Goal: Communication & Community: Connect with others

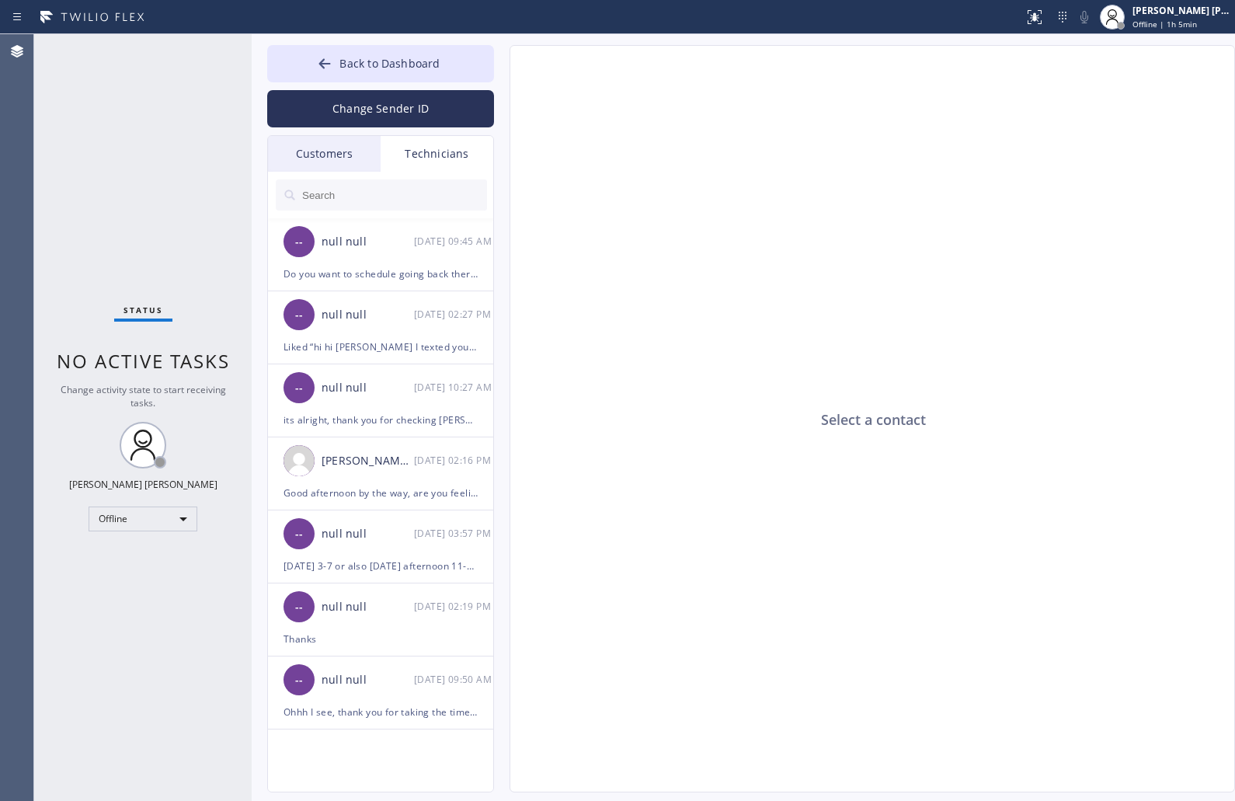
click at [1140, 6] on div "[PERSON_NAME] [PERSON_NAME]" at bounding box center [1182, 10] width 98 height 13
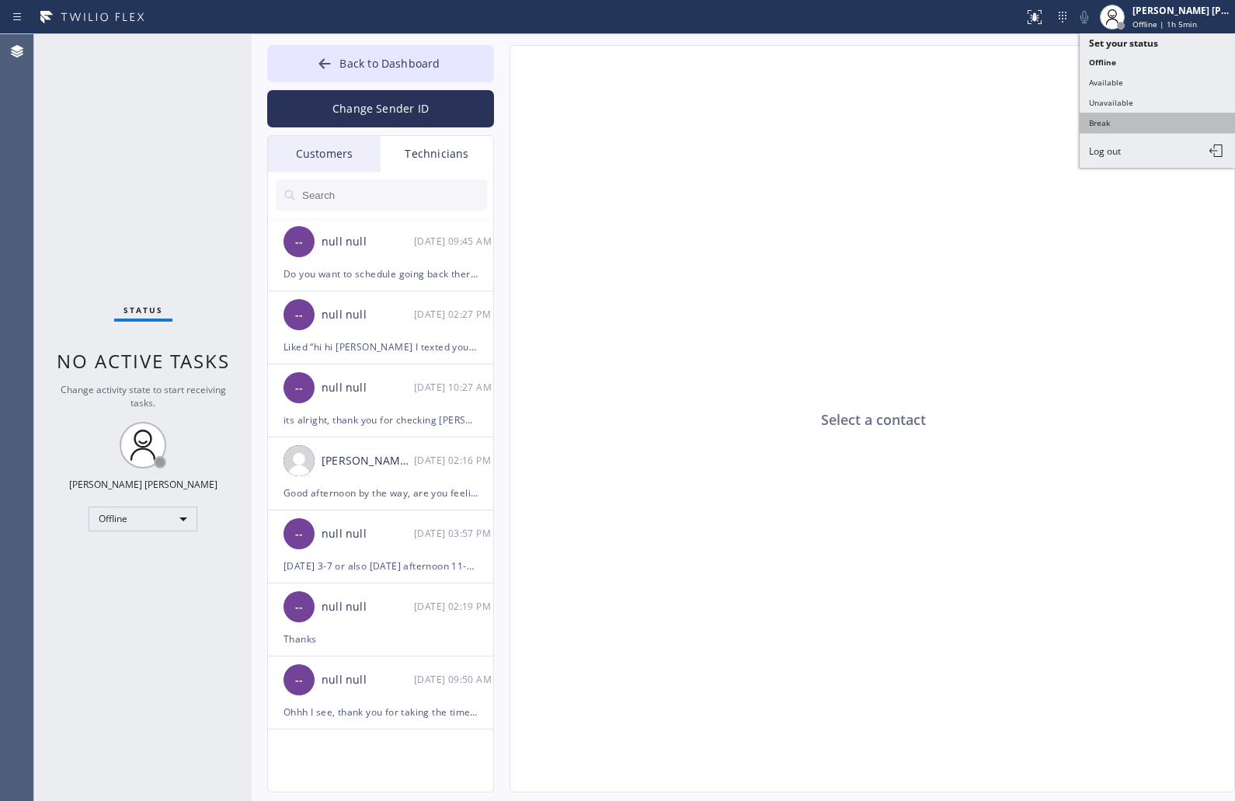
click at [1164, 120] on button "Break" at bounding box center [1157, 123] width 155 height 20
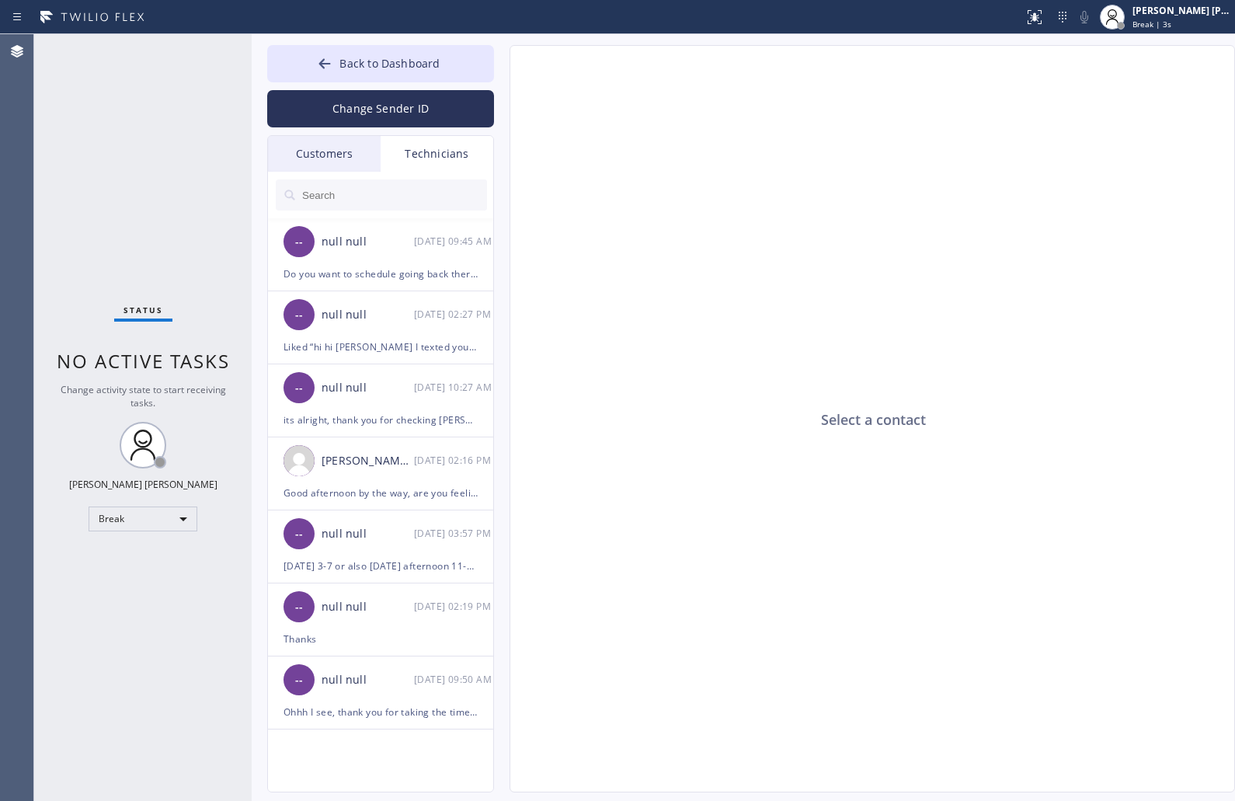
click at [606, 193] on div "Select a contact" at bounding box center [873, 419] width 726 height 747
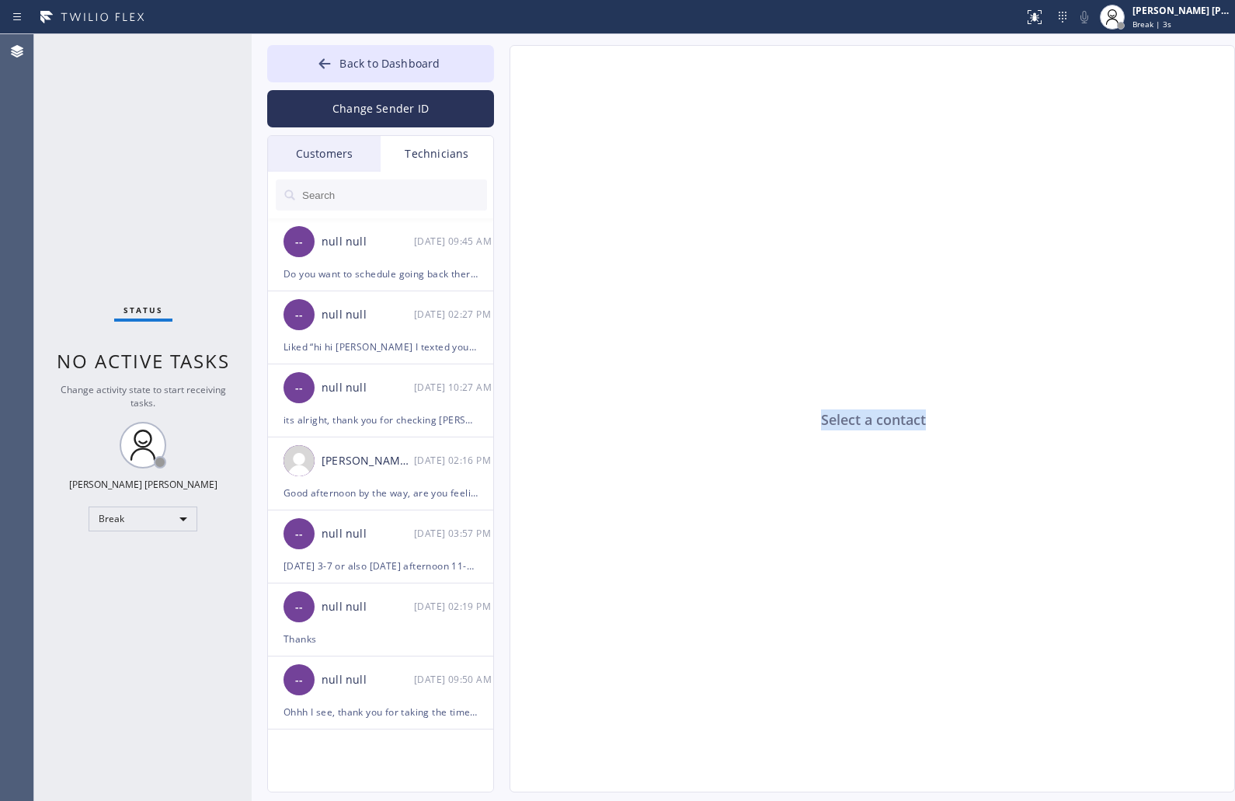
click at [606, 193] on div "Select a contact" at bounding box center [873, 419] width 726 height 747
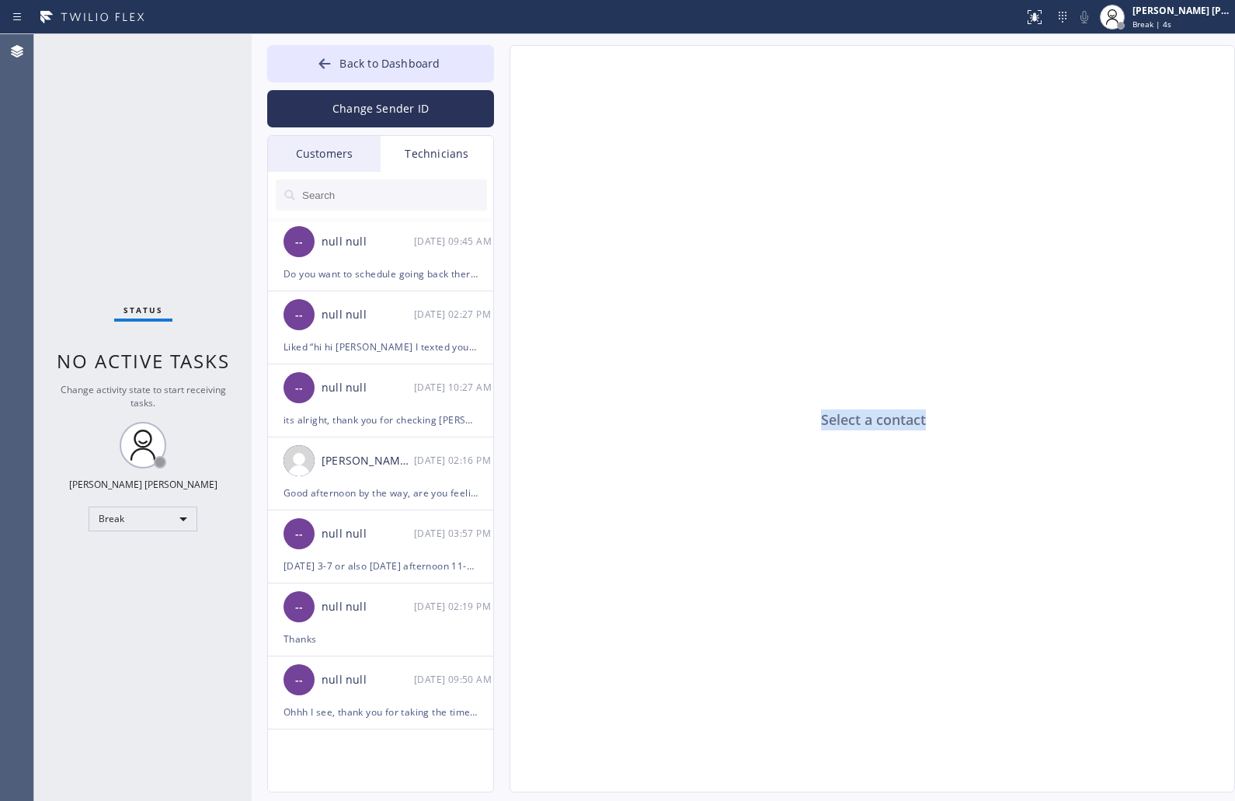
click at [606, 193] on div "Select a contact" at bounding box center [873, 419] width 726 height 747
click at [865, 431] on div "Select a contact" at bounding box center [873, 419] width 726 height 747
click at [866, 423] on div "Select a contact" at bounding box center [873, 419] width 726 height 747
click at [867, 421] on div "Select a contact" at bounding box center [873, 419] width 726 height 747
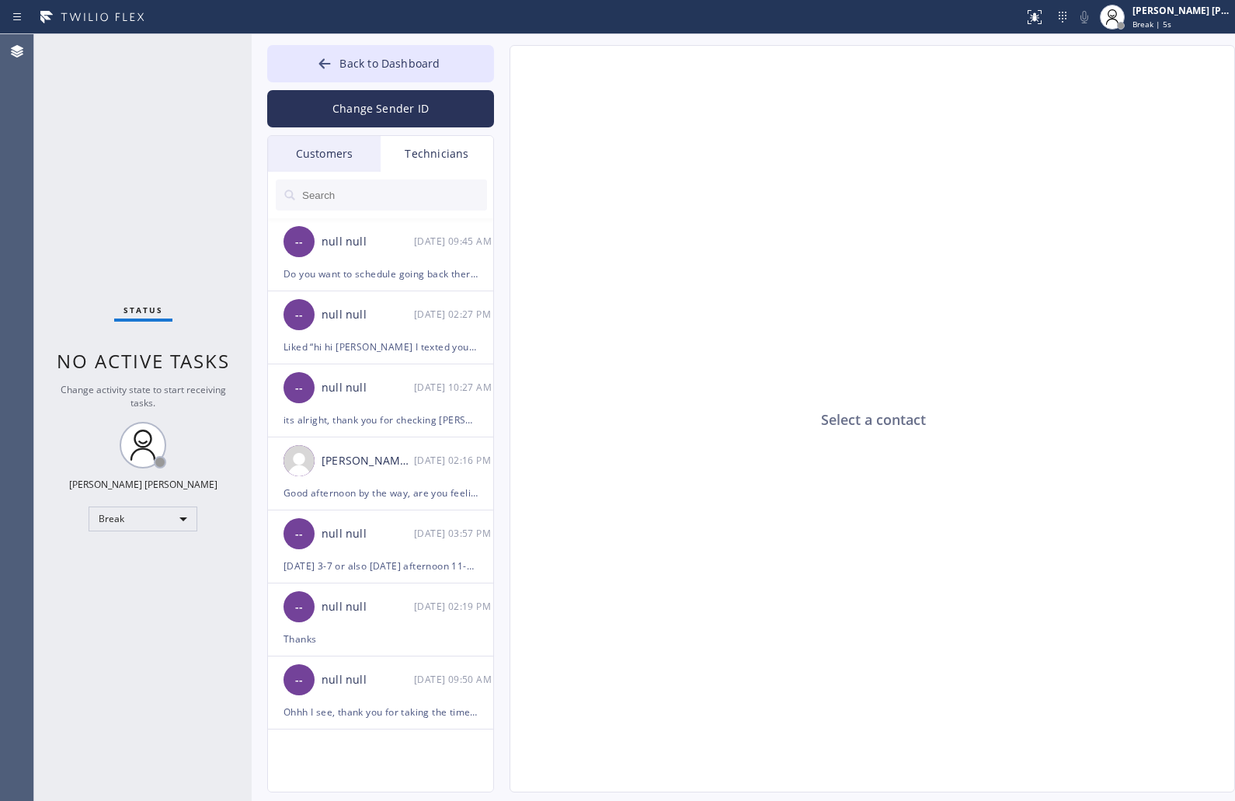
click at [867, 421] on div "Select a contact" at bounding box center [873, 419] width 726 height 747
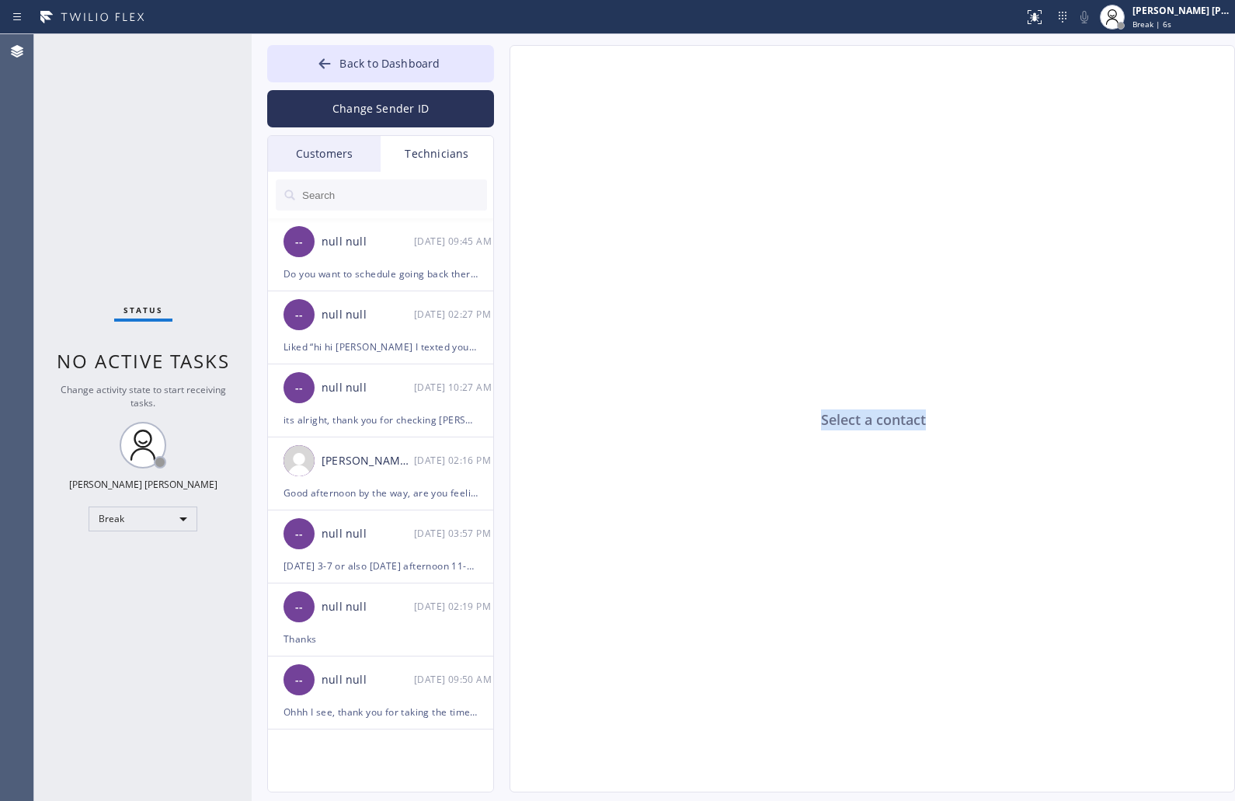
click at [867, 421] on div "Select a contact" at bounding box center [873, 419] width 726 height 747
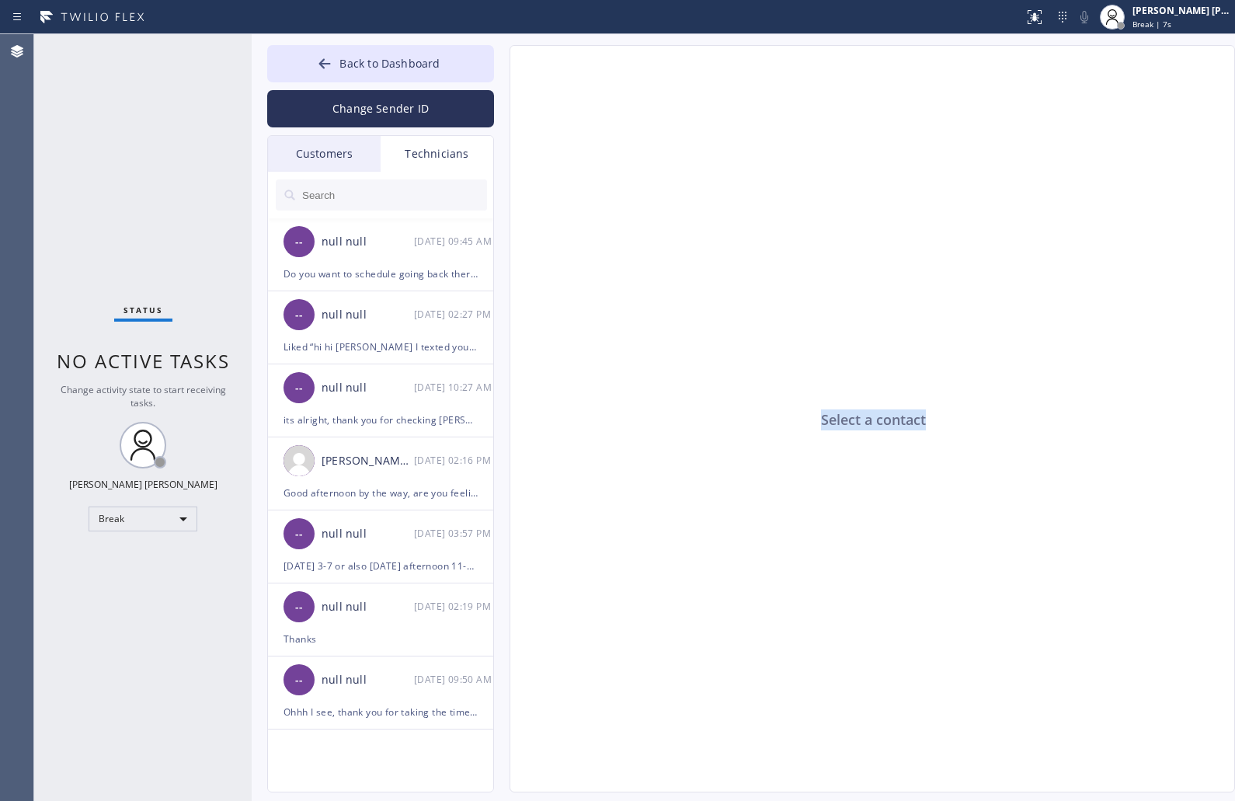
click at [867, 421] on div "Select a contact" at bounding box center [873, 419] width 726 height 747
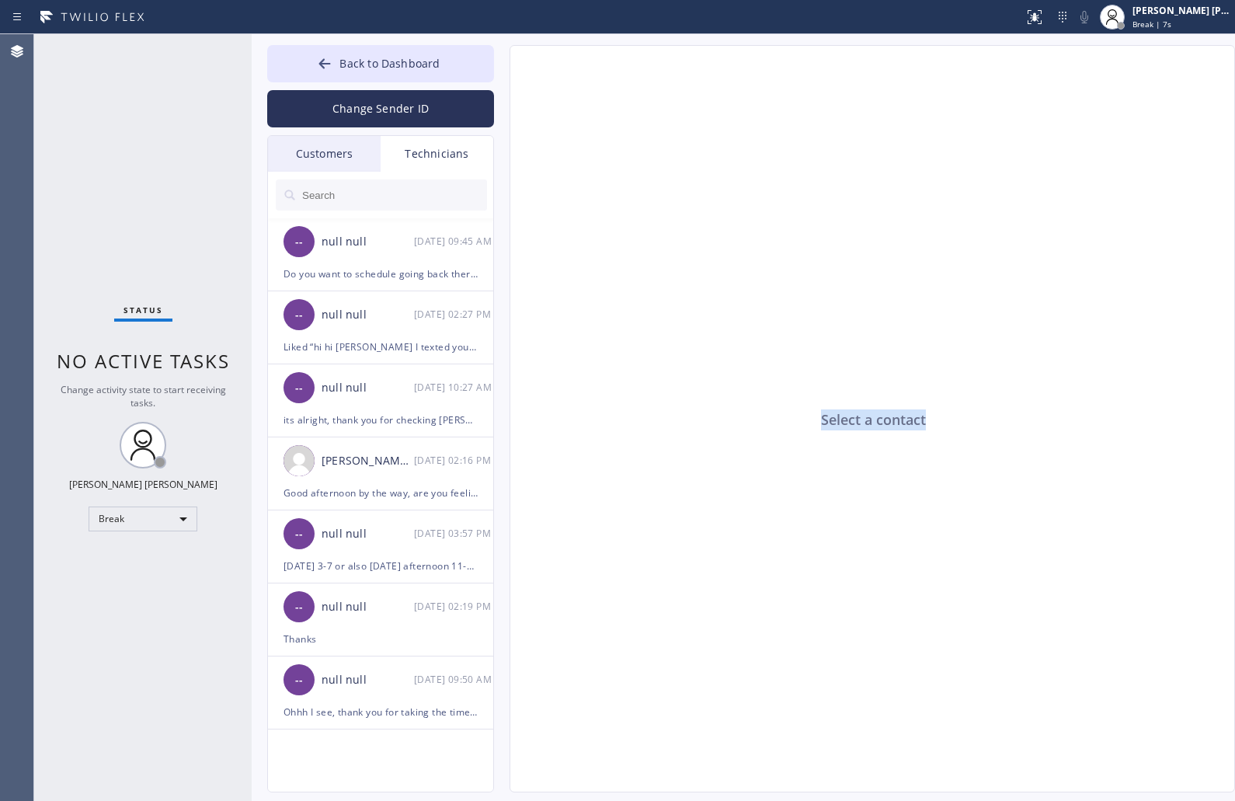
click at [867, 421] on div "Select a contact" at bounding box center [873, 419] width 726 height 747
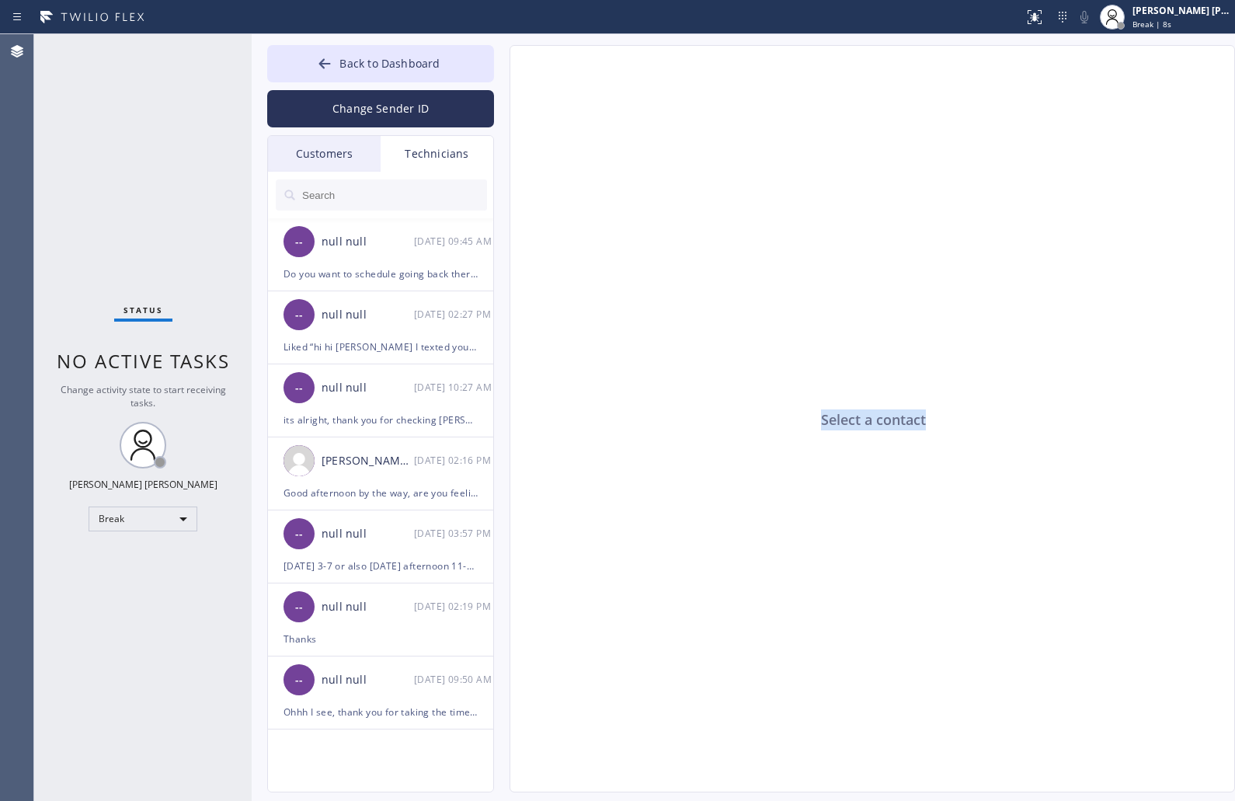
click at [867, 421] on div "Select a contact" at bounding box center [873, 419] width 726 height 747
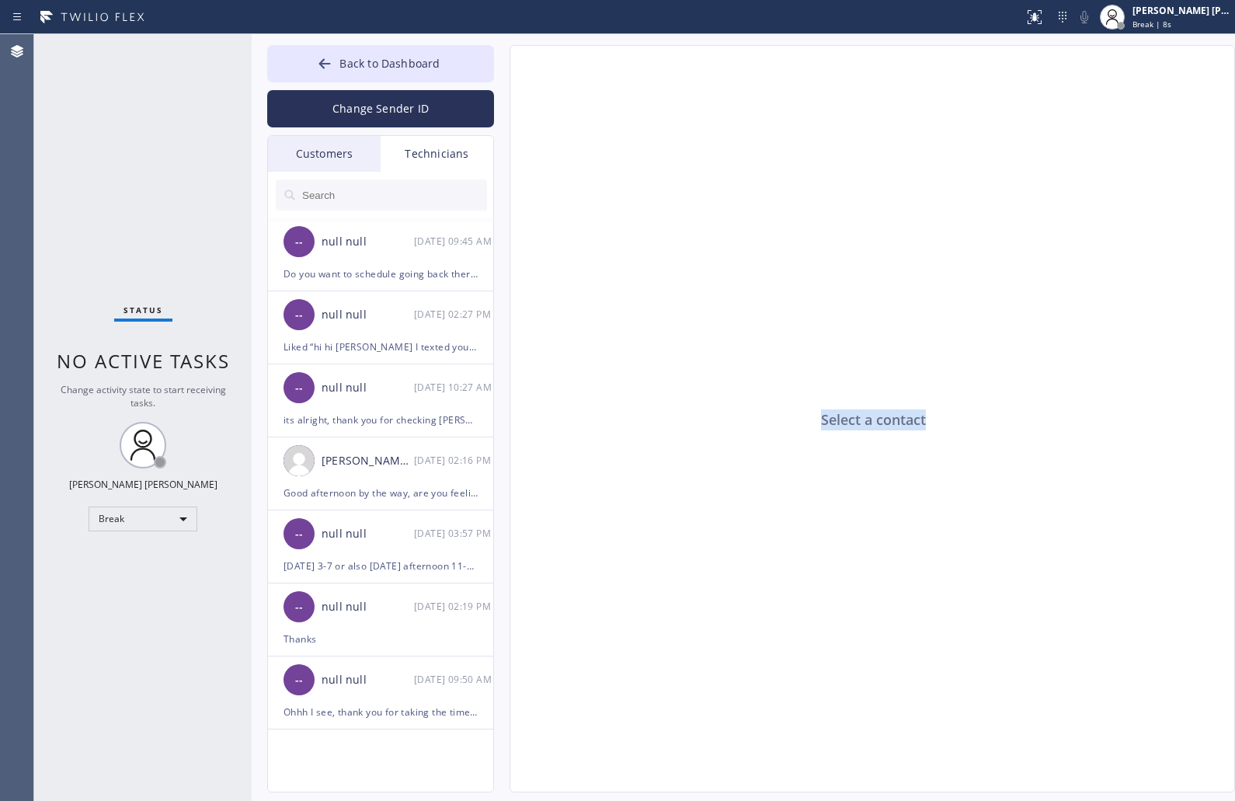
click at [867, 421] on div "Select a contact" at bounding box center [873, 419] width 726 height 747
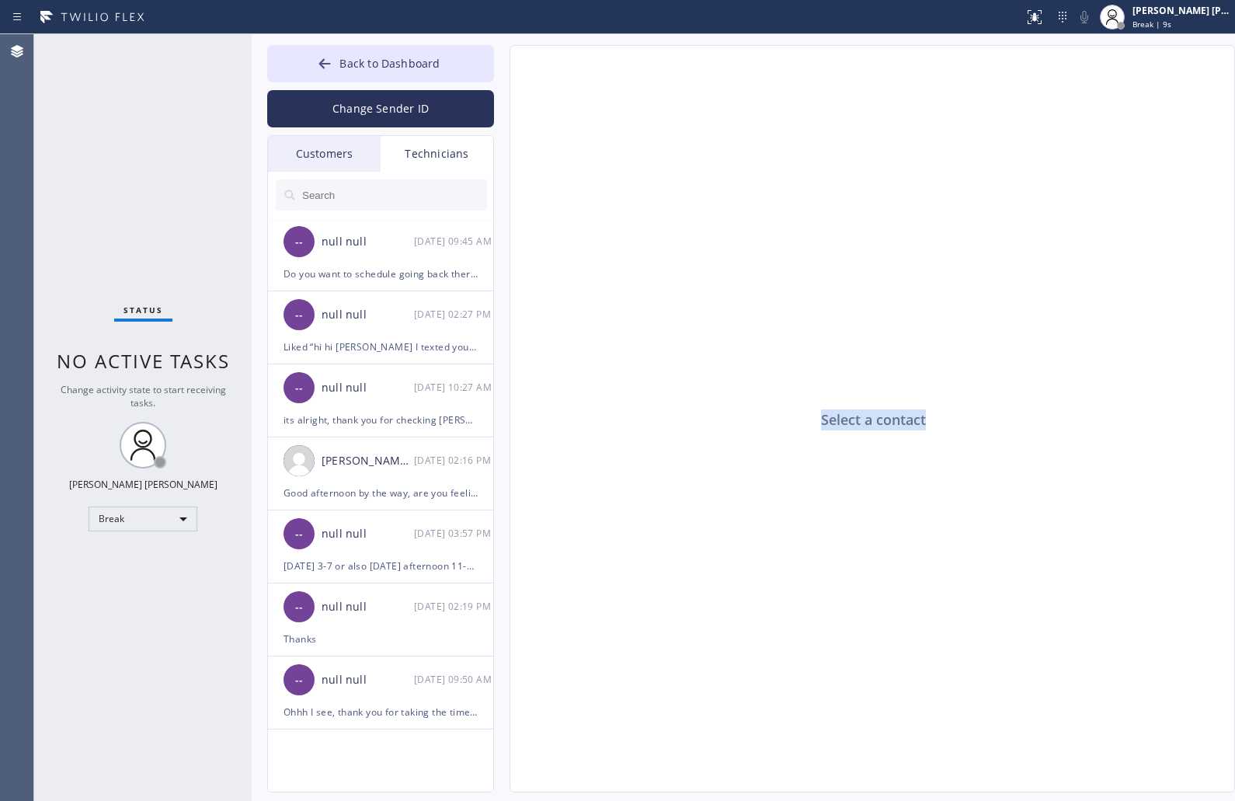
click at [867, 421] on div "Select a contact" at bounding box center [873, 419] width 726 height 747
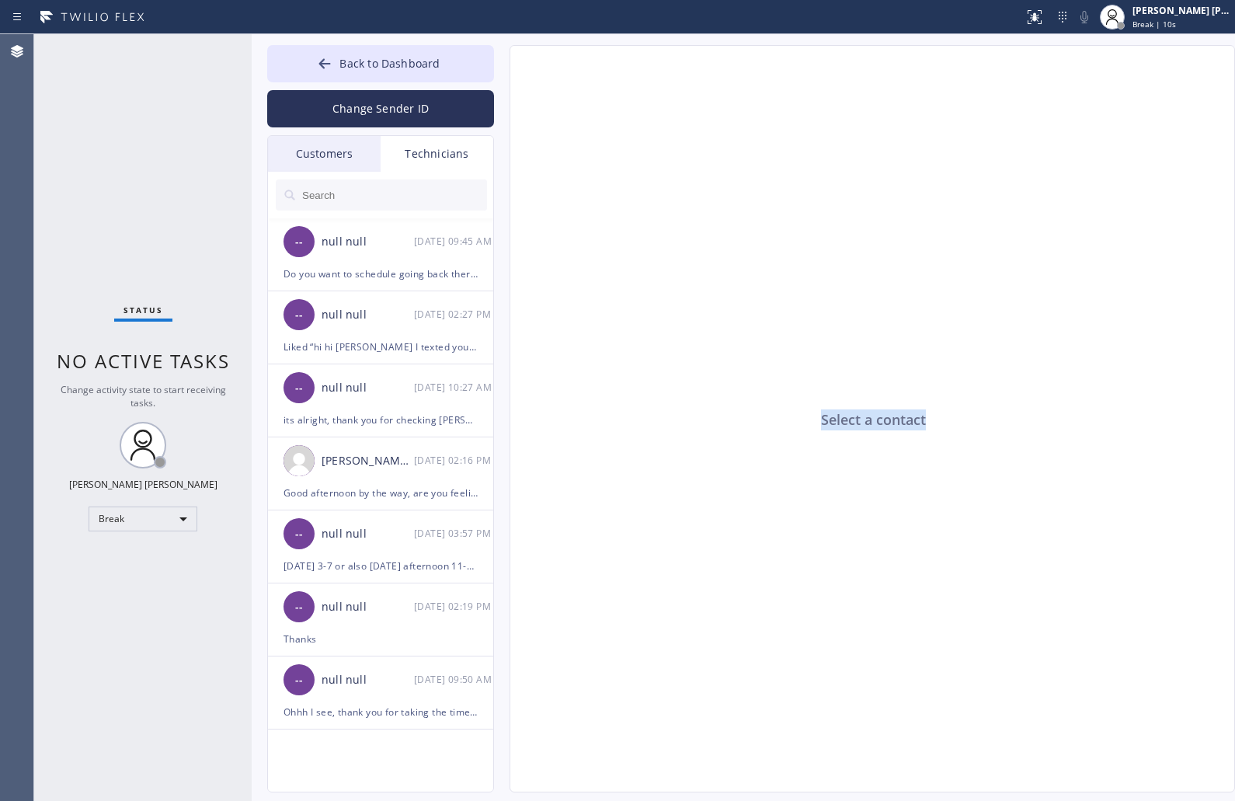
click at [867, 421] on div "Select a contact" at bounding box center [873, 419] width 726 height 747
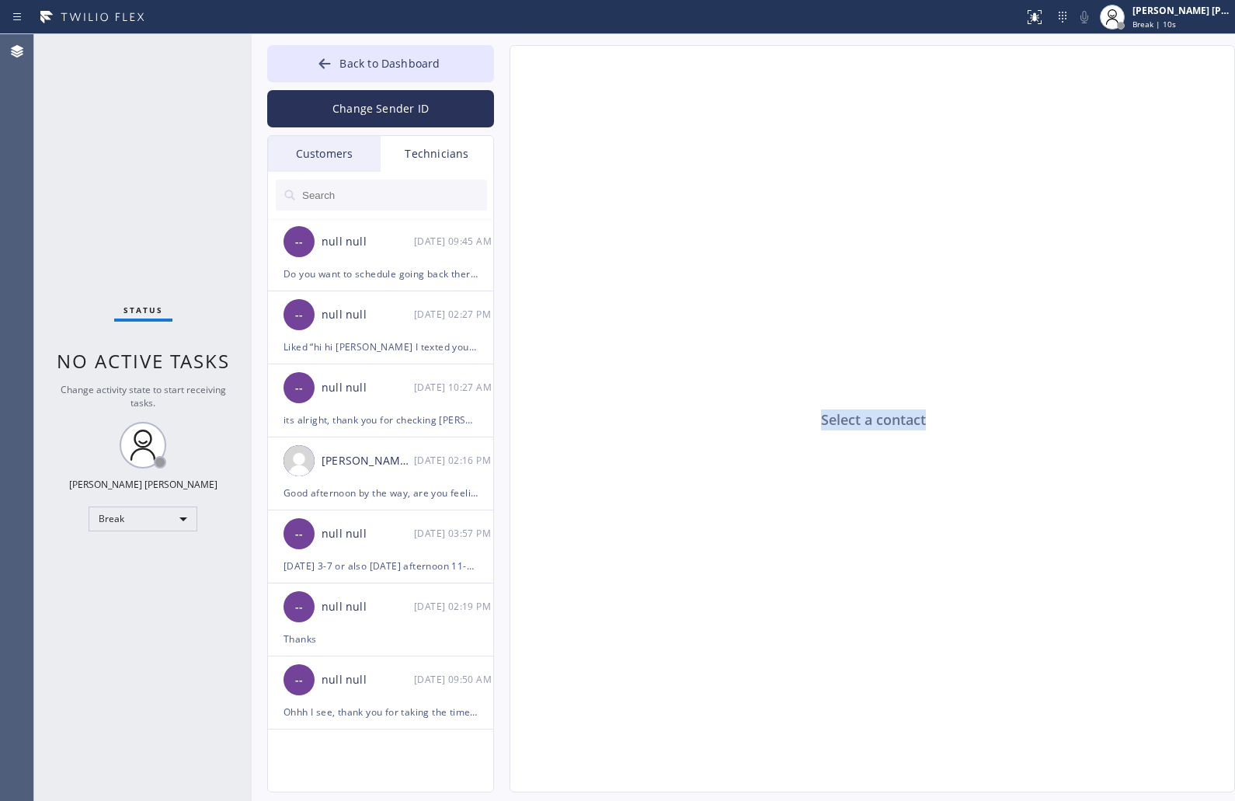
click at [867, 421] on div "Select a contact" at bounding box center [873, 419] width 726 height 747
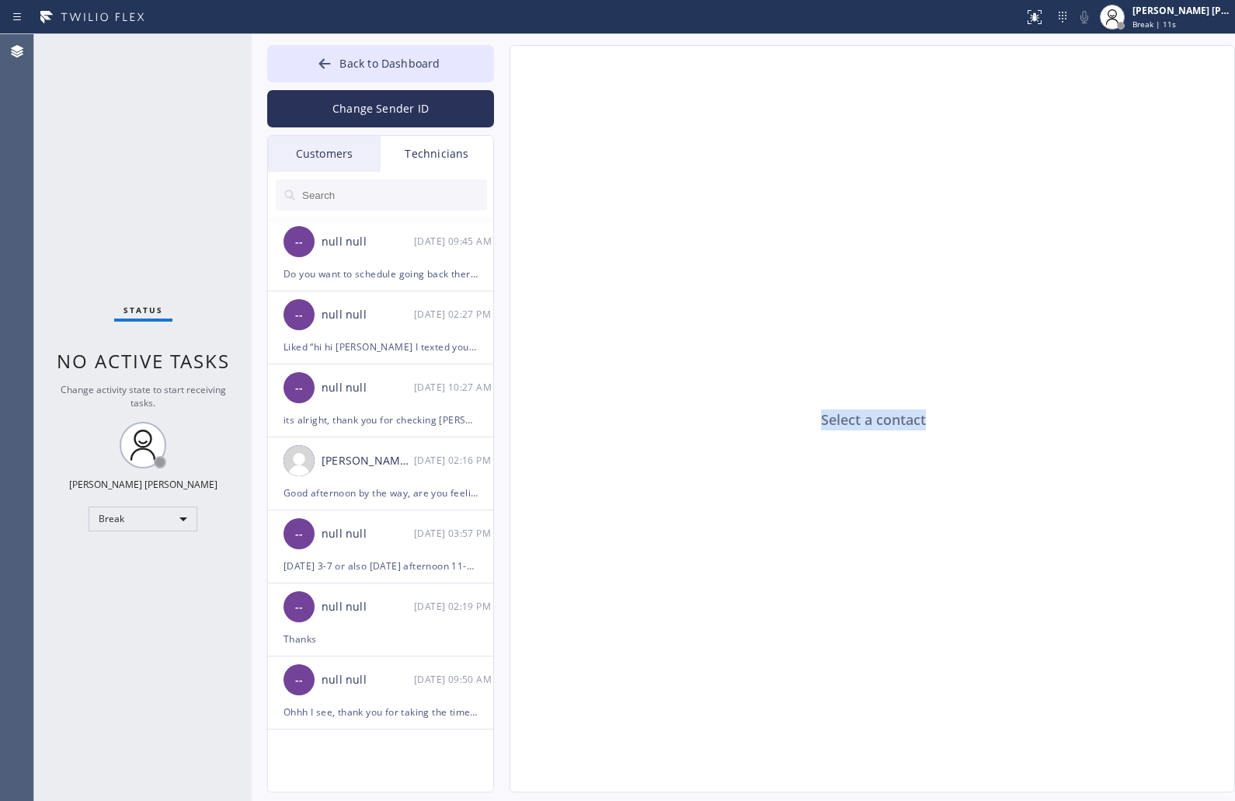
click at [867, 421] on div "Select a contact" at bounding box center [873, 419] width 726 height 747
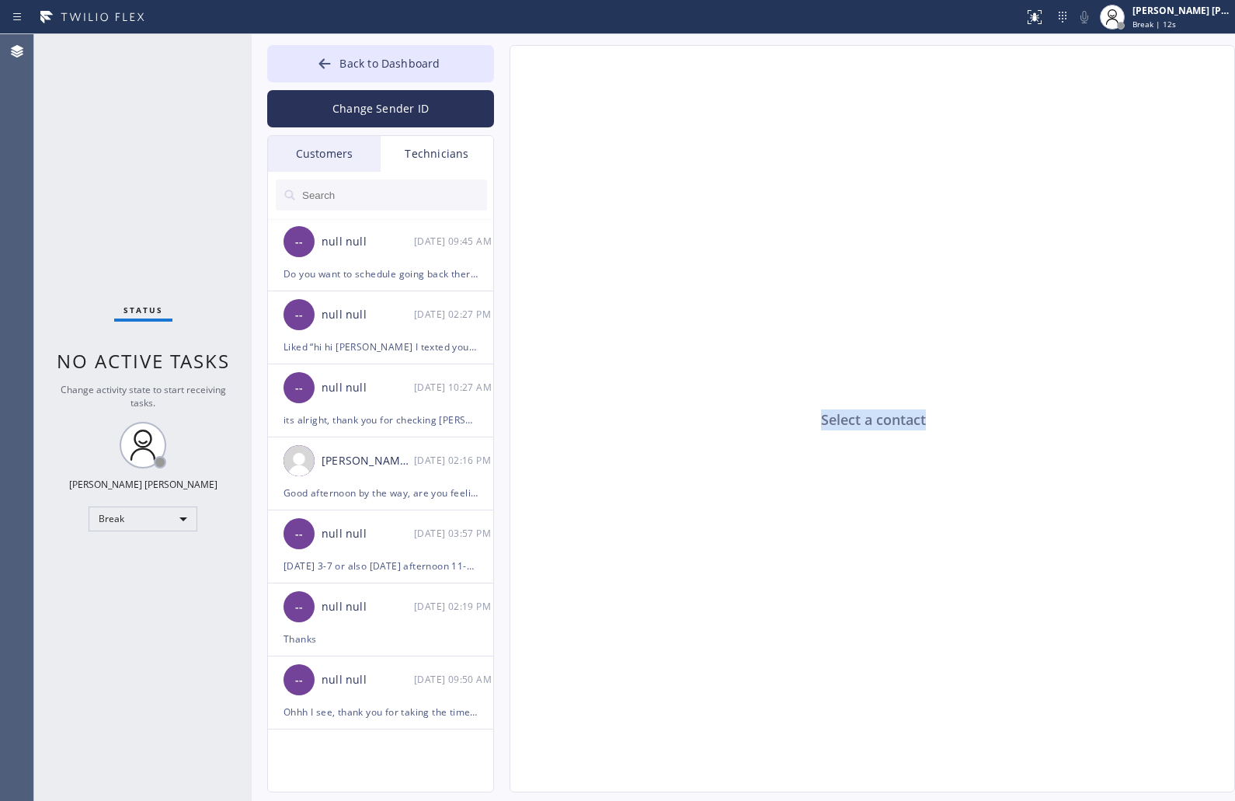
click at [867, 421] on div "Select a contact" at bounding box center [873, 419] width 726 height 747
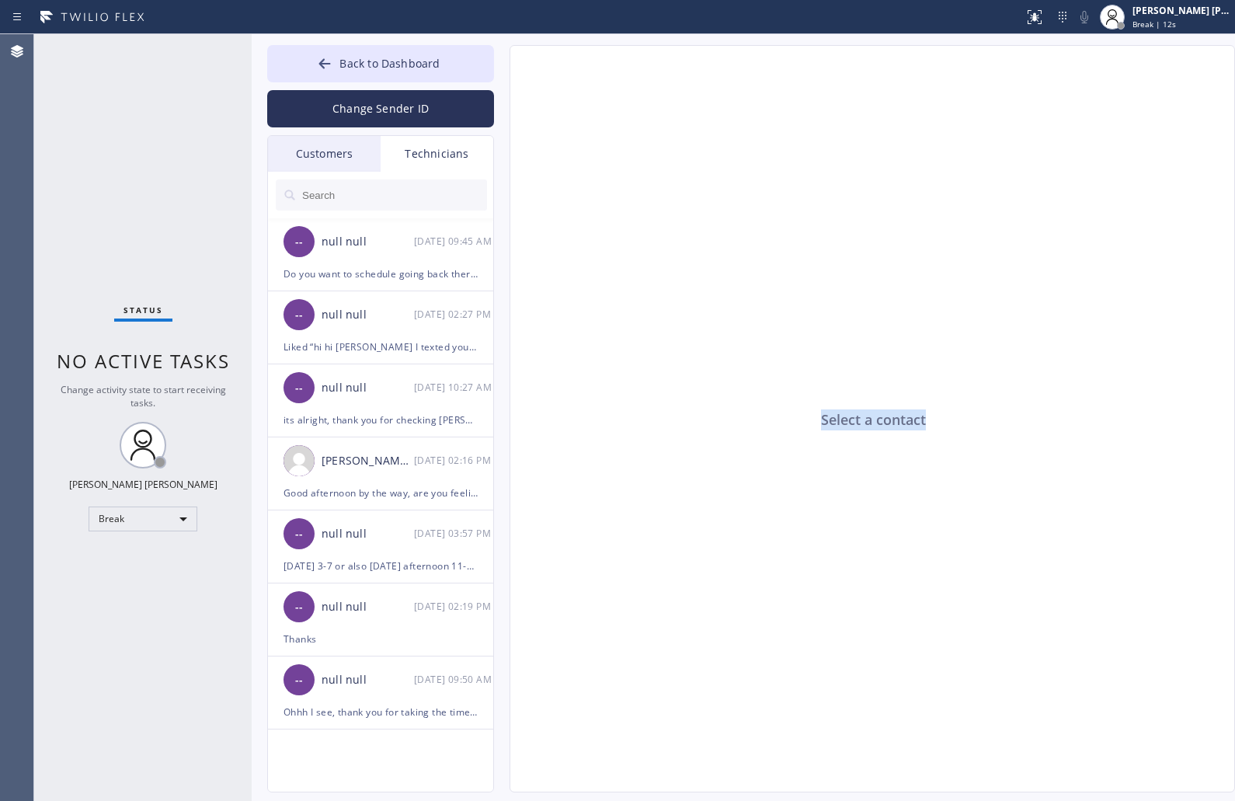
click at [867, 421] on div "Select a contact" at bounding box center [873, 419] width 726 height 747
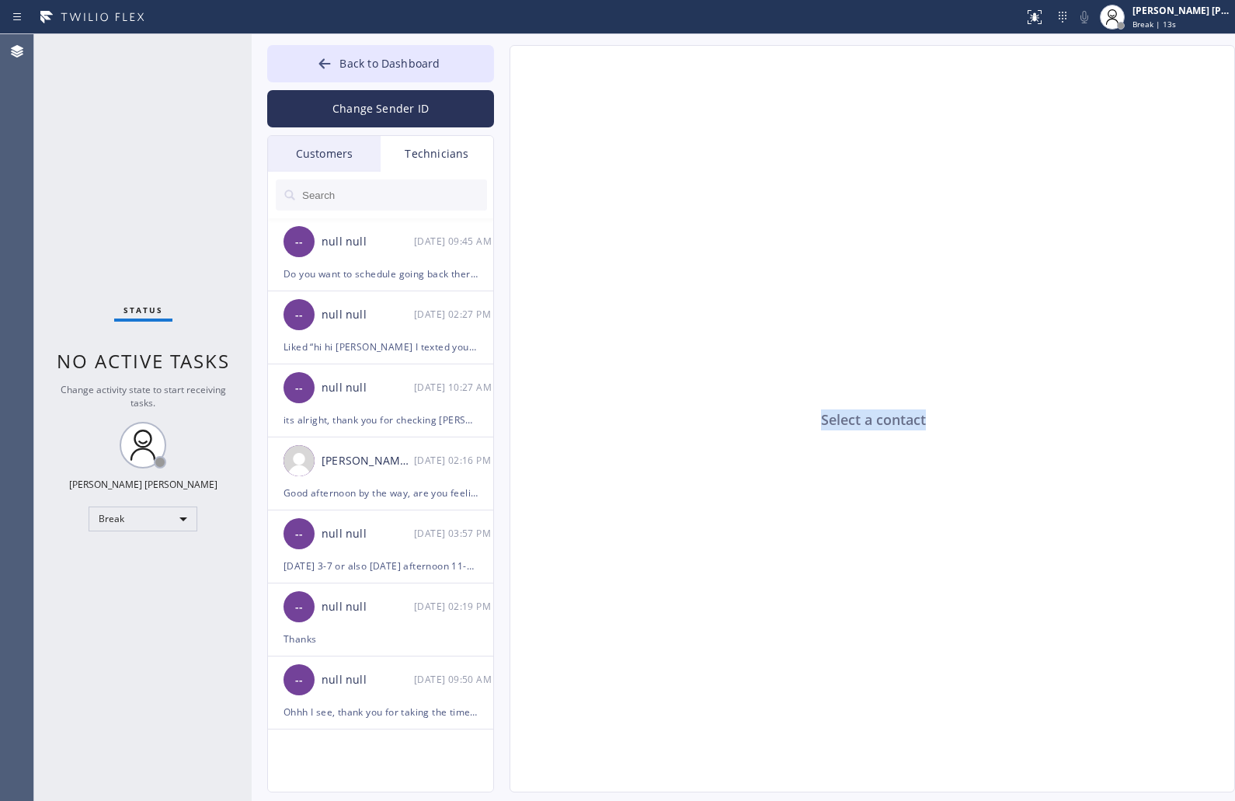
click at [867, 421] on div "Select a contact" at bounding box center [873, 419] width 726 height 747
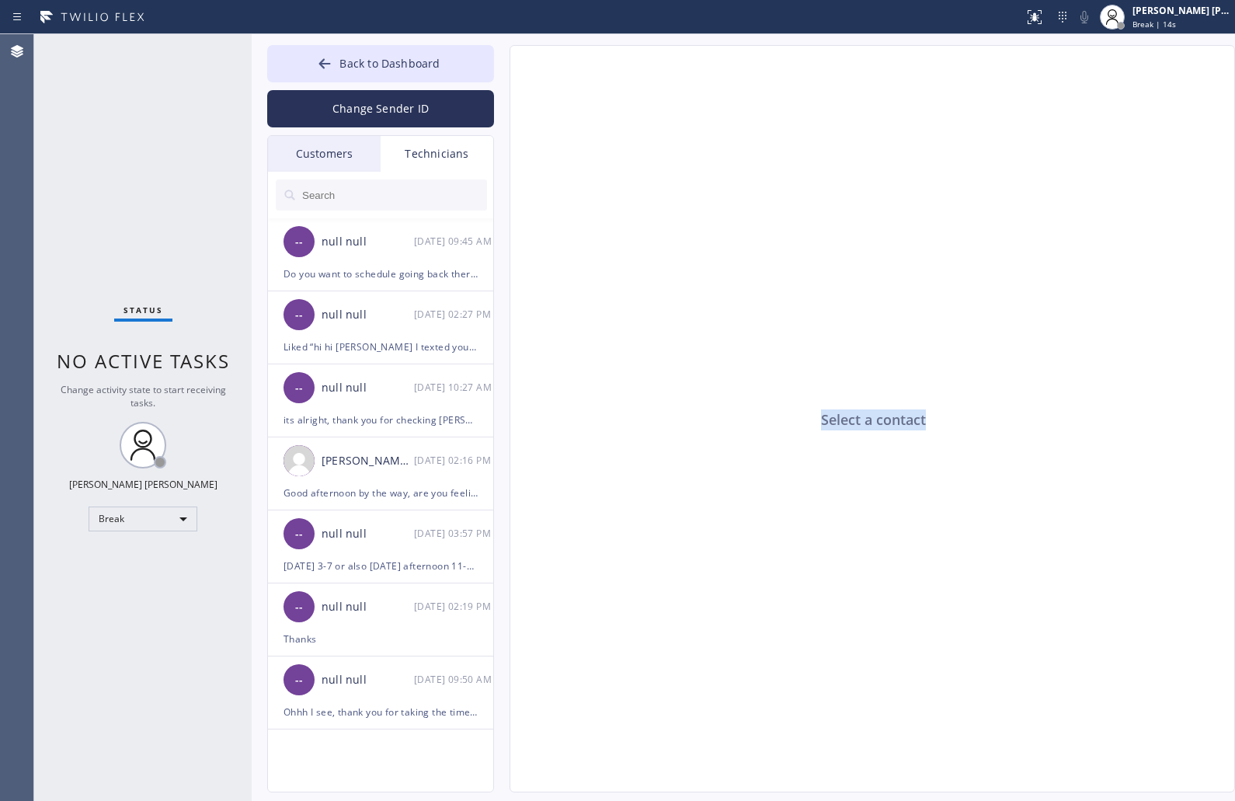
click at [867, 421] on div "Select a contact" at bounding box center [873, 419] width 726 height 747
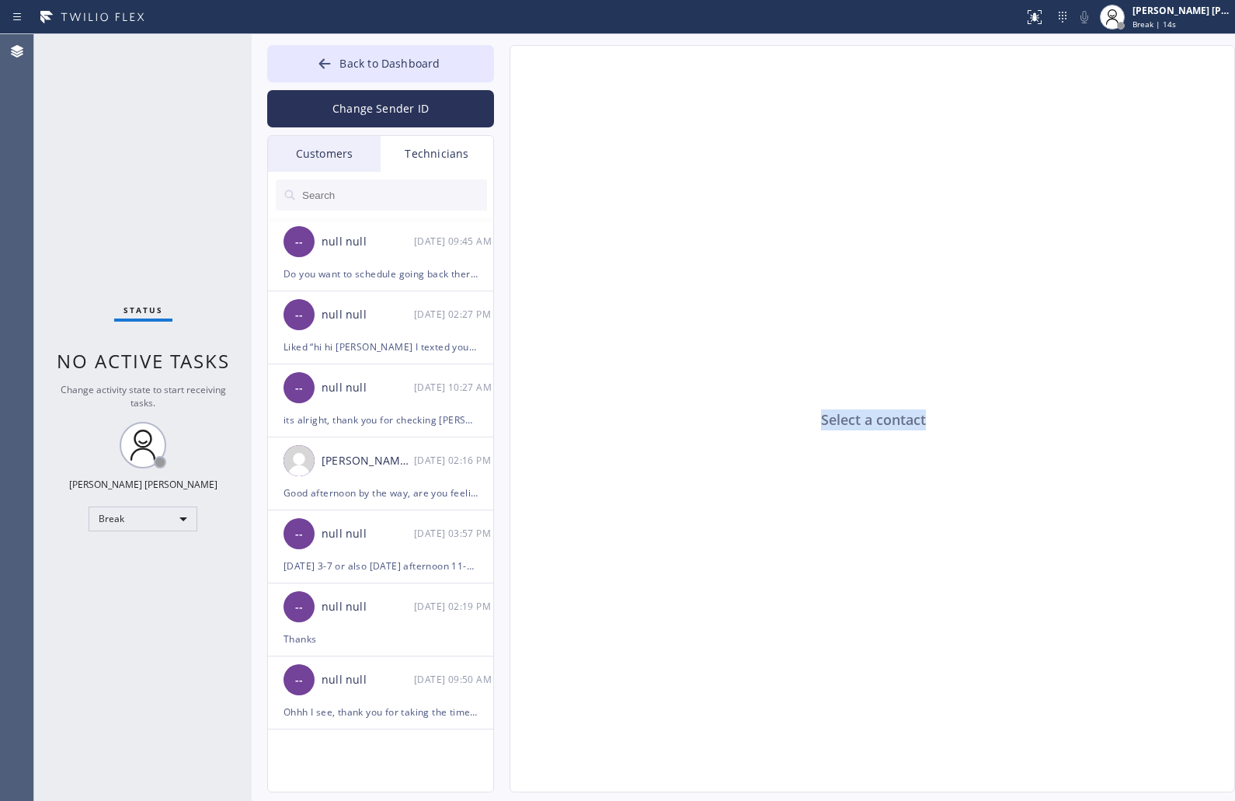
click at [867, 421] on div "Select a contact" at bounding box center [873, 419] width 726 height 747
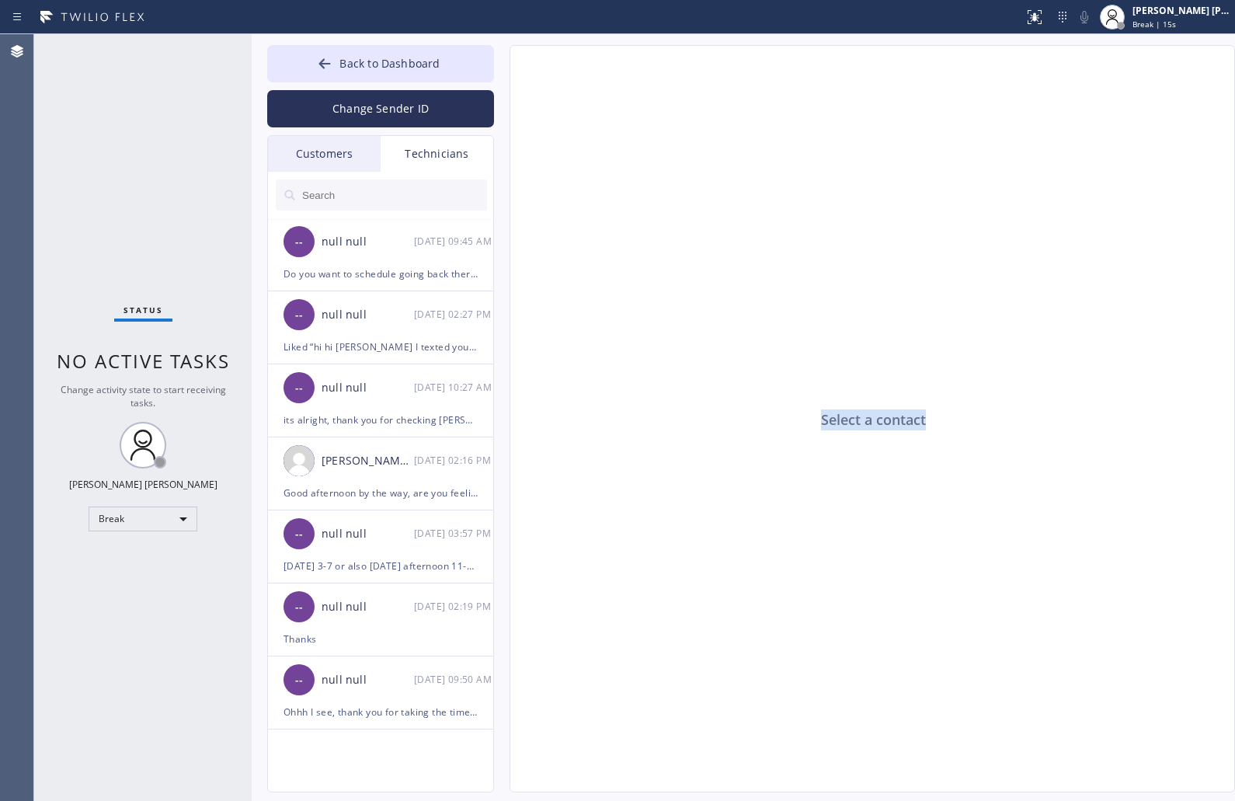
click at [867, 421] on div "Select a contact" at bounding box center [873, 419] width 726 height 747
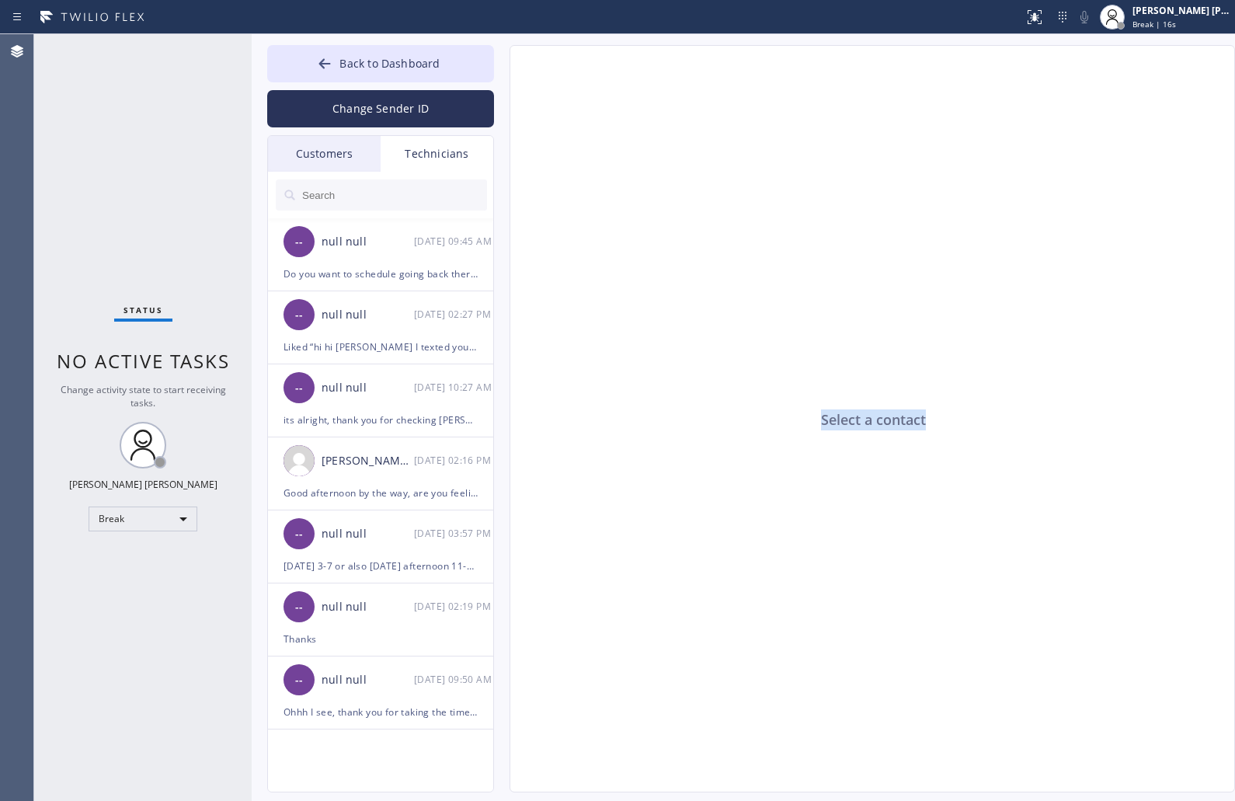
click at [867, 421] on div "Select a contact" at bounding box center [873, 419] width 726 height 747
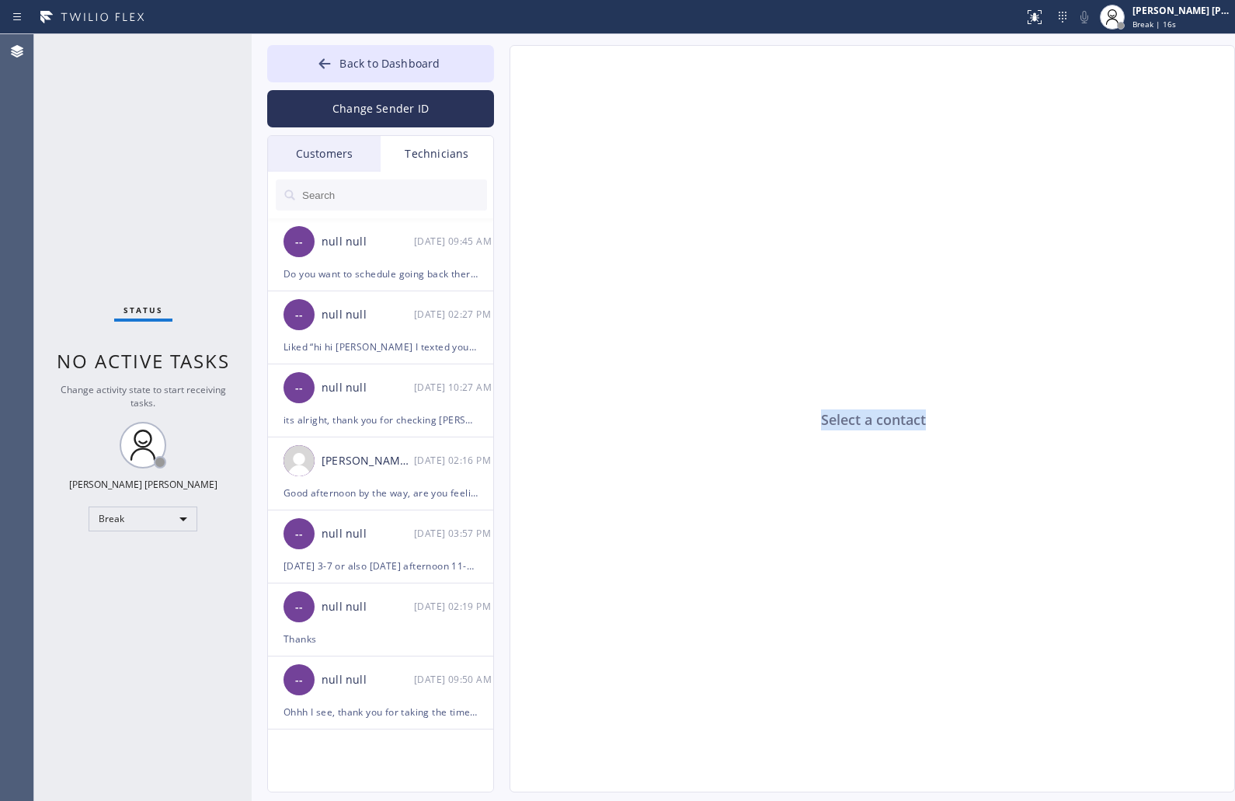
click at [867, 421] on div "Select a contact" at bounding box center [873, 419] width 726 height 747
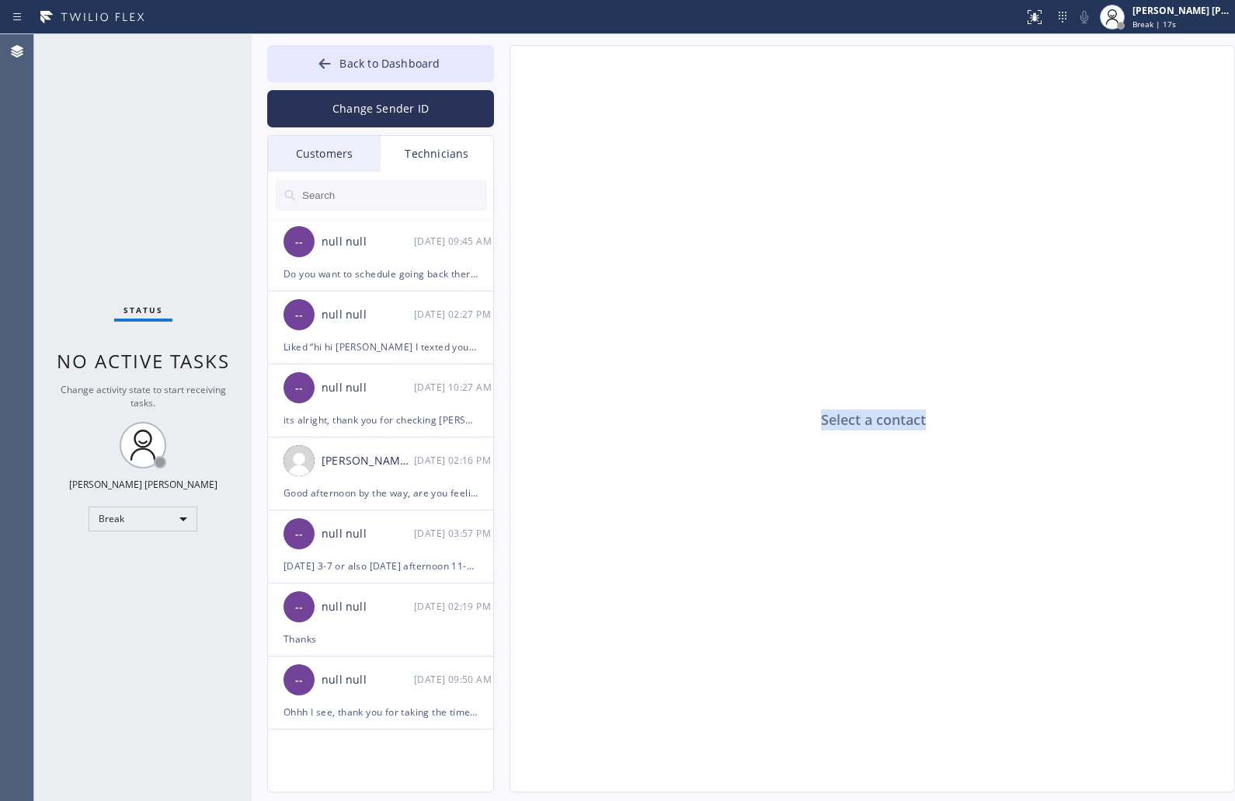
click at [867, 421] on div "Select a contact" at bounding box center [873, 419] width 726 height 747
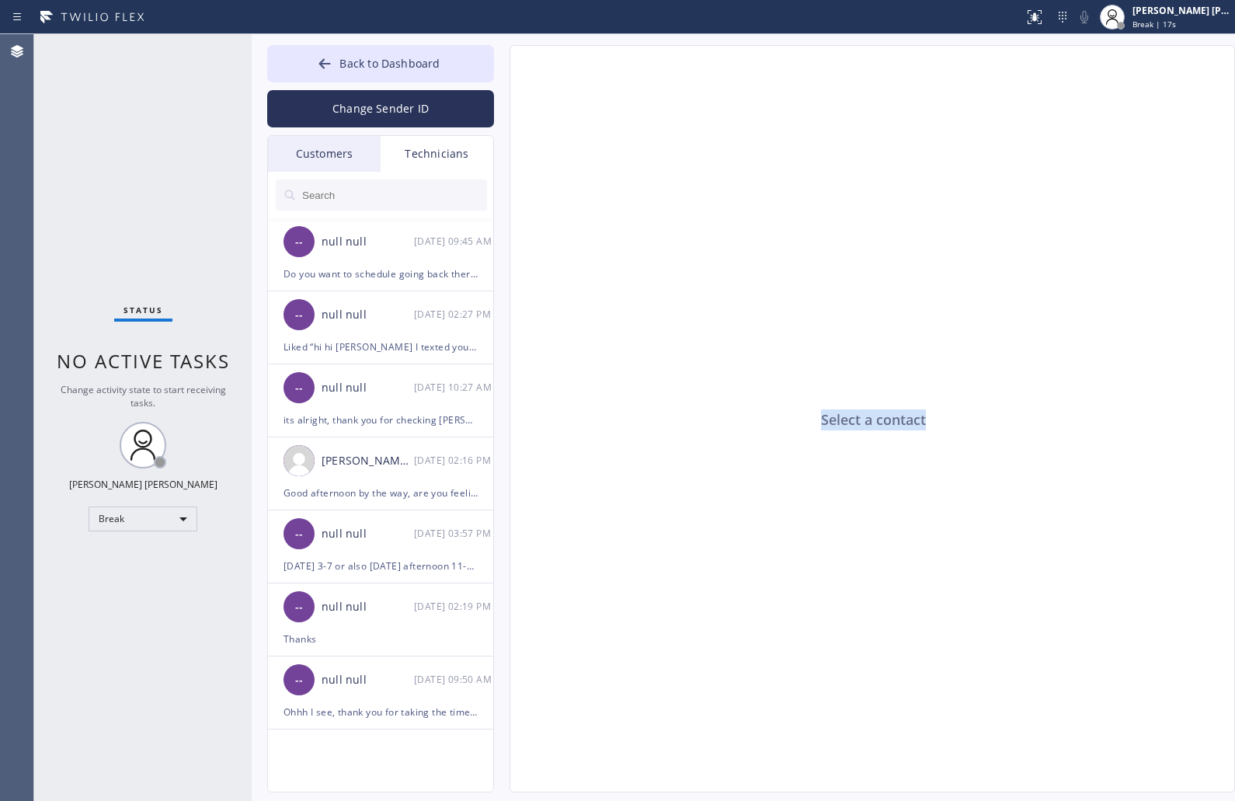
click at [867, 421] on div "Select a contact" at bounding box center [873, 419] width 726 height 747
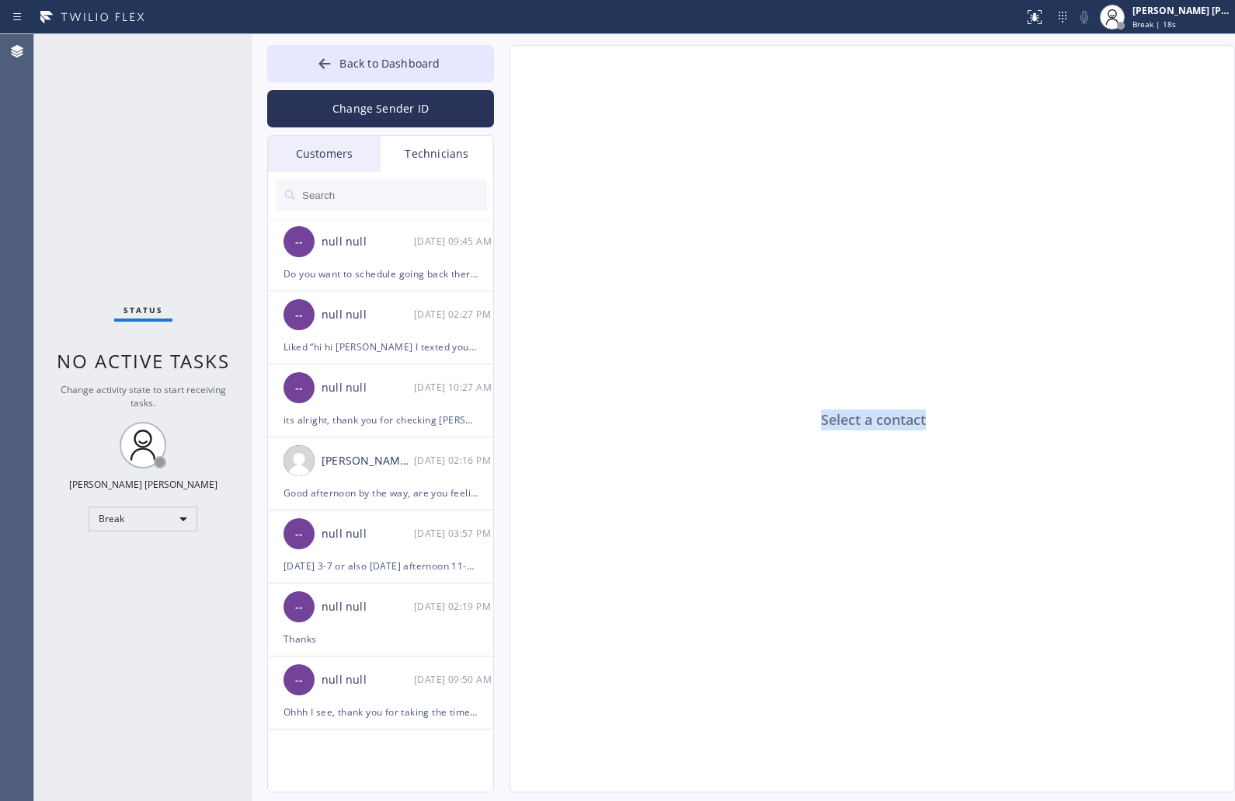
click at [867, 421] on div "Select a contact" at bounding box center [873, 419] width 726 height 747
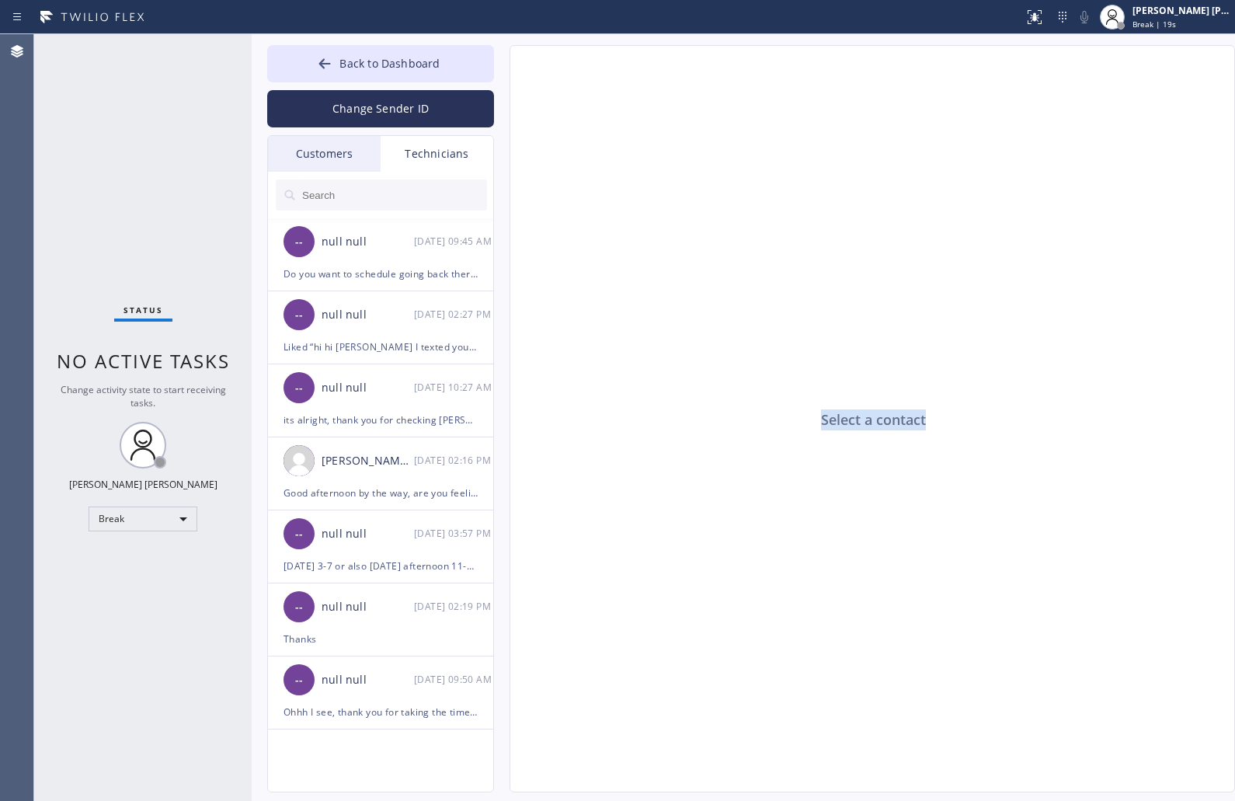
click at [867, 421] on div "Select a contact" at bounding box center [873, 419] width 726 height 747
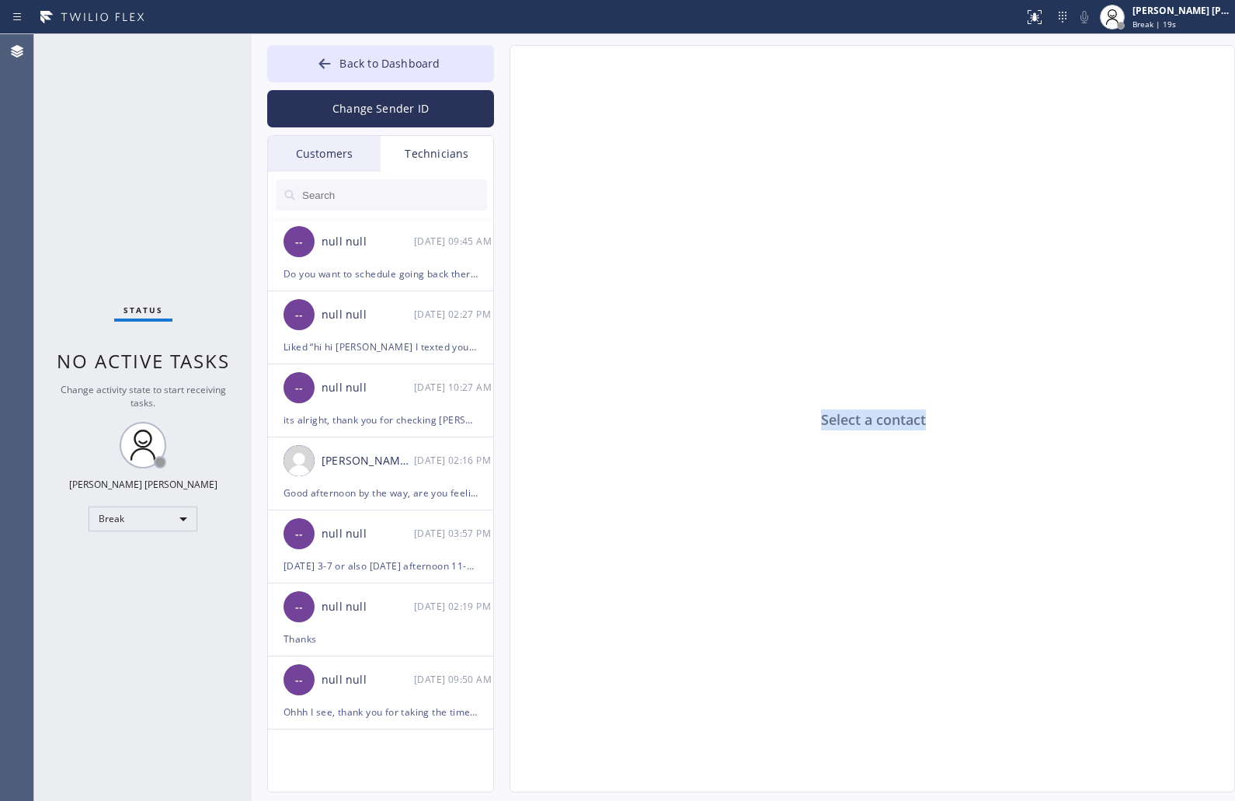
click at [867, 421] on div "Select a contact" at bounding box center [873, 419] width 726 height 747
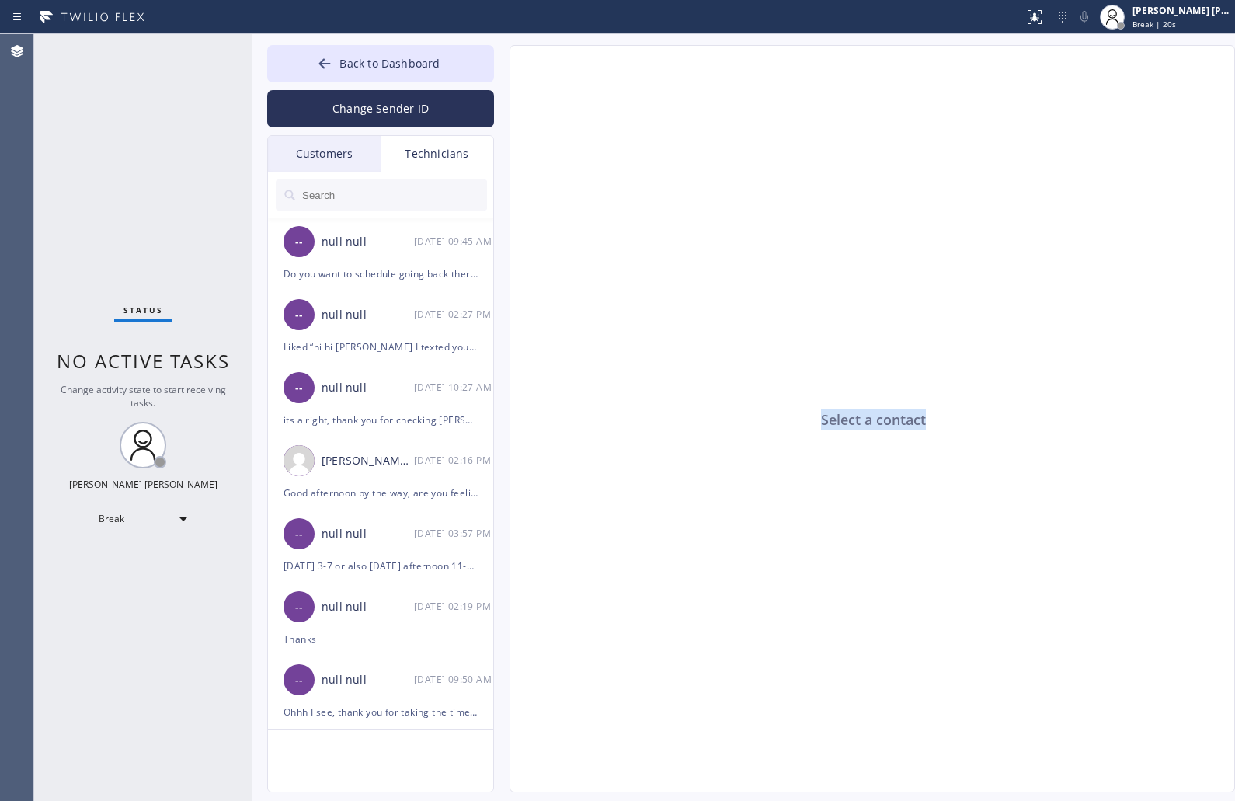
click at [867, 421] on div "Select a contact" at bounding box center [873, 419] width 726 height 747
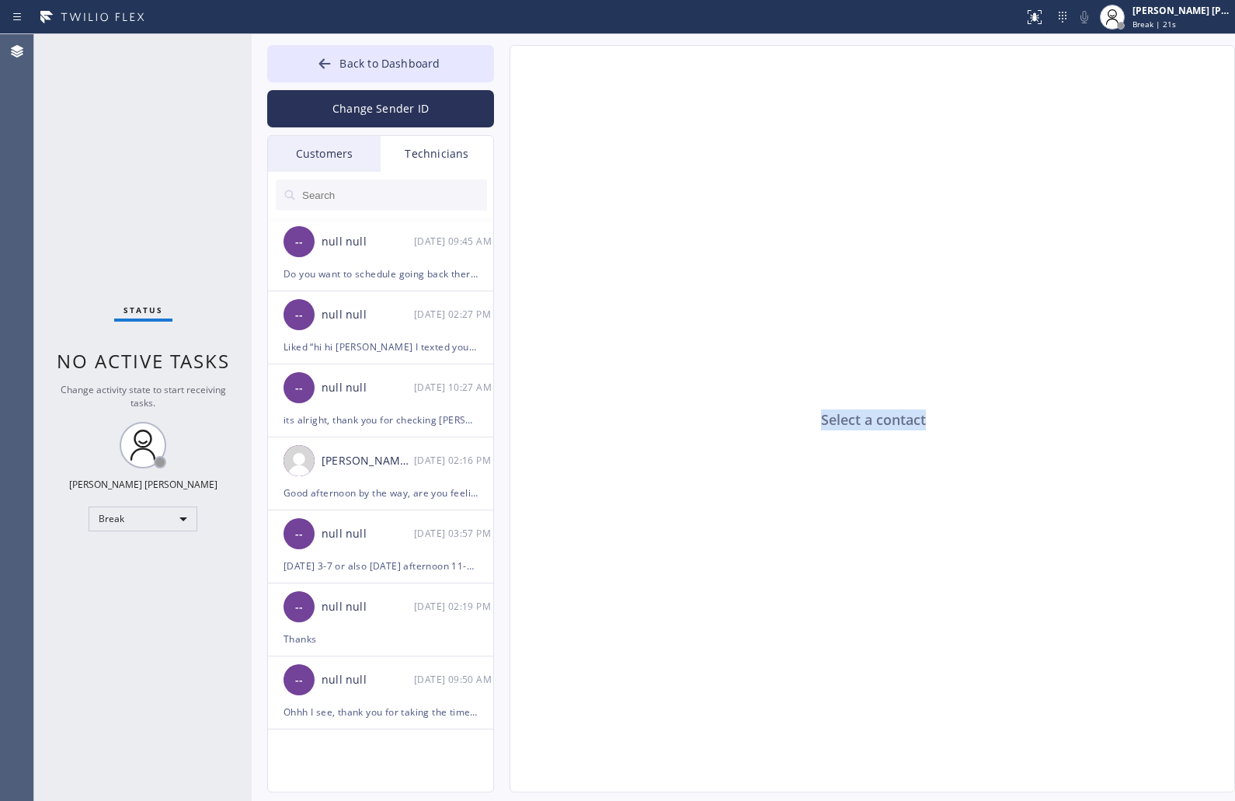
click at [867, 421] on div "Select a contact" at bounding box center [873, 419] width 726 height 747
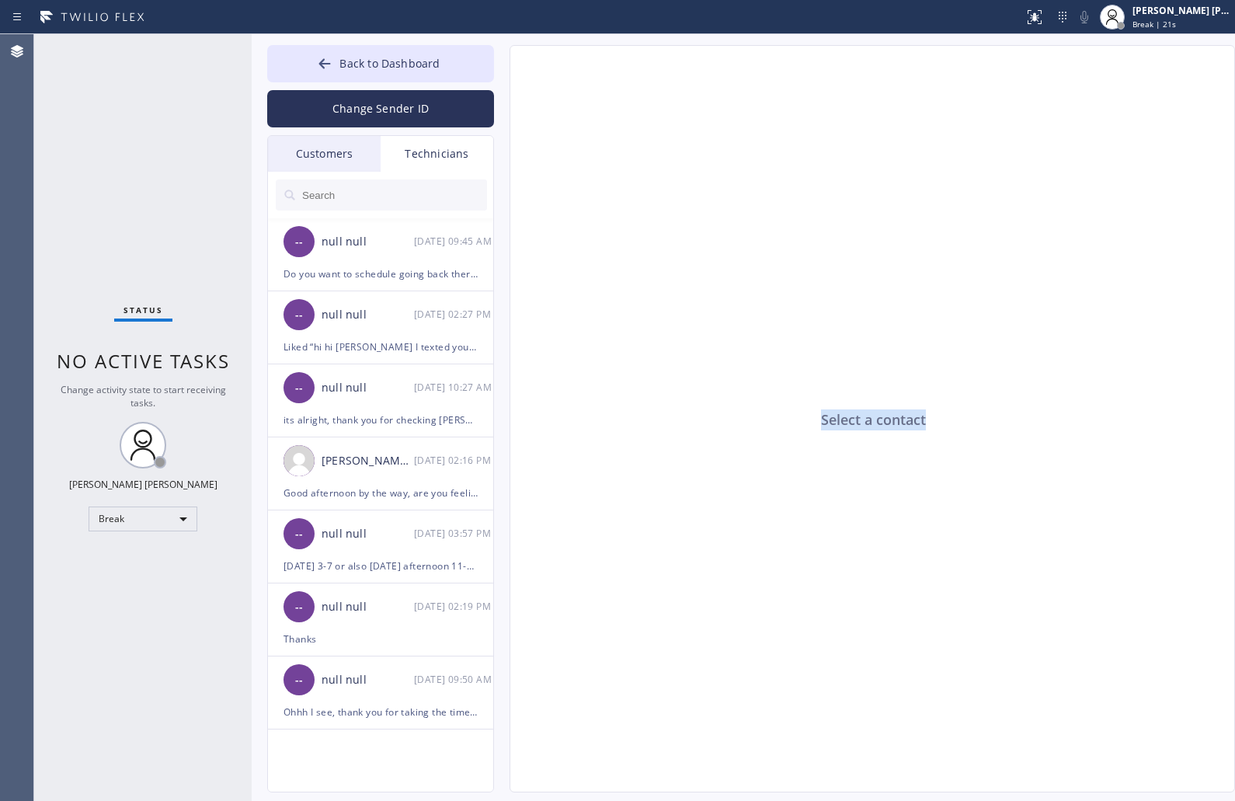
click at [867, 421] on div "Select a contact" at bounding box center [873, 419] width 726 height 747
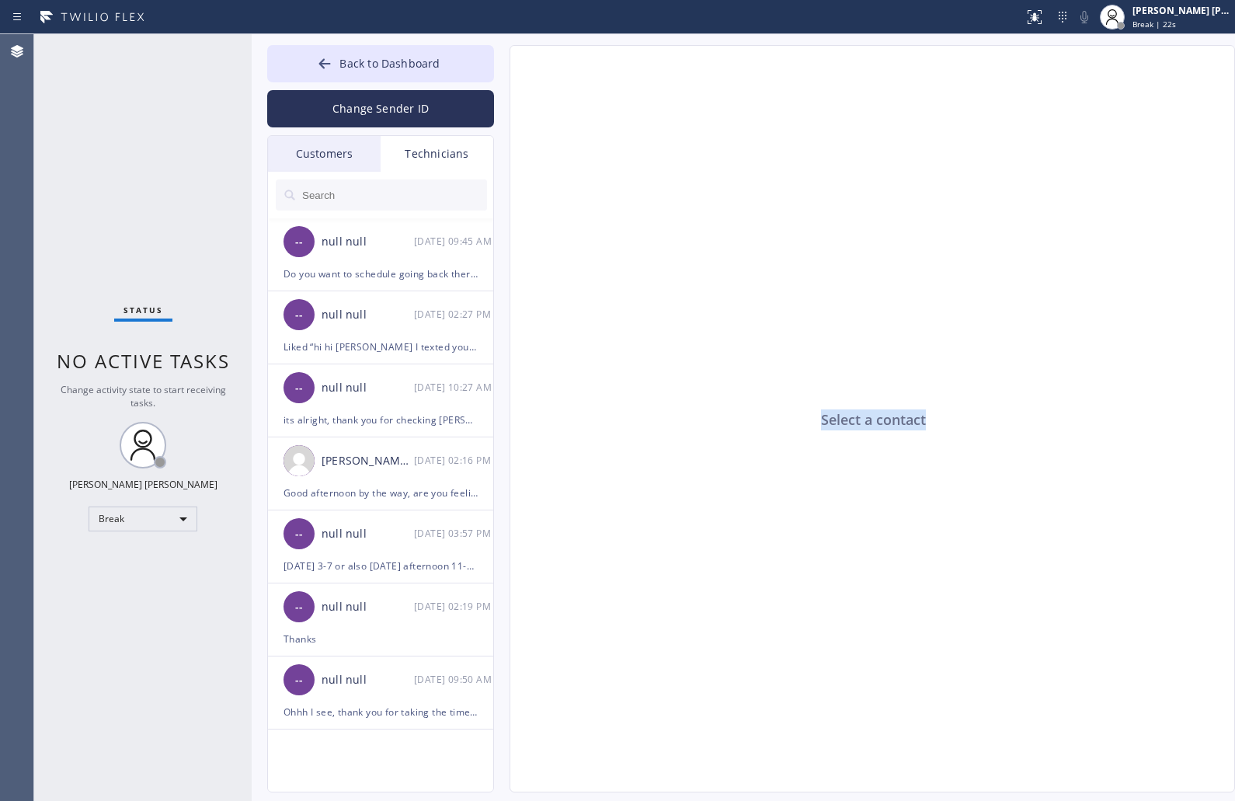
click at [867, 421] on div "Select a contact" at bounding box center [873, 419] width 726 height 747
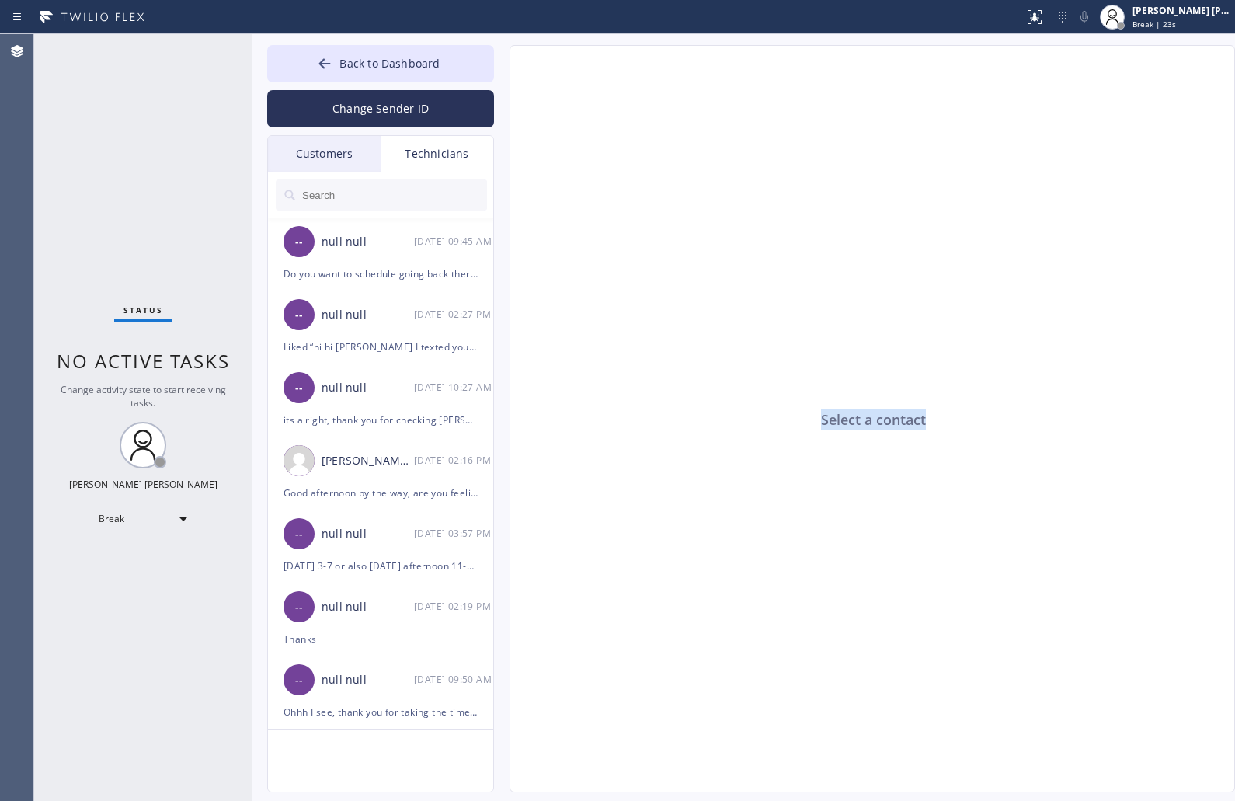
click at [867, 421] on div "Select a contact" at bounding box center [873, 419] width 726 height 747
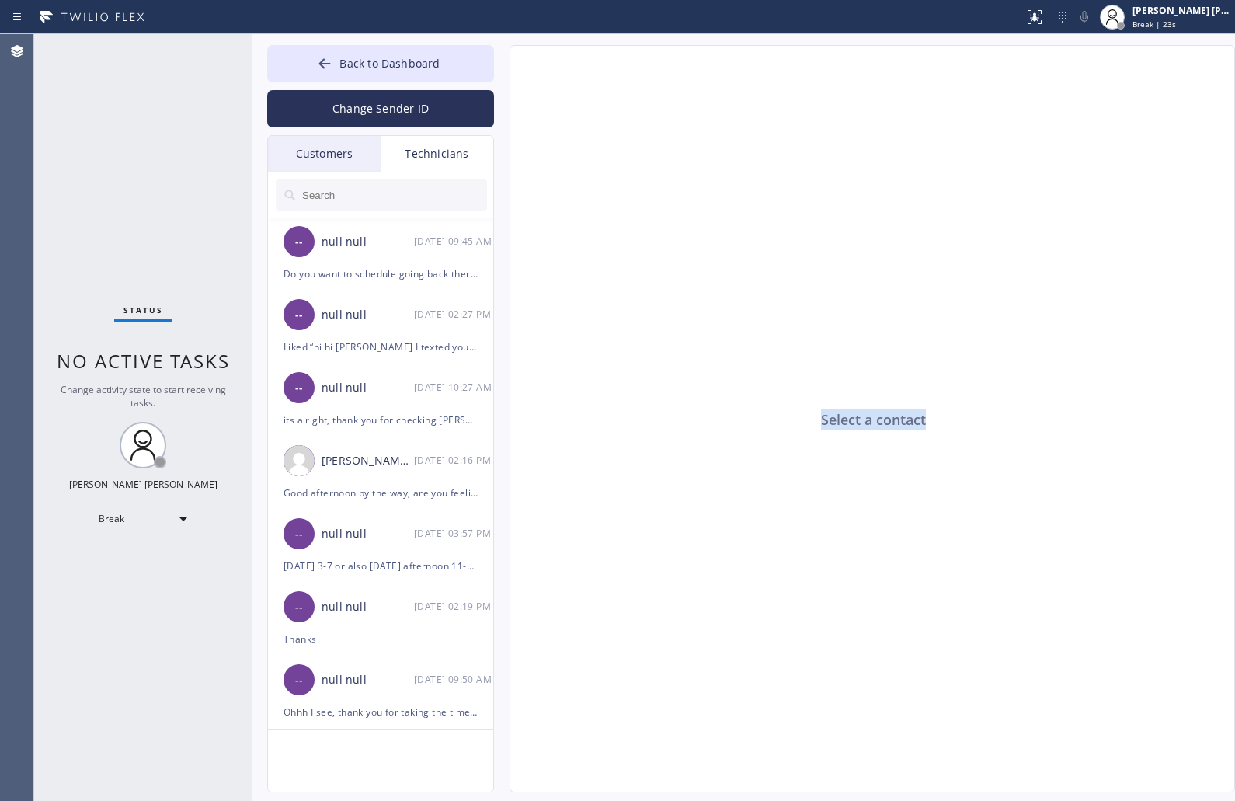
click at [867, 421] on div "Select a contact" at bounding box center [873, 419] width 726 height 747
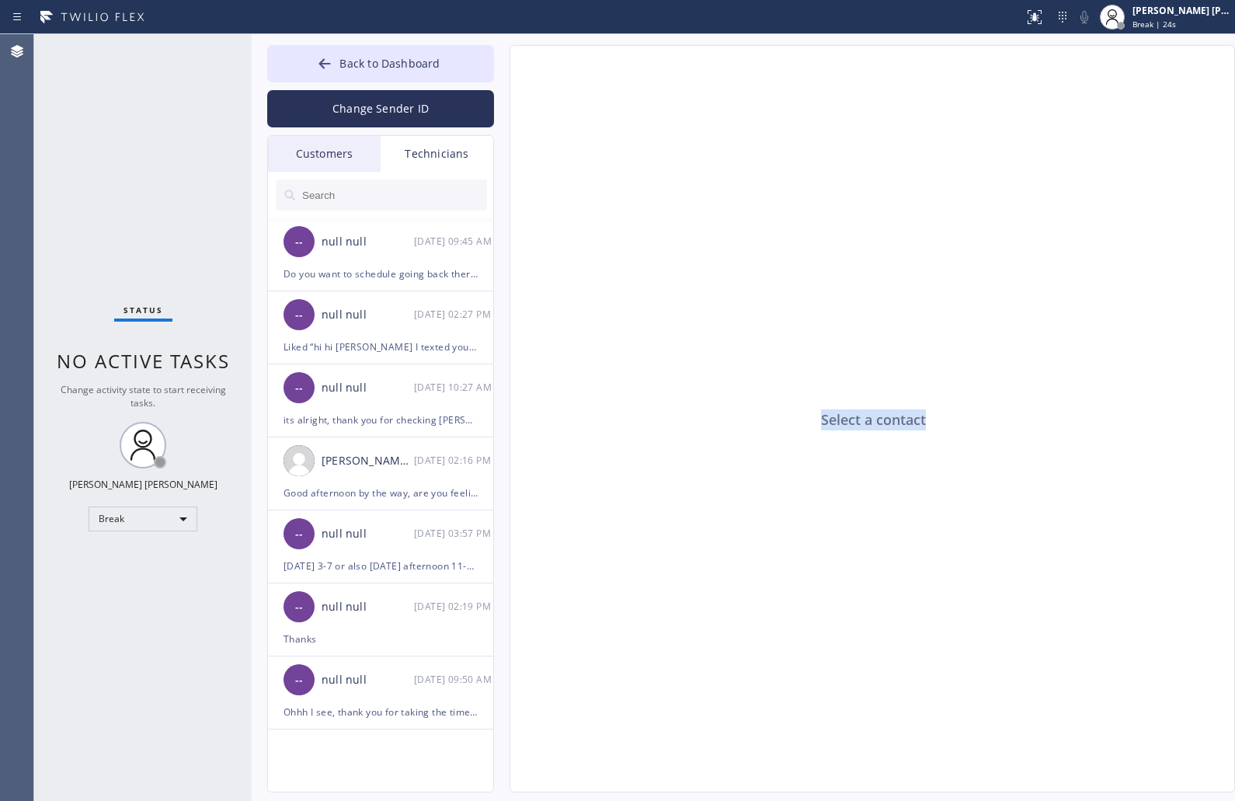
click at [867, 421] on div "Select a contact" at bounding box center [873, 419] width 726 height 747
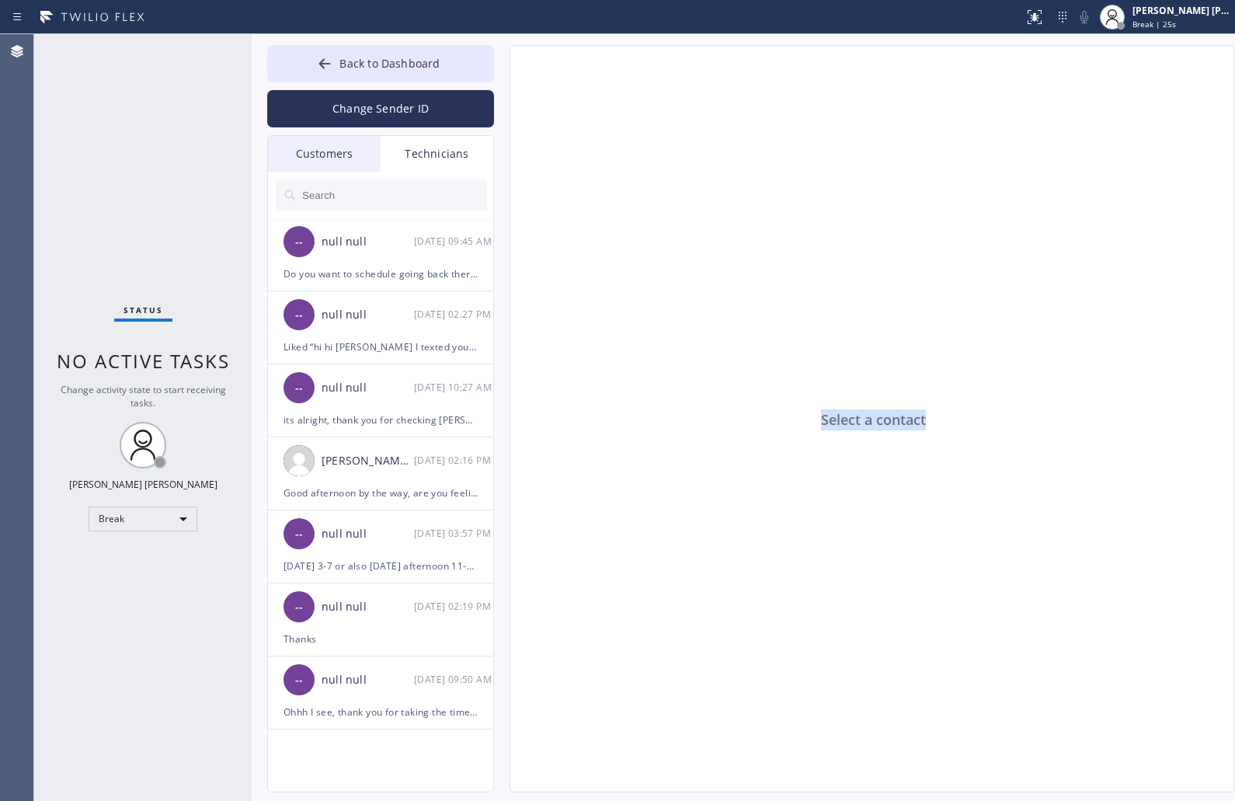
click at [867, 421] on div "Select a contact" at bounding box center [873, 419] width 726 height 747
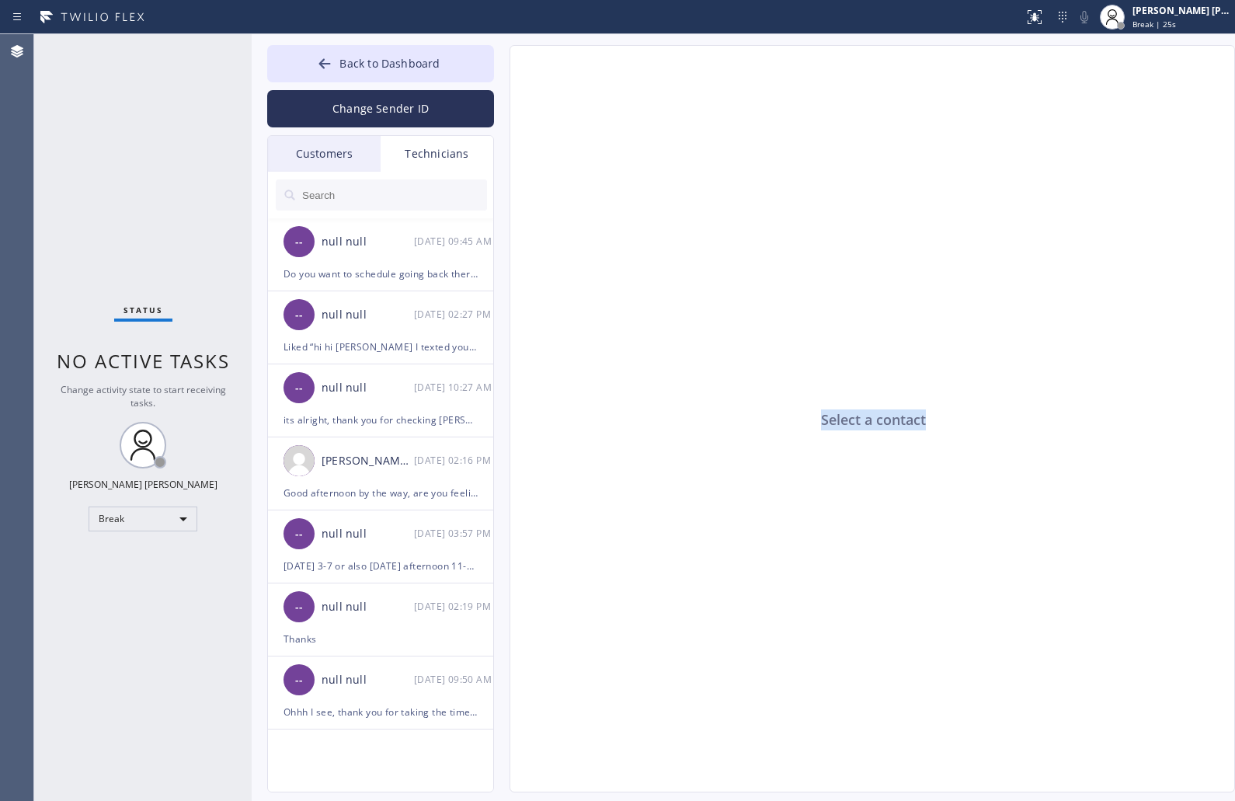
click at [867, 421] on div "Select a contact" at bounding box center [873, 419] width 726 height 747
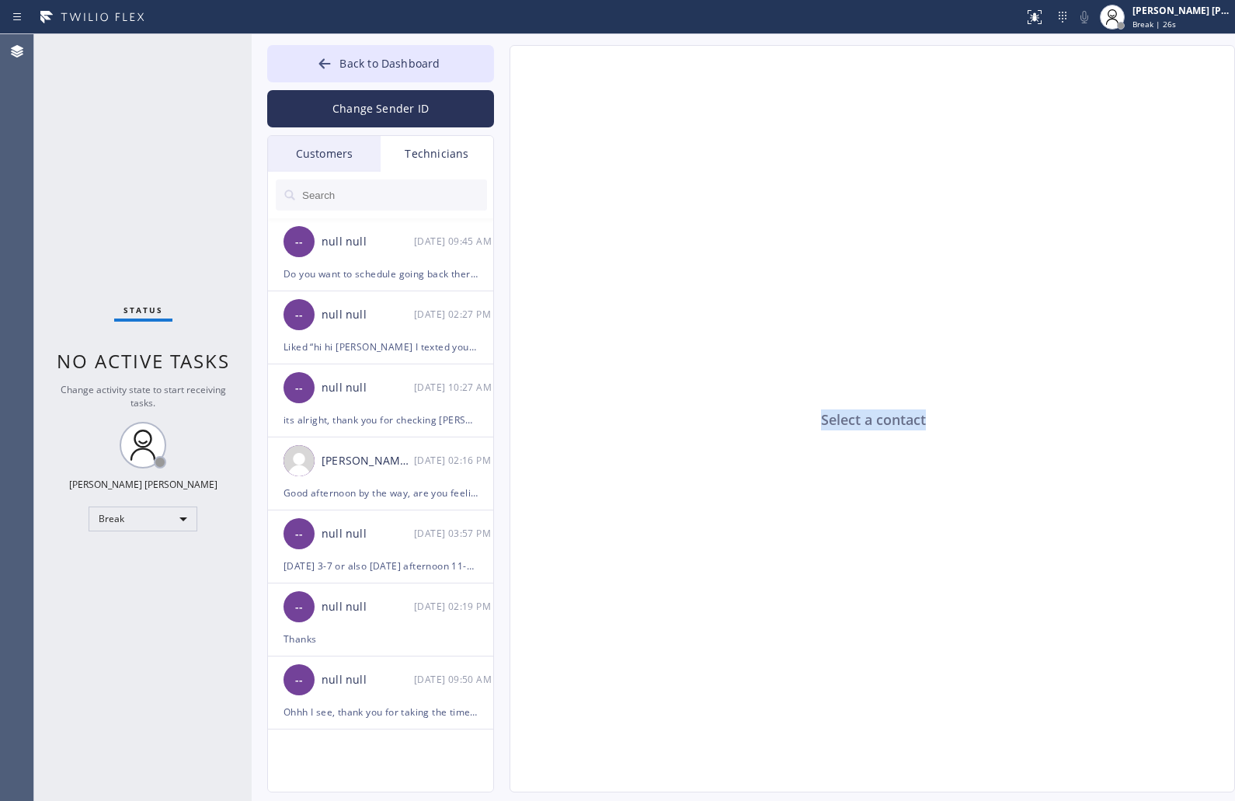
click at [867, 421] on div "Select a contact" at bounding box center [873, 419] width 726 height 747
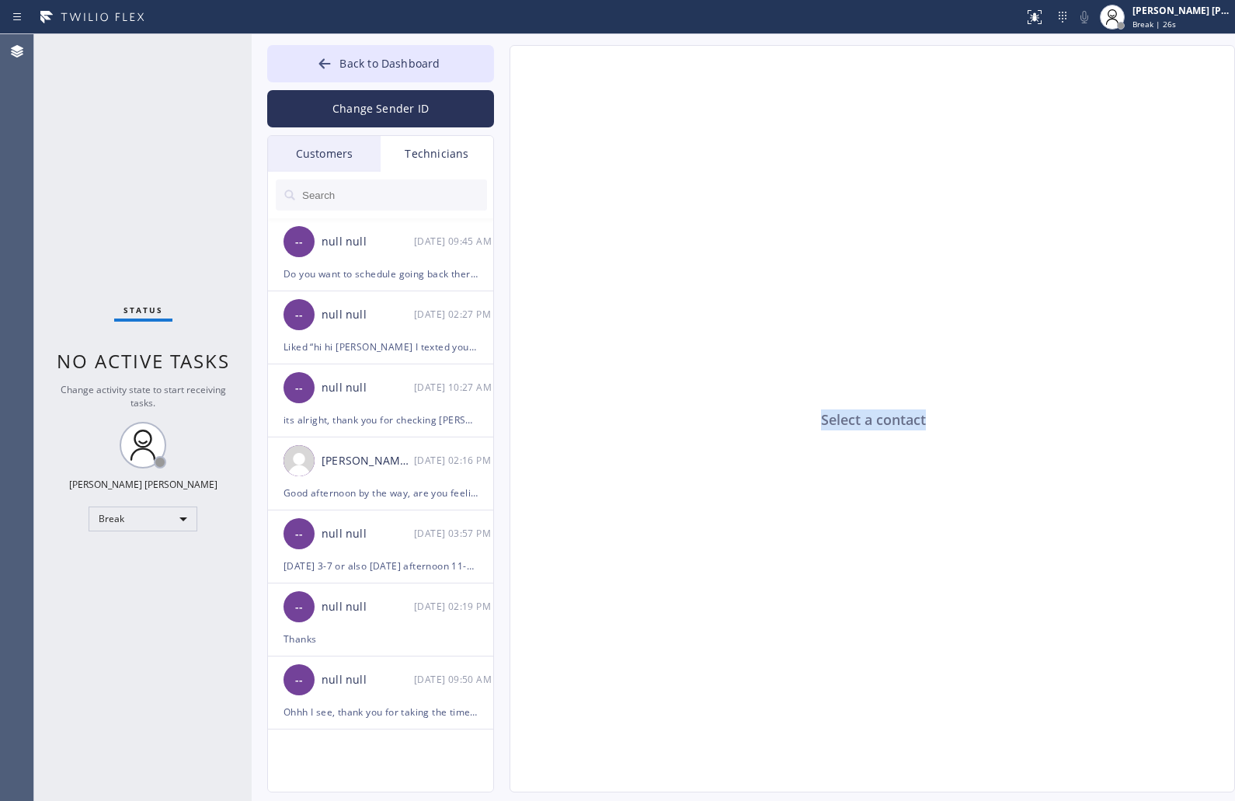
click at [867, 421] on div "Select a contact" at bounding box center [873, 419] width 726 height 747
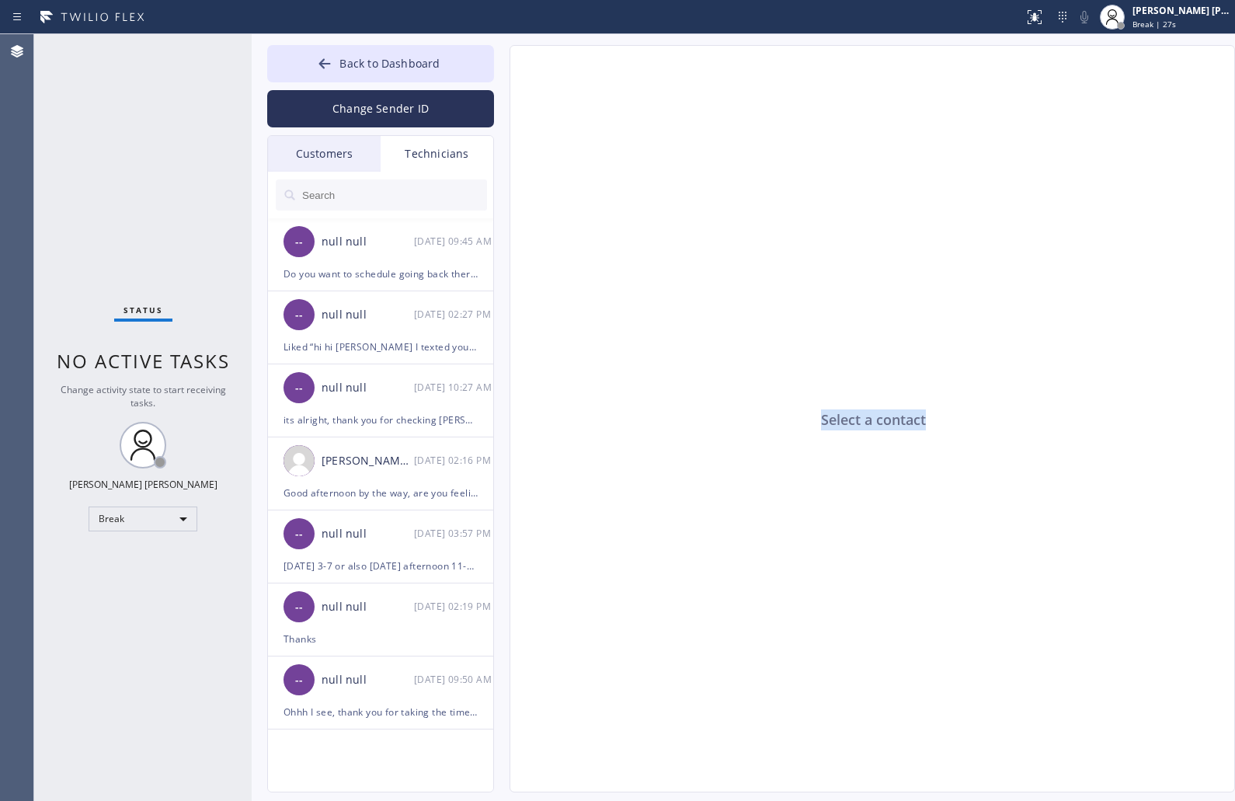
click at [867, 421] on div "Select a contact" at bounding box center [873, 419] width 726 height 747
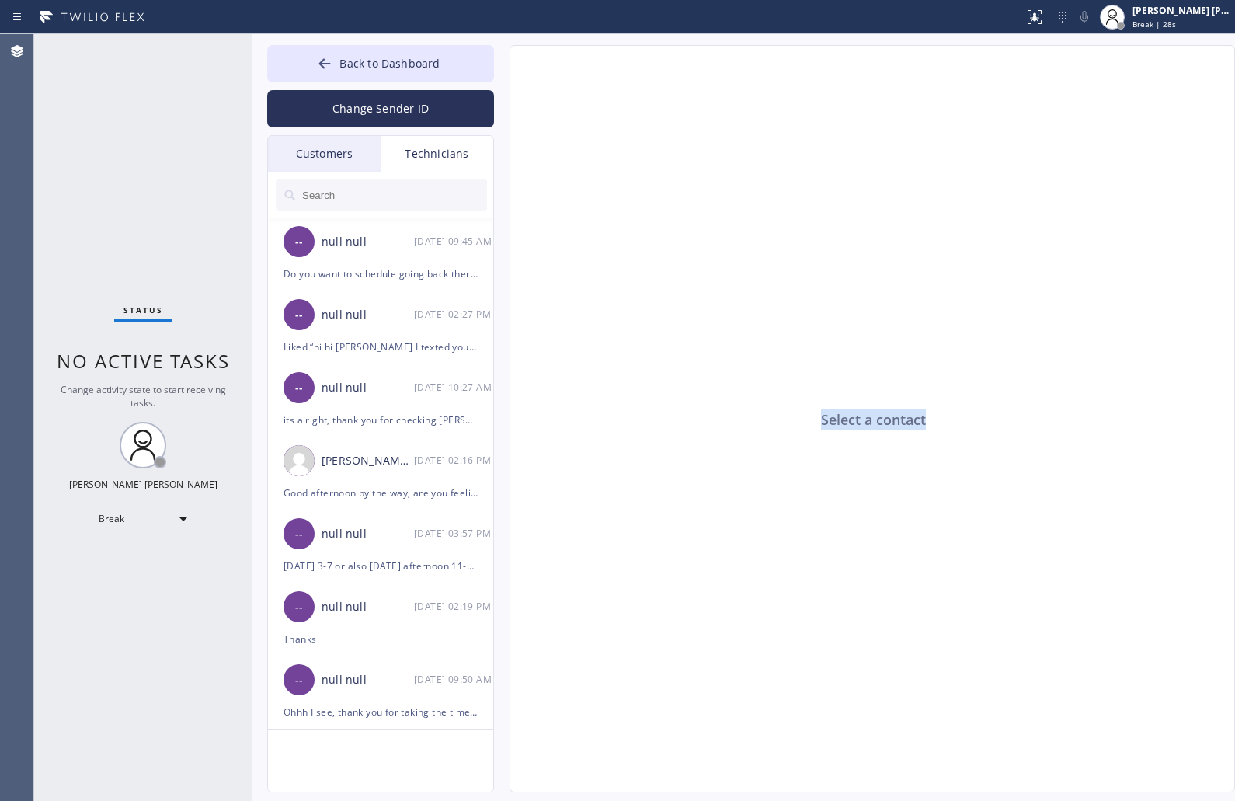
click at [867, 421] on div "Select a contact" at bounding box center [873, 419] width 726 height 747
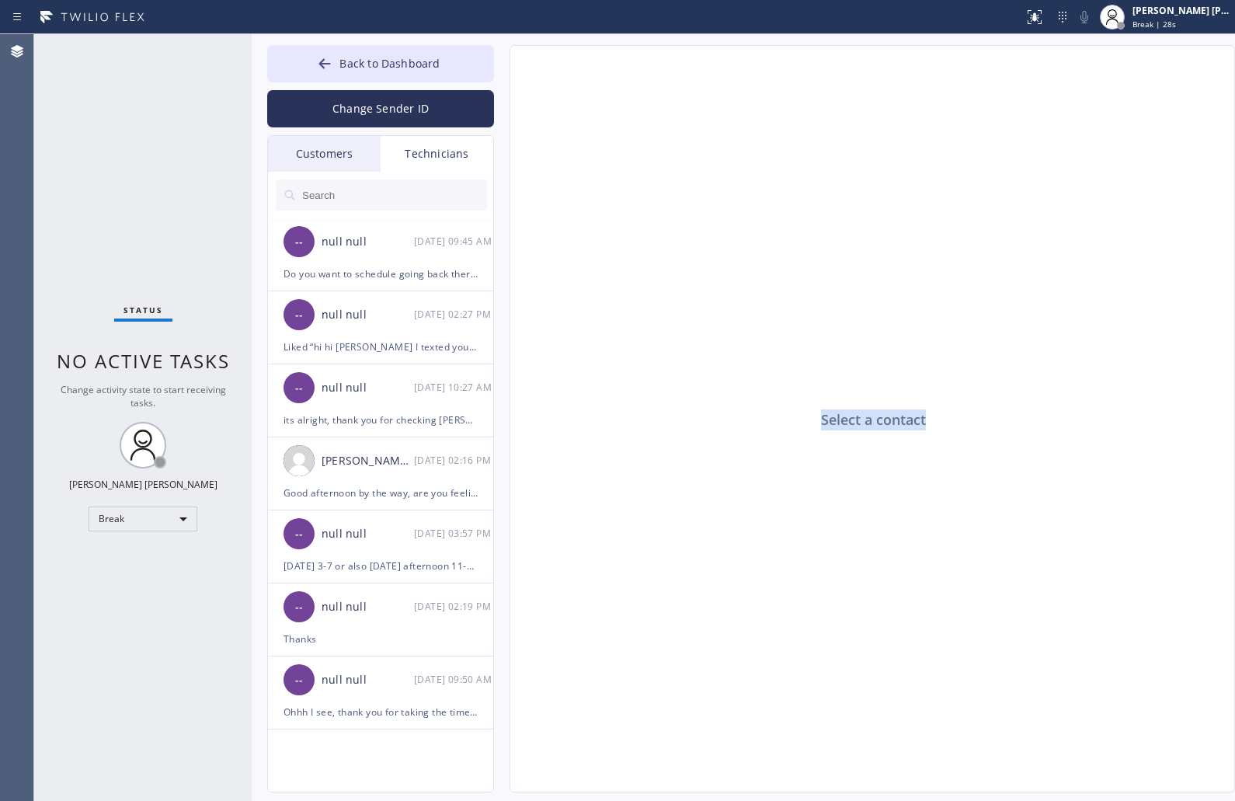
click at [867, 421] on div "Select a contact" at bounding box center [873, 419] width 726 height 747
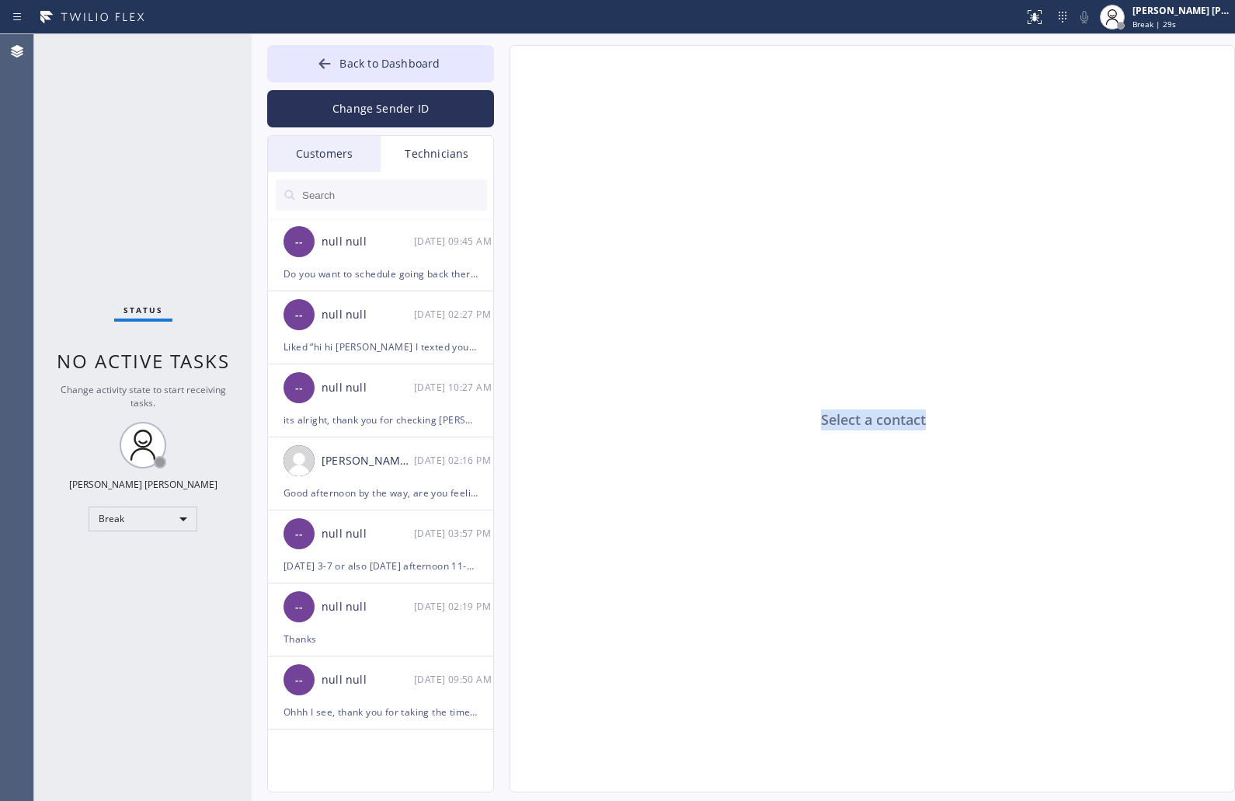
click at [867, 421] on div "Select a contact" at bounding box center [873, 419] width 726 height 747
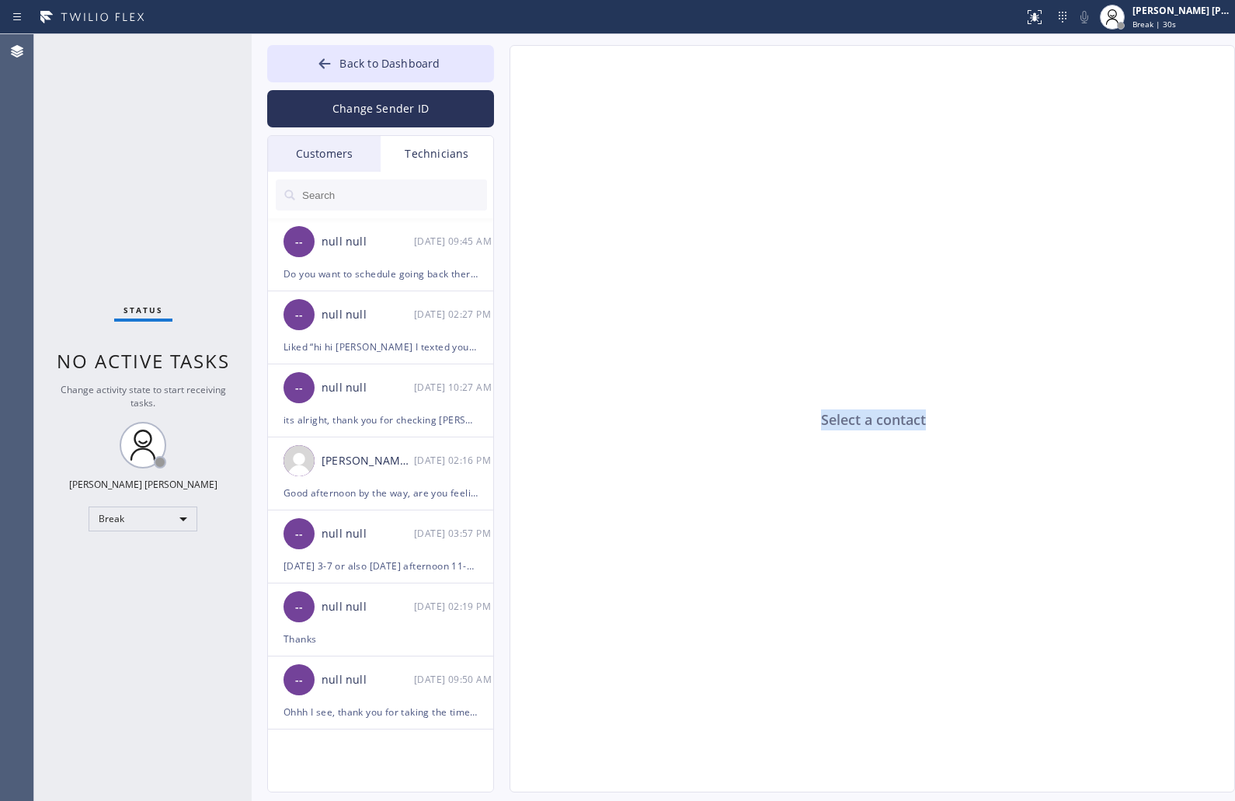
click at [867, 421] on div "Select a contact" at bounding box center [873, 419] width 726 height 747
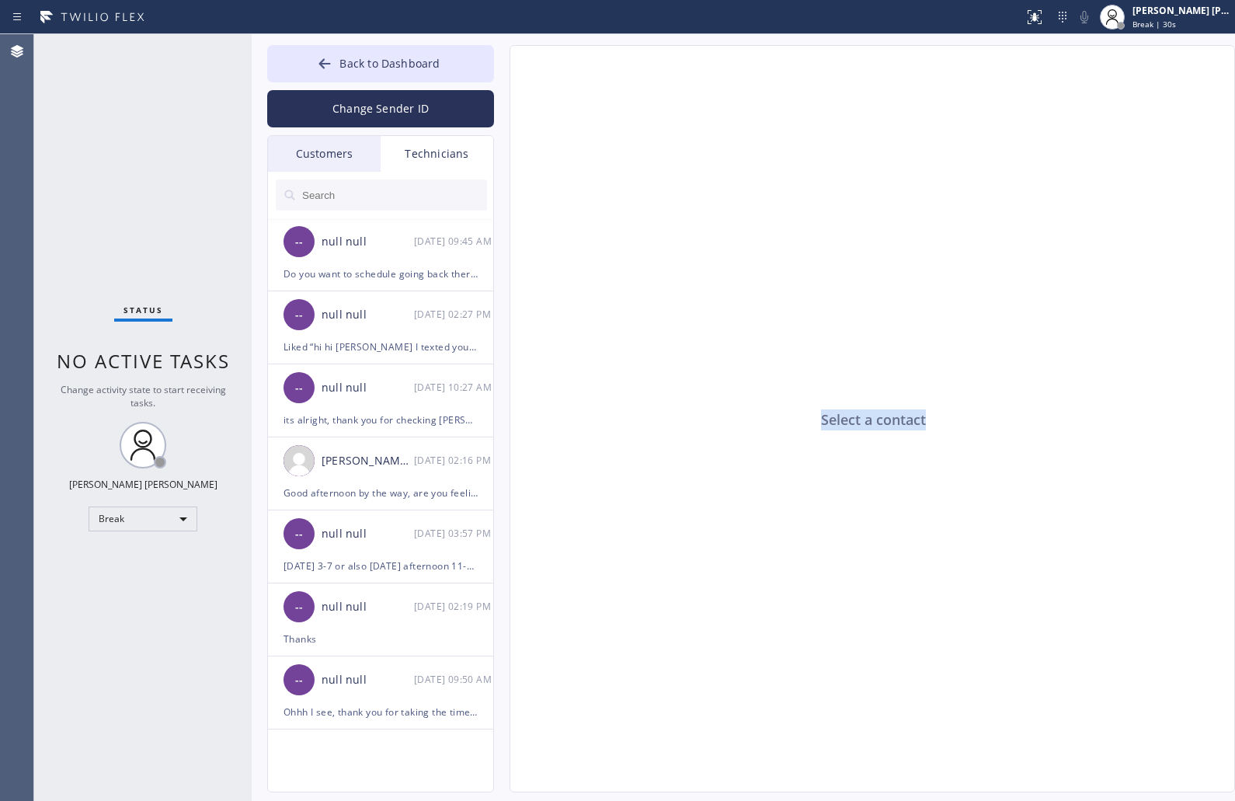
click at [867, 421] on div "Select a contact" at bounding box center [873, 419] width 726 height 747
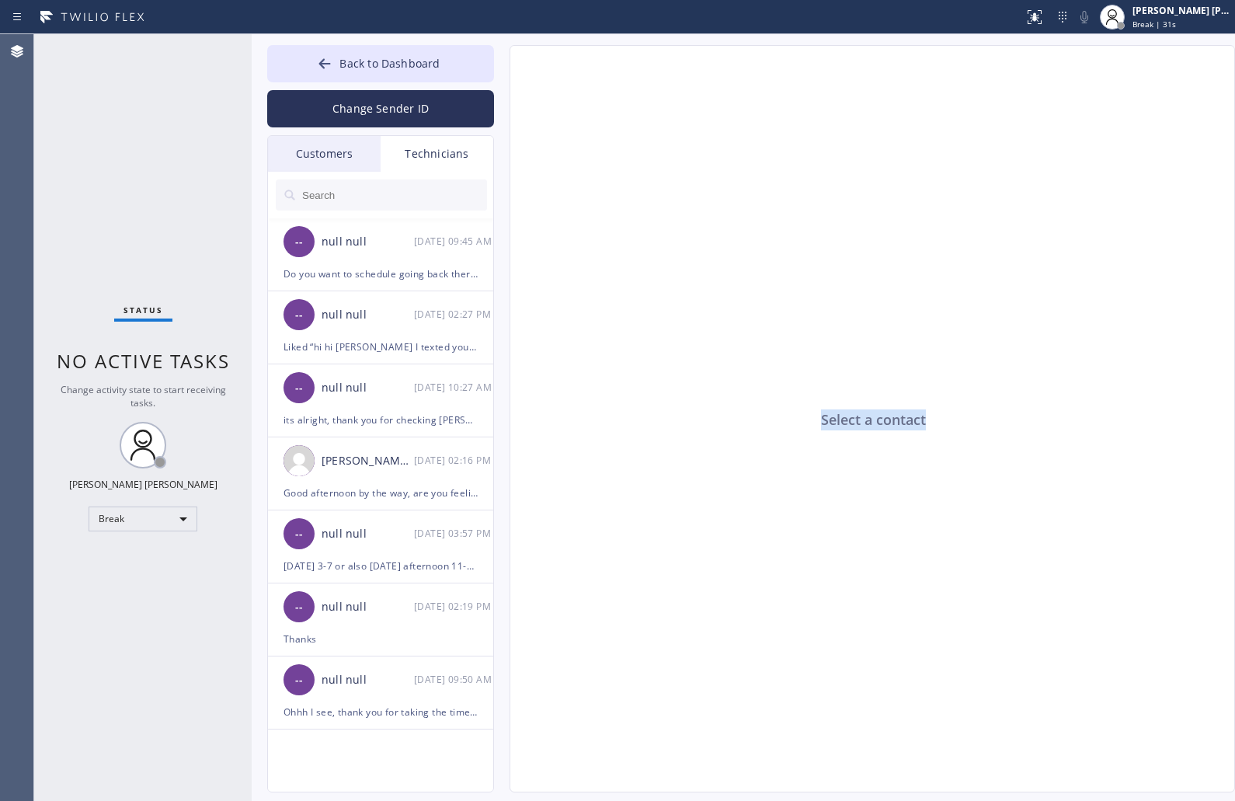
click at [867, 421] on div "Select a contact" at bounding box center [873, 419] width 726 height 747
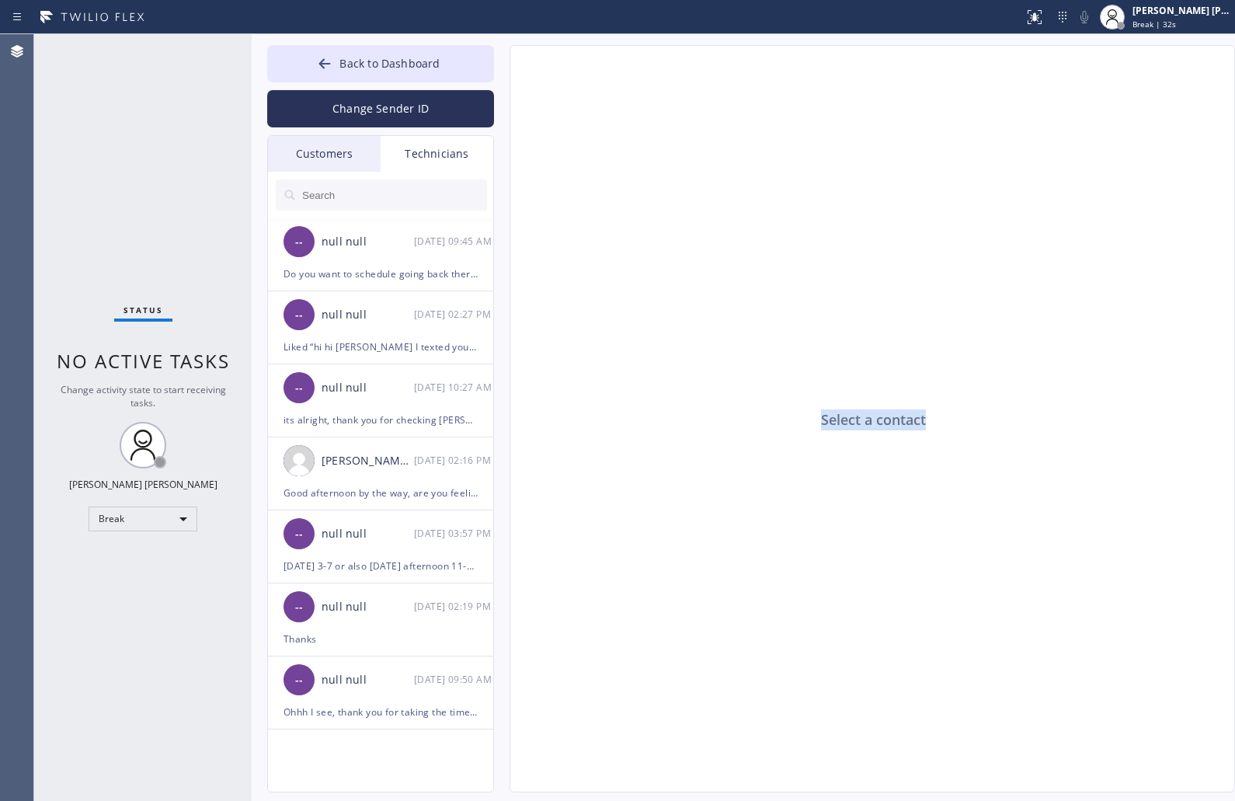
click at [867, 421] on div "Select a contact" at bounding box center [873, 419] width 726 height 747
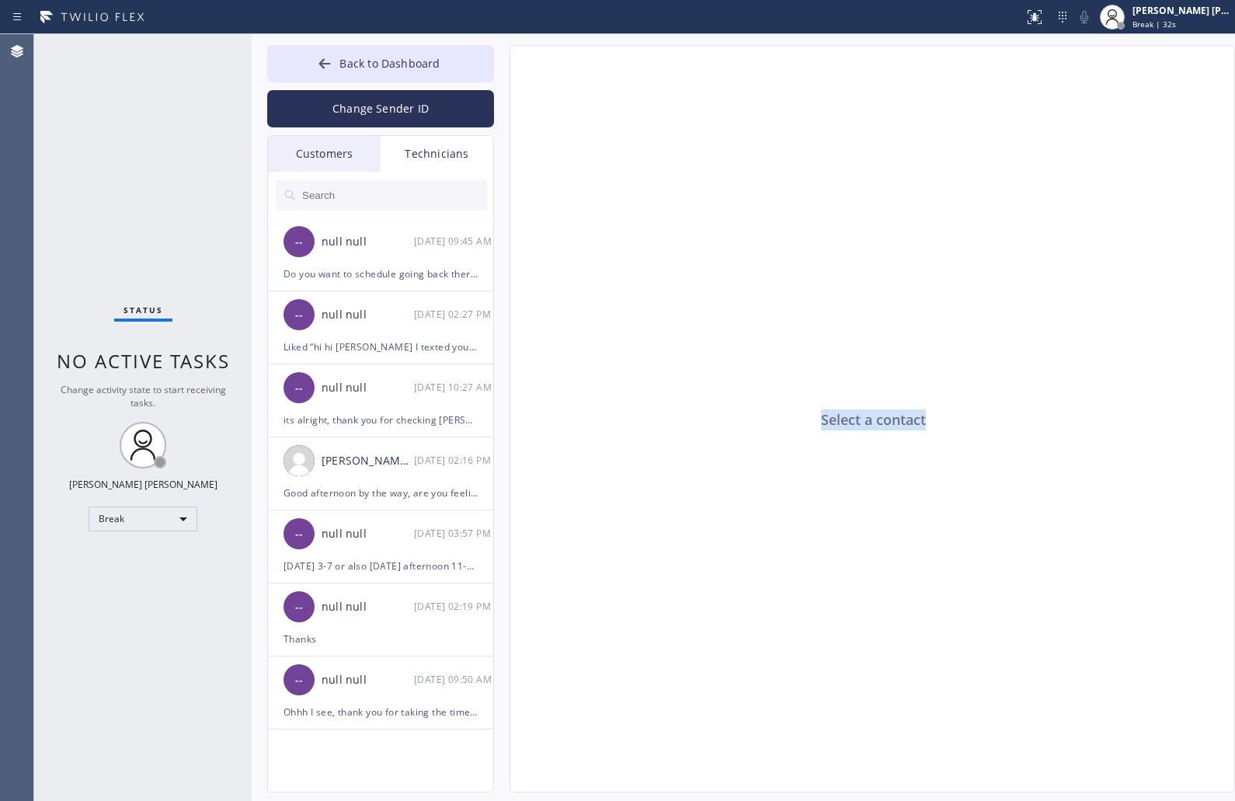
click at [867, 421] on div "Select a contact" at bounding box center [873, 419] width 726 height 747
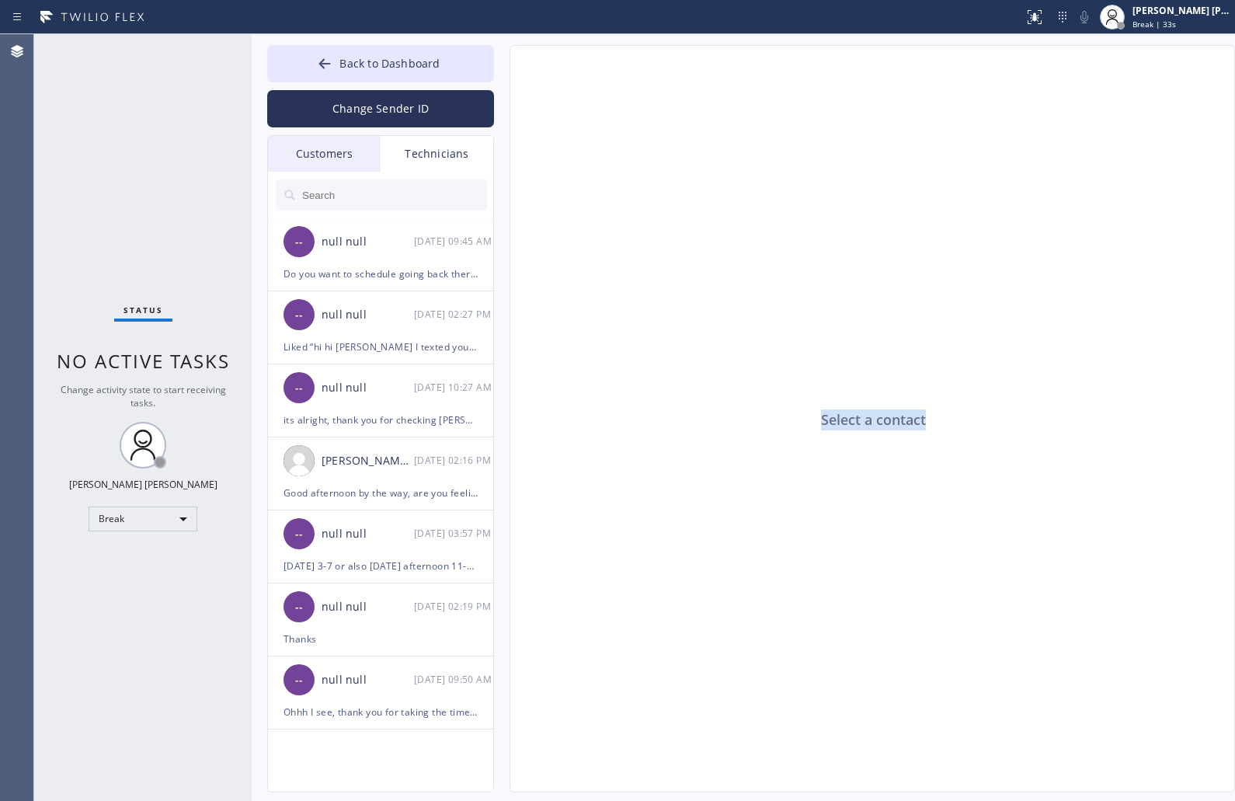
click at [867, 421] on div "Select a contact" at bounding box center [873, 419] width 726 height 747
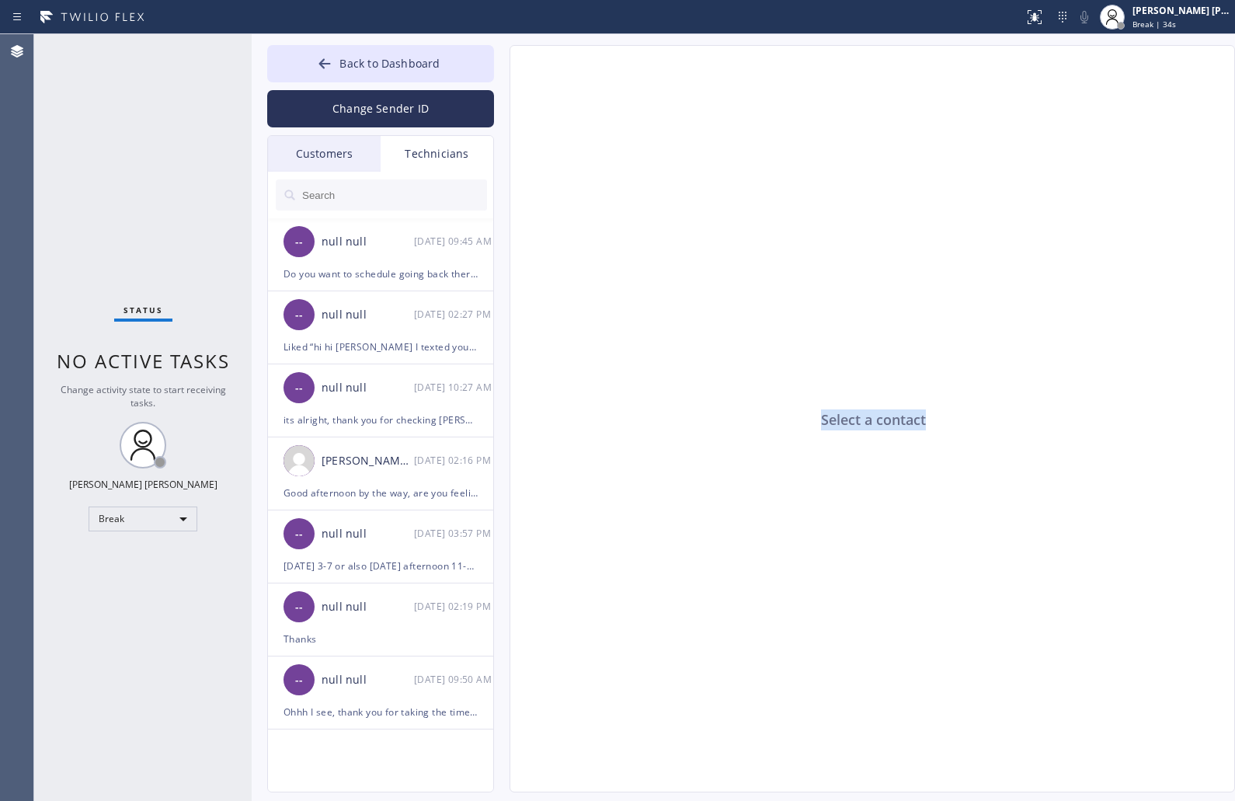
click at [867, 421] on div "Select a contact" at bounding box center [873, 419] width 726 height 747
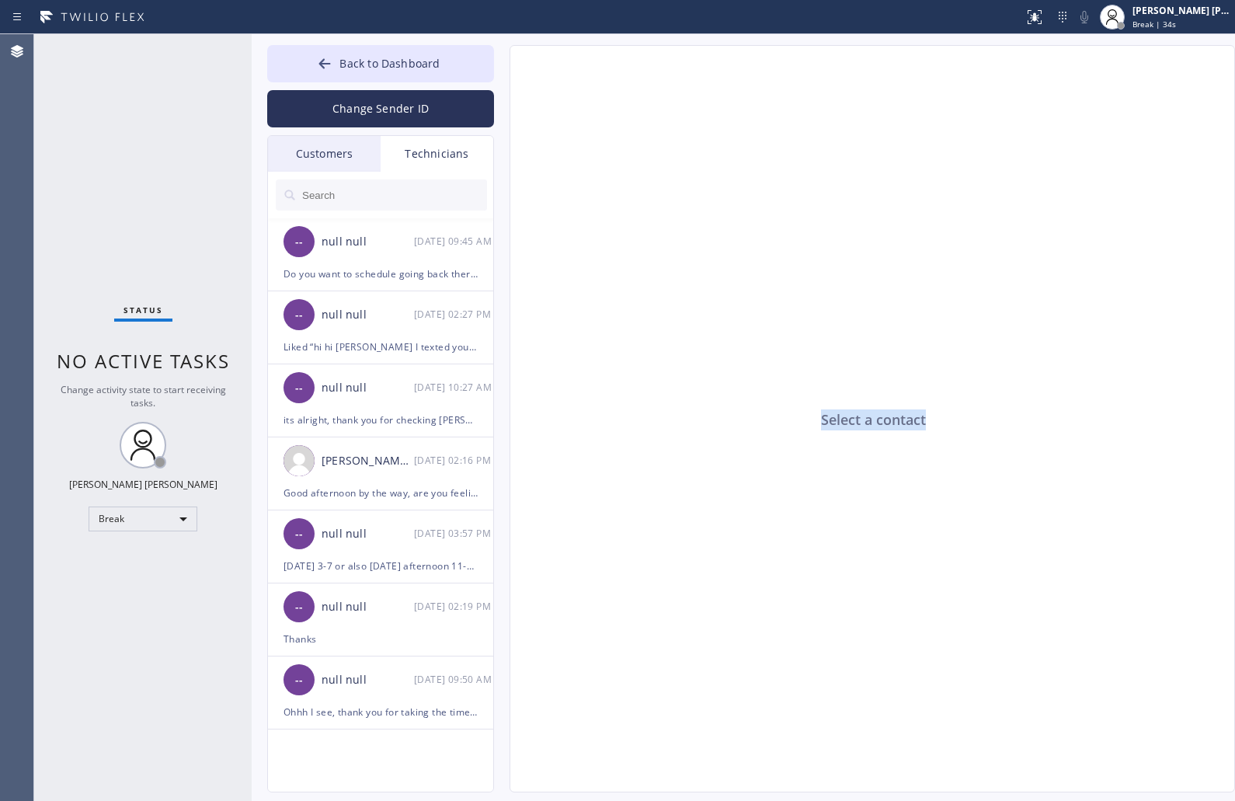
click at [867, 421] on div "Select a contact" at bounding box center [873, 419] width 726 height 747
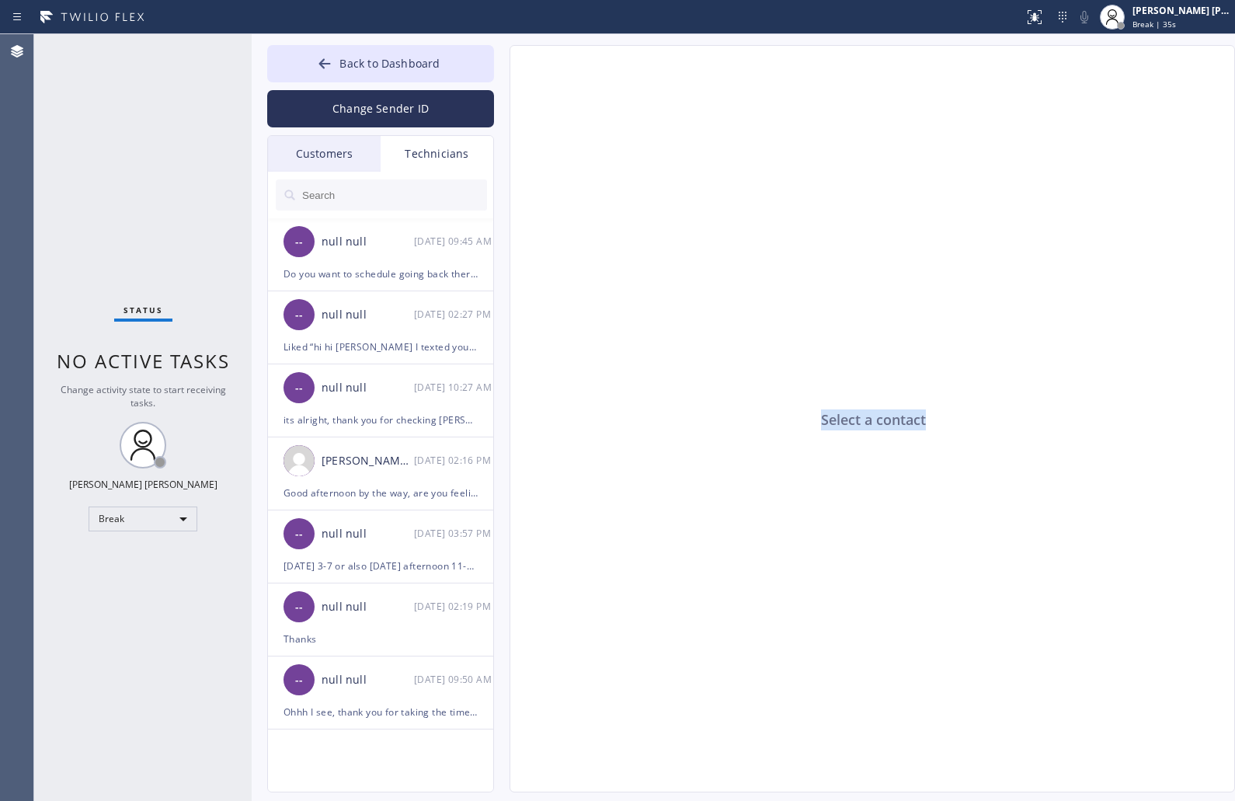
click at [867, 421] on div "Select a contact" at bounding box center [873, 419] width 726 height 747
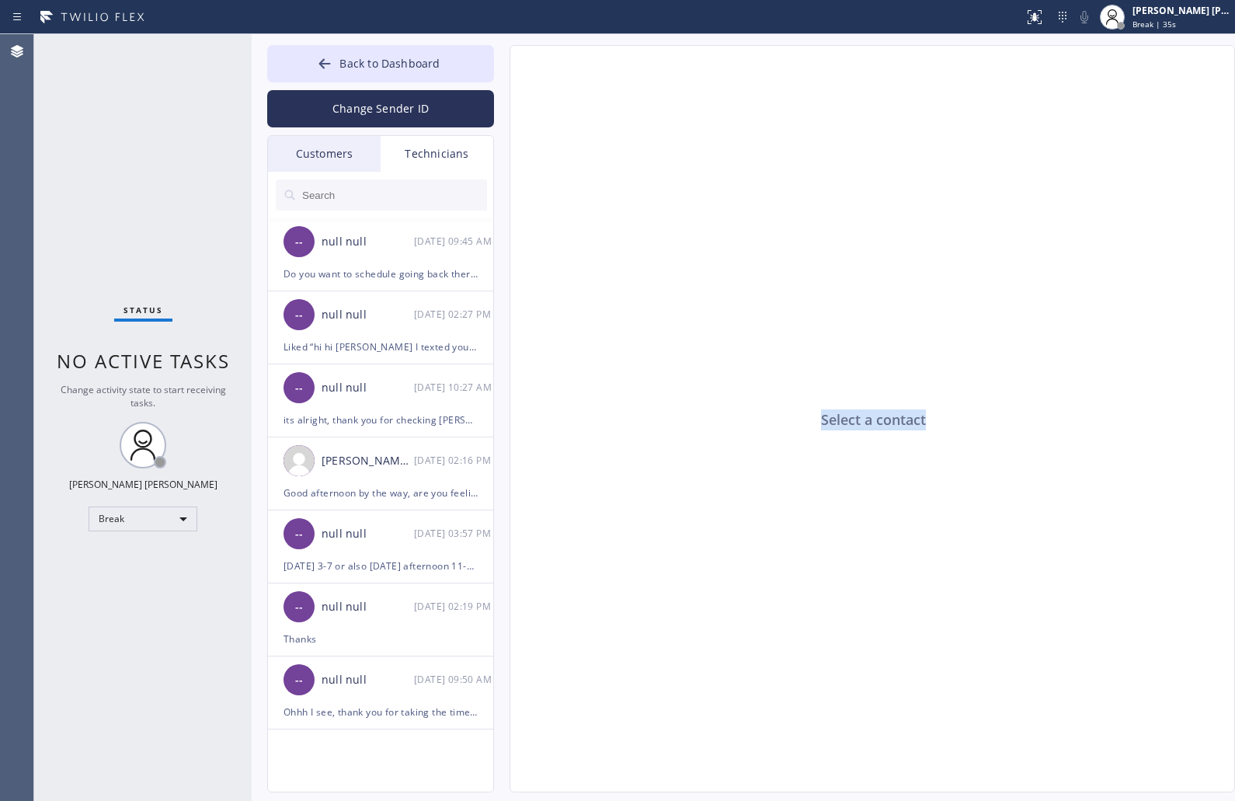
click at [867, 421] on div "Select a contact" at bounding box center [873, 419] width 726 height 747
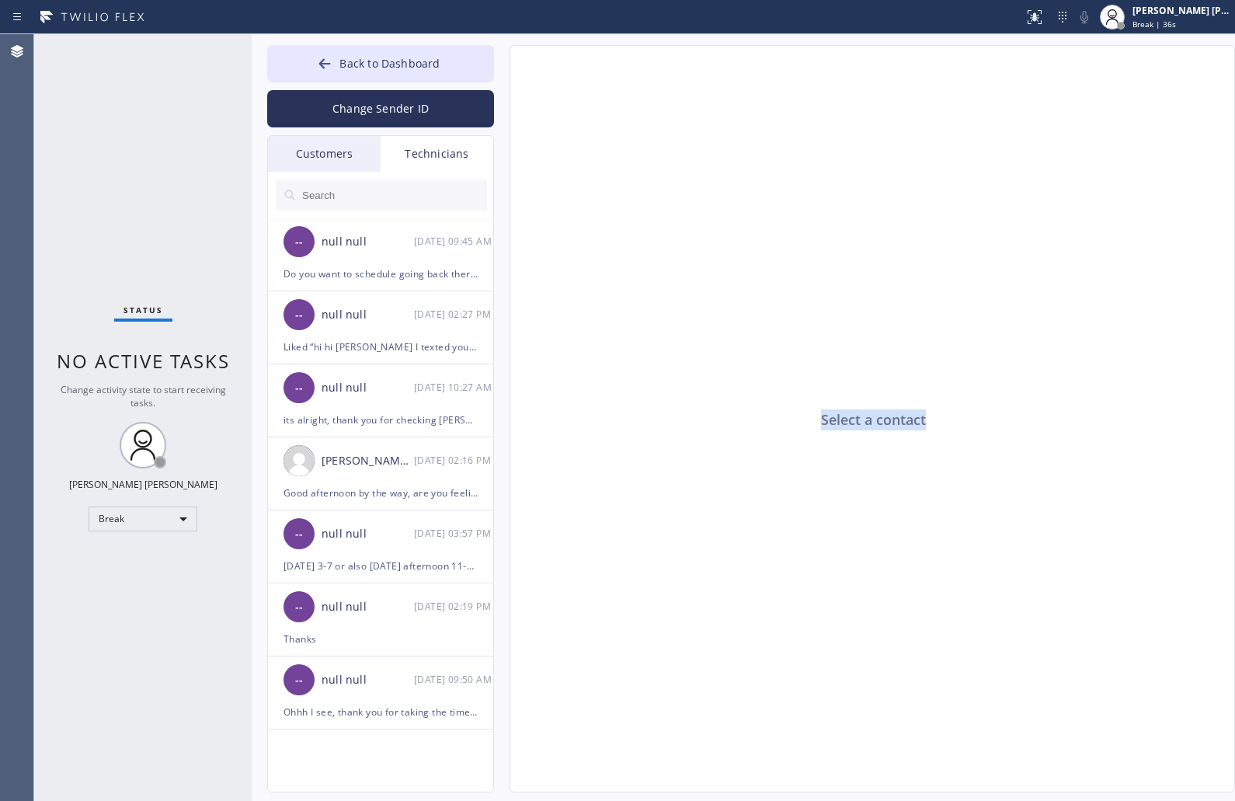
click at [867, 421] on div "Select a contact" at bounding box center [873, 419] width 726 height 747
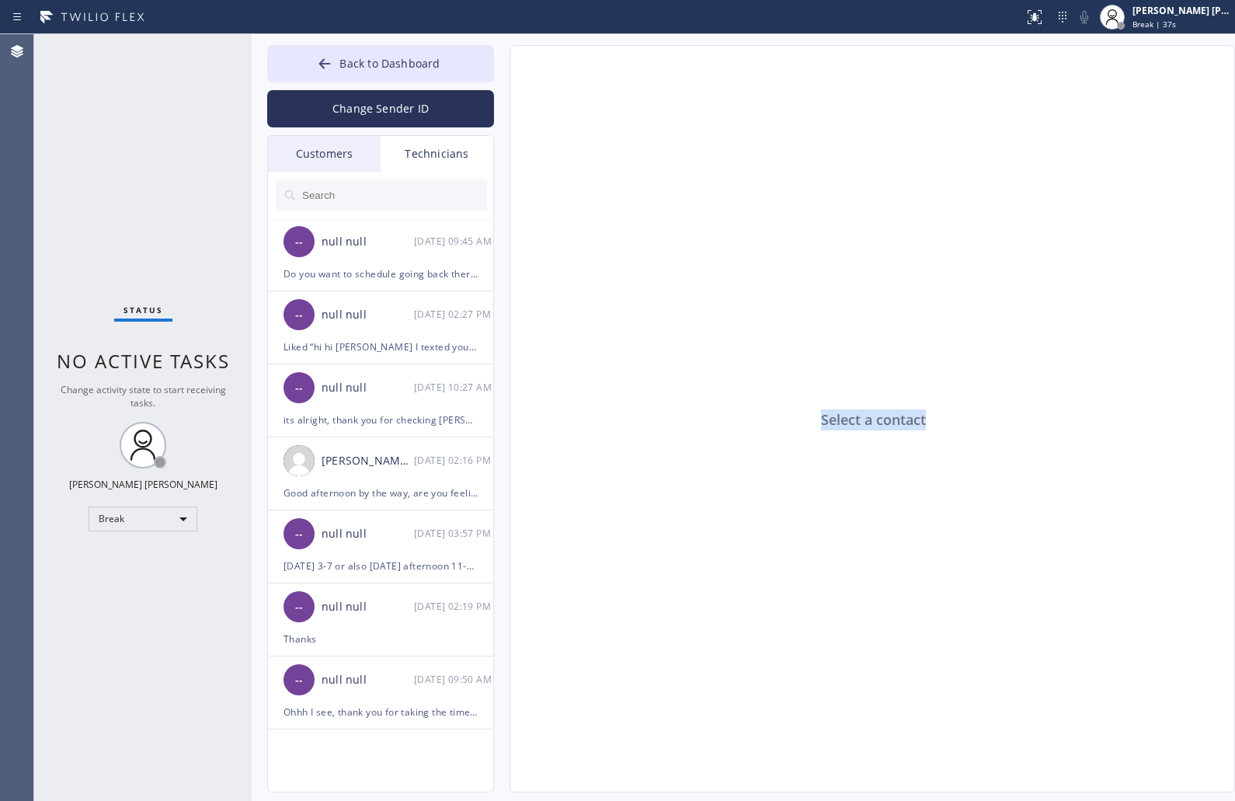
click at [867, 421] on div "Select a contact" at bounding box center [873, 419] width 726 height 747
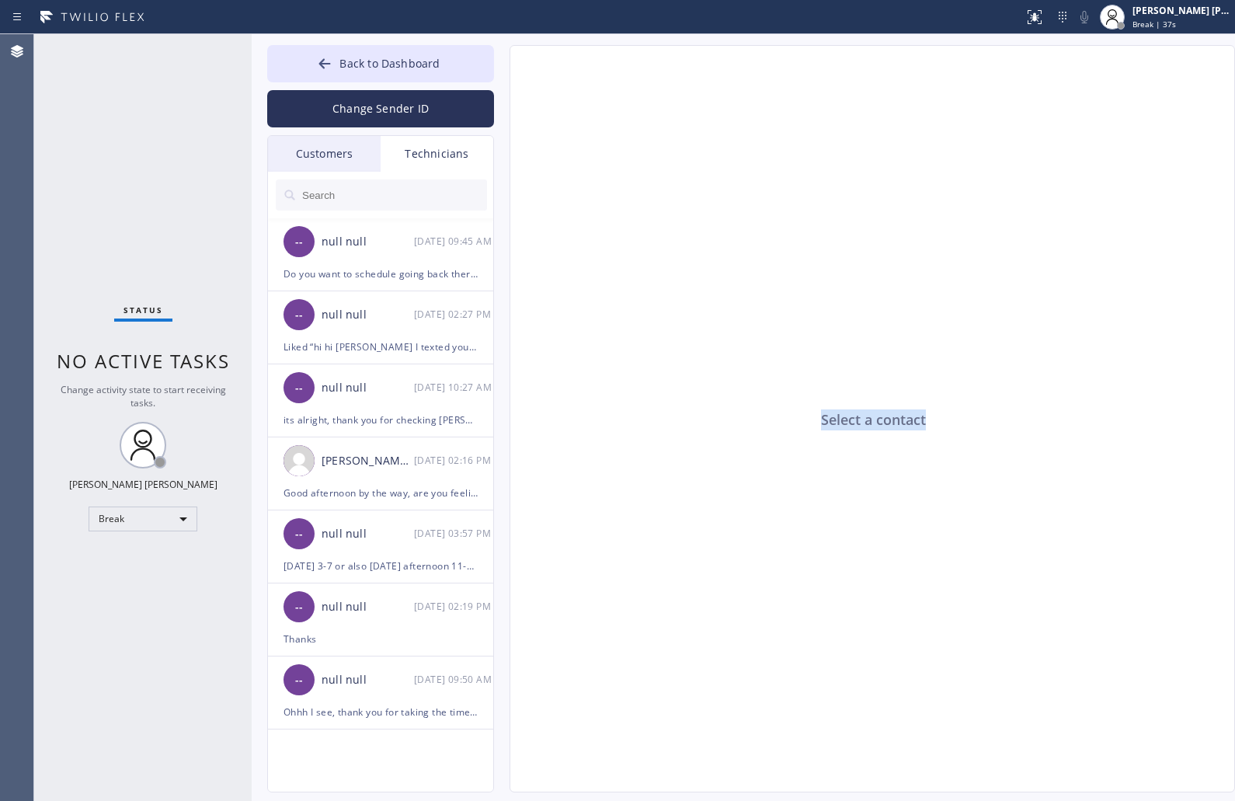
click at [867, 421] on div "Select a contact" at bounding box center [873, 419] width 726 height 747
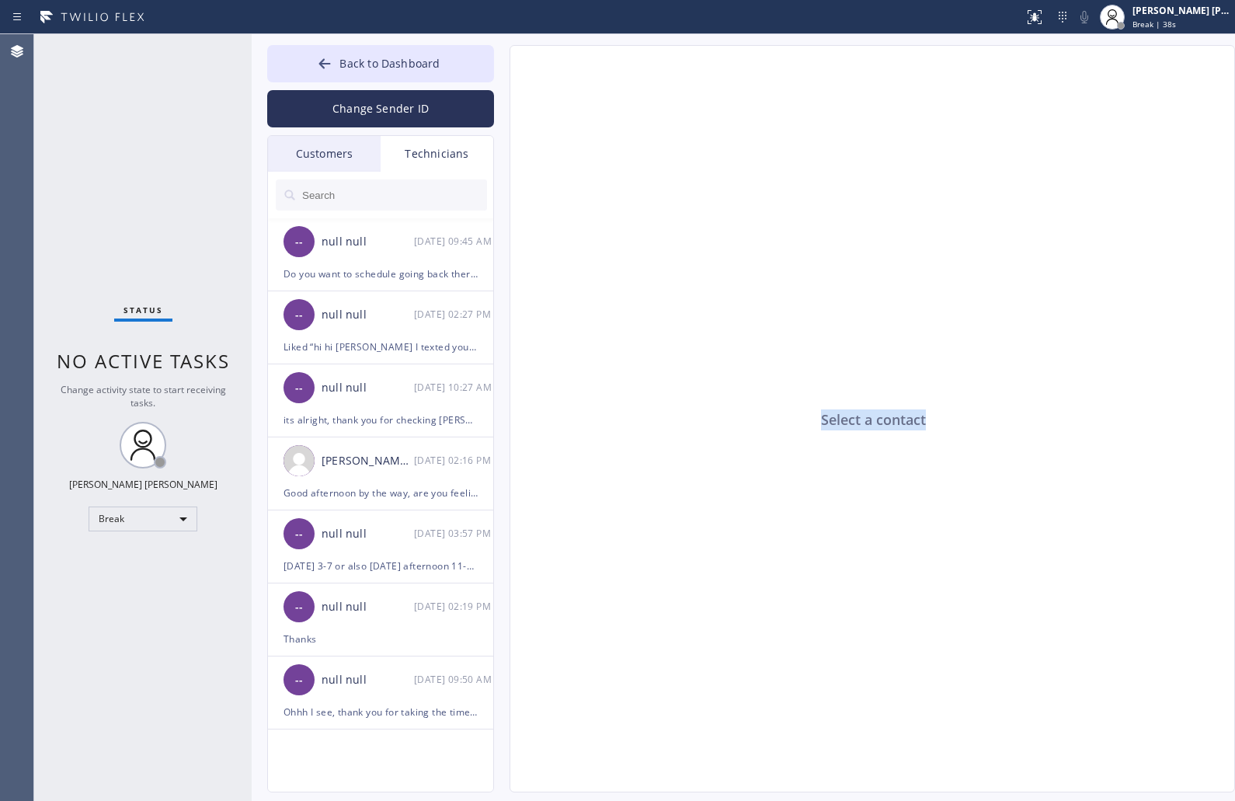
click at [867, 421] on div "Select a contact" at bounding box center [873, 419] width 726 height 747
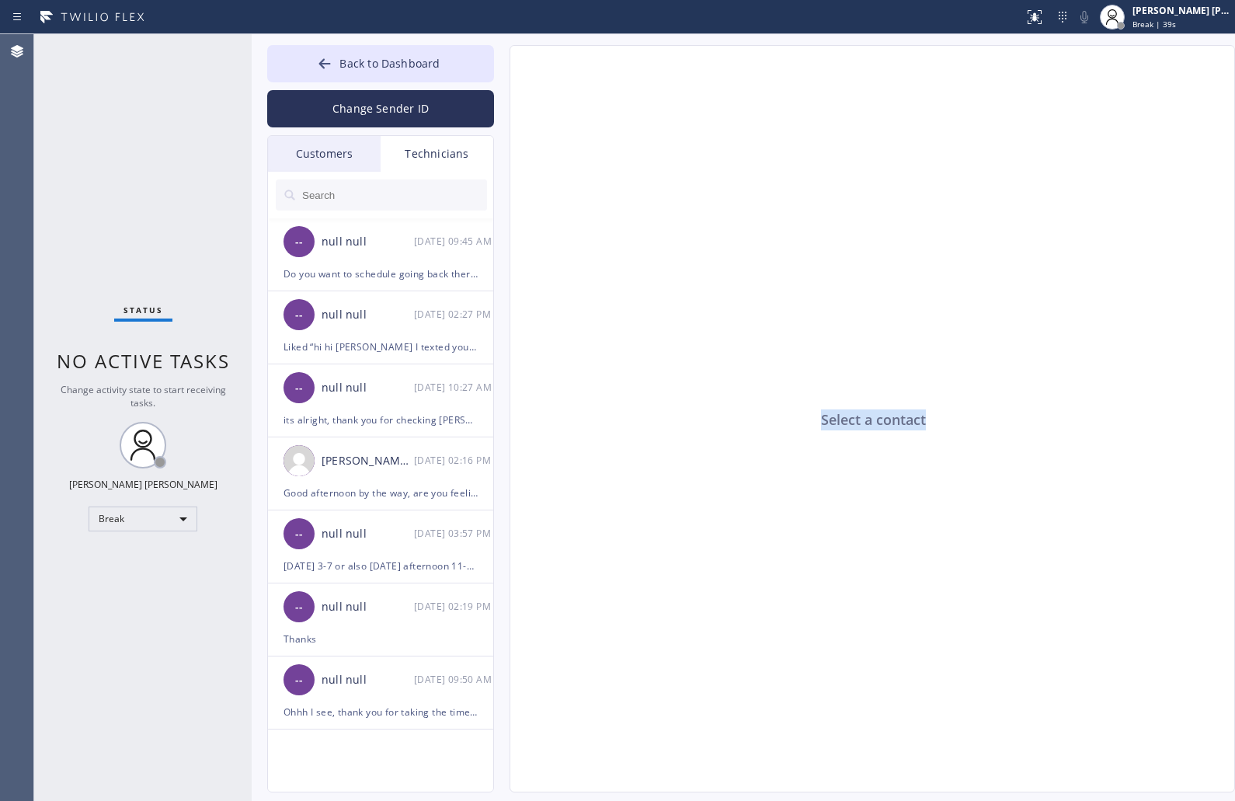
click at [867, 421] on div "Select a contact" at bounding box center [873, 419] width 726 height 747
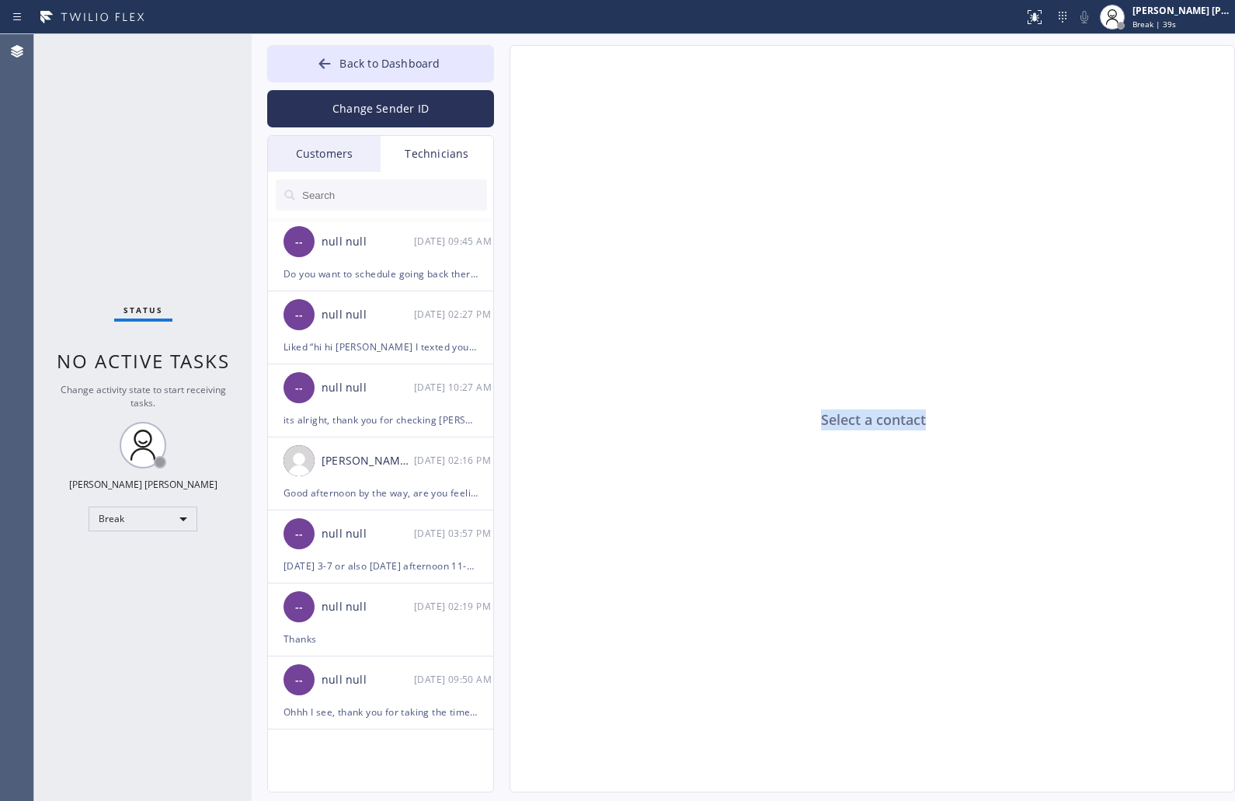
click at [867, 421] on div "Select a contact" at bounding box center [873, 419] width 726 height 747
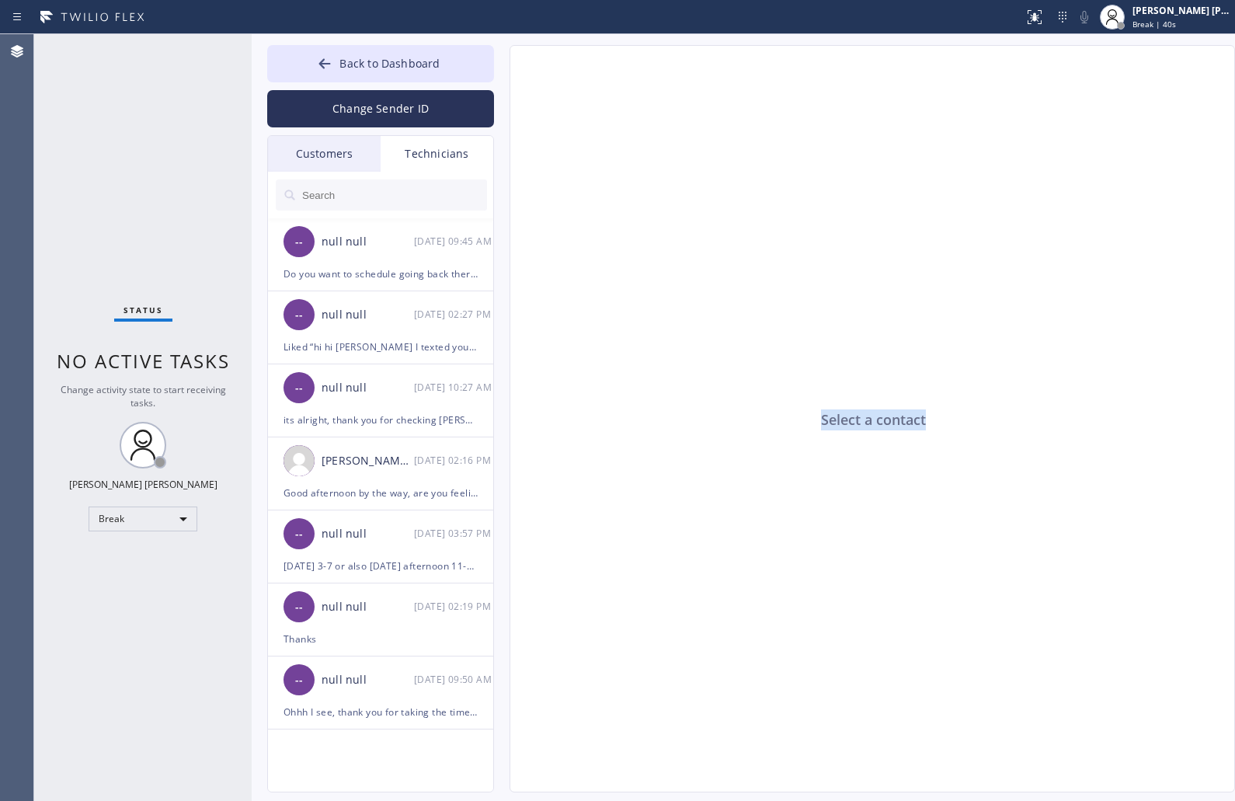
click at [867, 421] on div "Select a contact" at bounding box center [873, 419] width 726 height 747
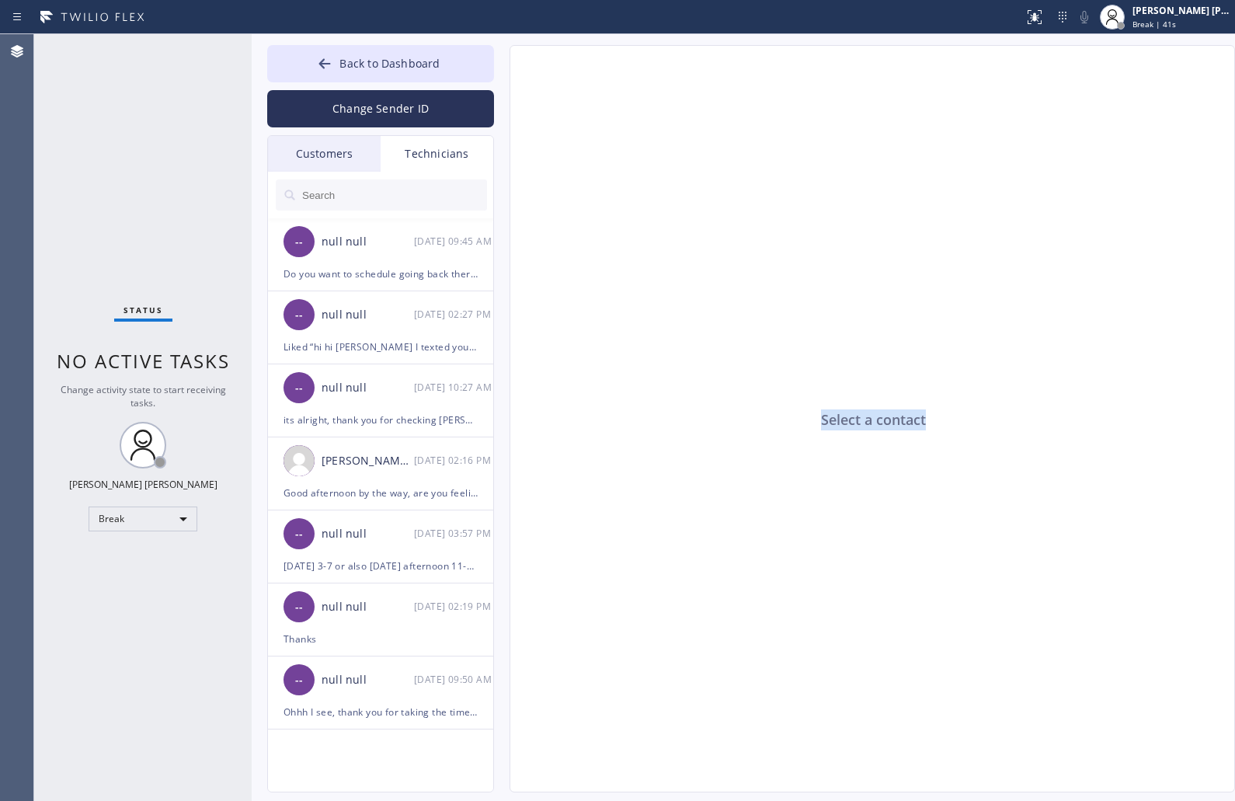
click at [867, 421] on div "Select a contact" at bounding box center [873, 419] width 726 height 747
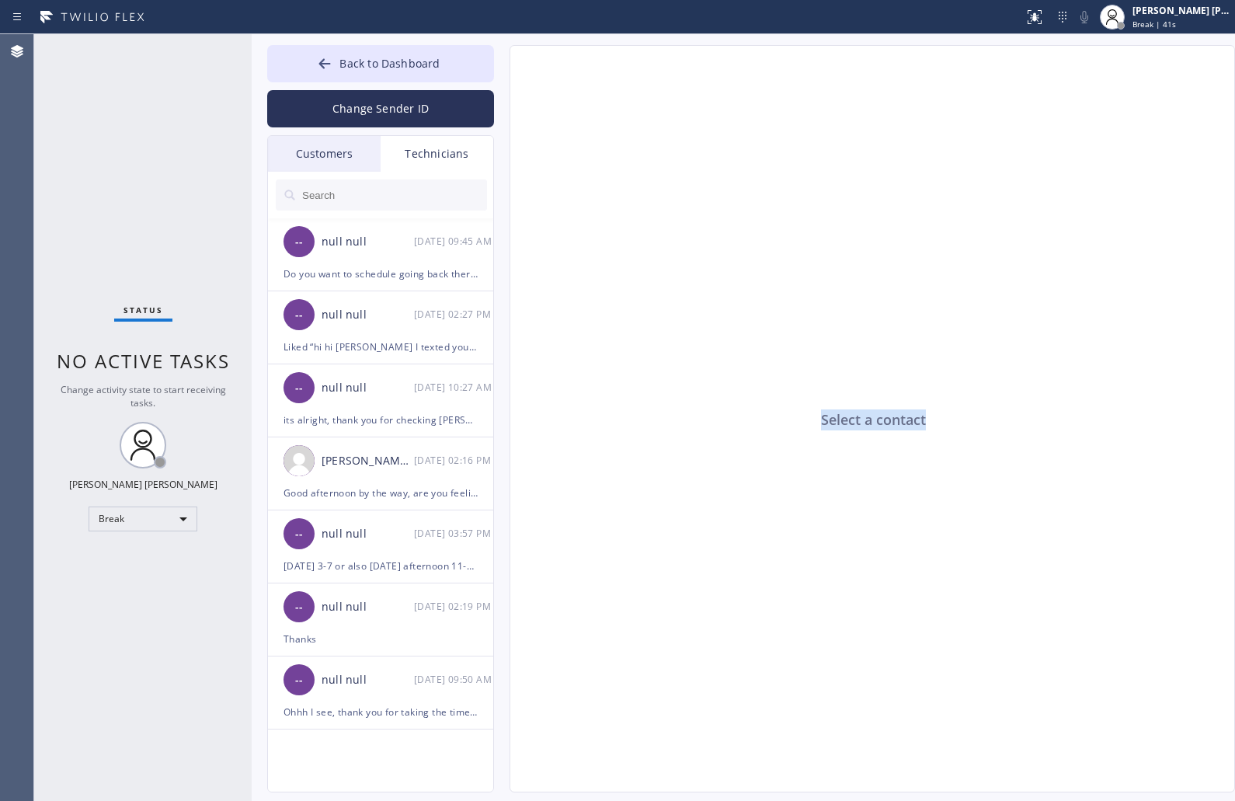
click at [867, 421] on div "Select a contact" at bounding box center [873, 419] width 726 height 747
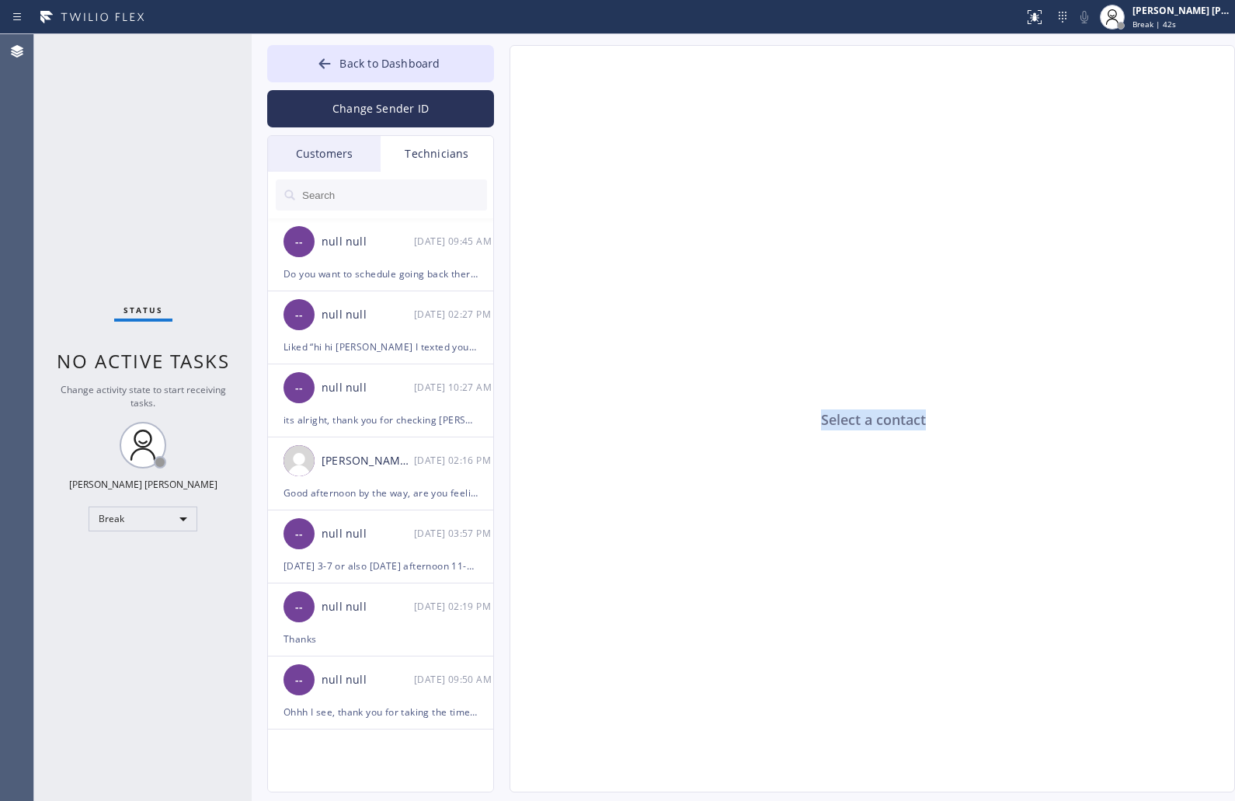
click at [867, 421] on div "Select a contact" at bounding box center [873, 419] width 726 height 747
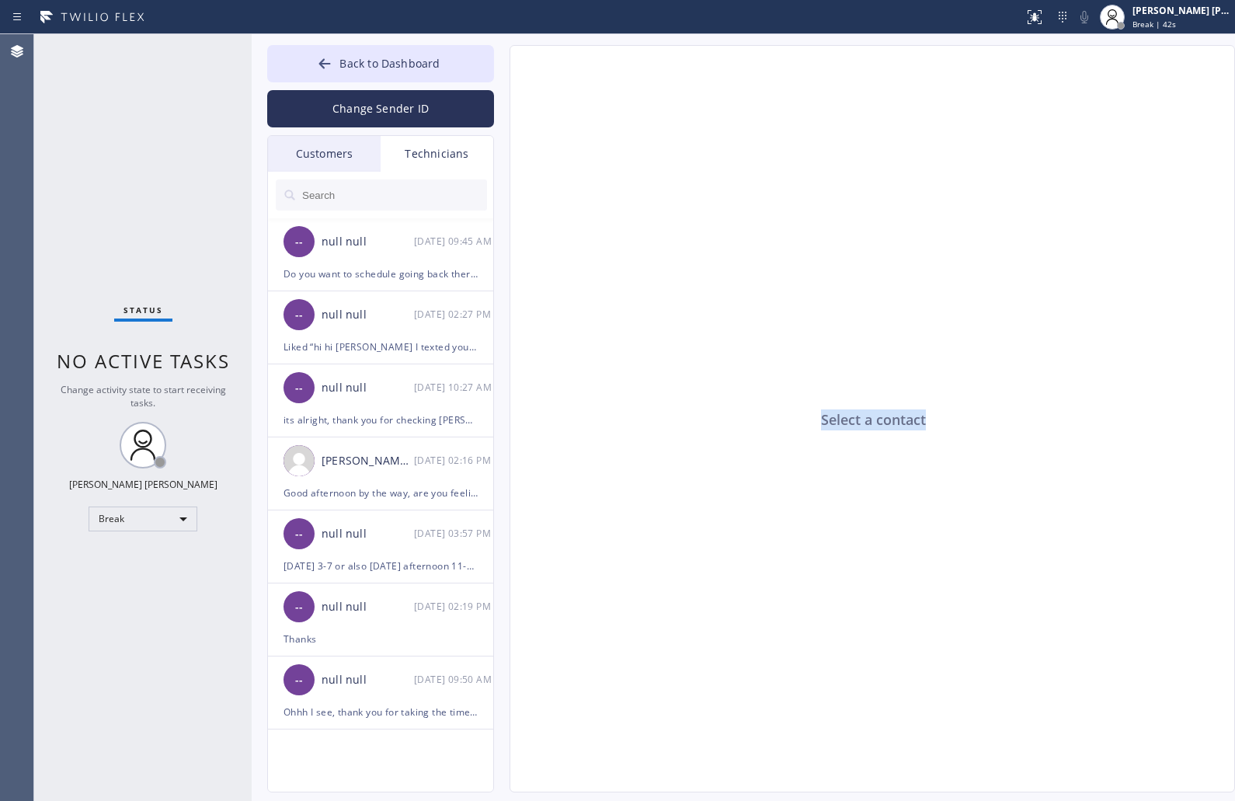
click at [867, 421] on div "Select a contact" at bounding box center [873, 419] width 726 height 747
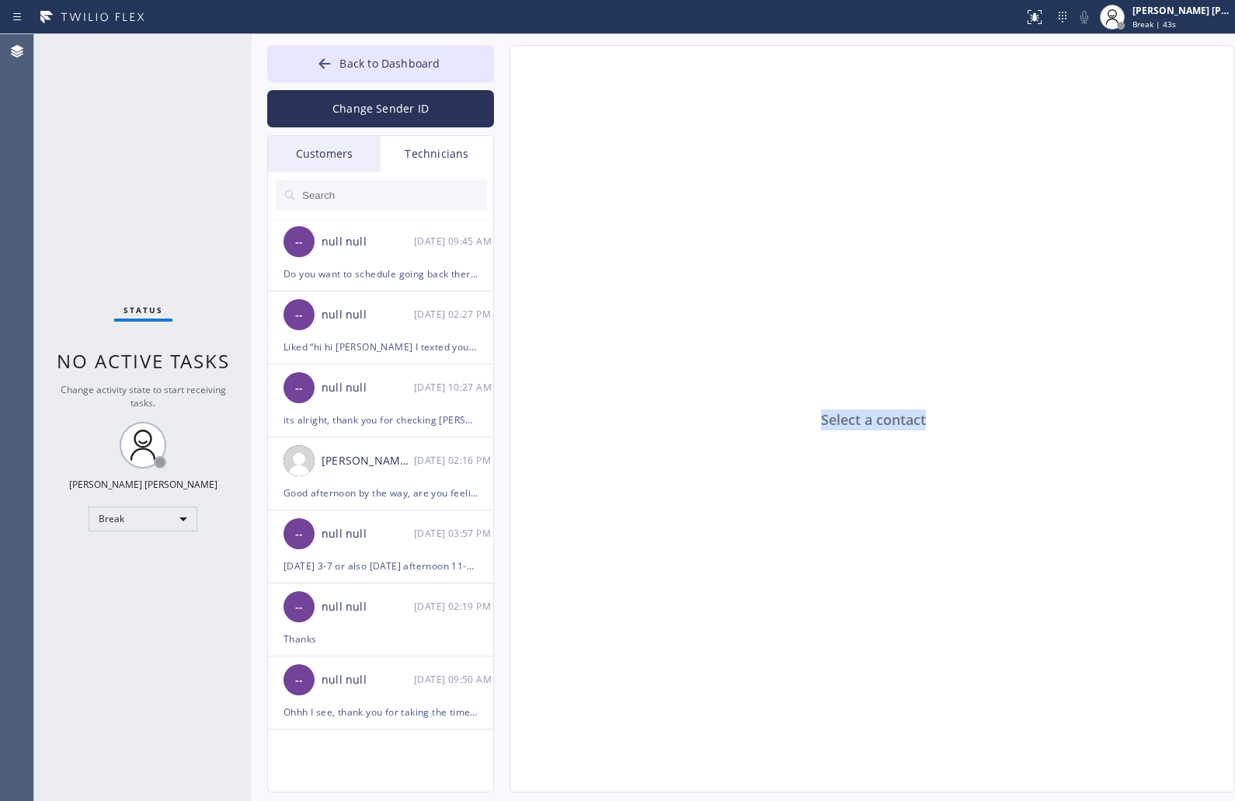
click at [867, 421] on div "Select a contact" at bounding box center [873, 419] width 726 height 747
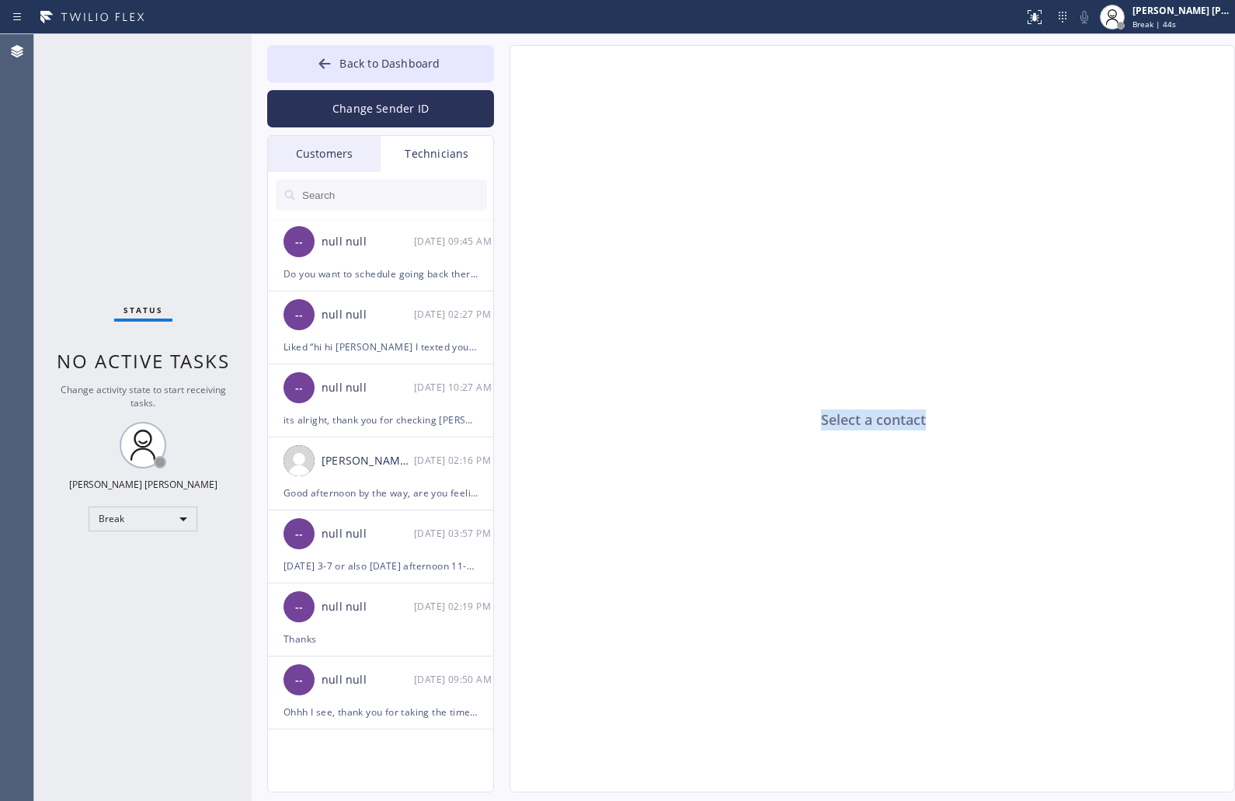
click at [867, 421] on div "Select a contact" at bounding box center [873, 419] width 726 height 747
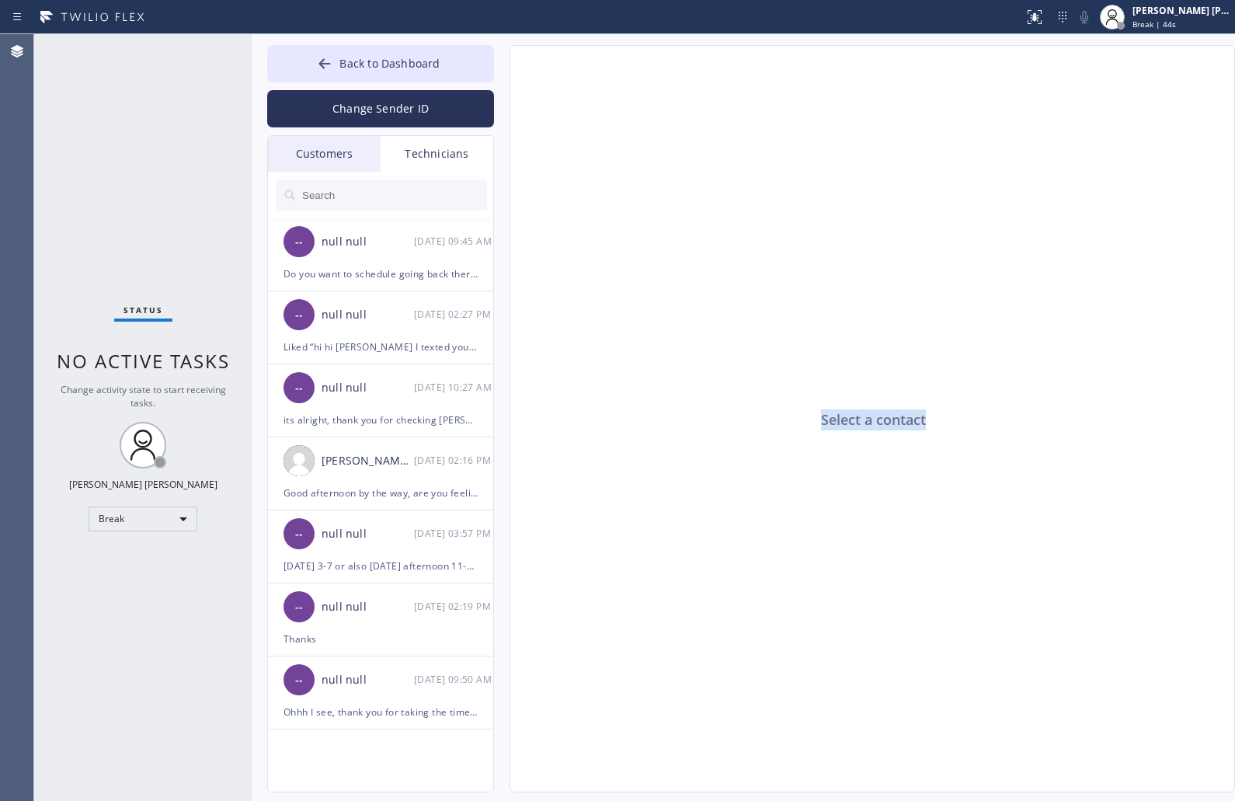
click at [867, 421] on div "Select a contact" at bounding box center [873, 419] width 726 height 747
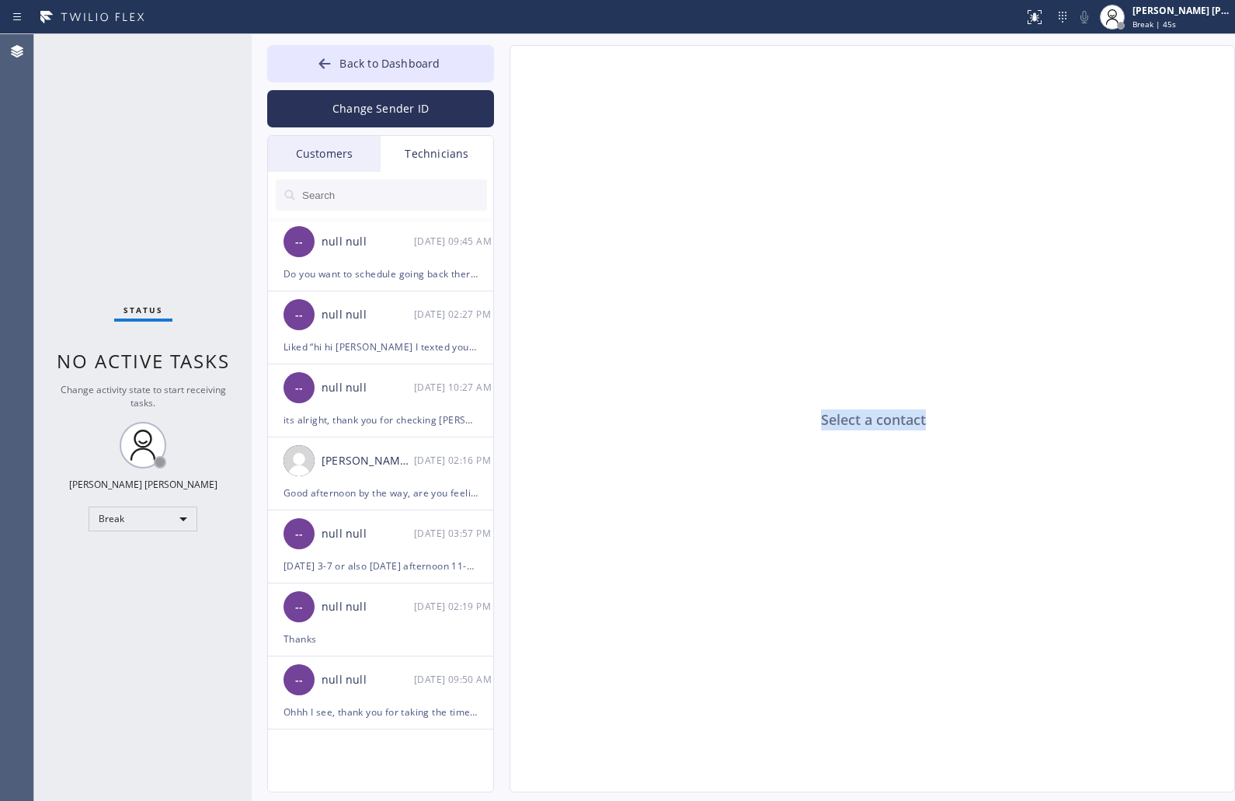
click at [867, 421] on div "Select a contact" at bounding box center [873, 419] width 726 height 747
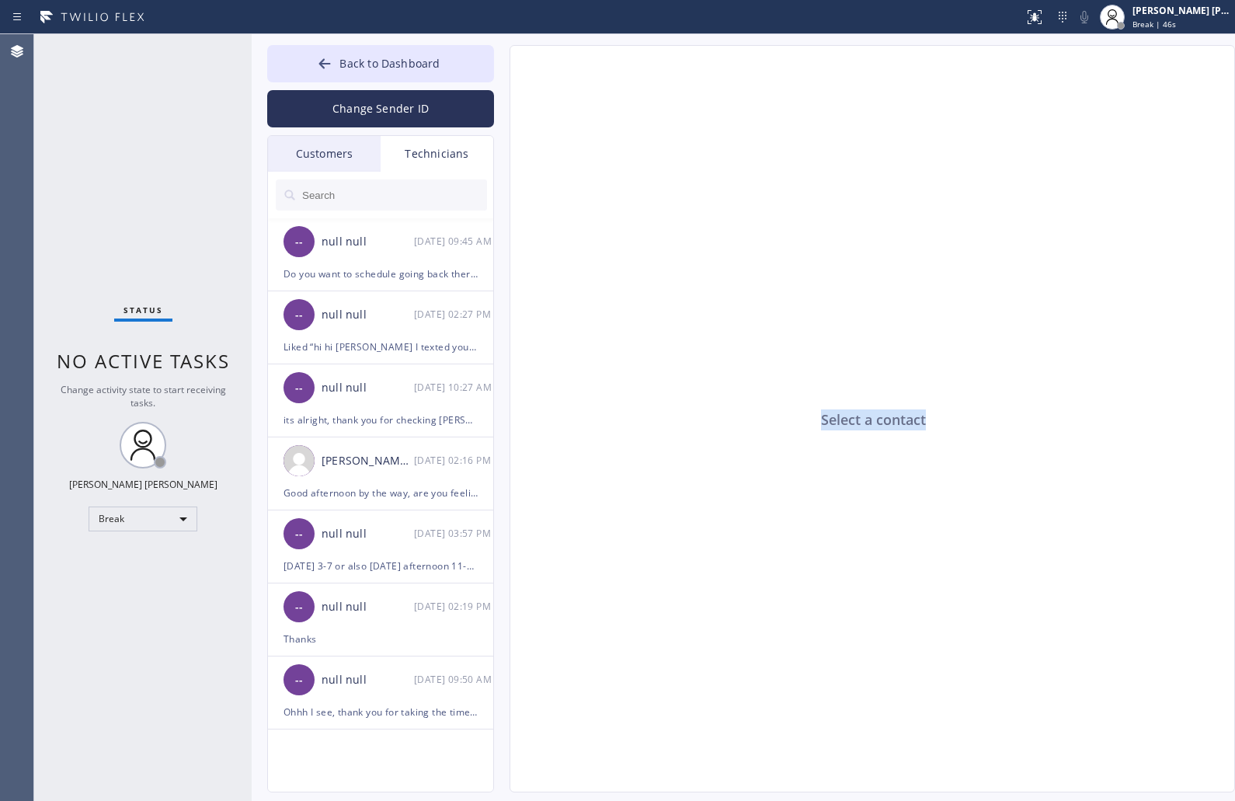
click at [867, 421] on div "Select a contact" at bounding box center [873, 419] width 726 height 747
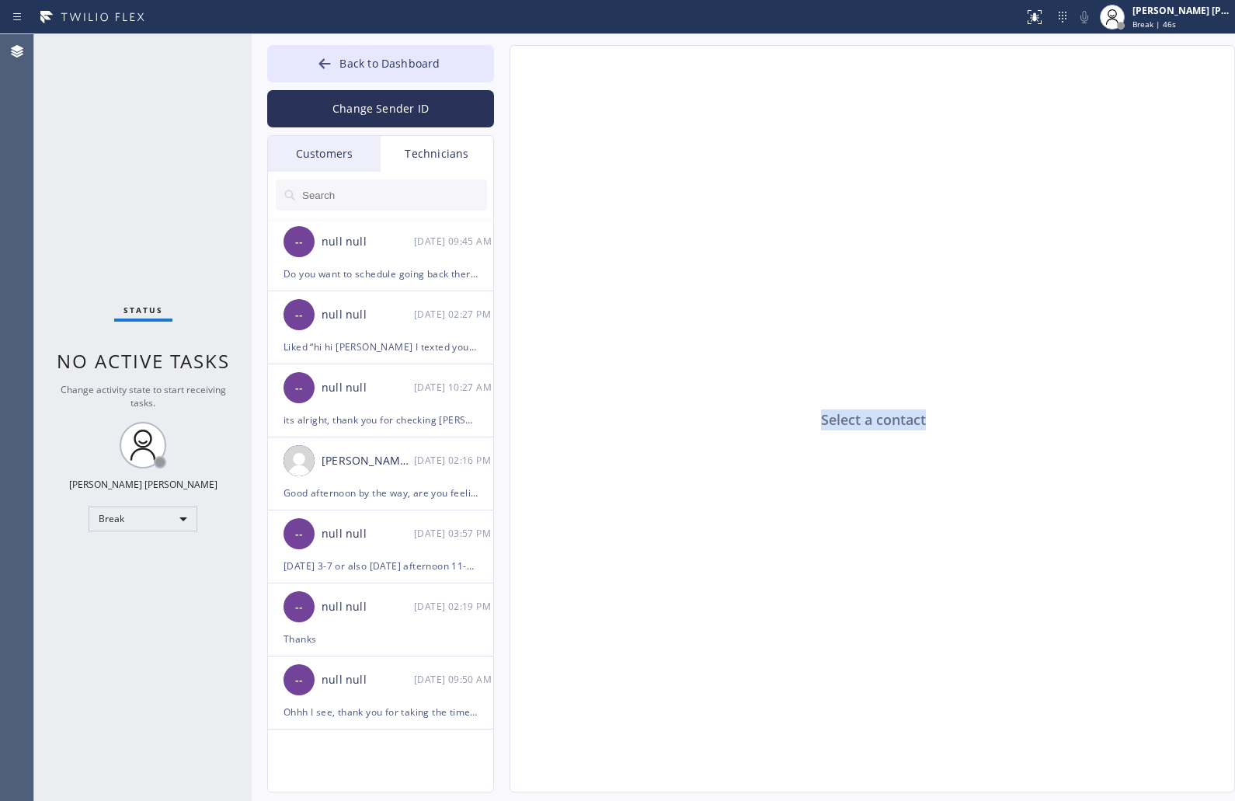
click at [867, 421] on div "Select a contact" at bounding box center [873, 419] width 726 height 747
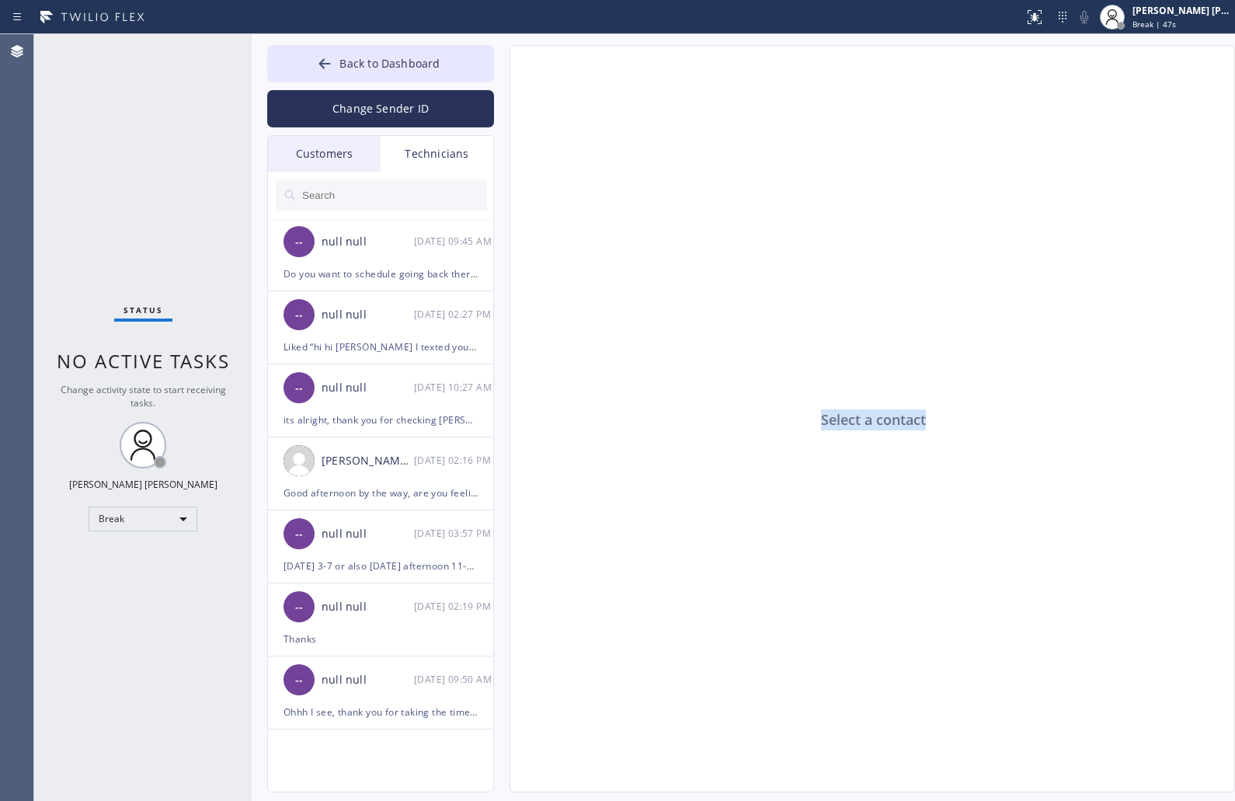
click at [867, 421] on div "Select a contact" at bounding box center [873, 419] width 726 height 747
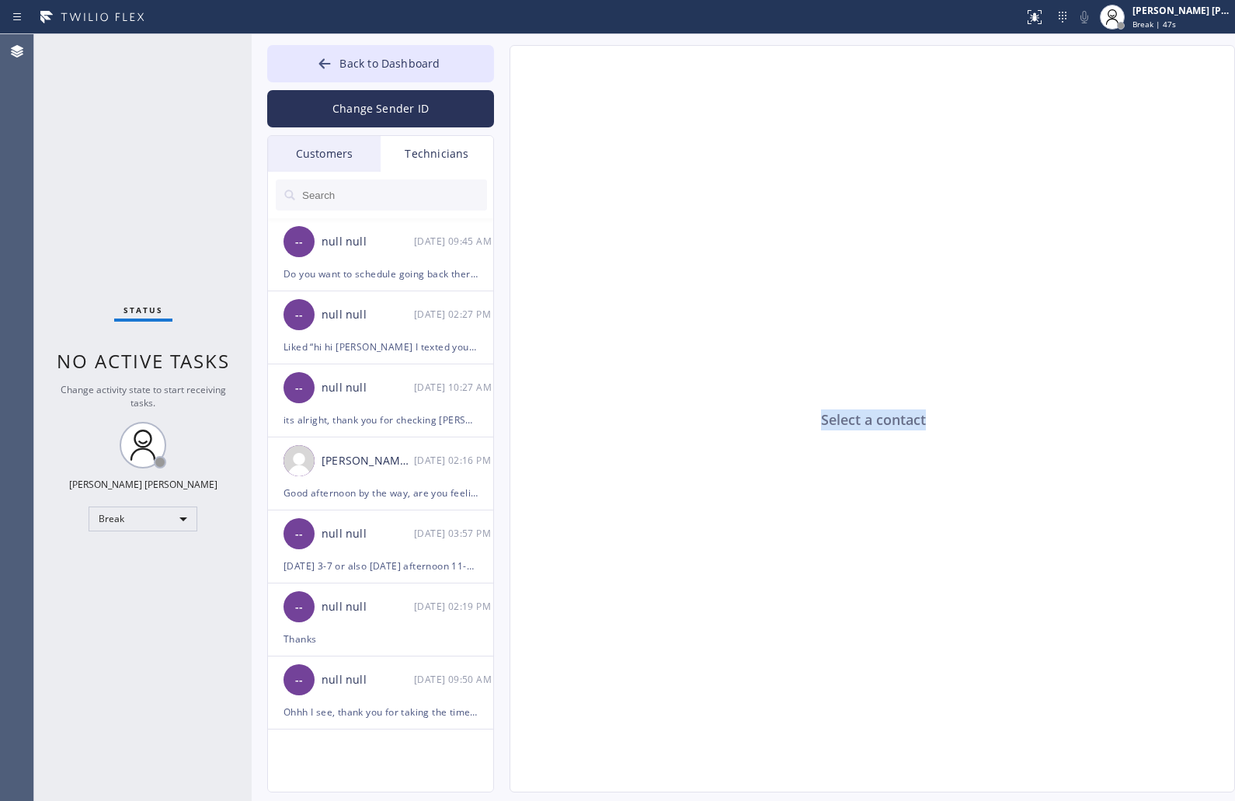
click at [867, 421] on div "Select a contact" at bounding box center [873, 419] width 726 height 747
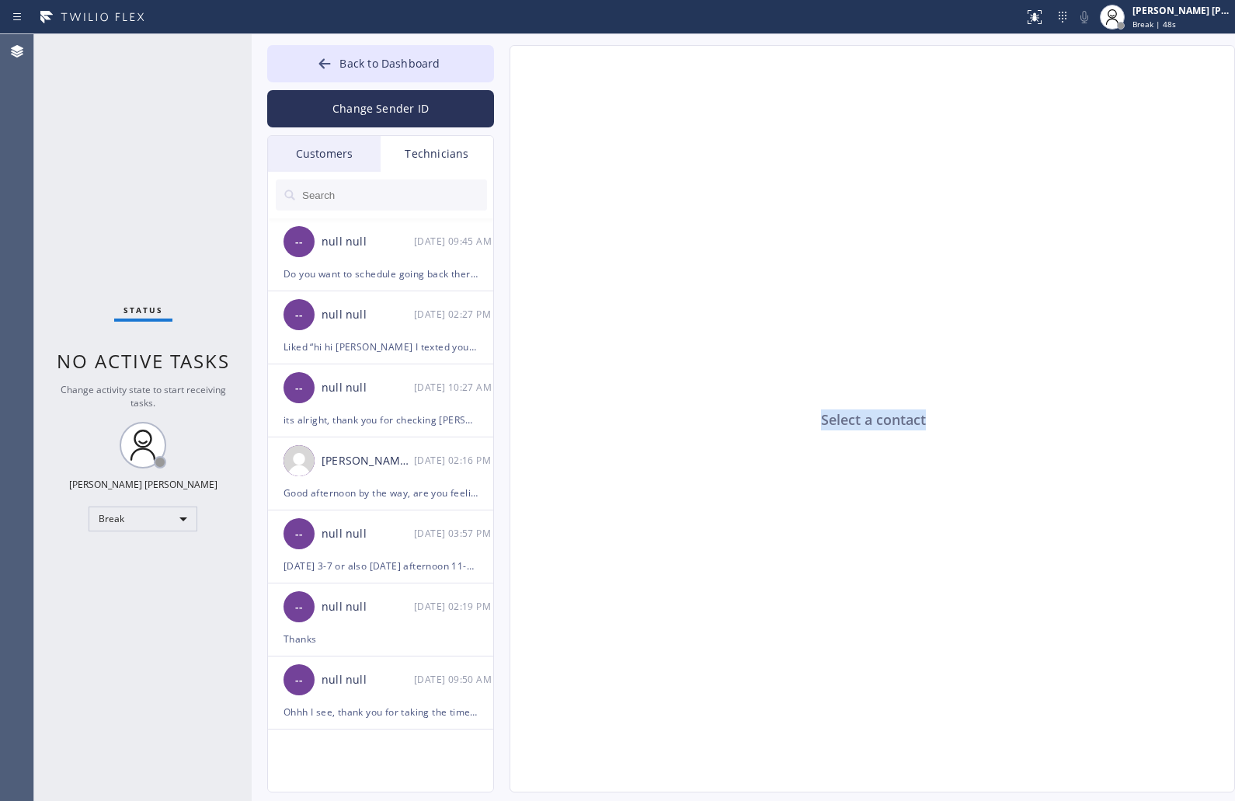
click at [867, 421] on div "Select a contact" at bounding box center [873, 419] width 726 height 747
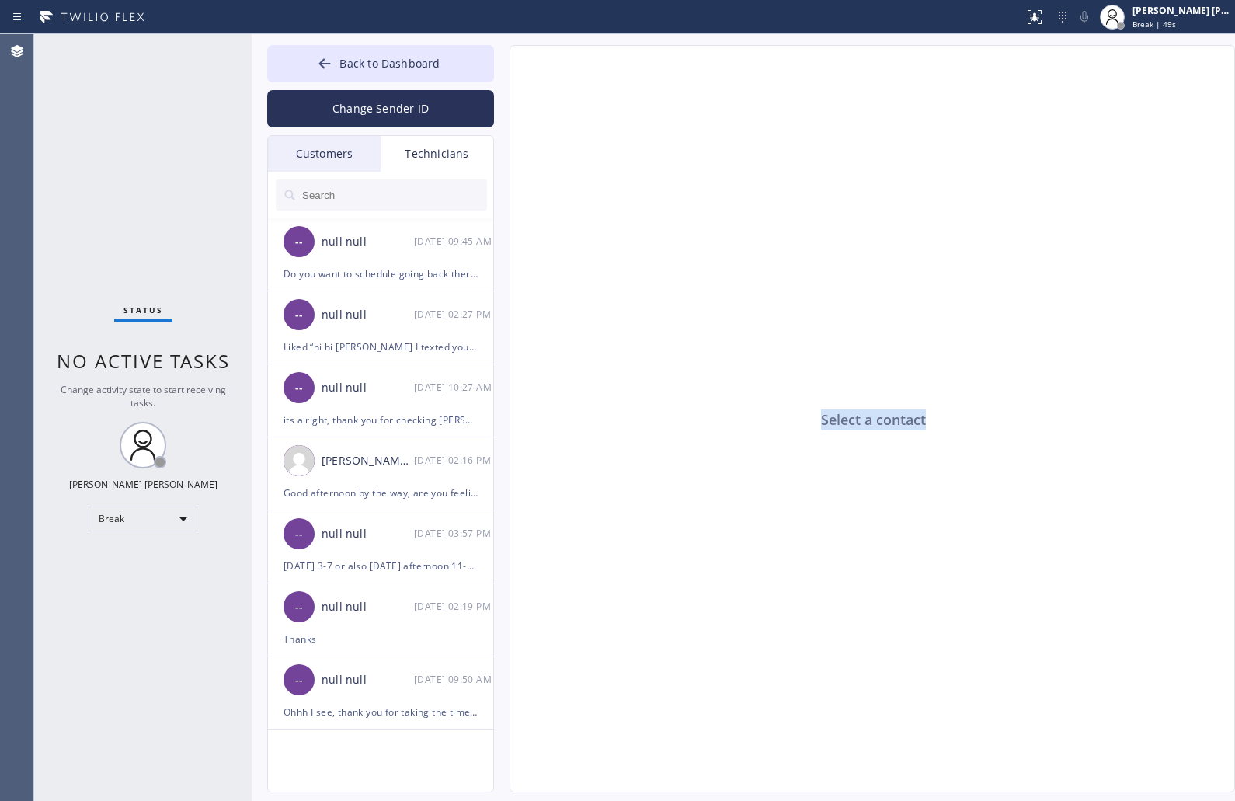
click at [867, 421] on div "Select a contact" at bounding box center [873, 419] width 726 height 747
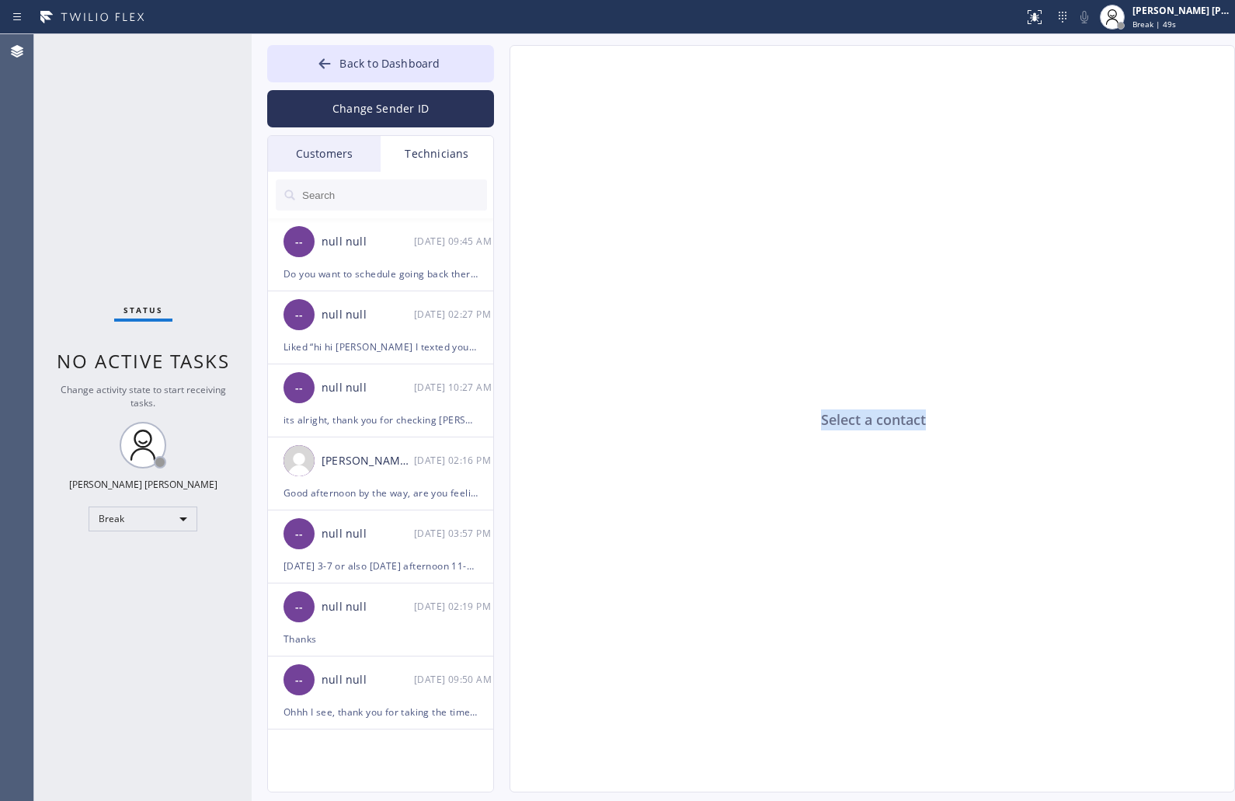
click at [867, 421] on div "Select a contact" at bounding box center [873, 419] width 726 height 747
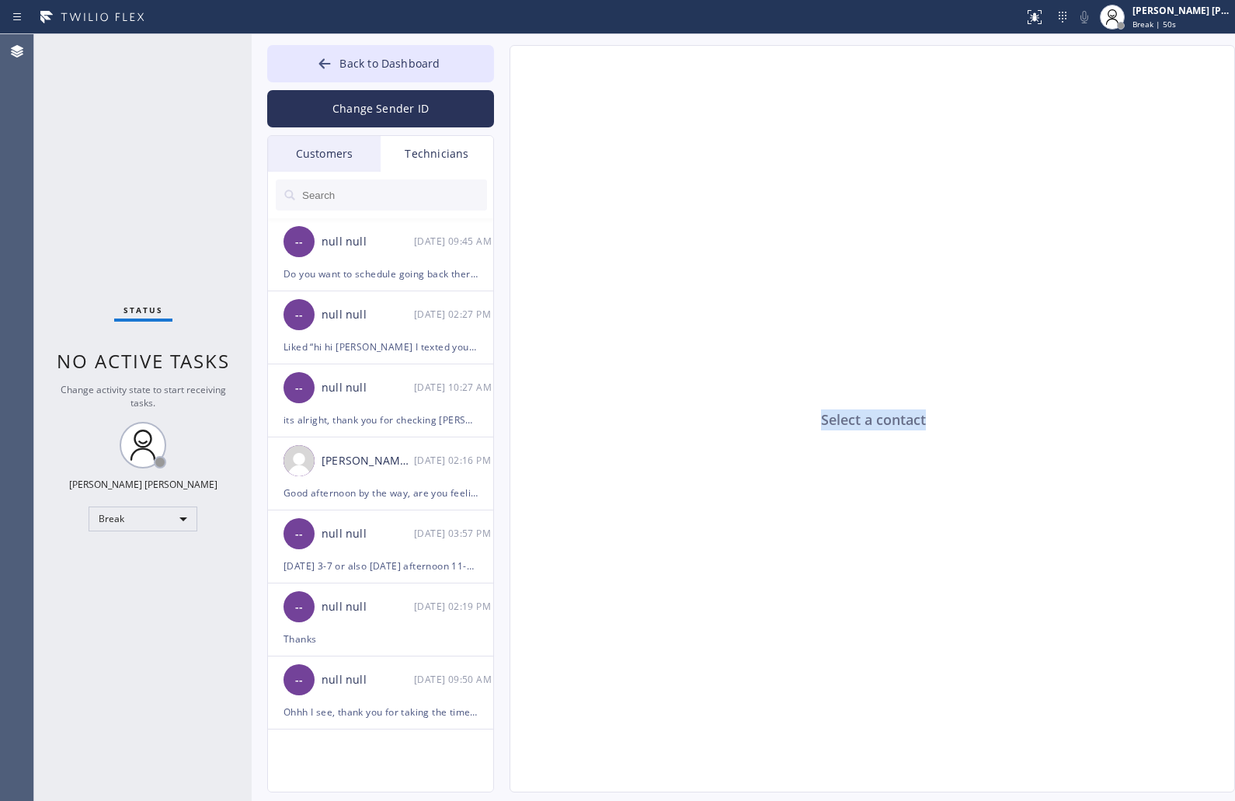
click at [867, 421] on div "Select a contact" at bounding box center [873, 419] width 726 height 747
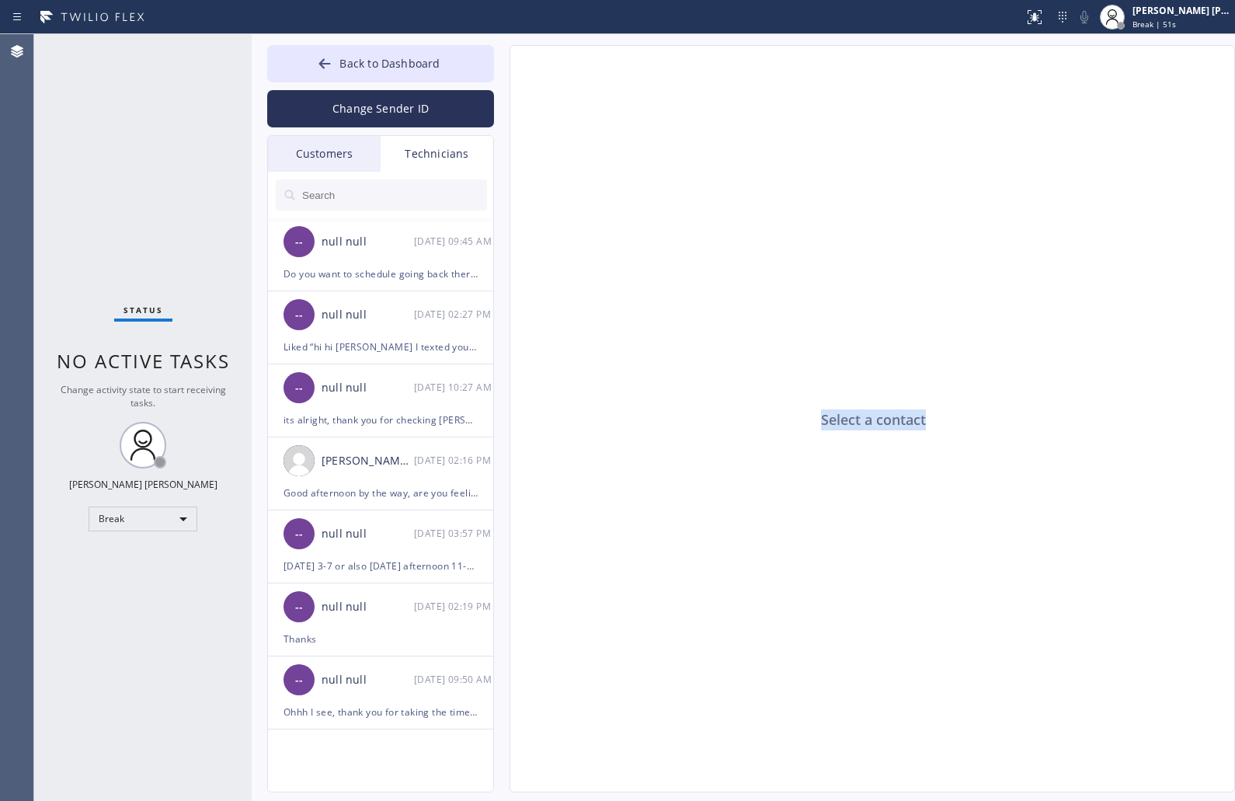
click at [867, 421] on div "Select a contact" at bounding box center [873, 419] width 726 height 747
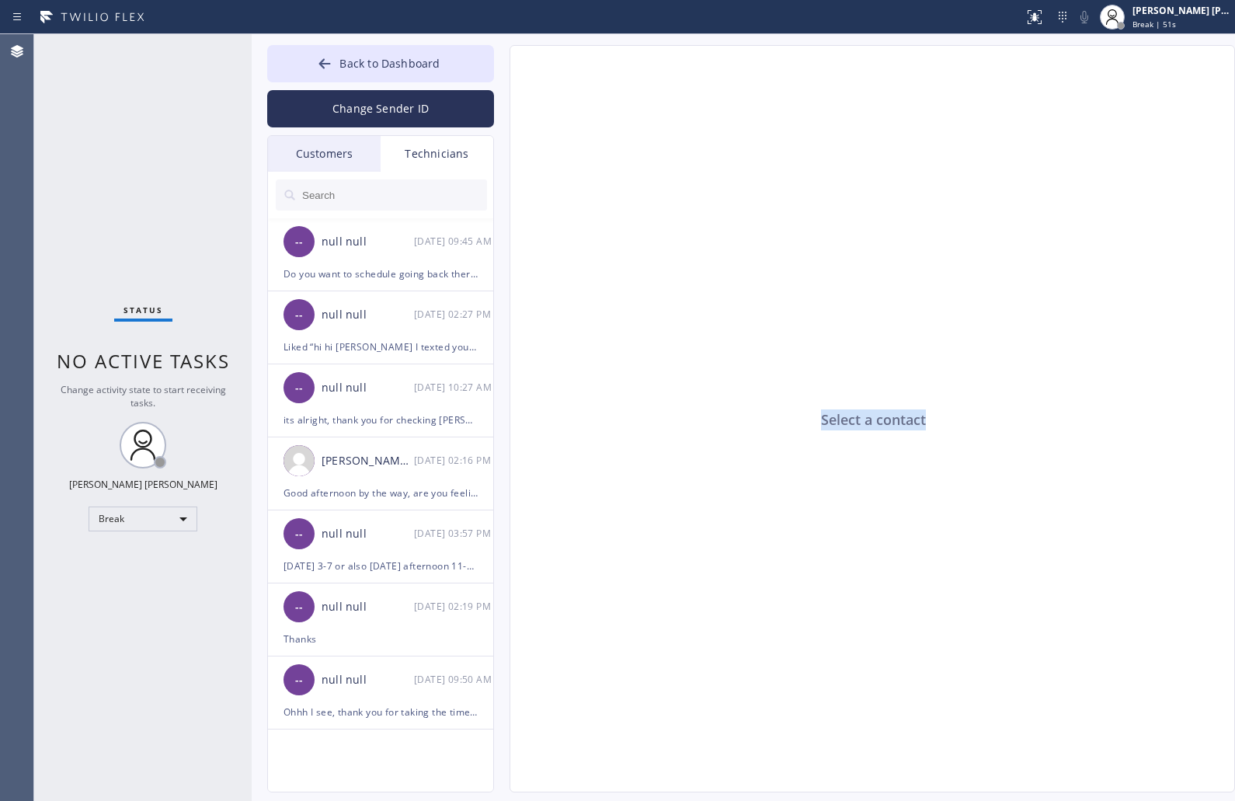
click at [867, 421] on div "Select a contact" at bounding box center [873, 419] width 726 height 747
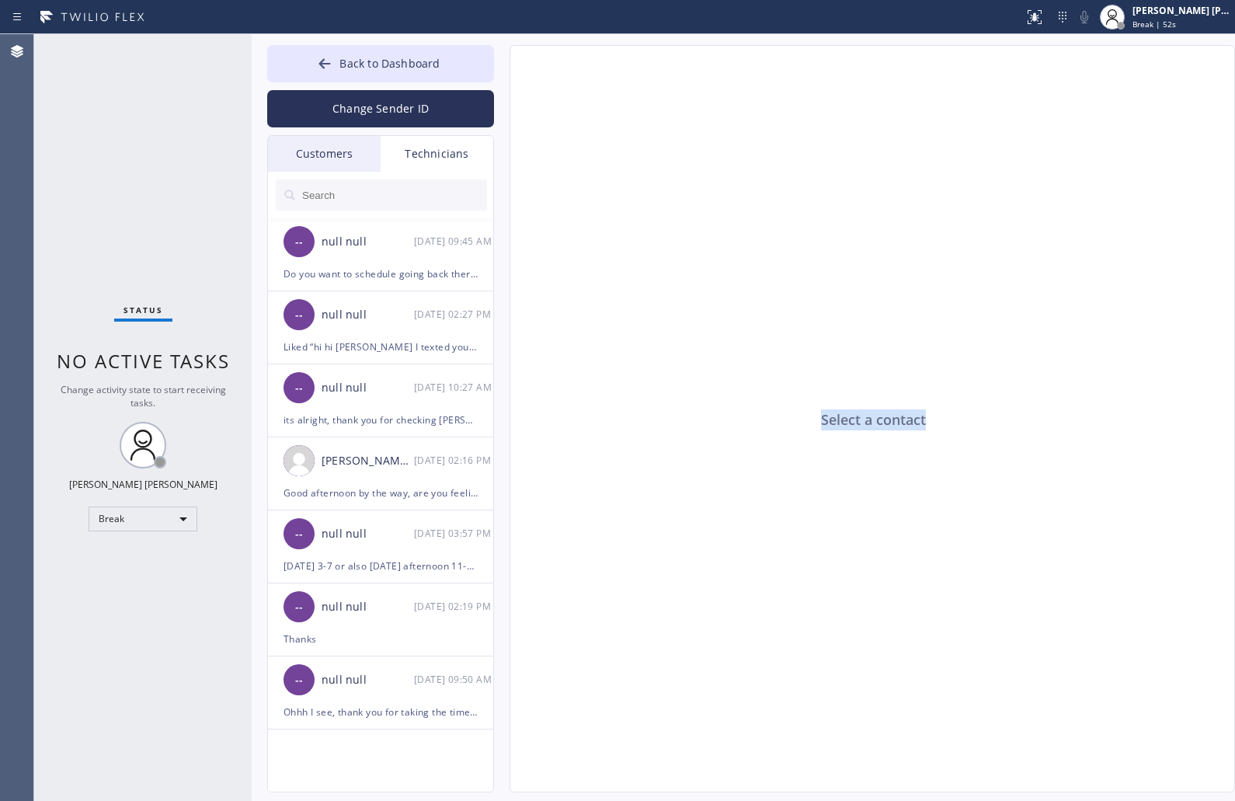
click at [867, 421] on div "Select a contact" at bounding box center [873, 419] width 726 height 747
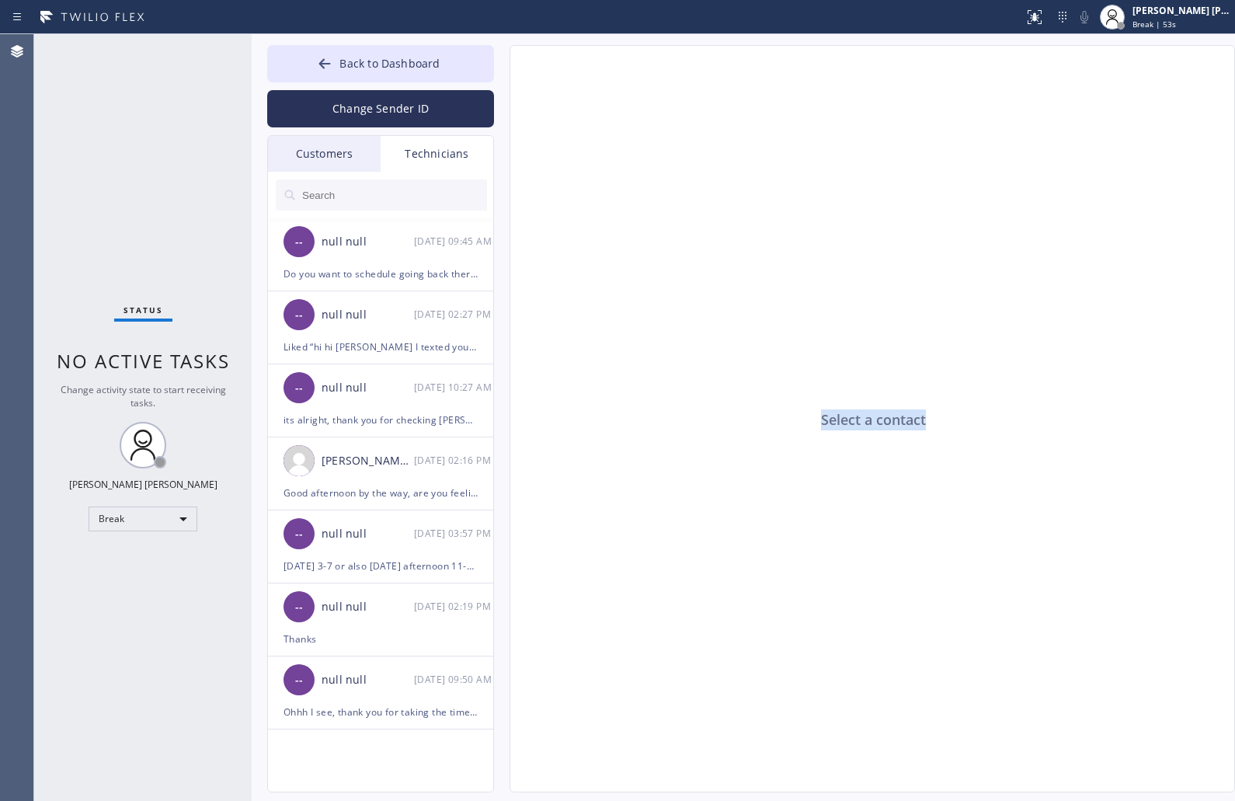
click at [867, 421] on div "Select a contact" at bounding box center [873, 419] width 726 height 747
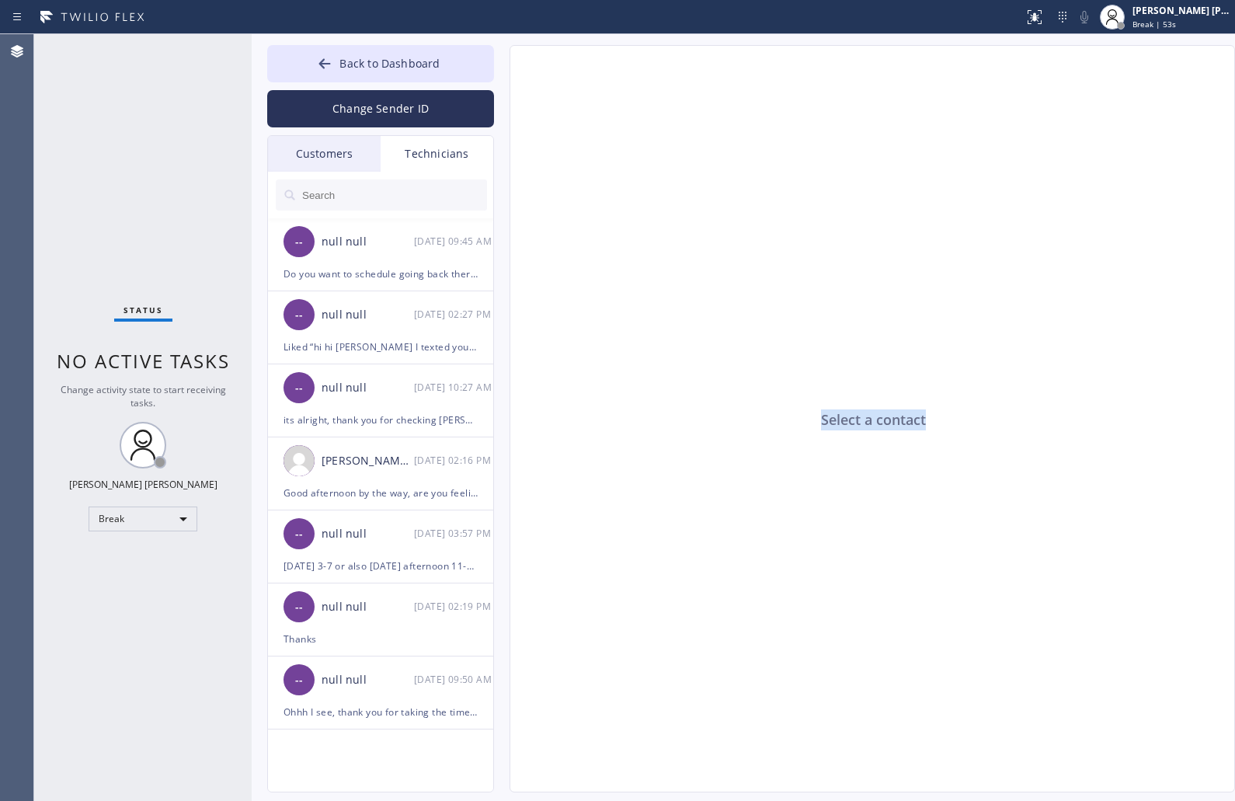
click at [867, 421] on div "Select a contact" at bounding box center [873, 419] width 726 height 747
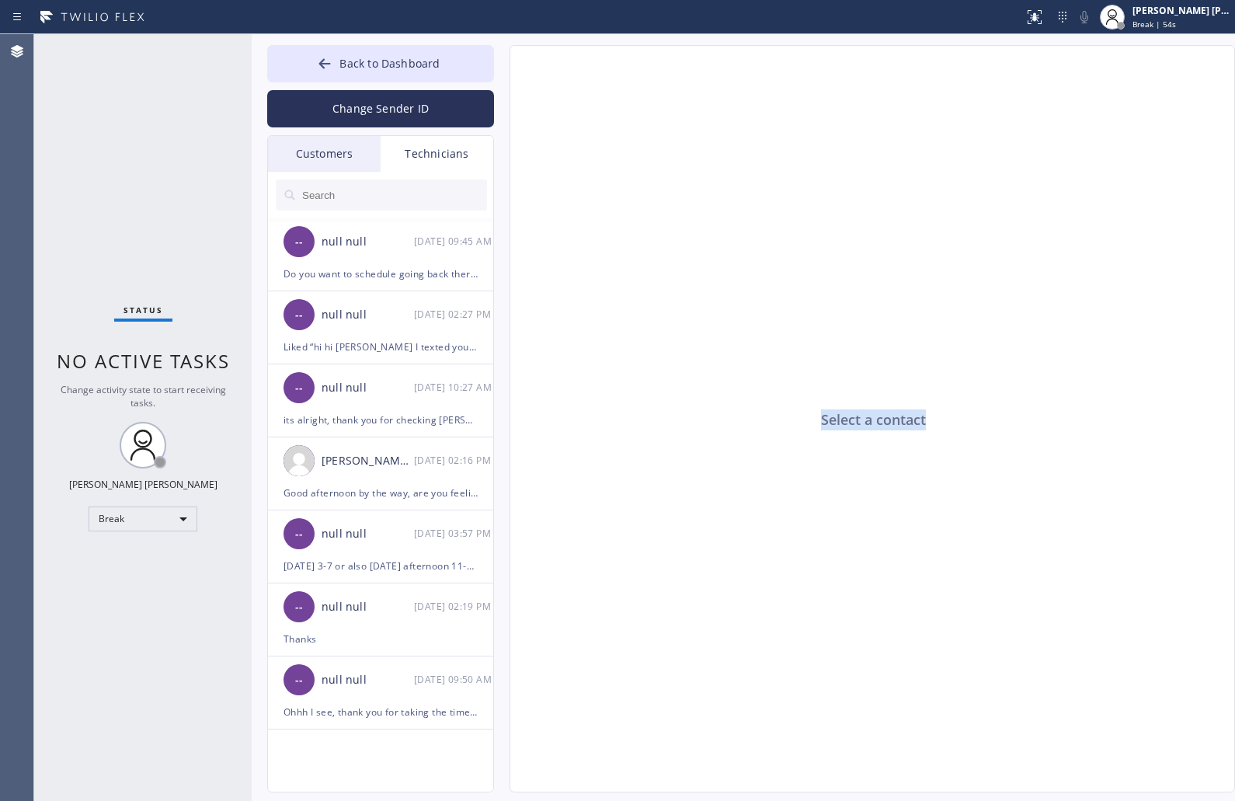
click at [867, 421] on div "Select a contact" at bounding box center [873, 419] width 726 height 747
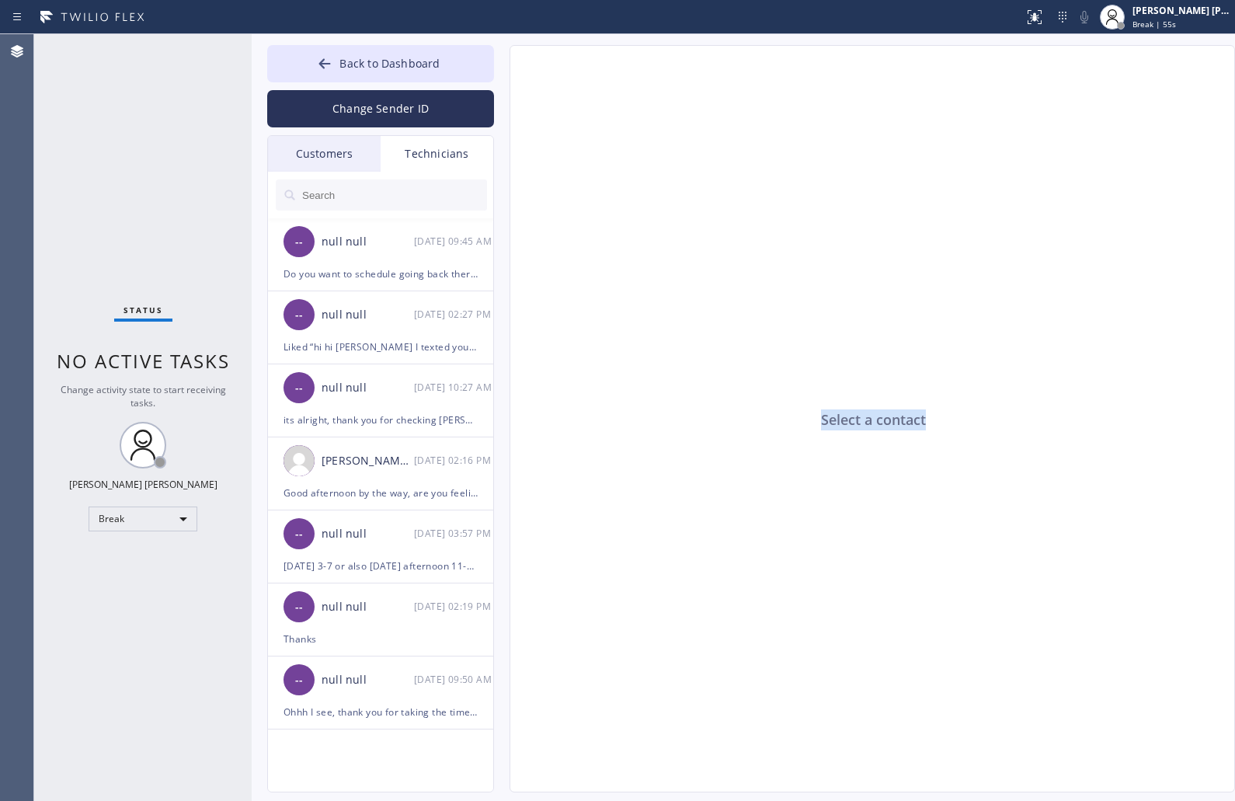
click at [867, 421] on div "Select a contact" at bounding box center [873, 419] width 726 height 747
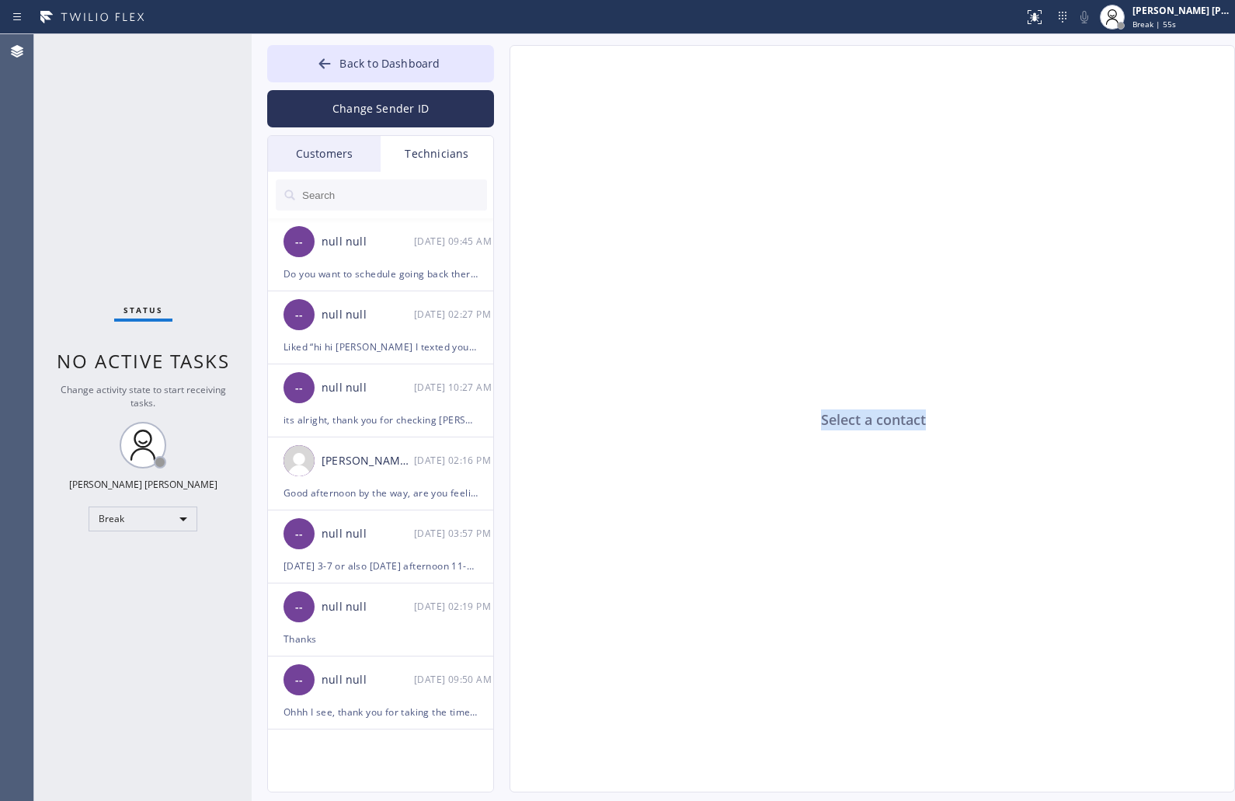
click at [867, 421] on div "Select a contact" at bounding box center [873, 419] width 726 height 747
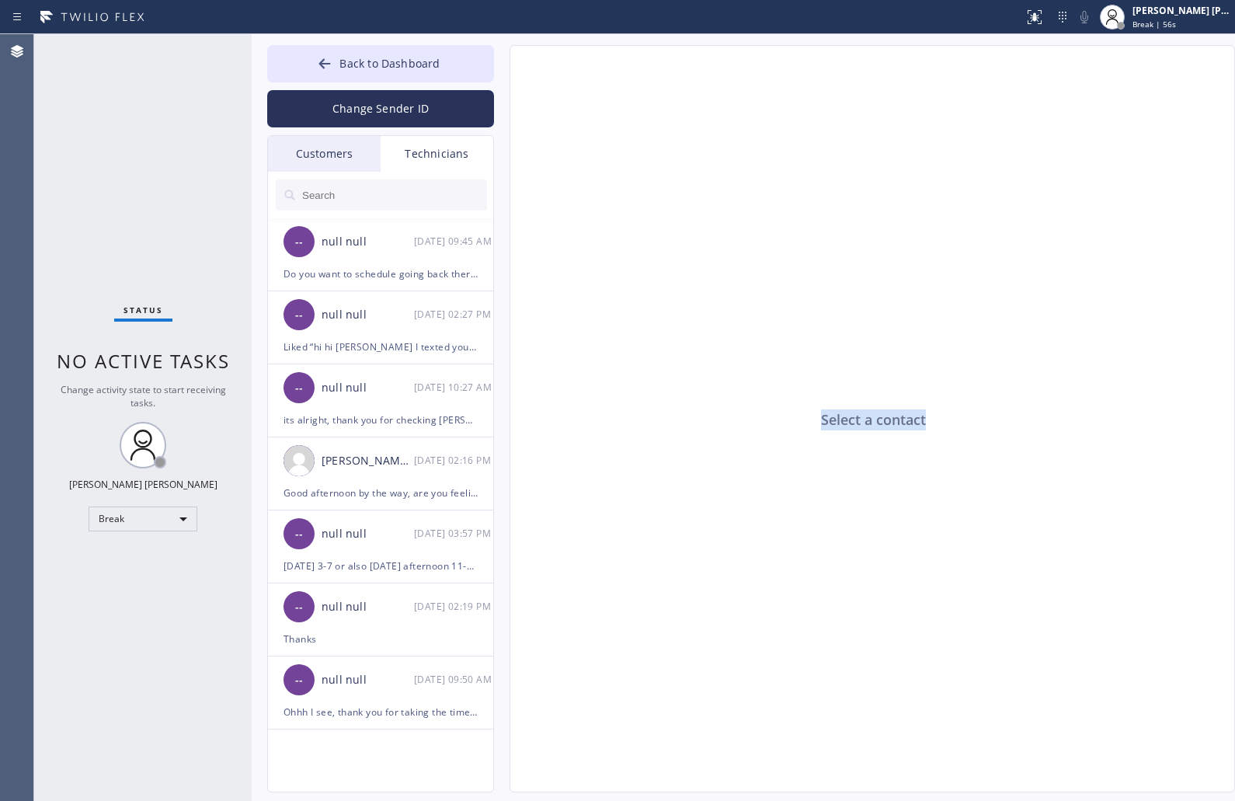
click at [867, 421] on div "Select a contact" at bounding box center [873, 419] width 726 height 747
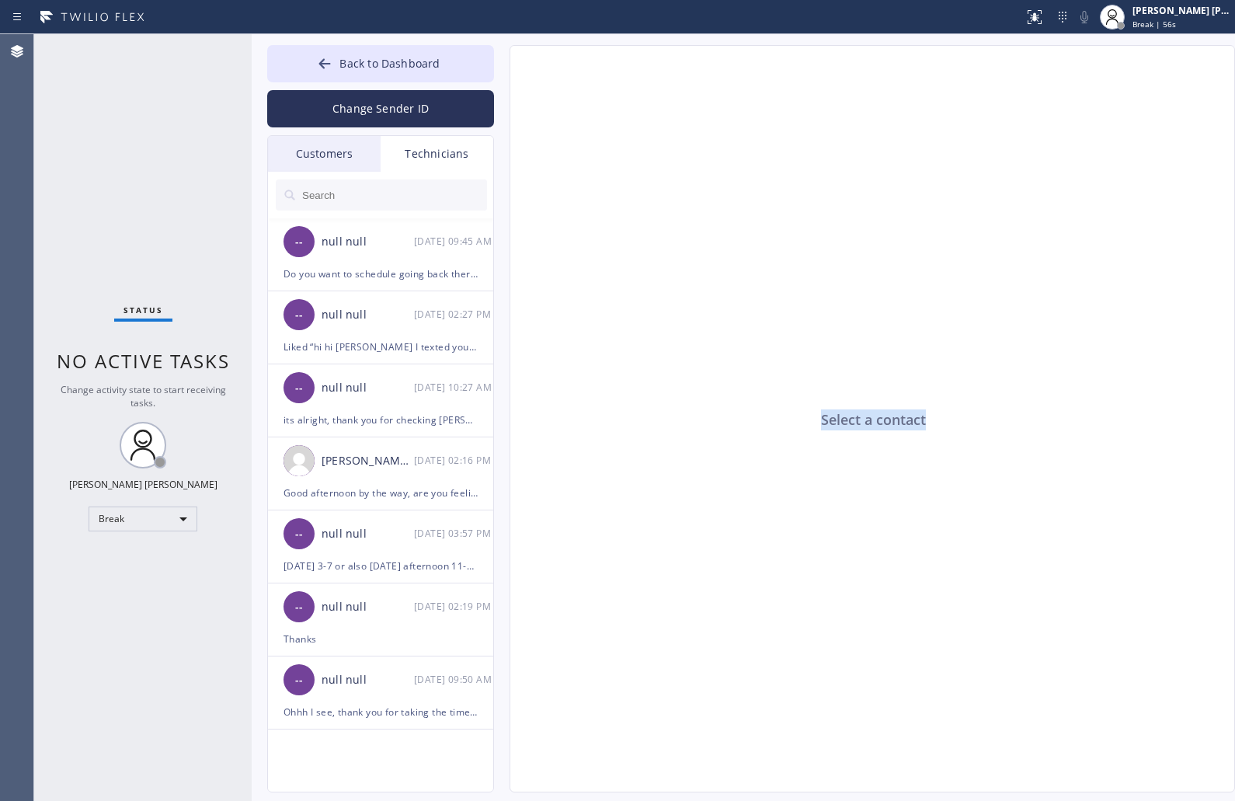
click at [867, 421] on div "Select a contact" at bounding box center [873, 419] width 726 height 747
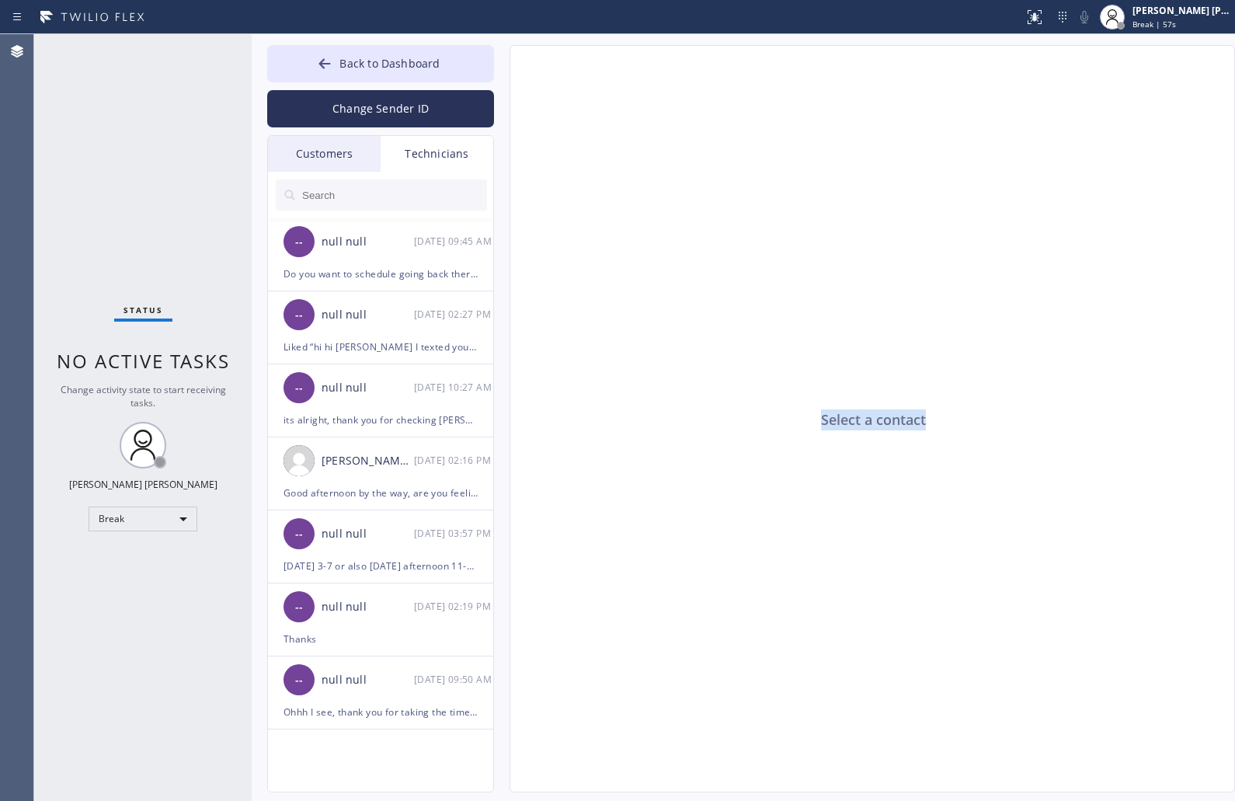
click at [867, 421] on div "Select a contact" at bounding box center [873, 419] width 726 height 747
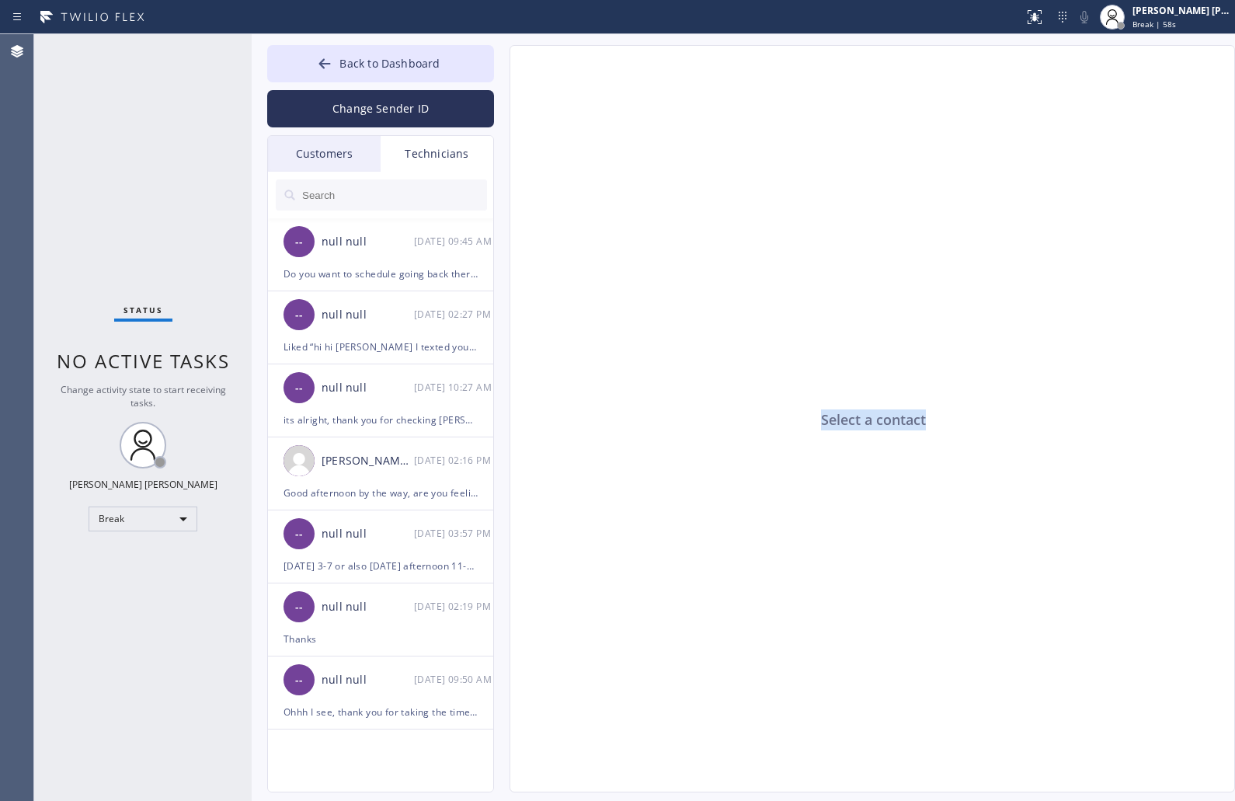
click at [867, 421] on div "Select a contact" at bounding box center [873, 419] width 726 height 747
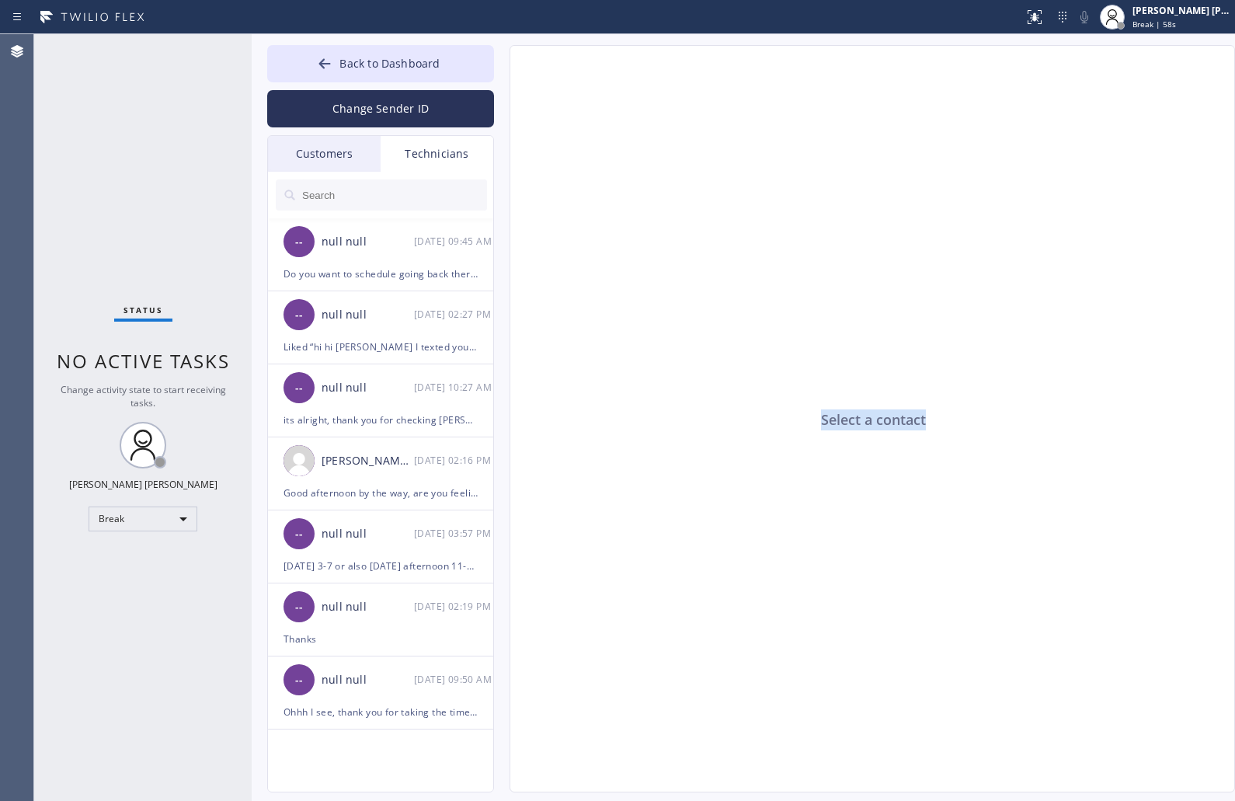
click at [867, 421] on div "Select a contact" at bounding box center [873, 419] width 726 height 747
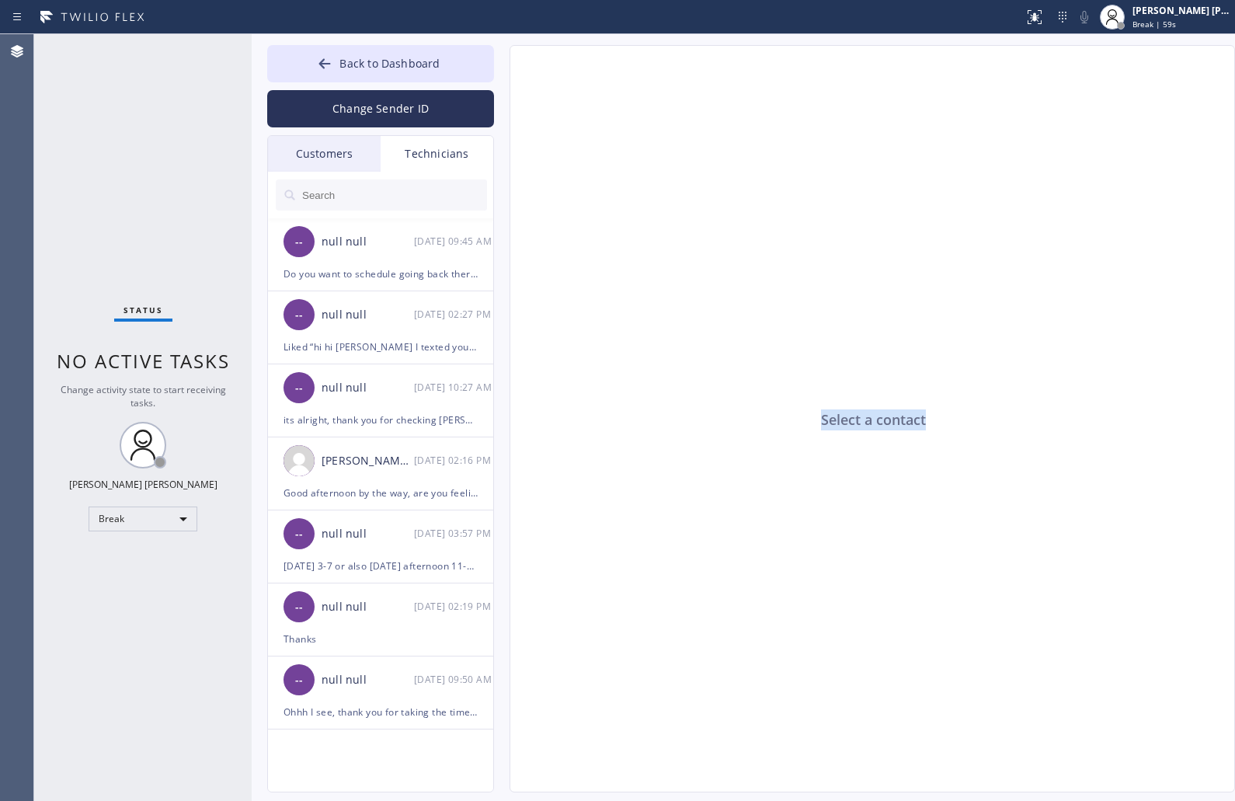
click at [867, 421] on div "Select a contact" at bounding box center [873, 419] width 726 height 747
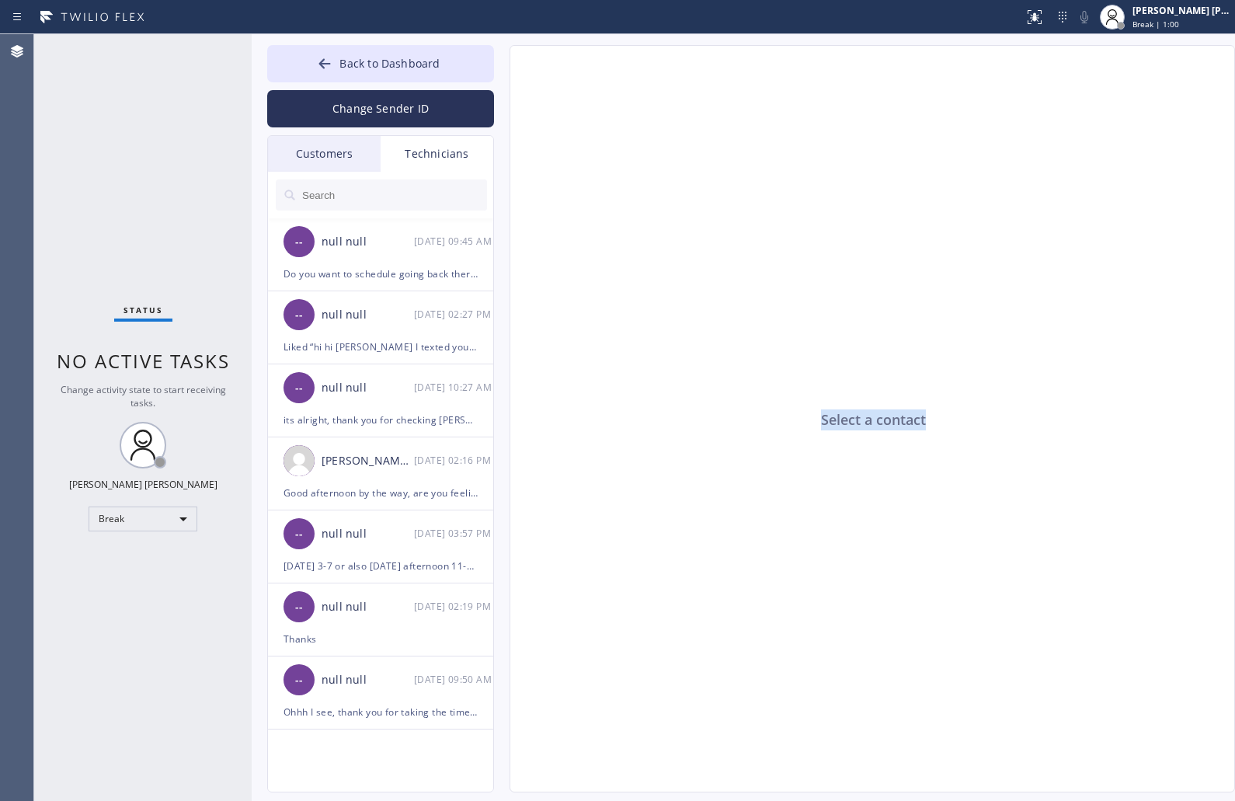
click at [867, 421] on div "Select a contact" at bounding box center [873, 419] width 726 height 747
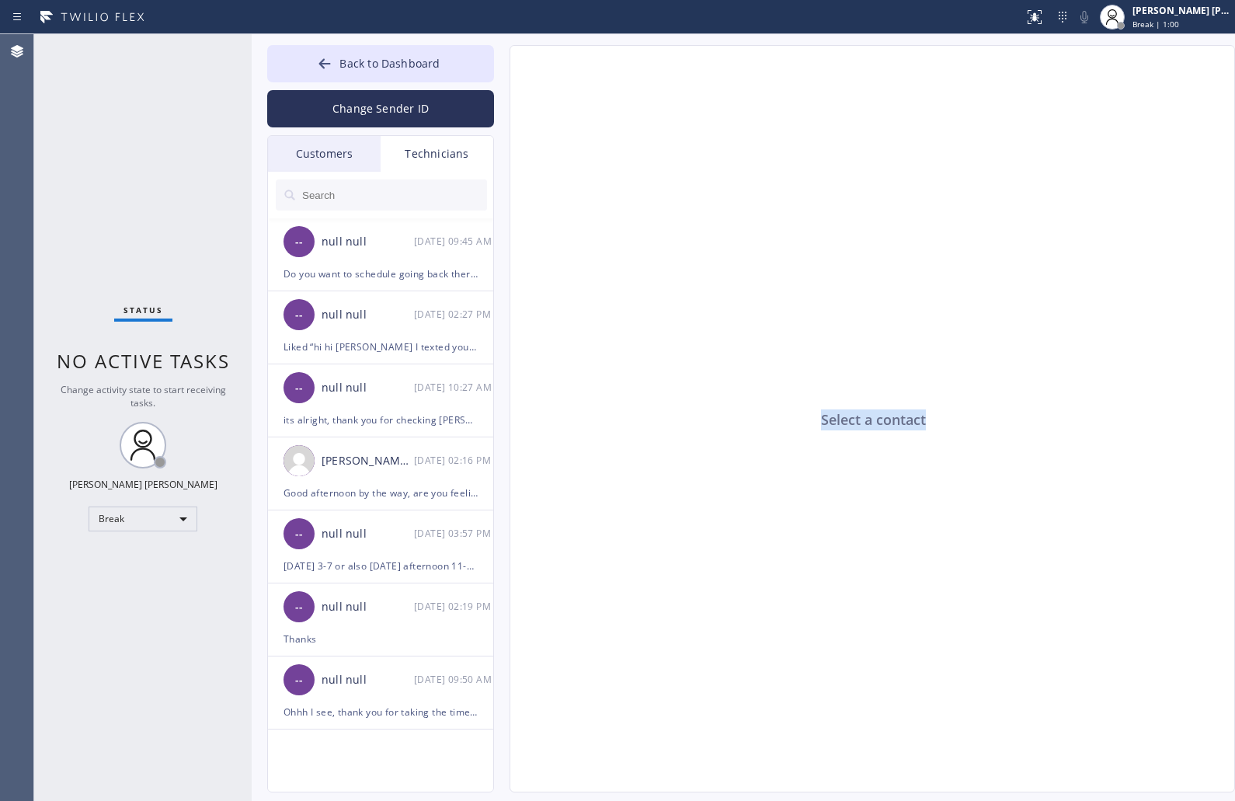
click at [867, 421] on div "Select a contact" at bounding box center [873, 419] width 726 height 747
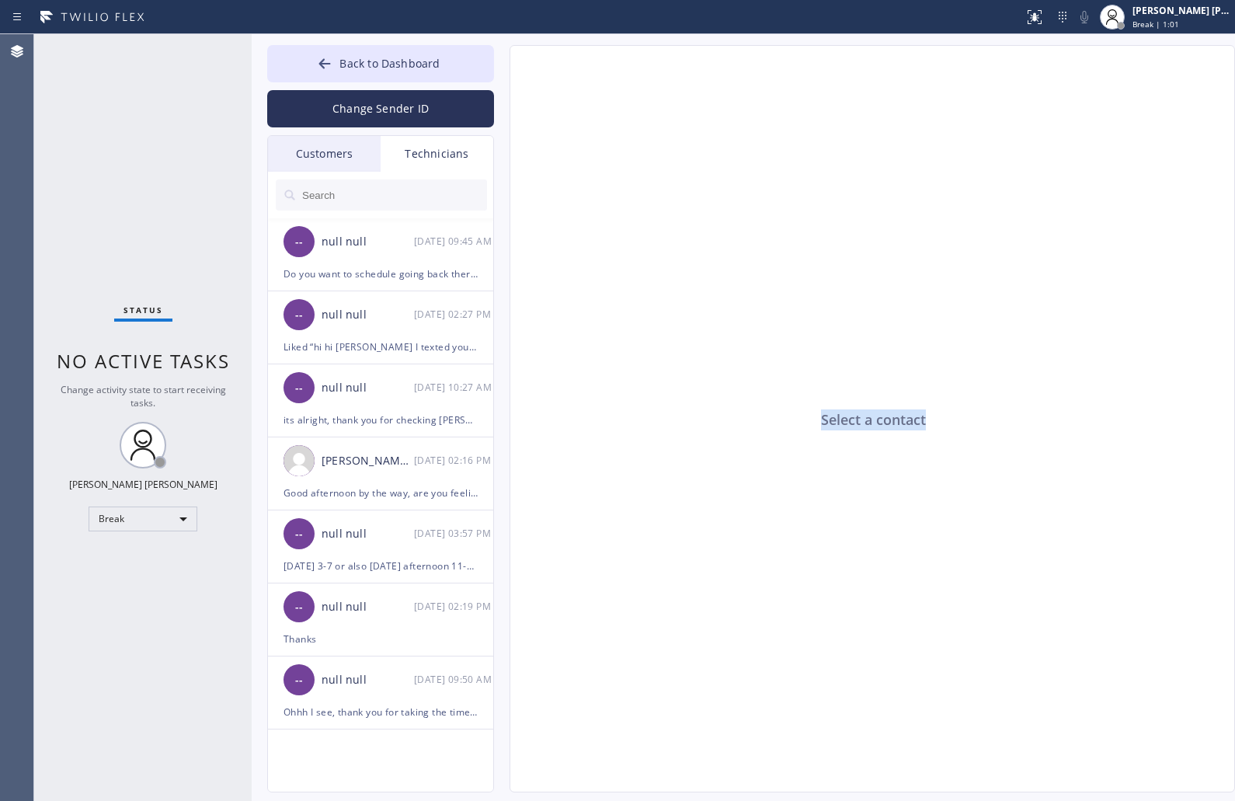
click at [867, 421] on div "Select a contact" at bounding box center [873, 419] width 726 height 747
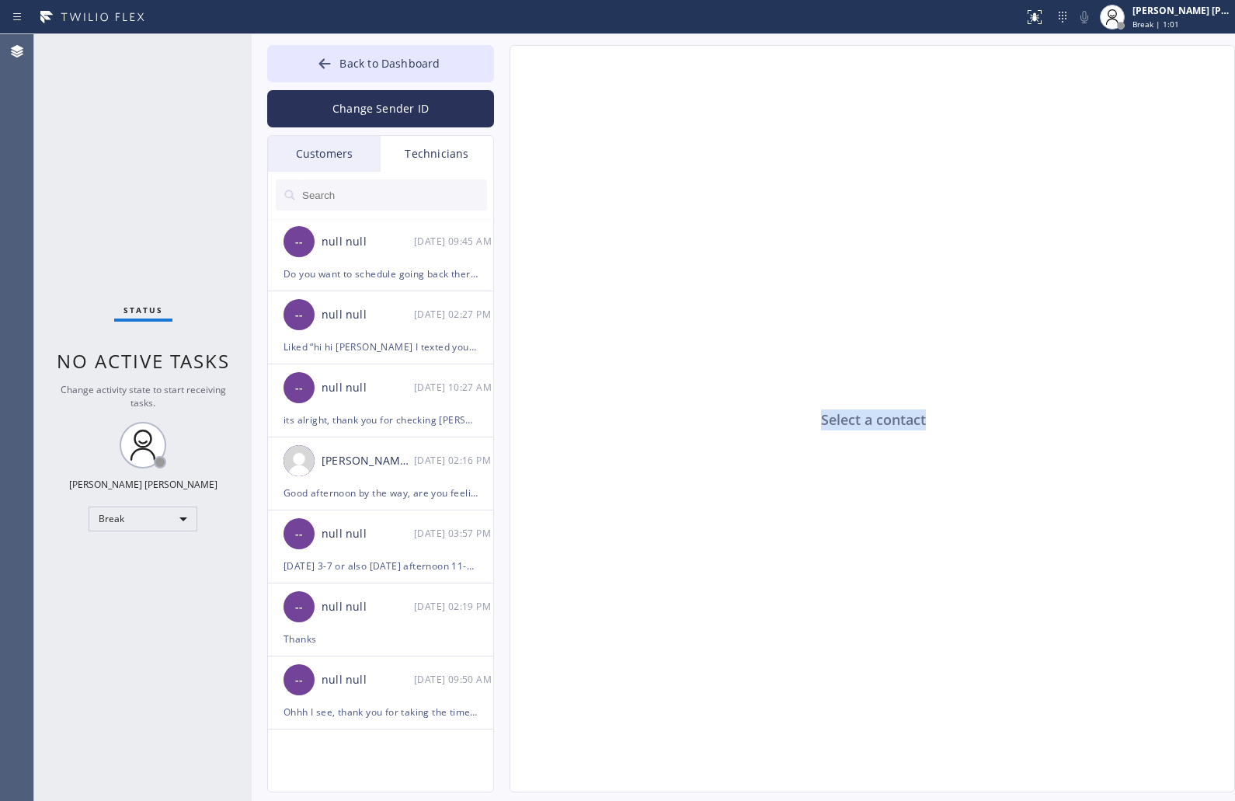
click at [867, 421] on div "Select a contact" at bounding box center [873, 419] width 726 height 747
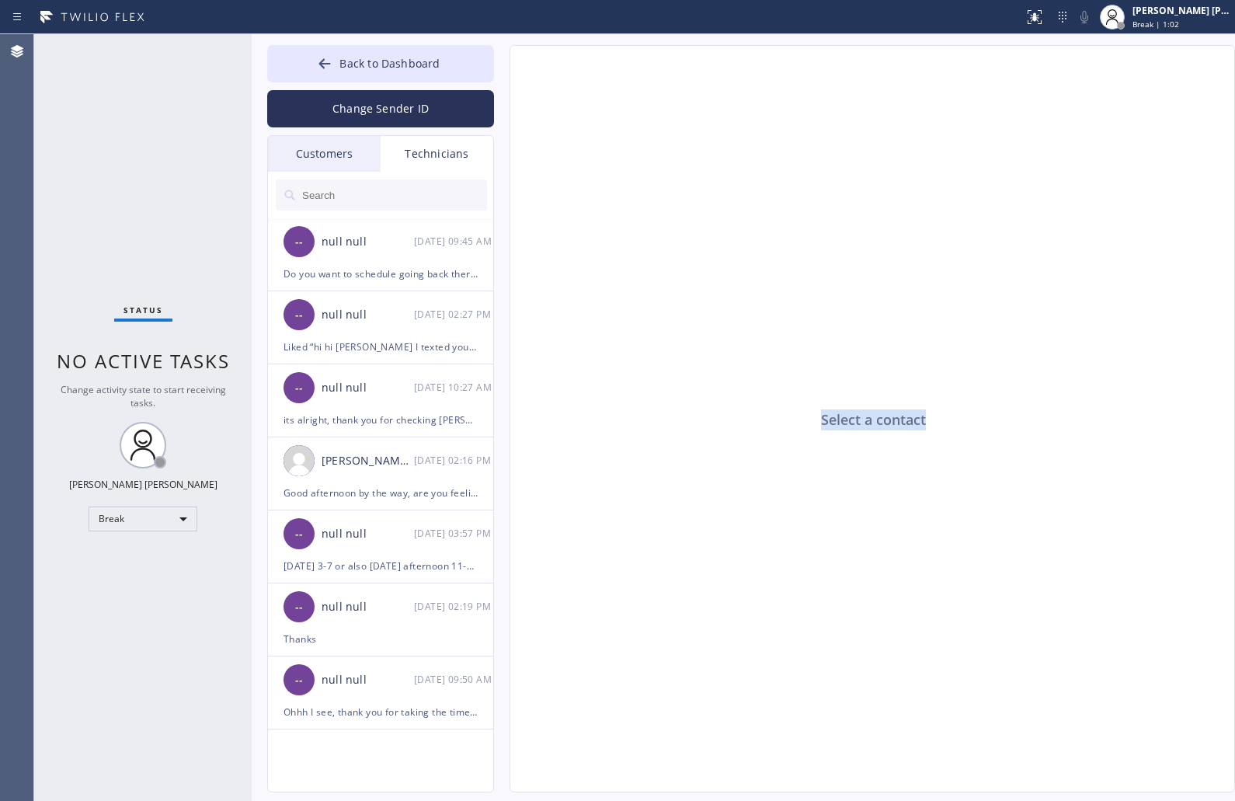
click at [867, 421] on div "Select a contact" at bounding box center [873, 419] width 726 height 747
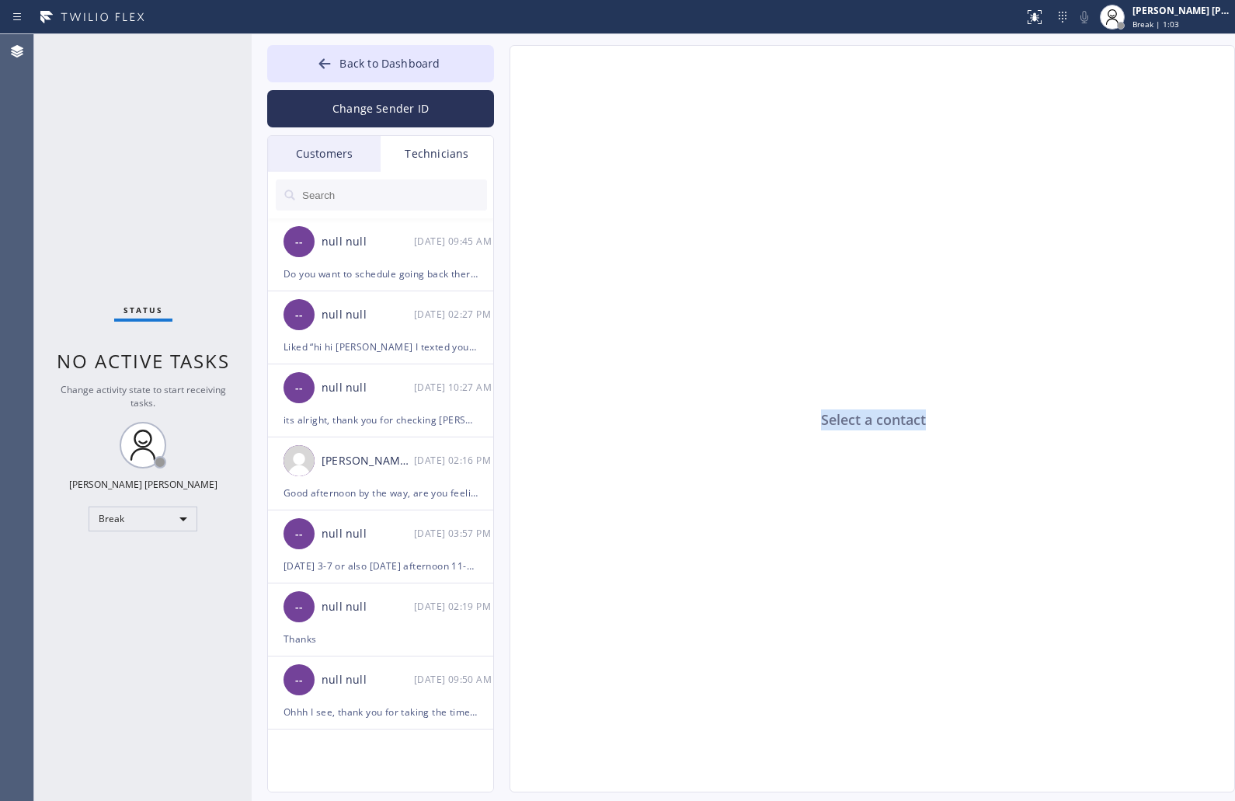
click at [867, 421] on div "Select a contact" at bounding box center [873, 419] width 726 height 747
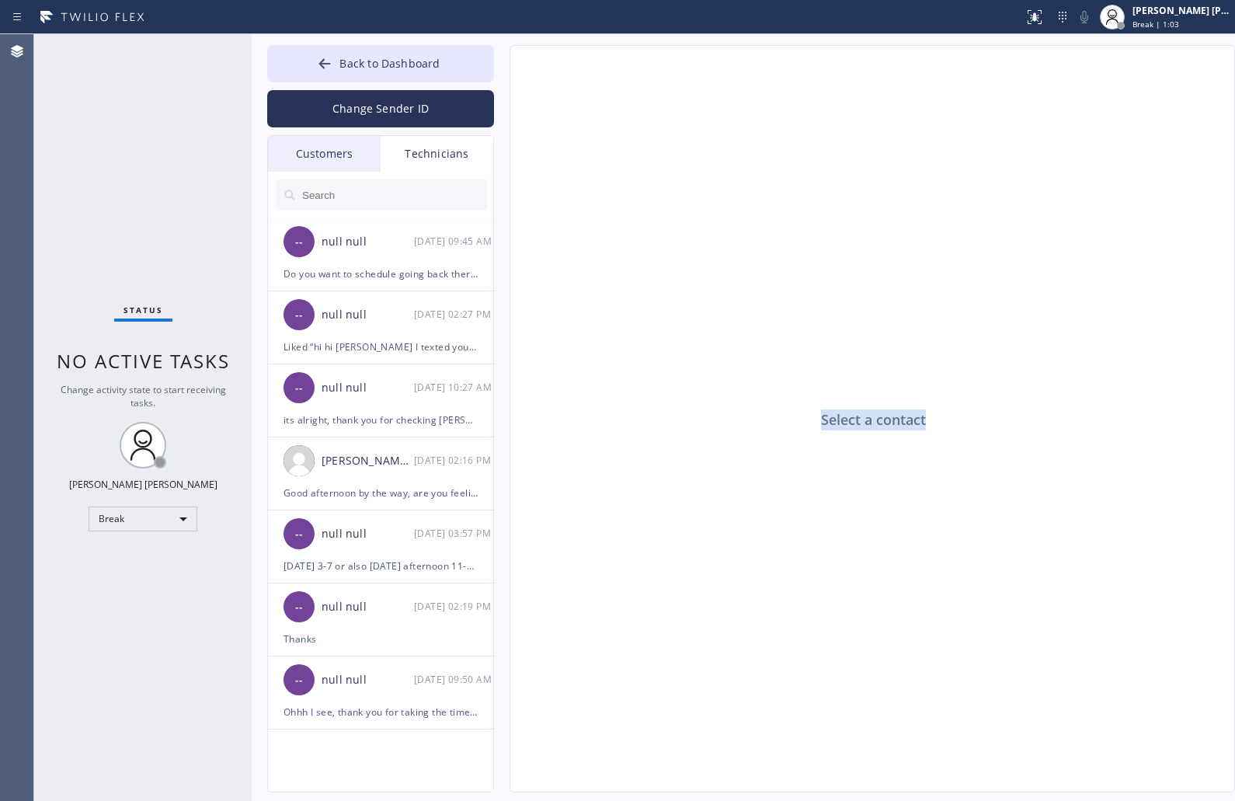
click at [867, 421] on div "Select a contact" at bounding box center [873, 419] width 726 height 747
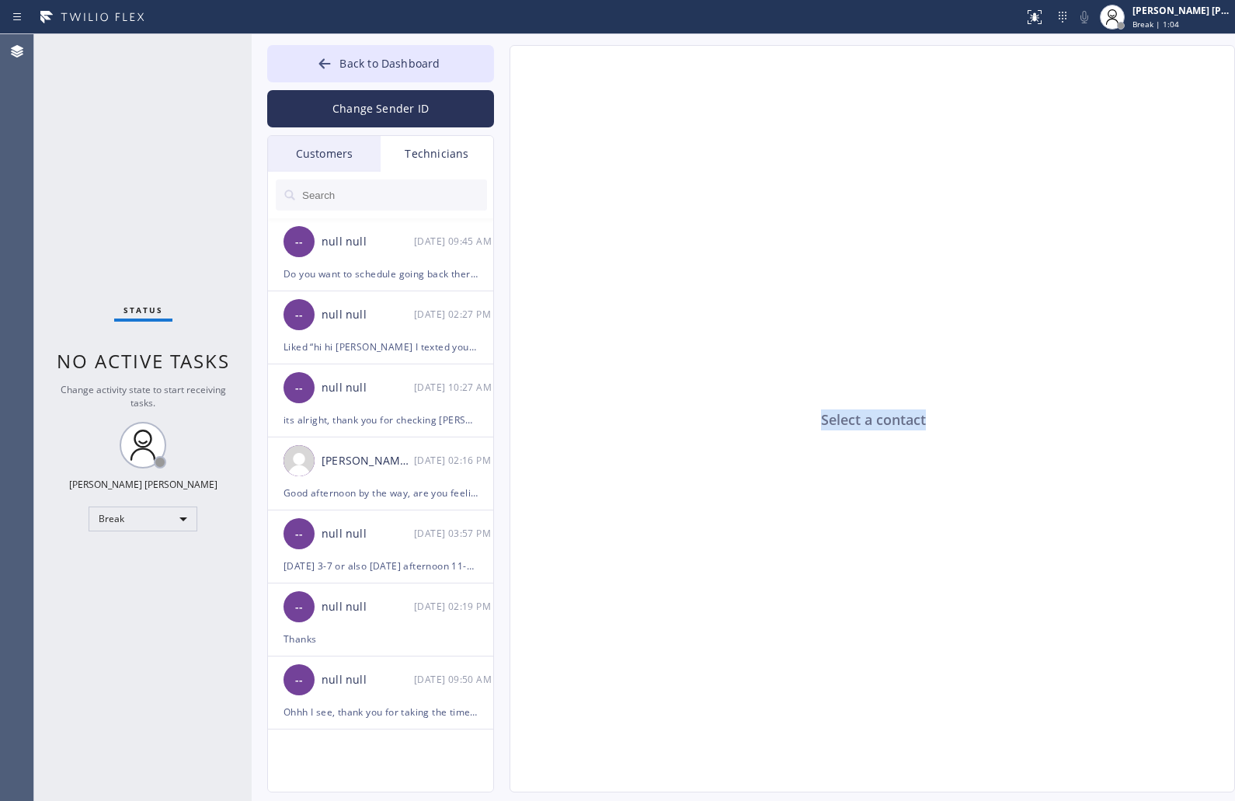
click at [867, 421] on div "Select a contact" at bounding box center [873, 419] width 726 height 747
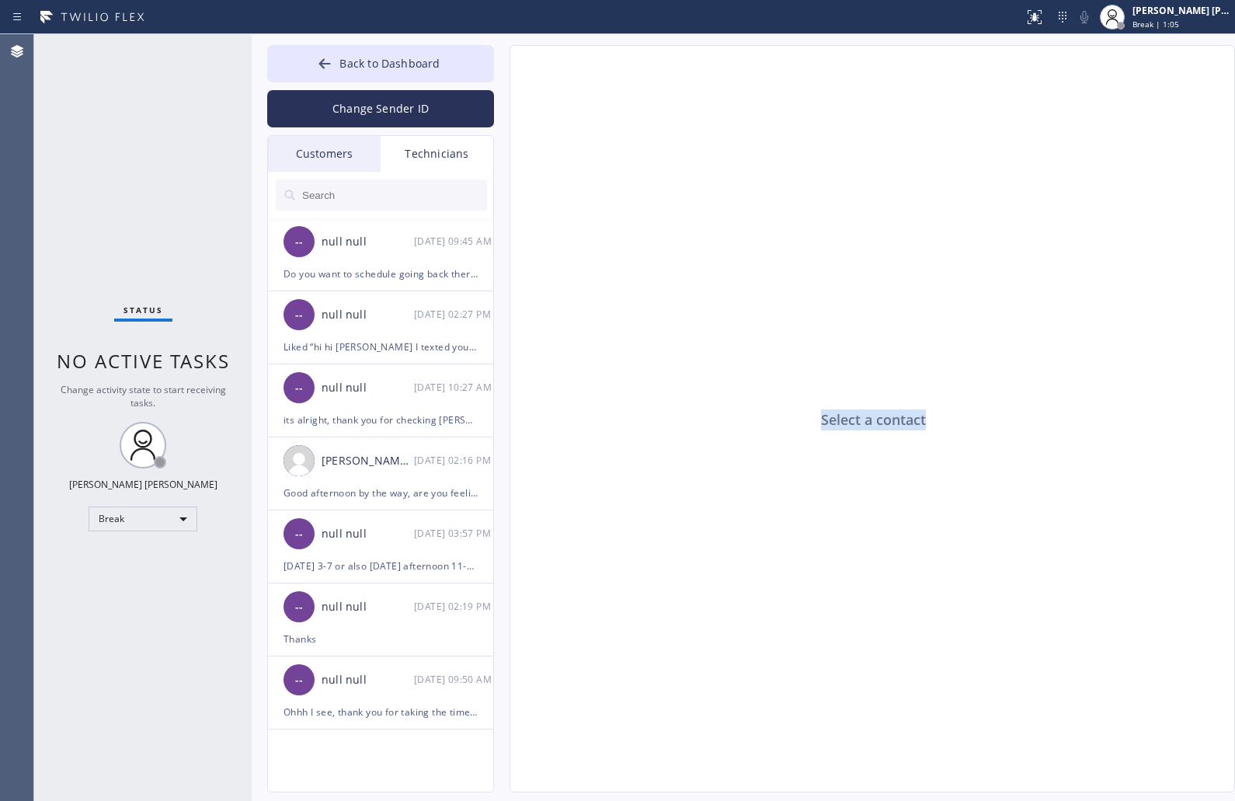
click at [867, 421] on div "Select a contact" at bounding box center [873, 419] width 726 height 747
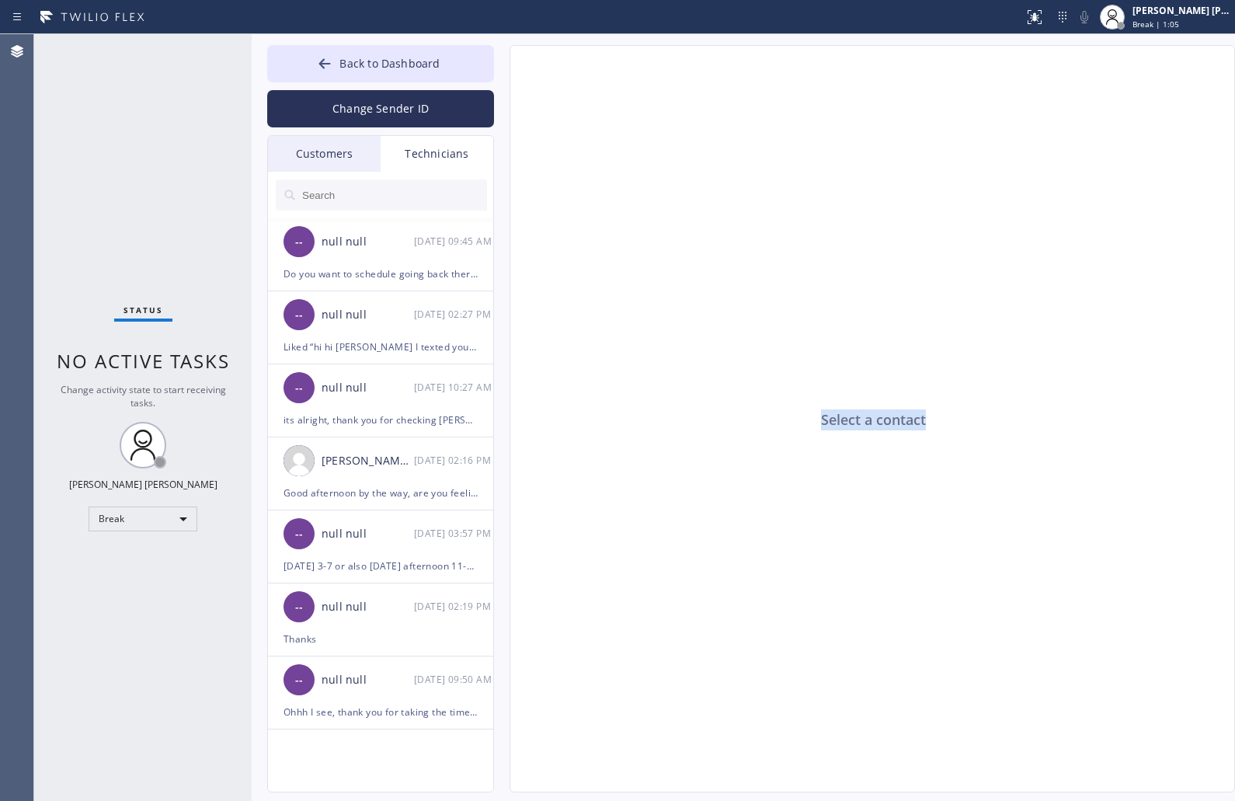
click at [867, 421] on div "Select a contact" at bounding box center [873, 419] width 726 height 747
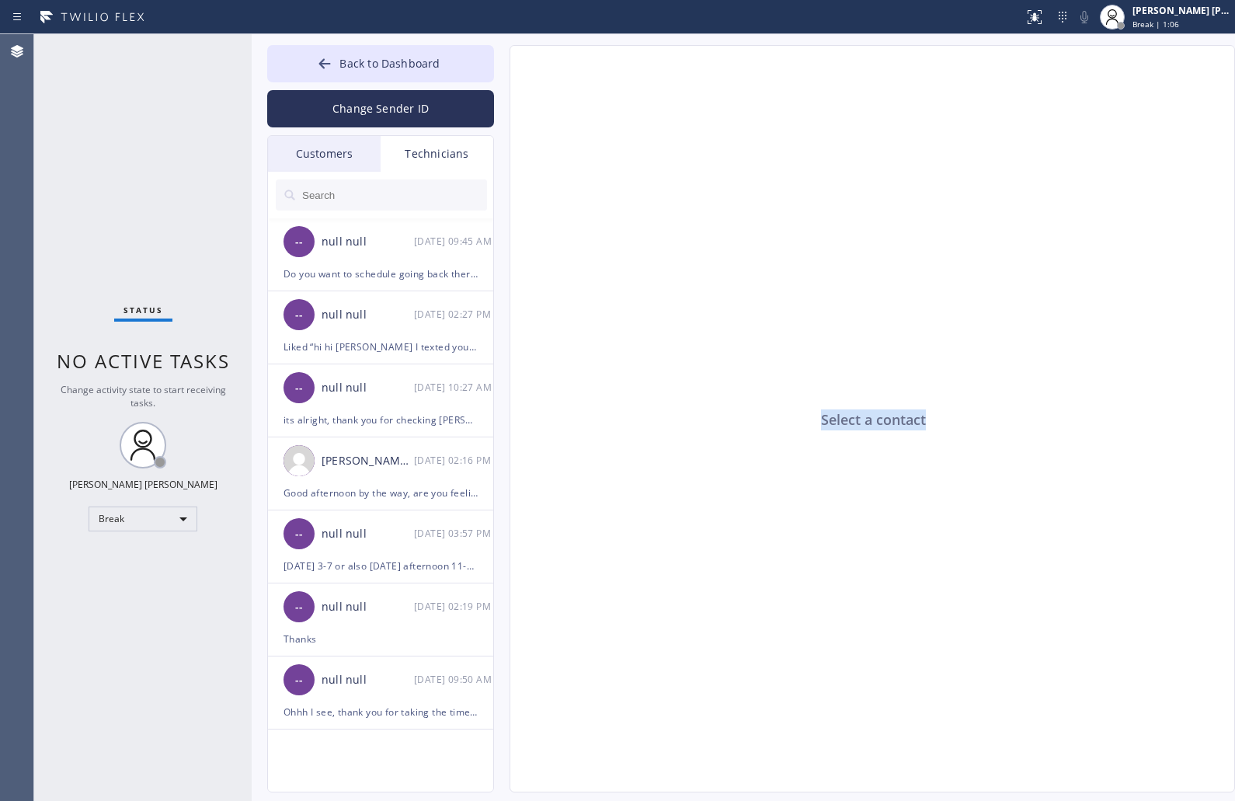
click at [867, 421] on div "Select a contact" at bounding box center [873, 419] width 726 height 747
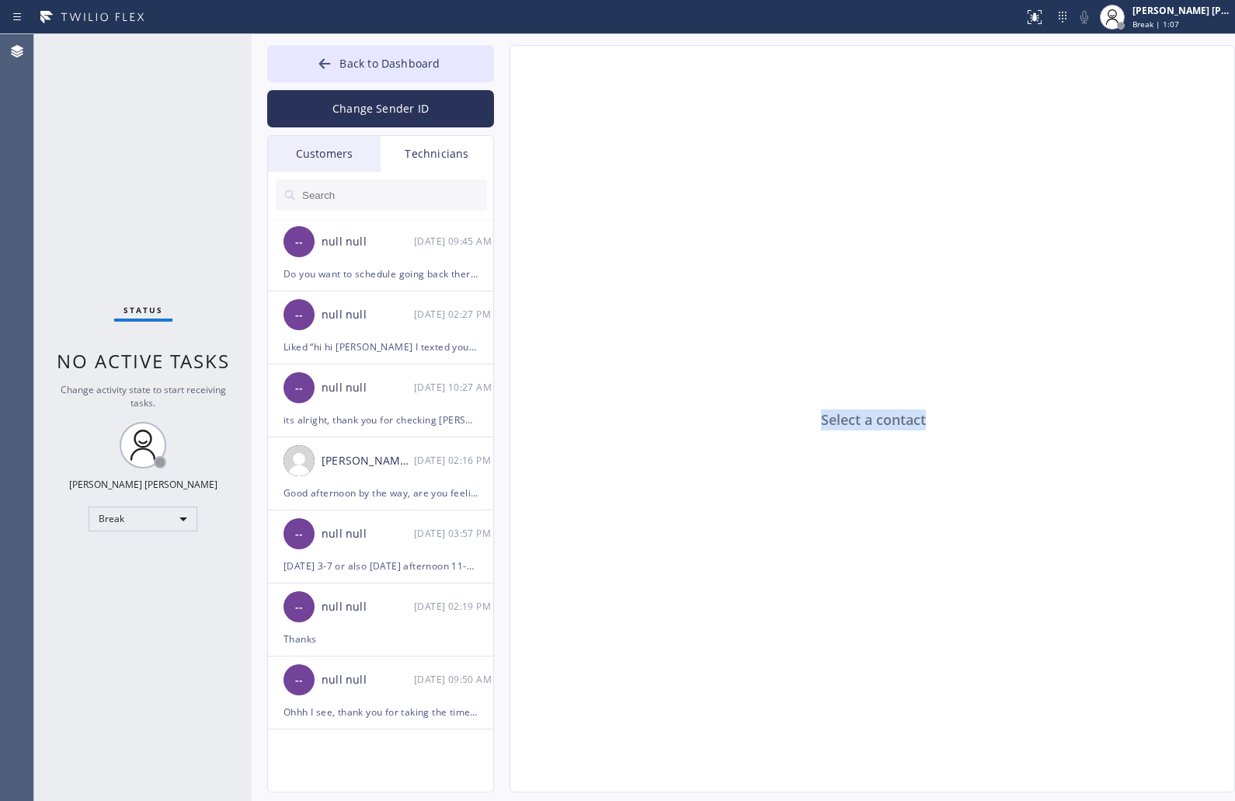
click at [867, 421] on div "Select a contact" at bounding box center [873, 419] width 726 height 747
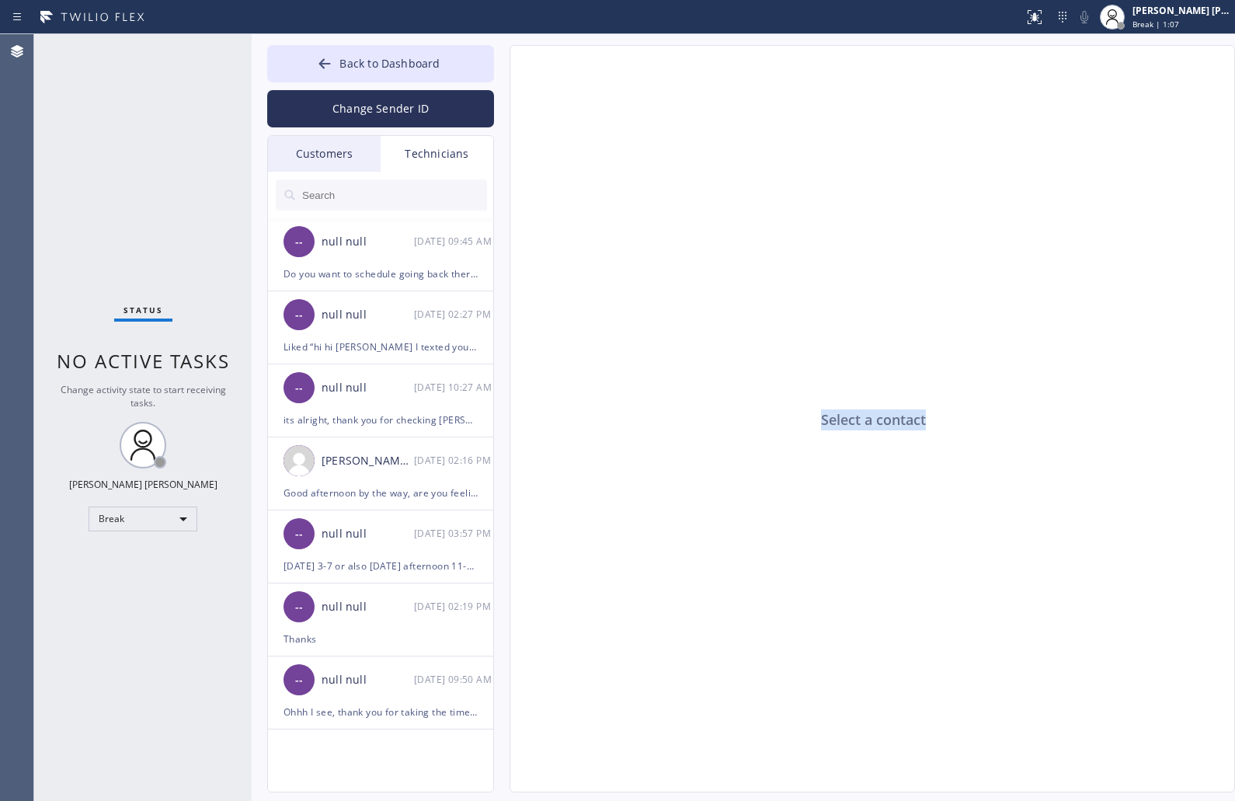
click at [867, 421] on div "Select a contact" at bounding box center [873, 419] width 726 height 747
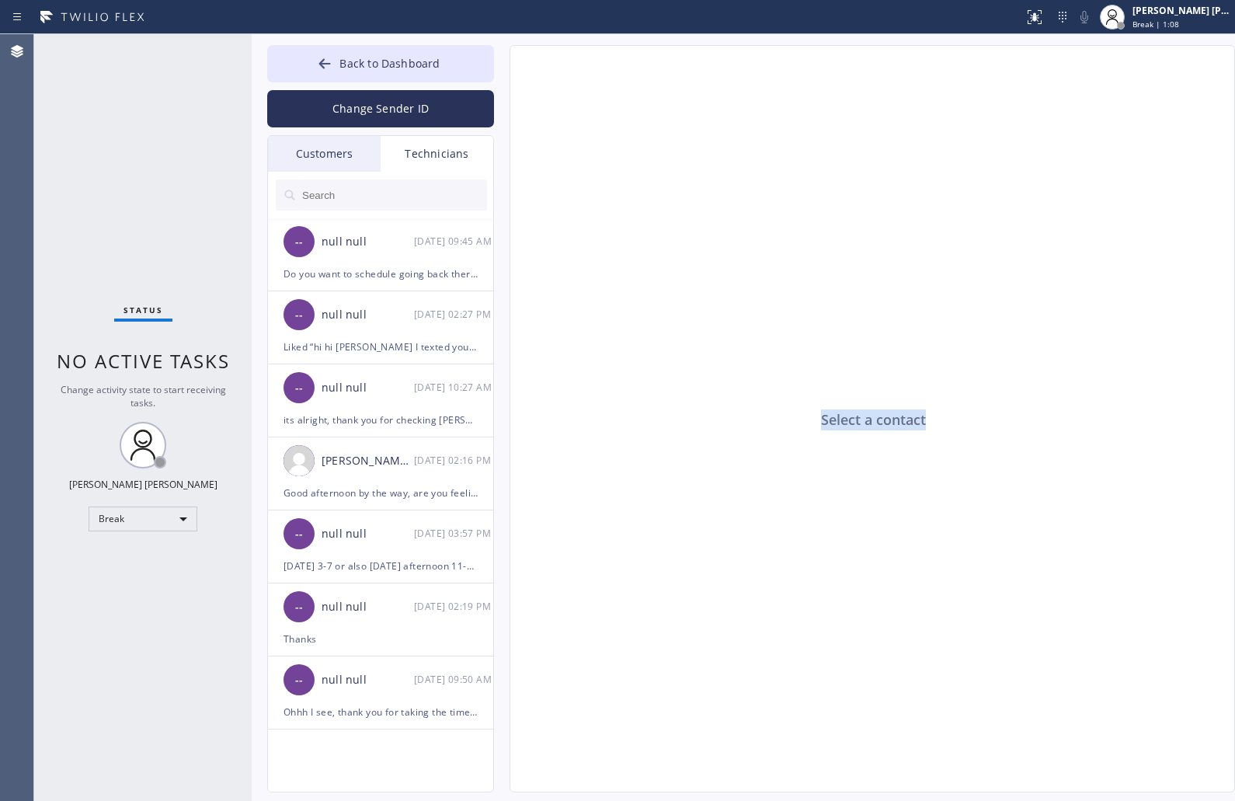
click at [867, 421] on div "Select a contact" at bounding box center [873, 419] width 726 height 747
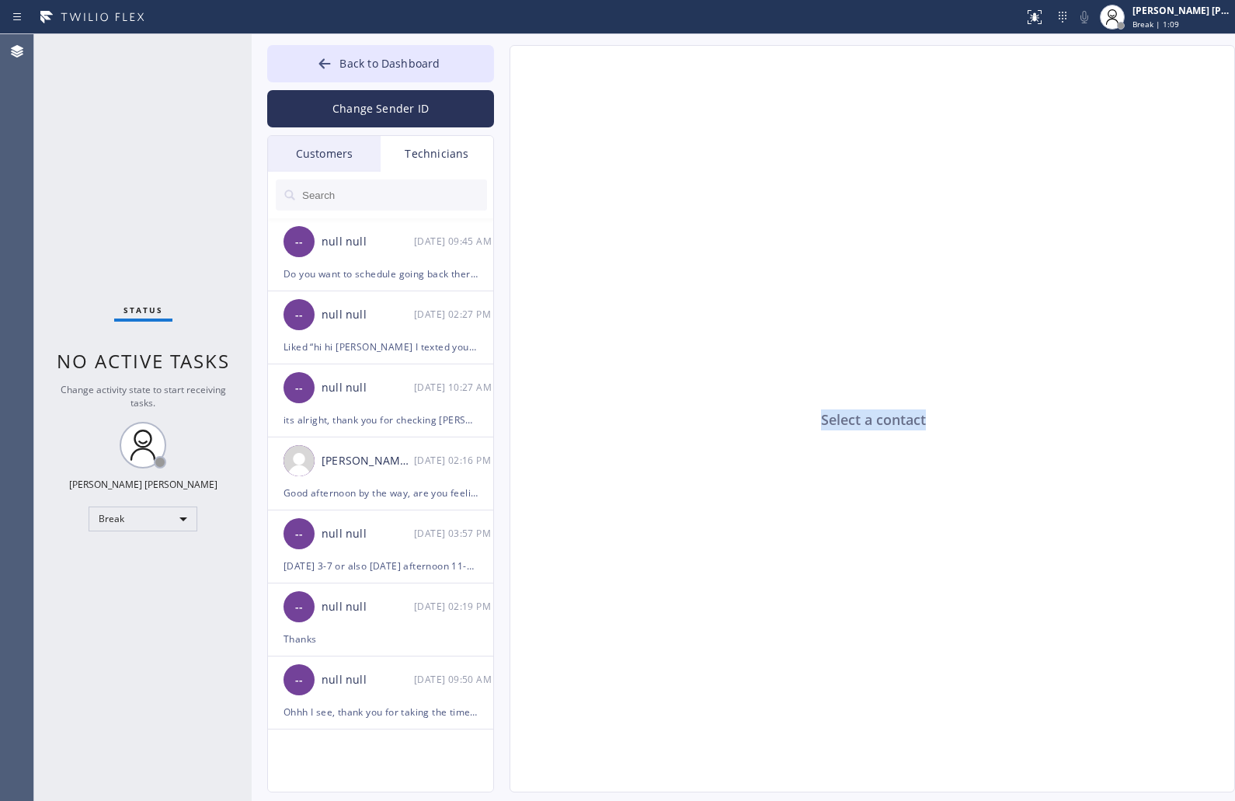
click at [867, 421] on div "Select a contact" at bounding box center [873, 419] width 726 height 747
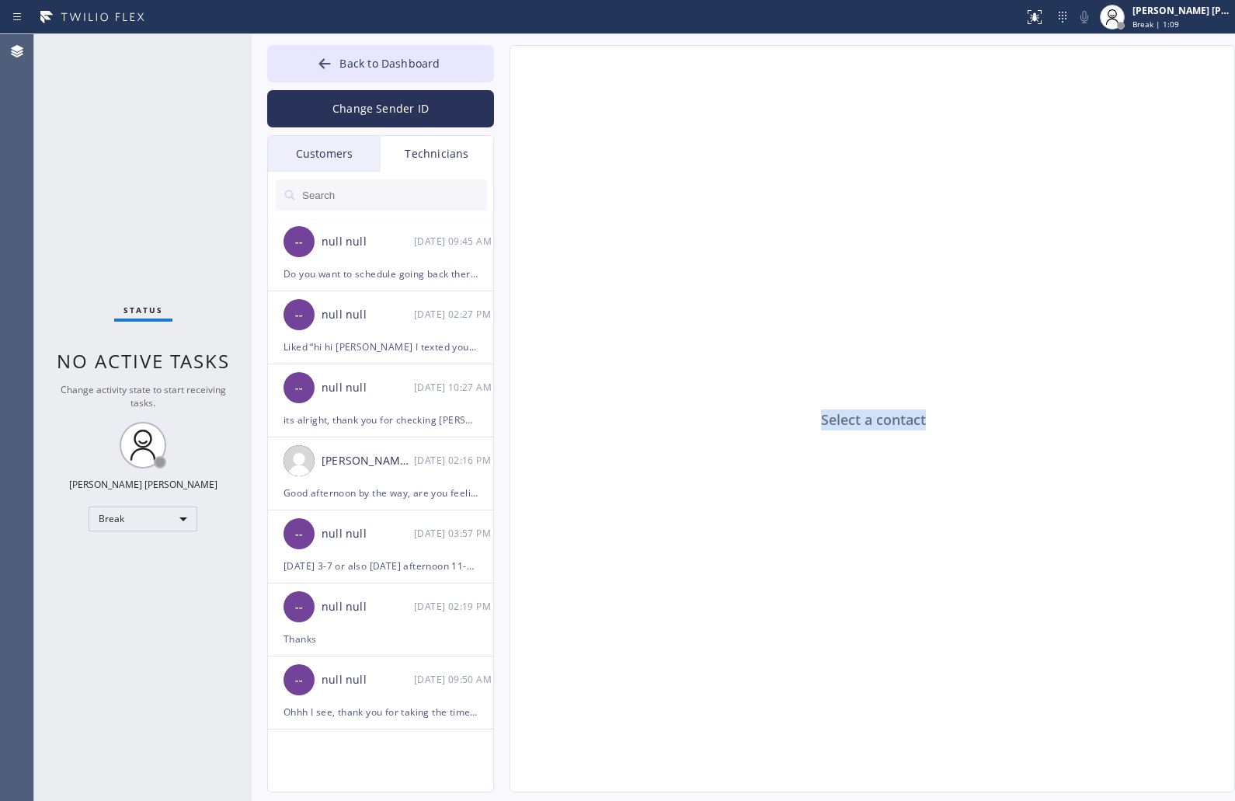
click at [867, 421] on div "Select a contact" at bounding box center [873, 419] width 726 height 747
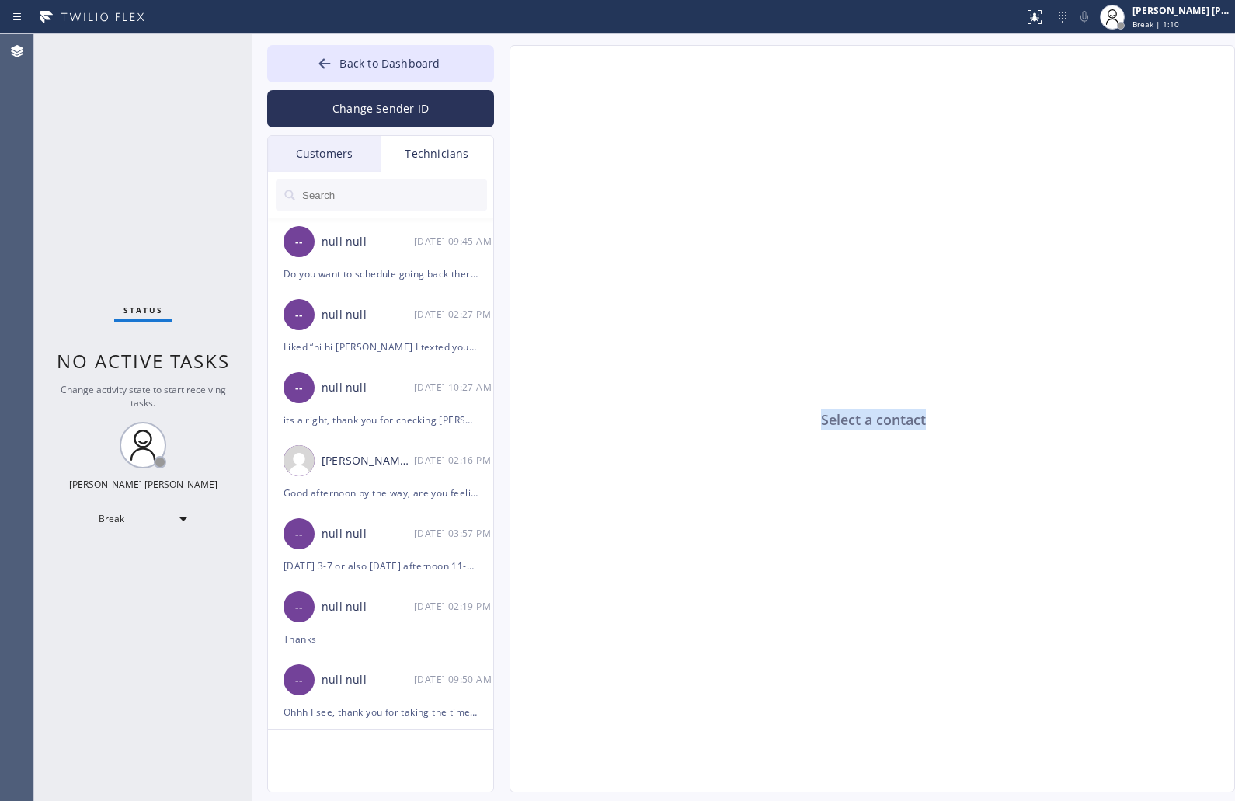
click at [867, 421] on div "Select a contact" at bounding box center [873, 419] width 726 height 747
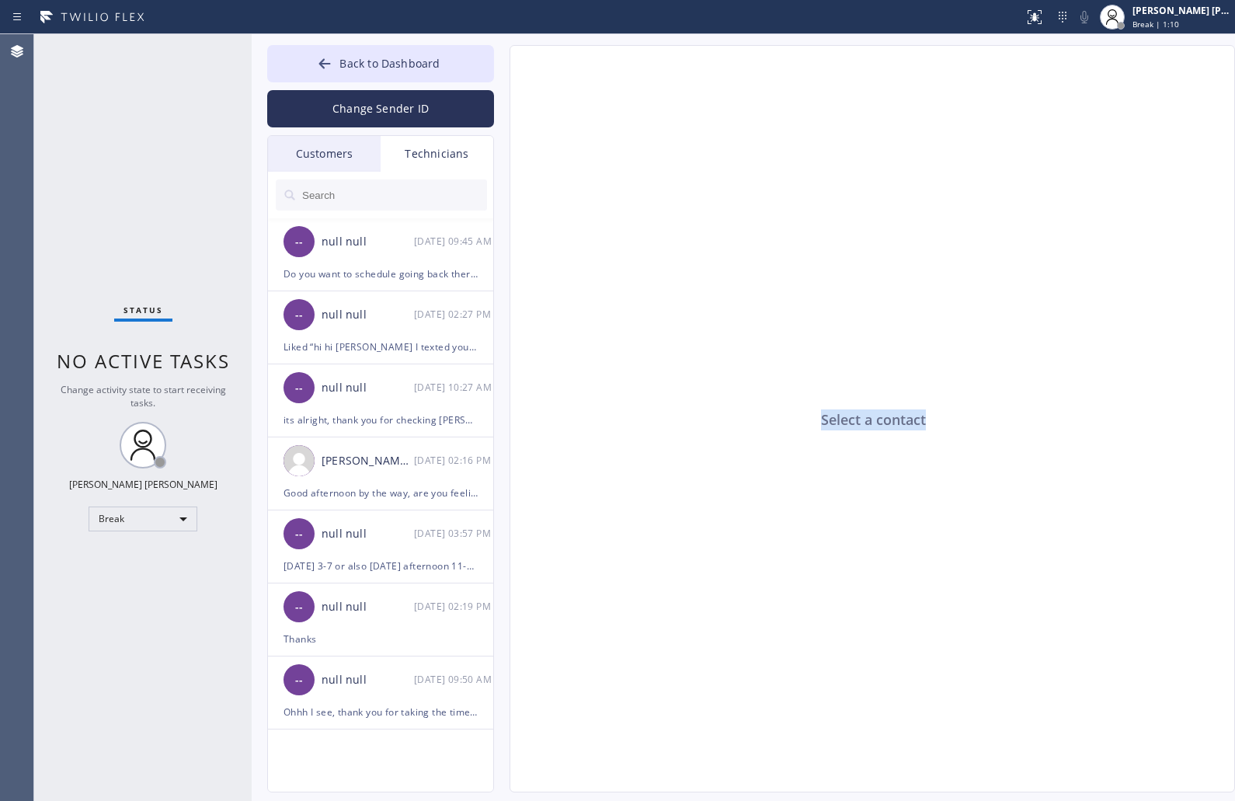
click at [867, 421] on div "Select a contact" at bounding box center [873, 419] width 726 height 747
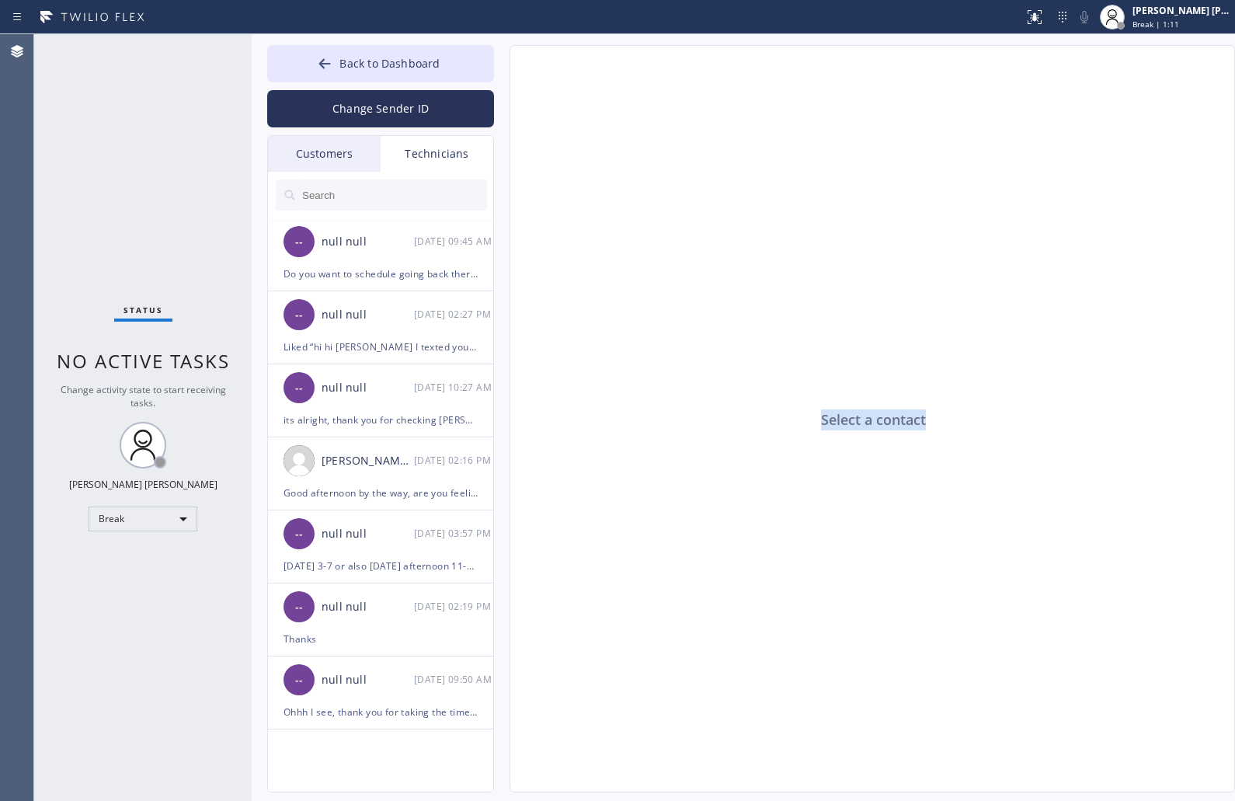
click at [867, 421] on div "Select a contact" at bounding box center [873, 419] width 726 height 747
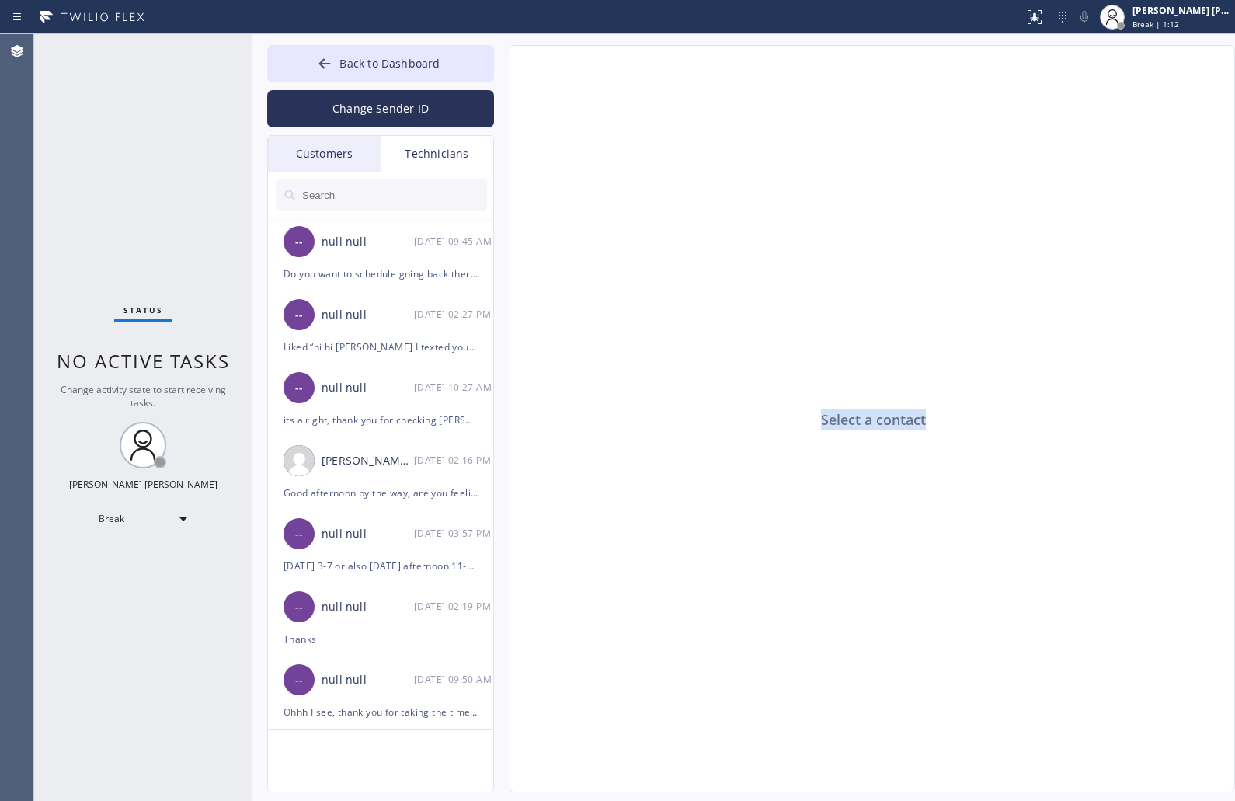
click at [867, 421] on div "Select a contact" at bounding box center [873, 419] width 726 height 747
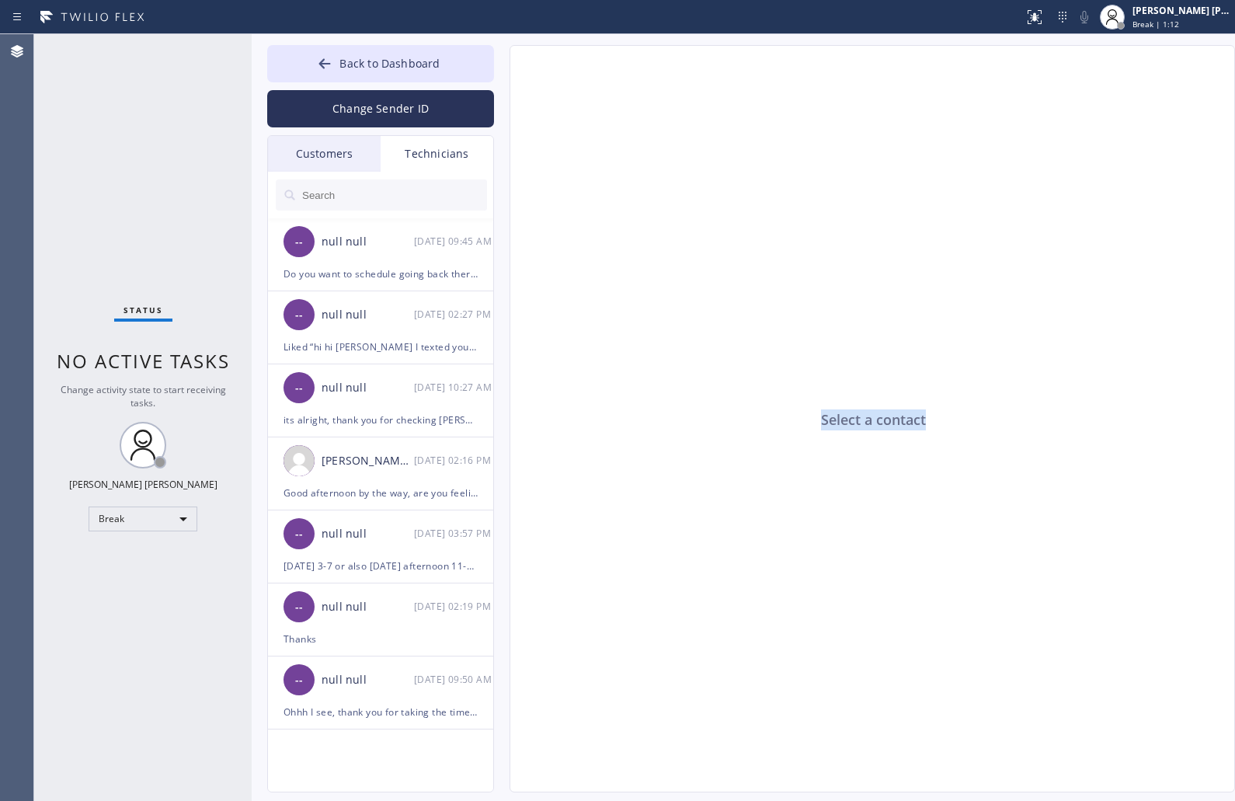
click at [867, 421] on div "Select a contact" at bounding box center [873, 419] width 726 height 747
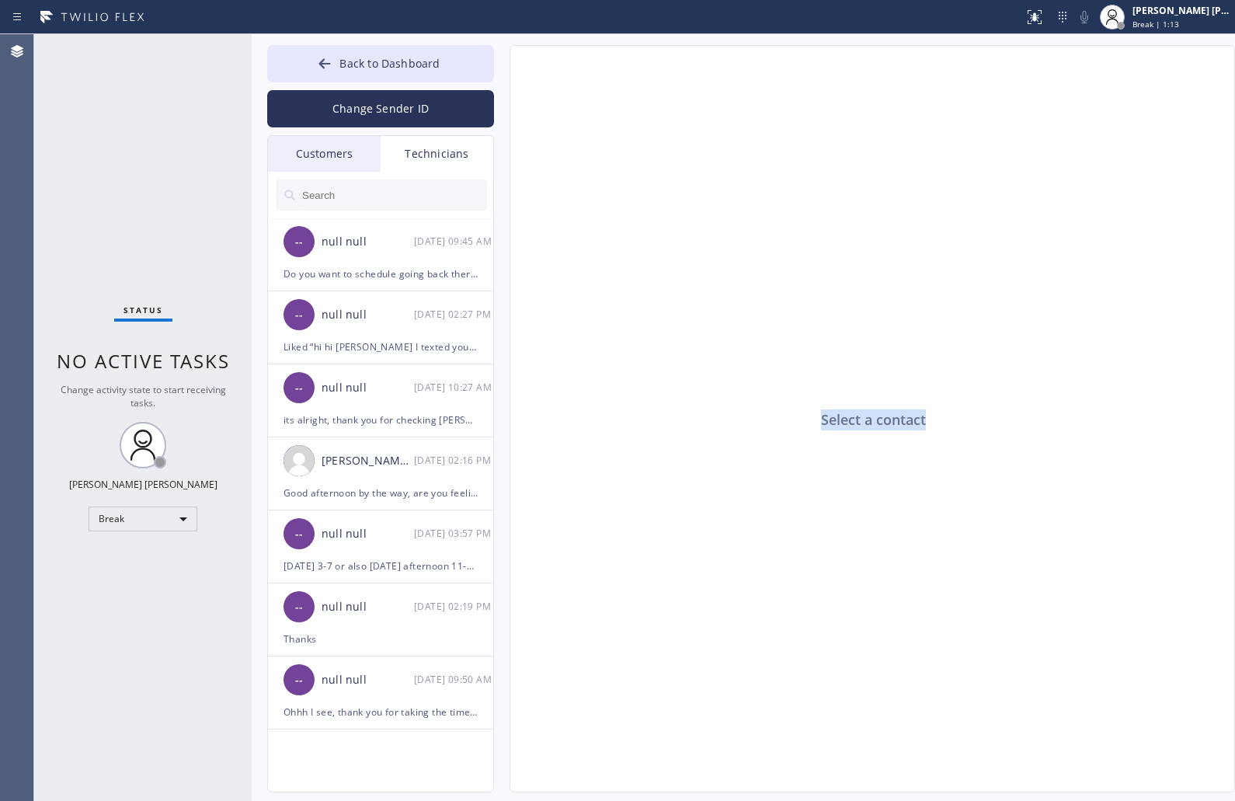
click at [867, 421] on div "Select a contact" at bounding box center [873, 419] width 726 height 747
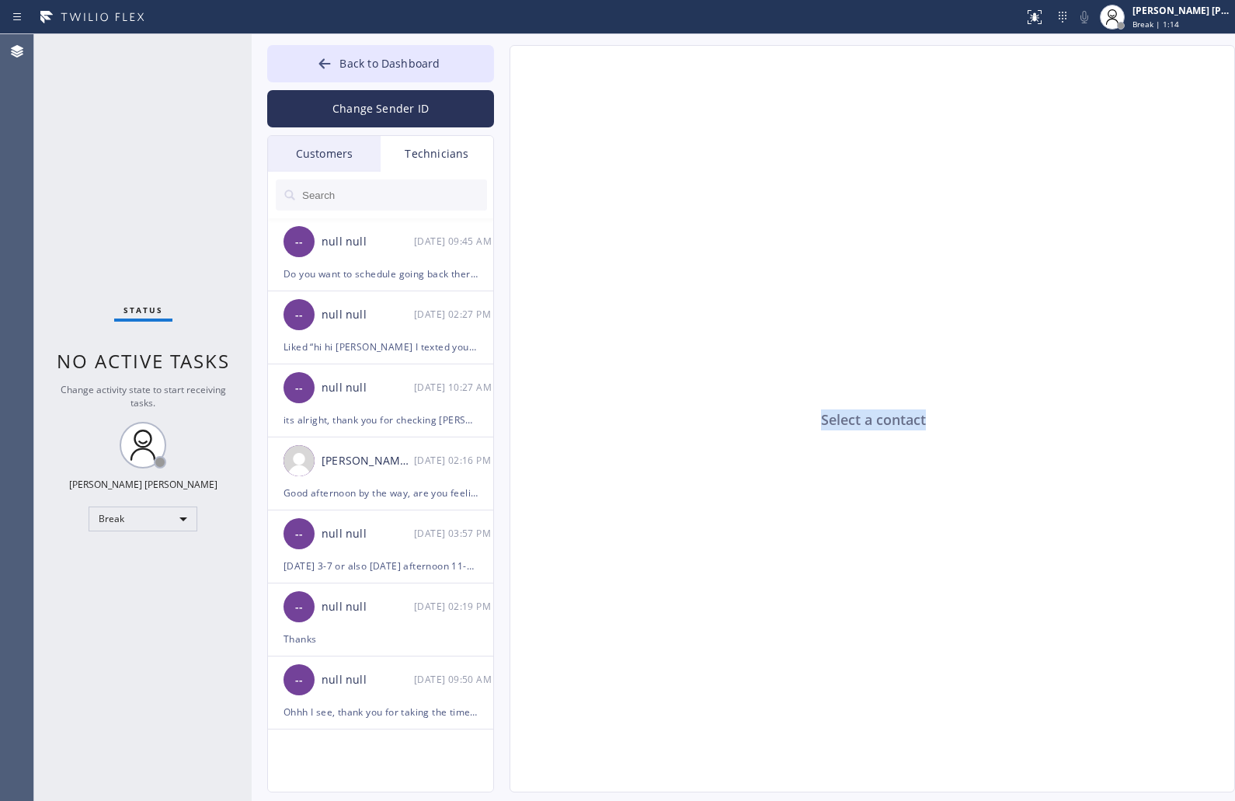
click at [867, 421] on div "Select a contact" at bounding box center [873, 419] width 726 height 747
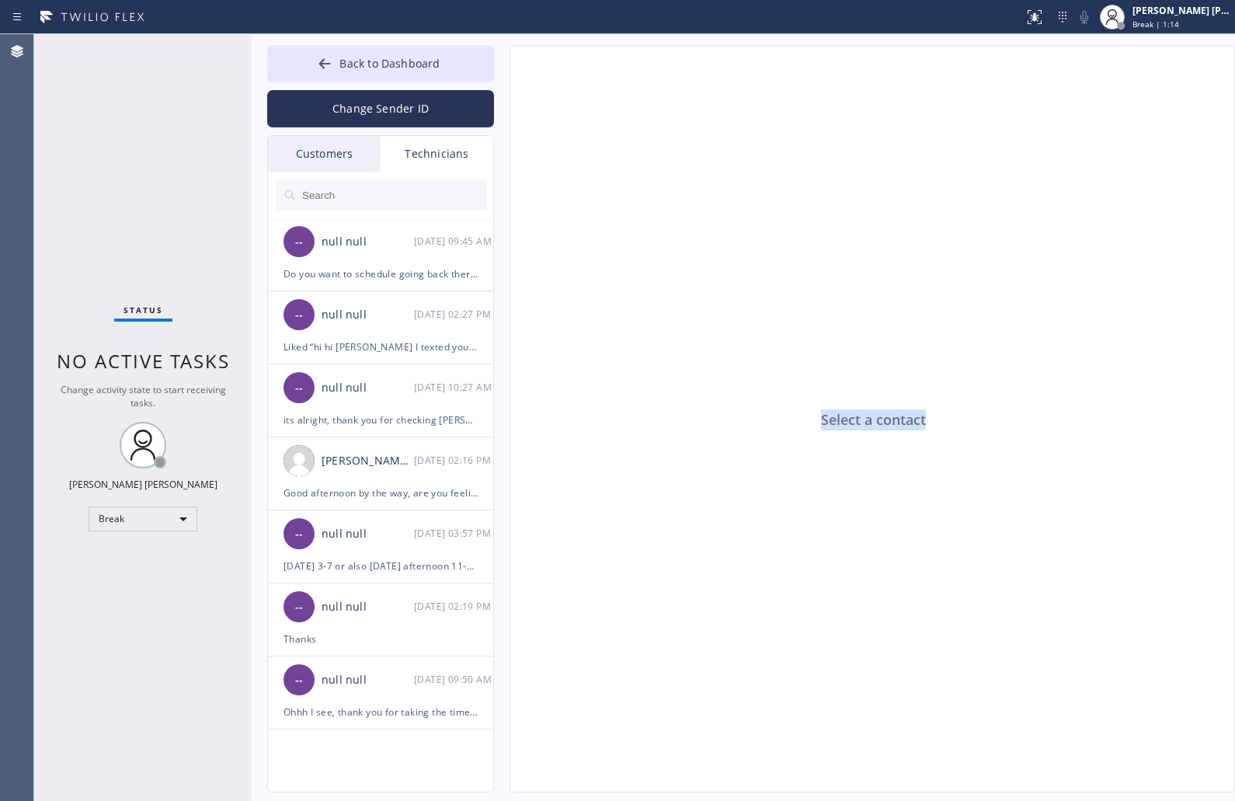
click at [867, 421] on div "Select a contact" at bounding box center [873, 419] width 726 height 747
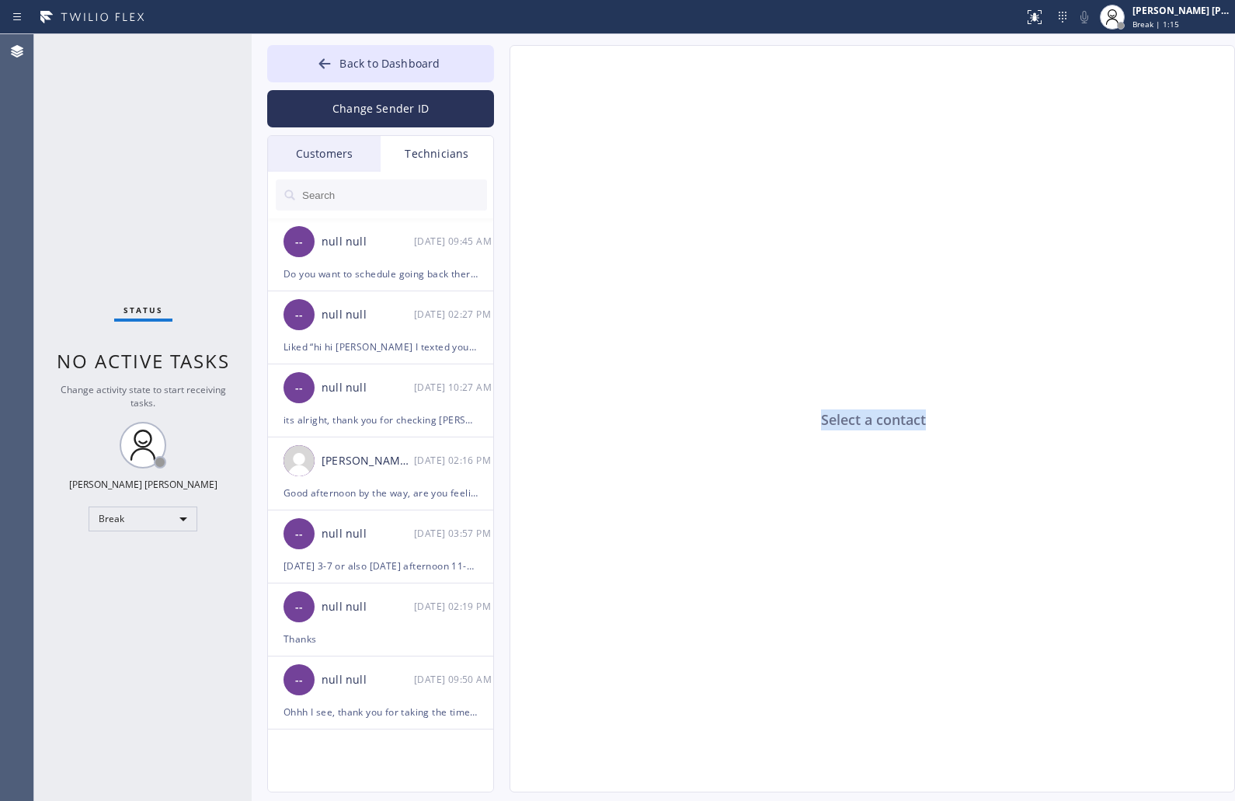
click at [867, 421] on div "Select a contact" at bounding box center [873, 419] width 726 height 747
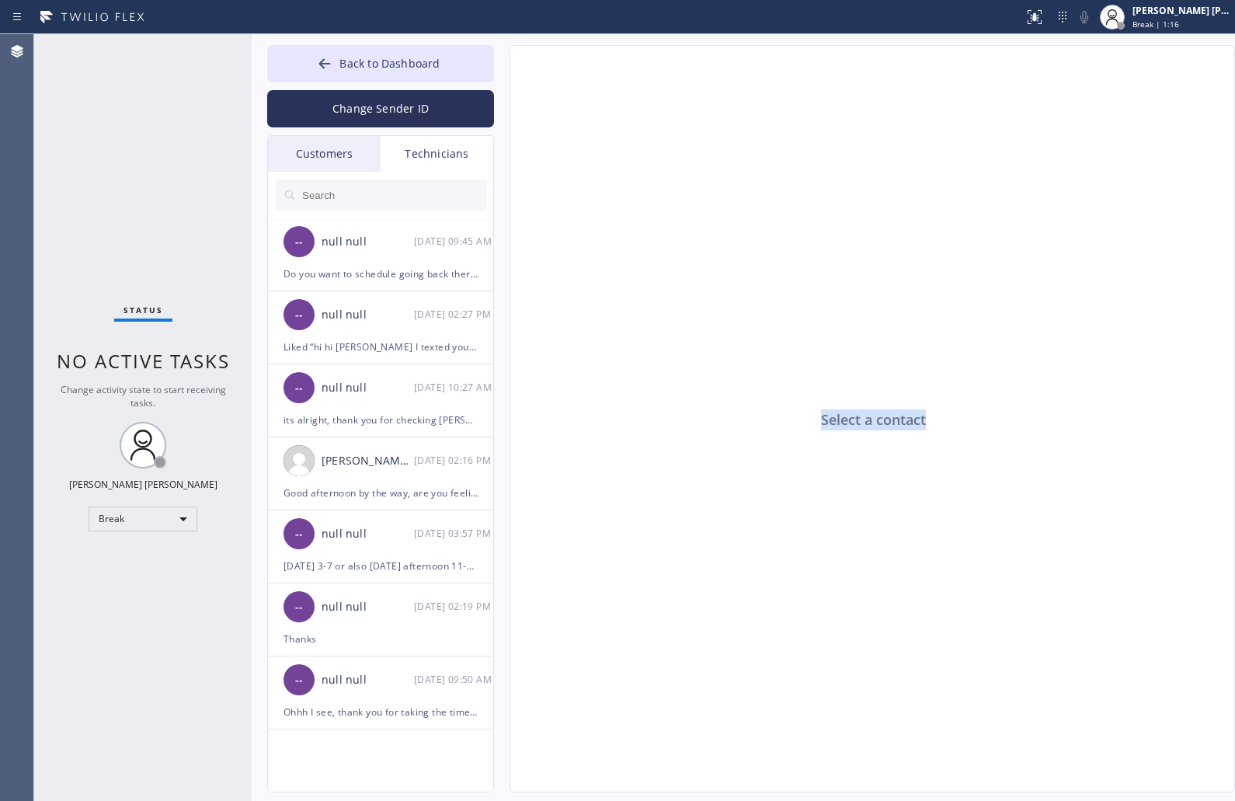
click at [867, 421] on div "Select a contact" at bounding box center [873, 419] width 726 height 747
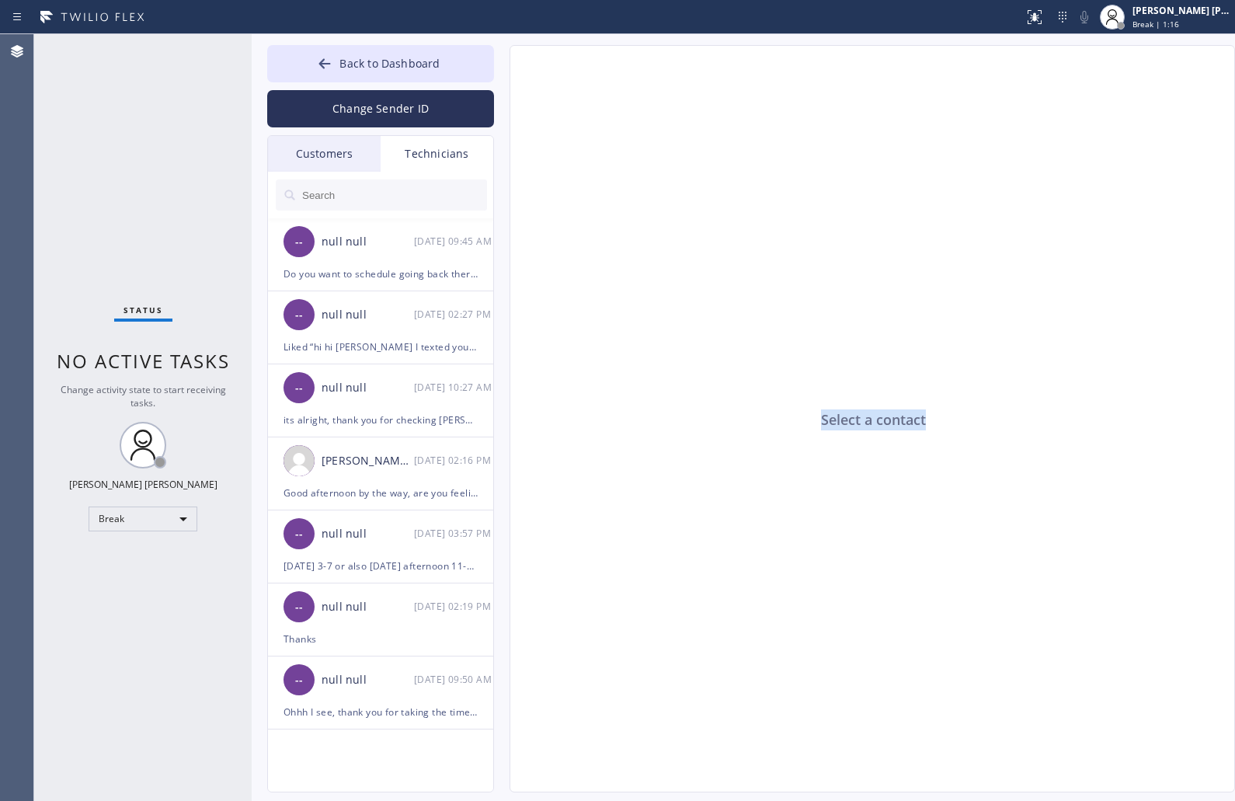
click at [867, 421] on div "Select a contact" at bounding box center [873, 419] width 726 height 747
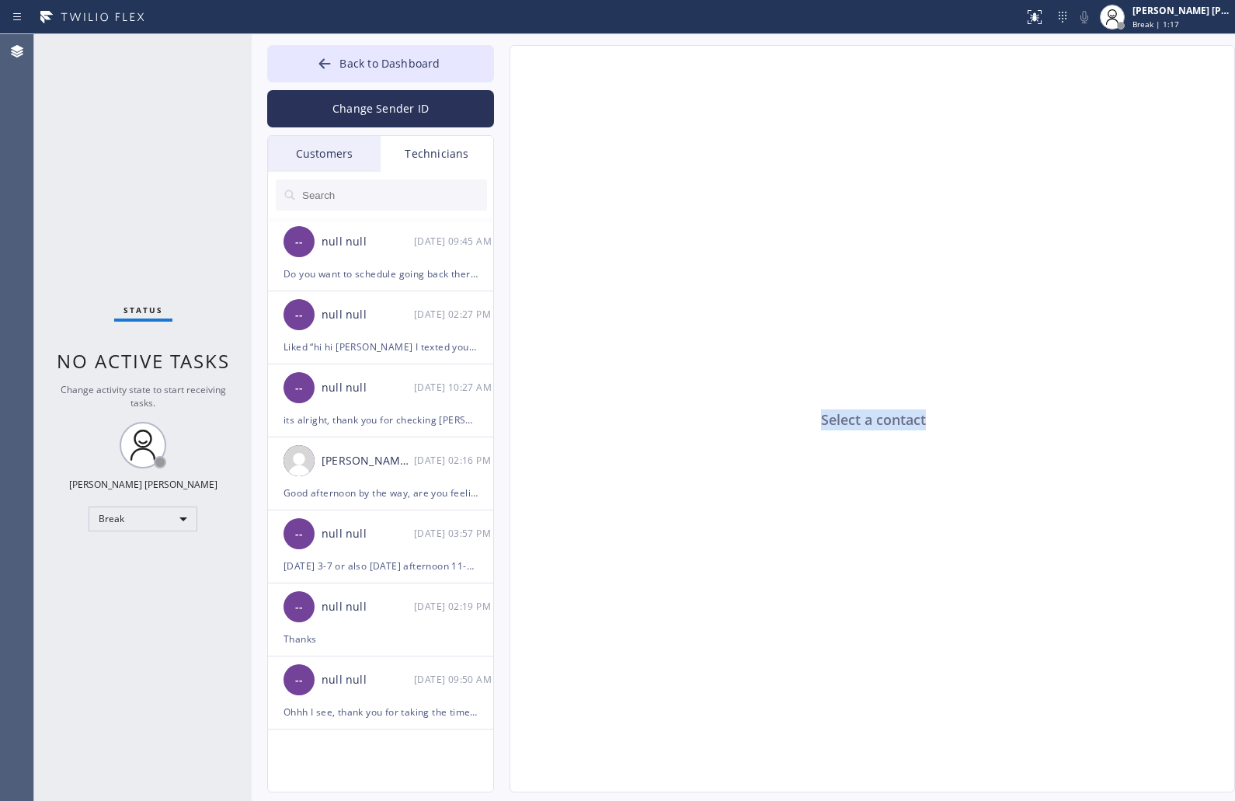
click at [867, 421] on div "Select a contact" at bounding box center [873, 419] width 726 height 747
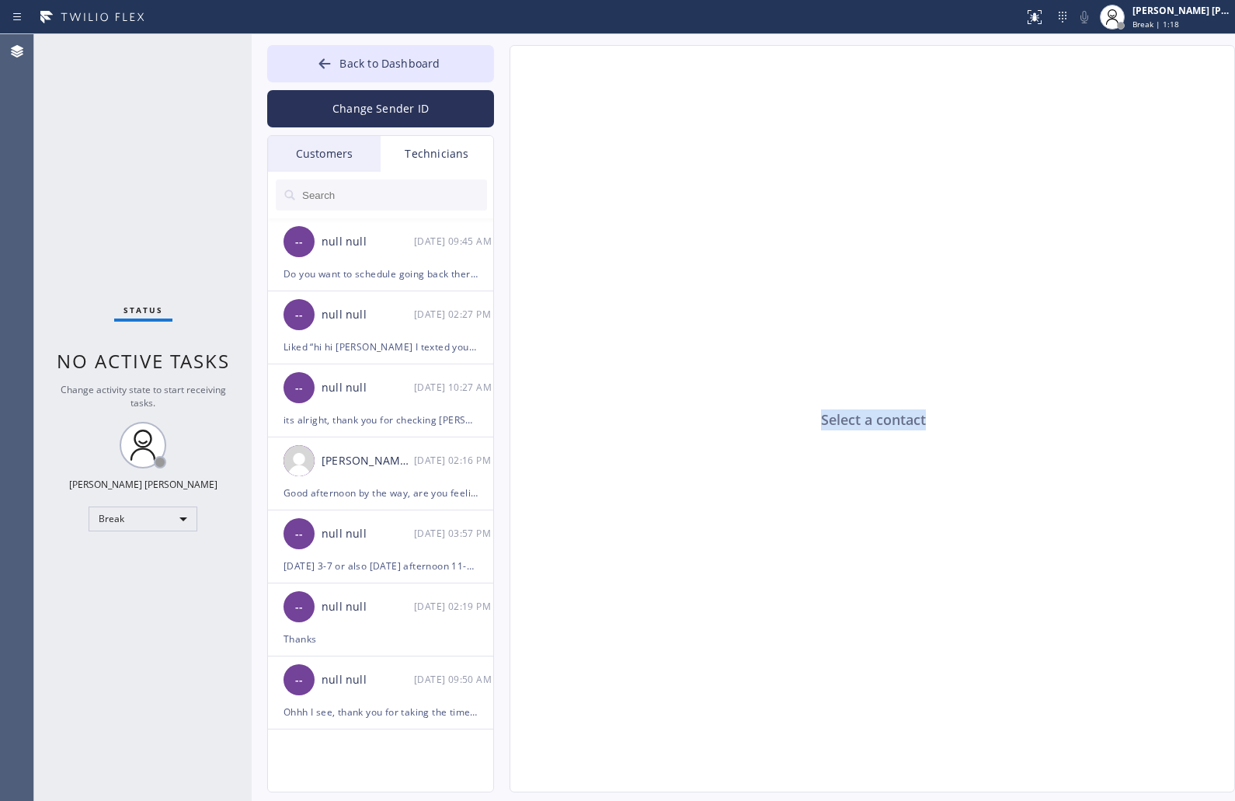
click at [867, 421] on div "Select a contact" at bounding box center [873, 419] width 726 height 747
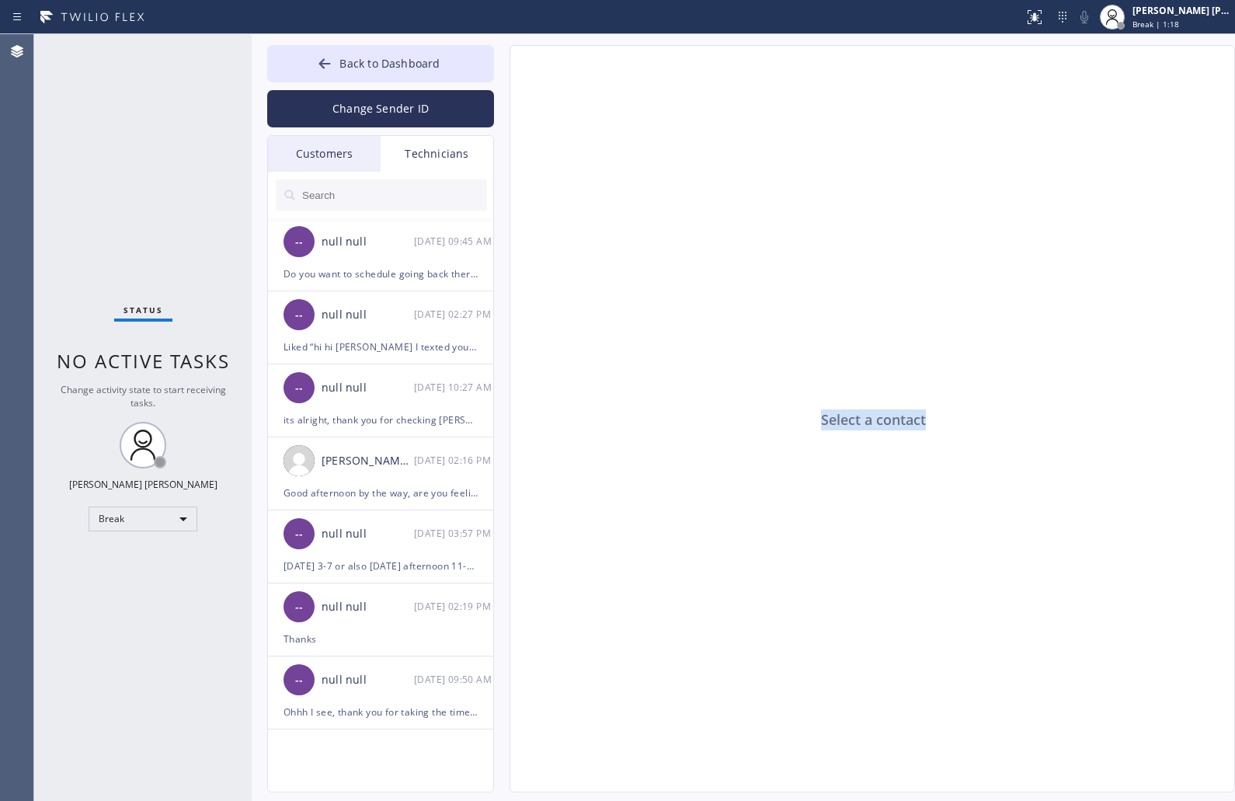
click at [867, 421] on div "Select a contact" at bounding box center [873, 419] width 726 height 747
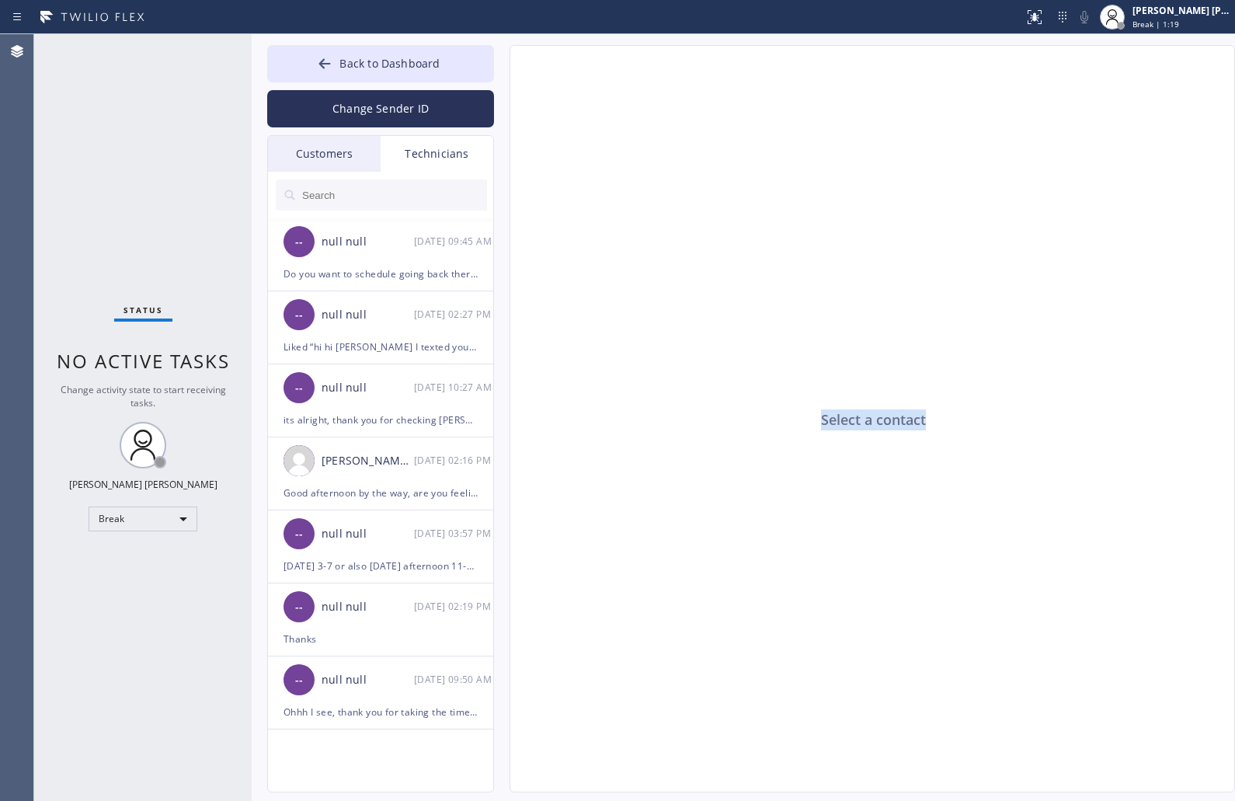
click at [867, 421] on div "Select a contact" at bounding box center [873, 419] width 726 height 747
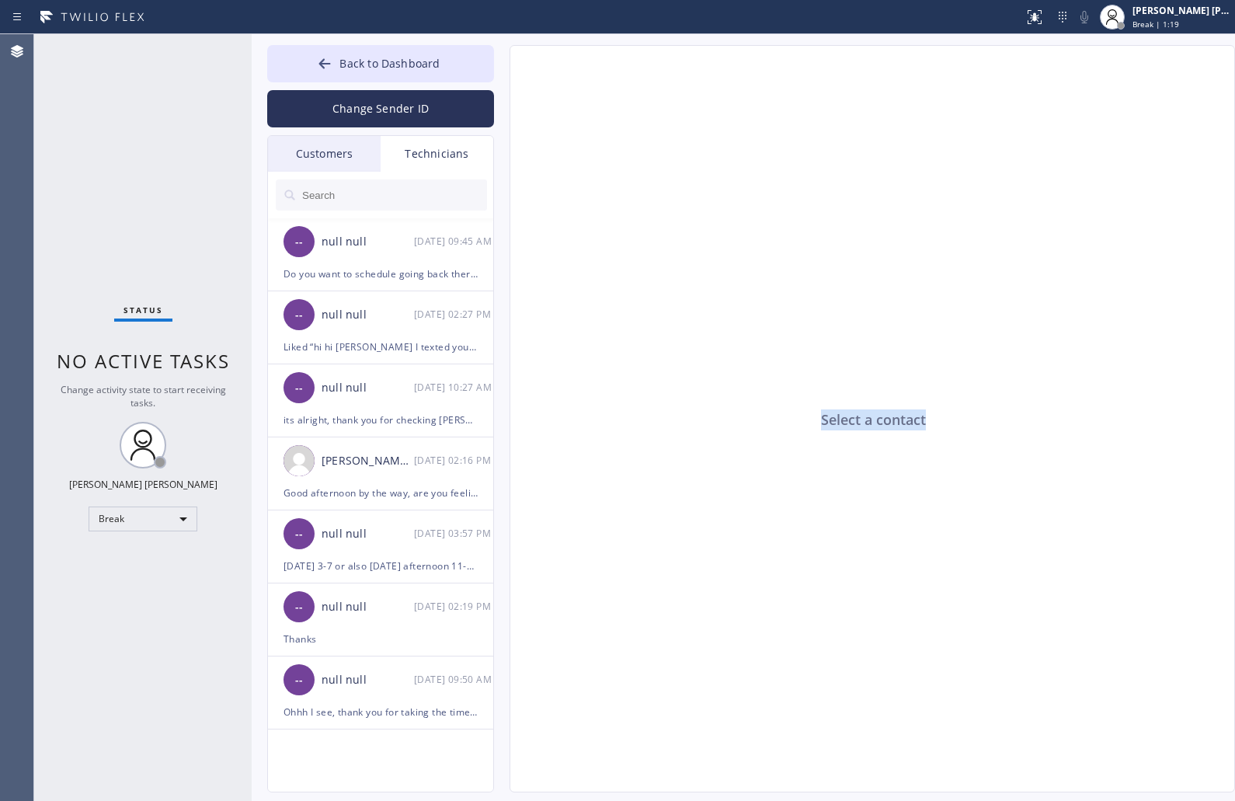
click at [867, 421] on div "Select a contact" at bounding box center [873, 419] width 726 height 747
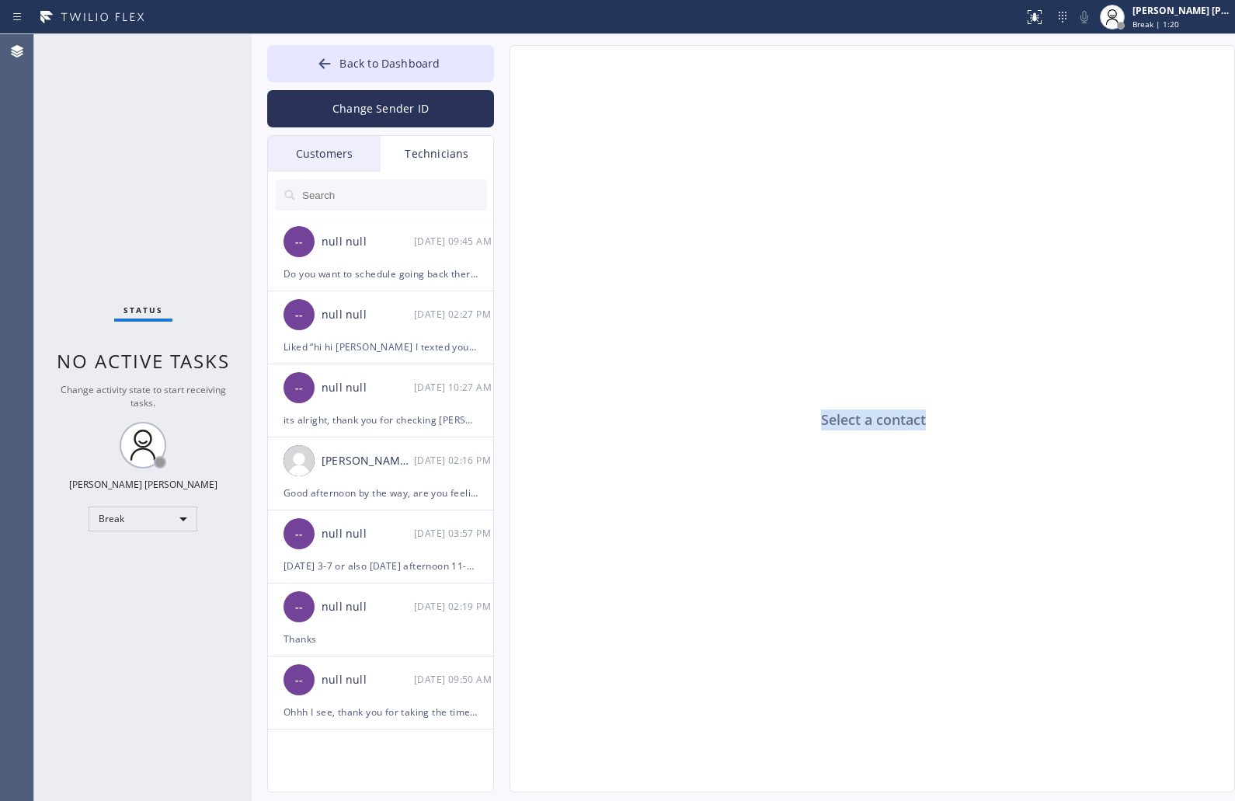
click at [867, 421] on div "Select a contact" at bounding box center [873, 419] width 726 height 747
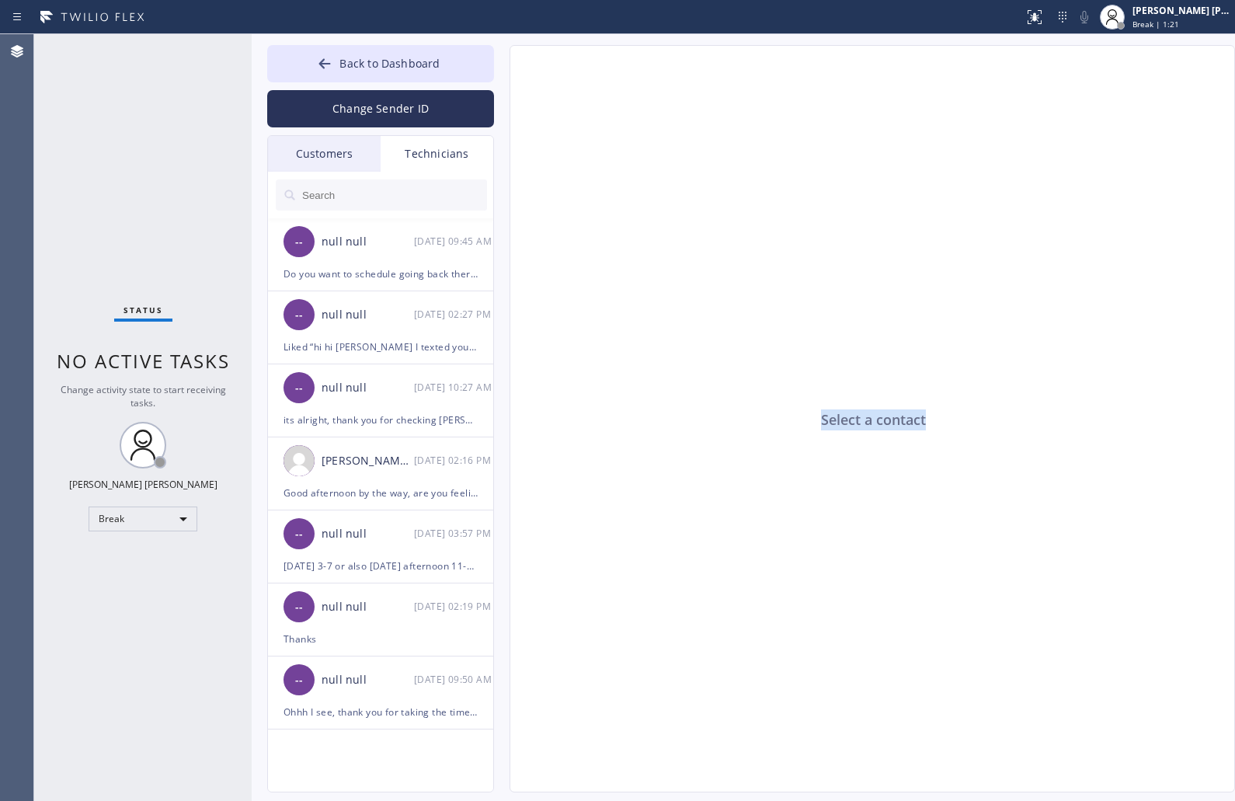
click at [867, 421] on div "Select a contact" at bounding box center [873, 419] width 726 height 747
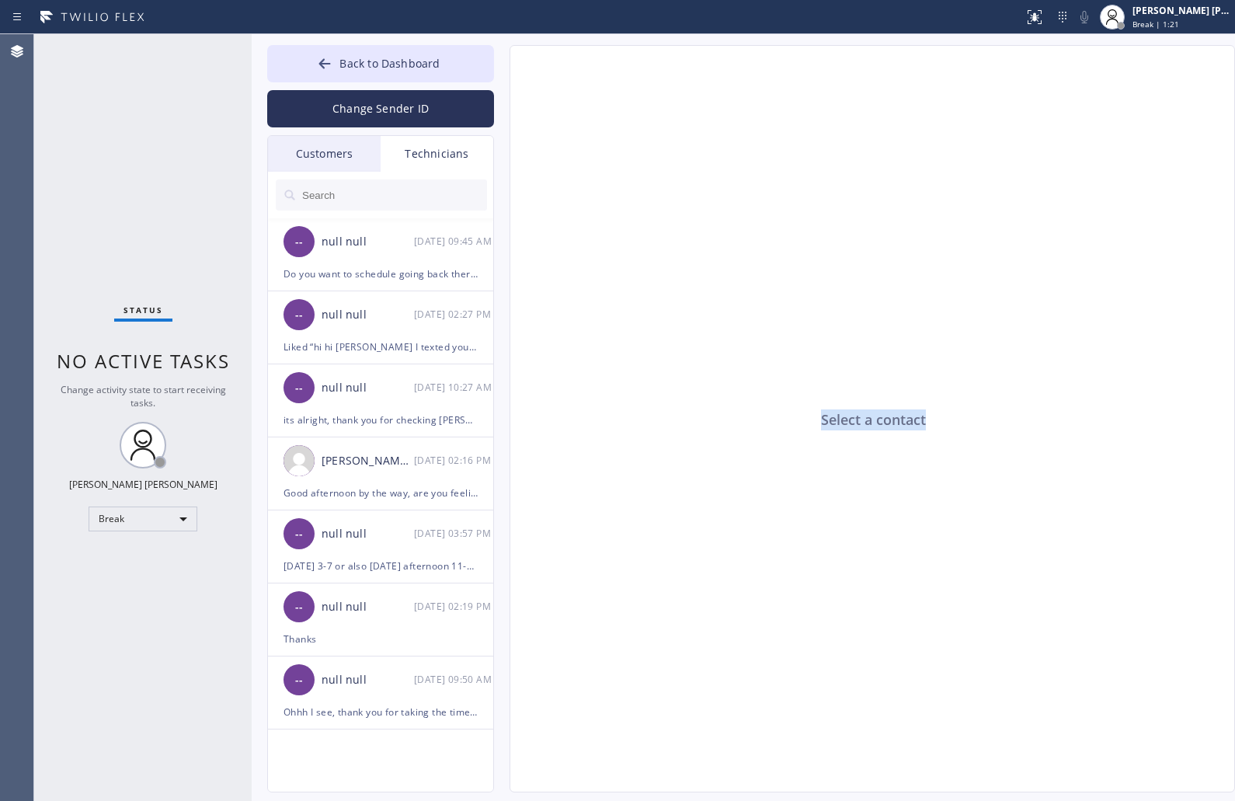
click at [867, 421] on div "Select a contact" at bounding box center [873, 419] width 726 height 747
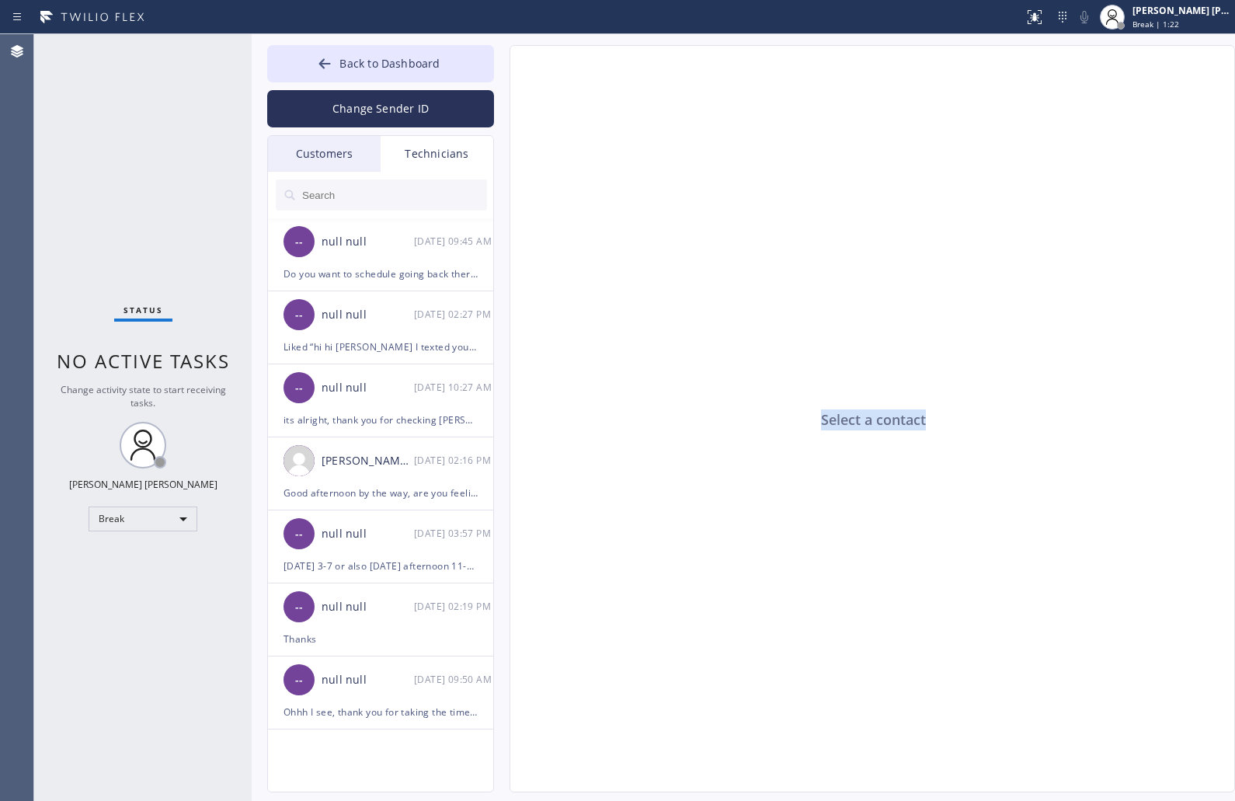
click at [867, 421] on div "Select a contact" at bounding box center [873, 419] width 726 height 747
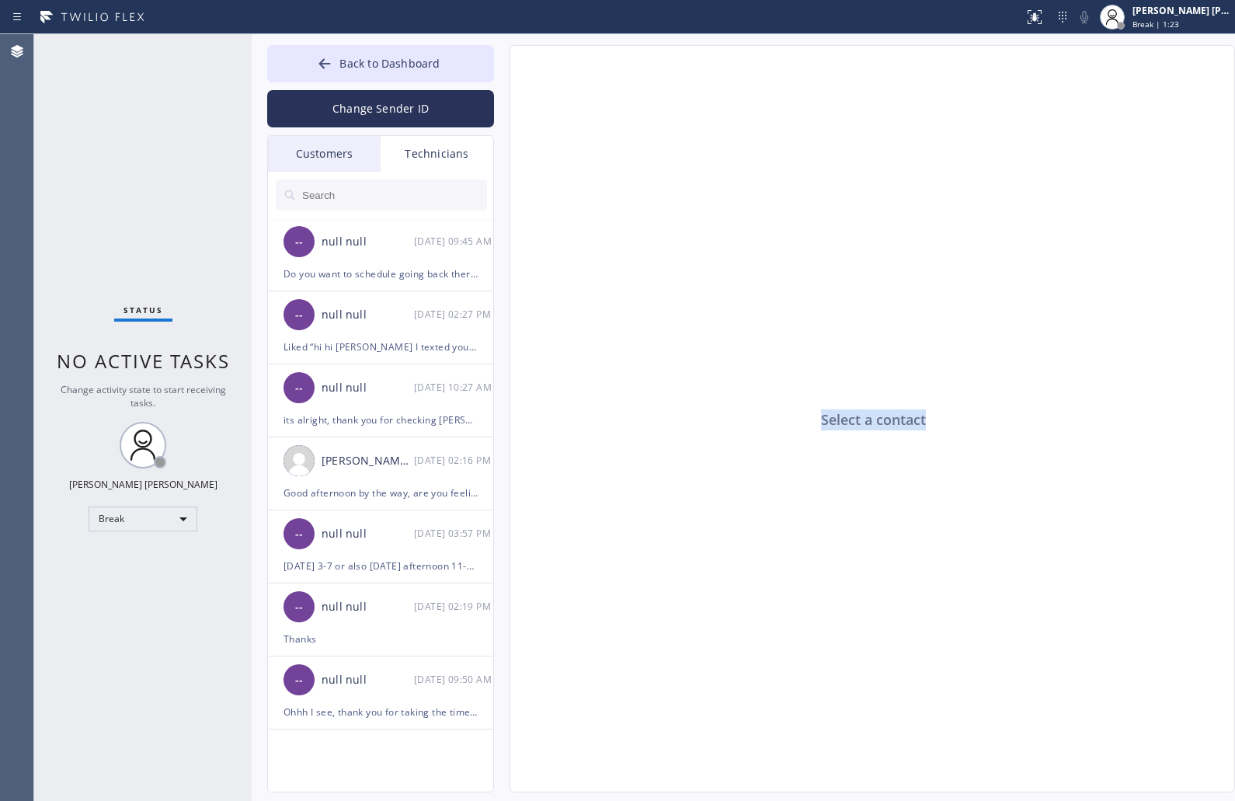
click at [867, 421] on div "Select a contact" at bounding box center [873, 419] width 726 height 747
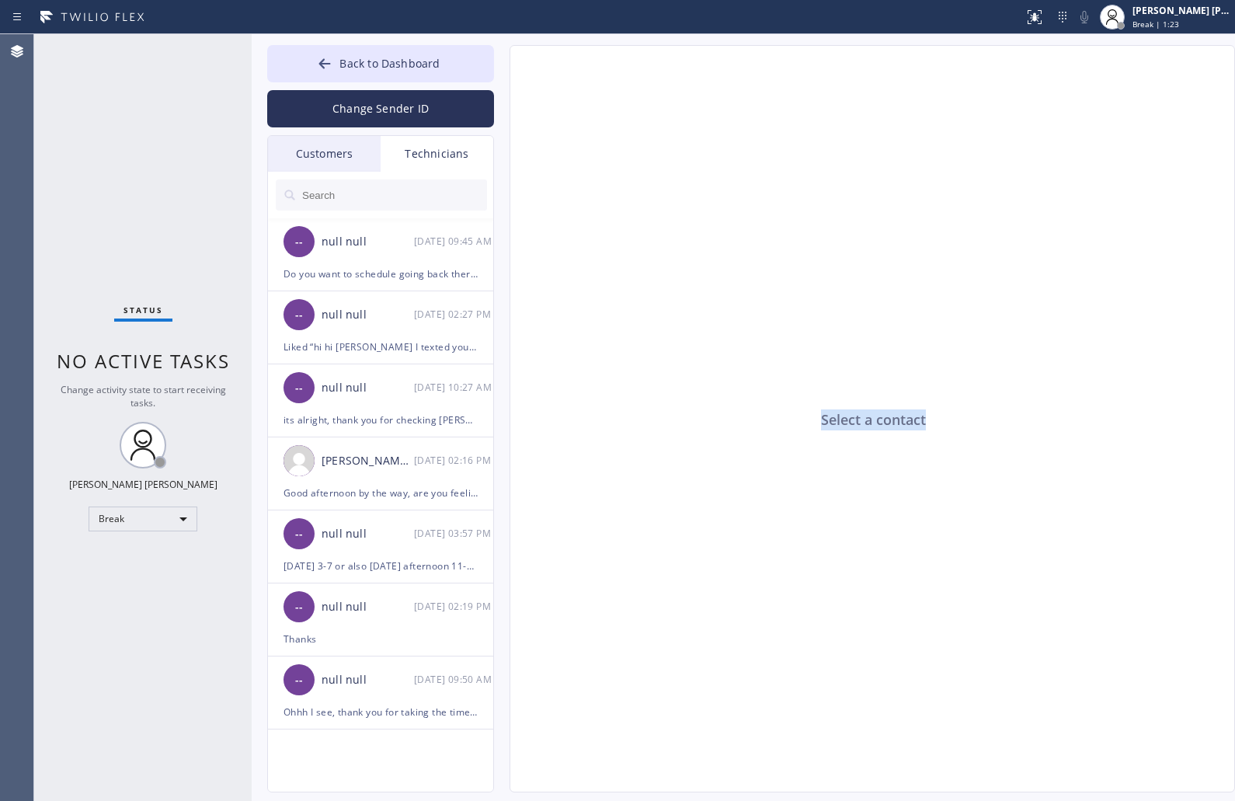
click at [867, 421] on div "Select a contact" at bounding box center [873, 419] width 726 height 747
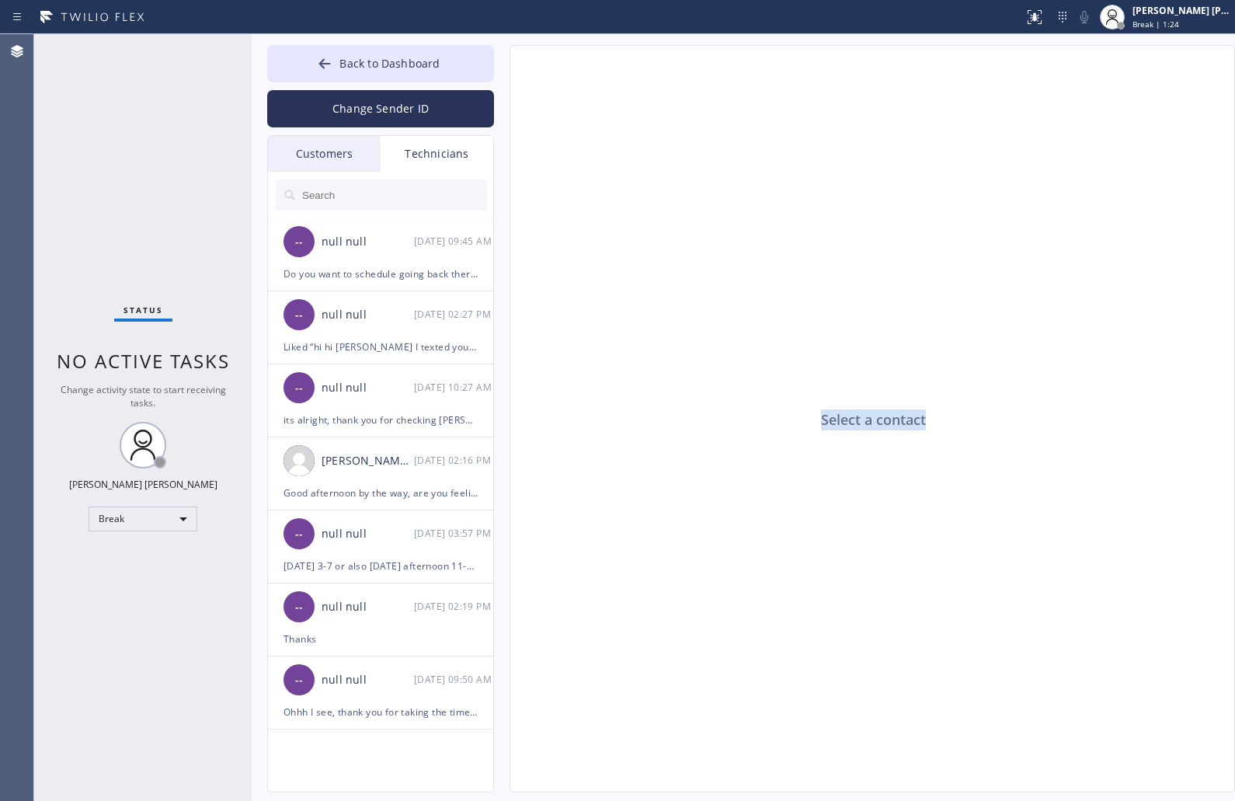
click at [867, 421] on div "Select a contact" at bounding box center [873, 419] width 726 height 747
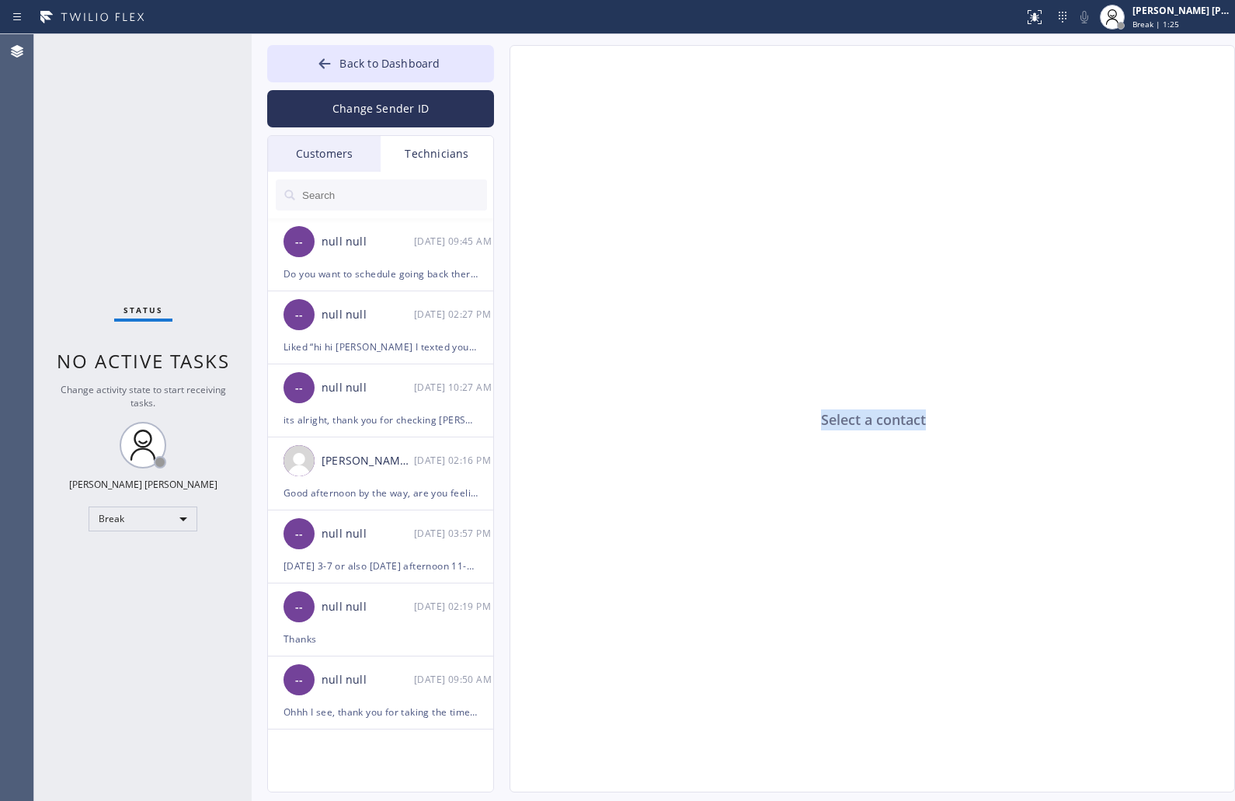
click at [867, 421] on div "Select a contact" at bounding box center [873, 419] width 726 height 747
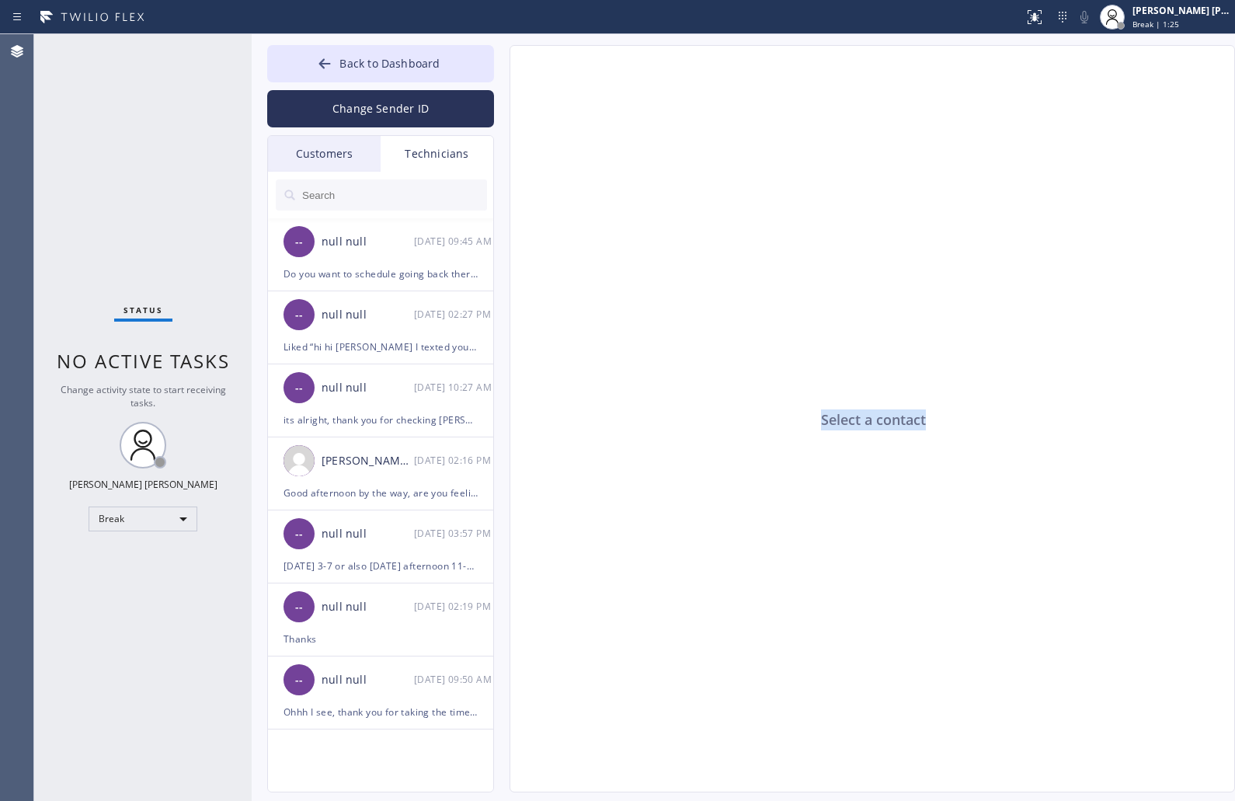
click at [867, 421] on div "Select a contact" at bounding box center [873, 419] width 726 height 747
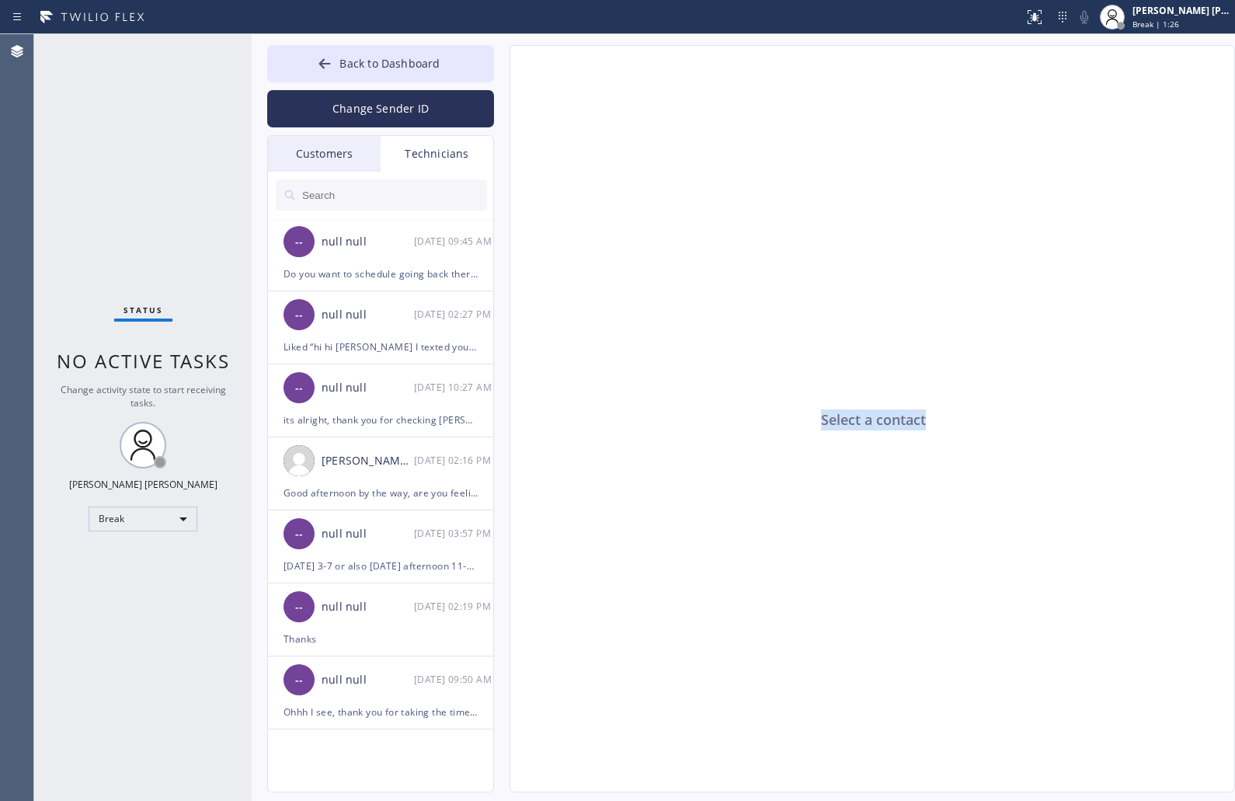
click at [867, 421] on div "Select a contact" at bounding box center [873, 419] width 726 height 747
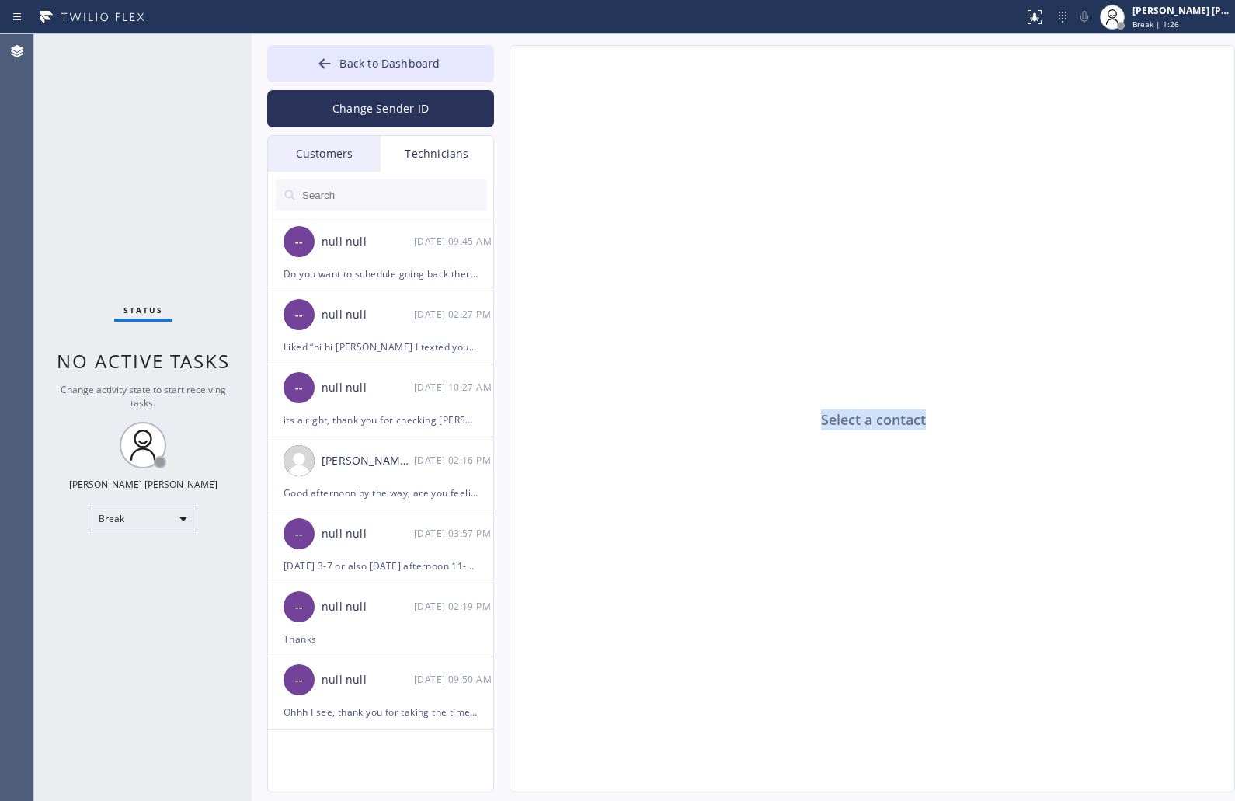
click at [867, 421] on div "Select a contact" at bounding box center [873, 419] width 726 height 747
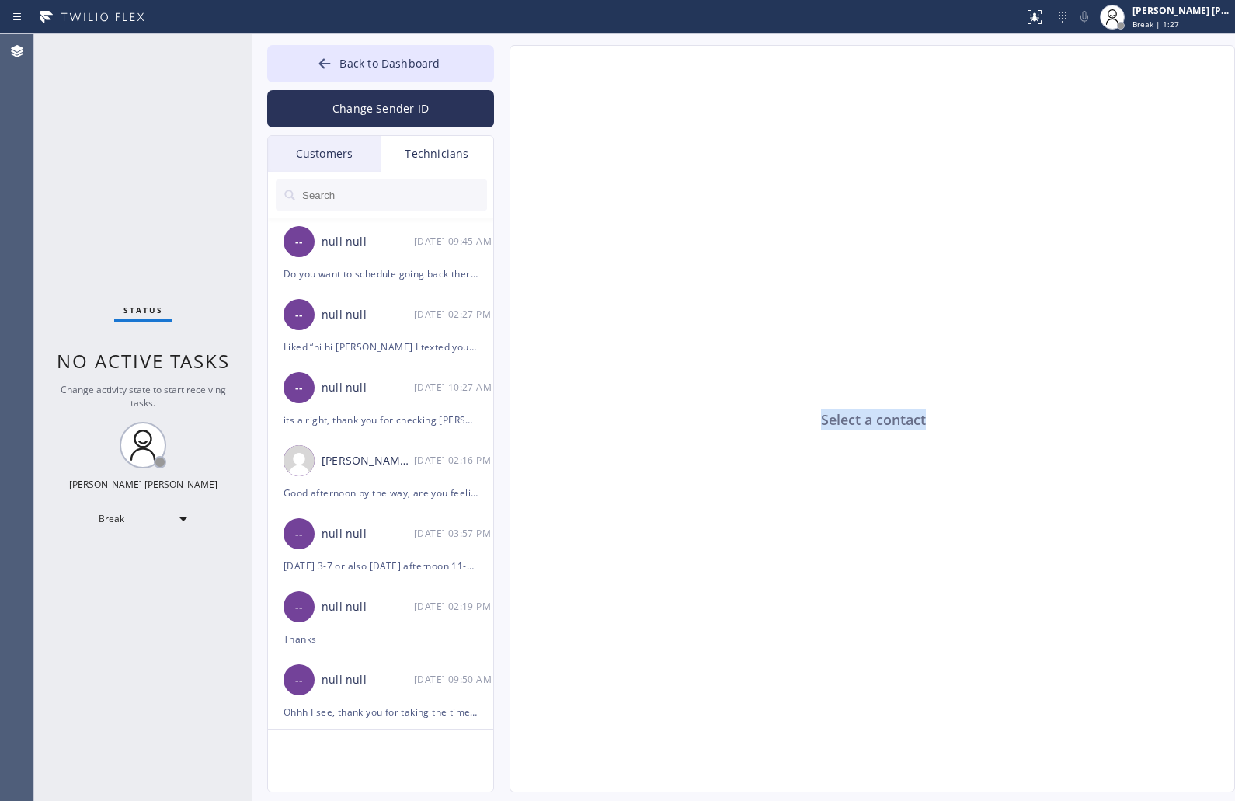
click at [867, 421] on div "Select a contact" at bounding box center [873, 419] width 726 height 747
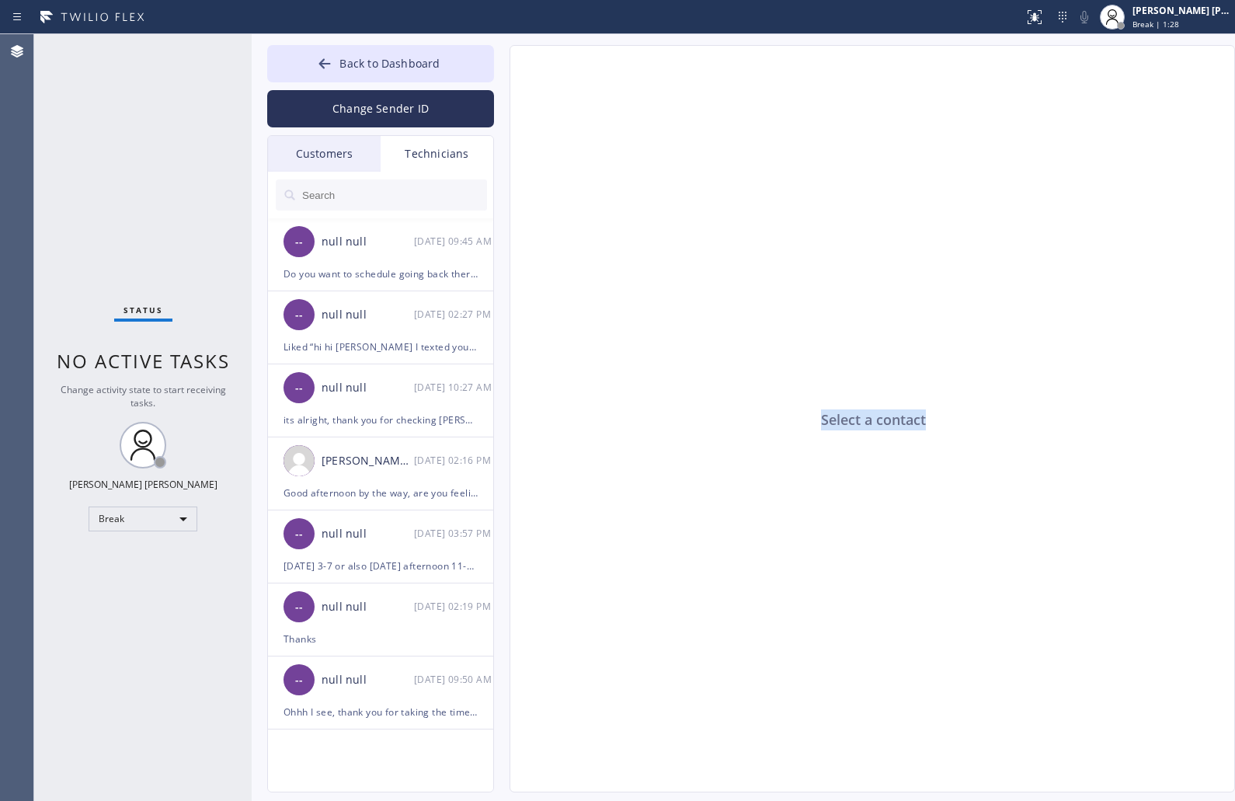
click at [867, 421] on div "Select a contact" at bounding box center [873, 419] width 726 height 747
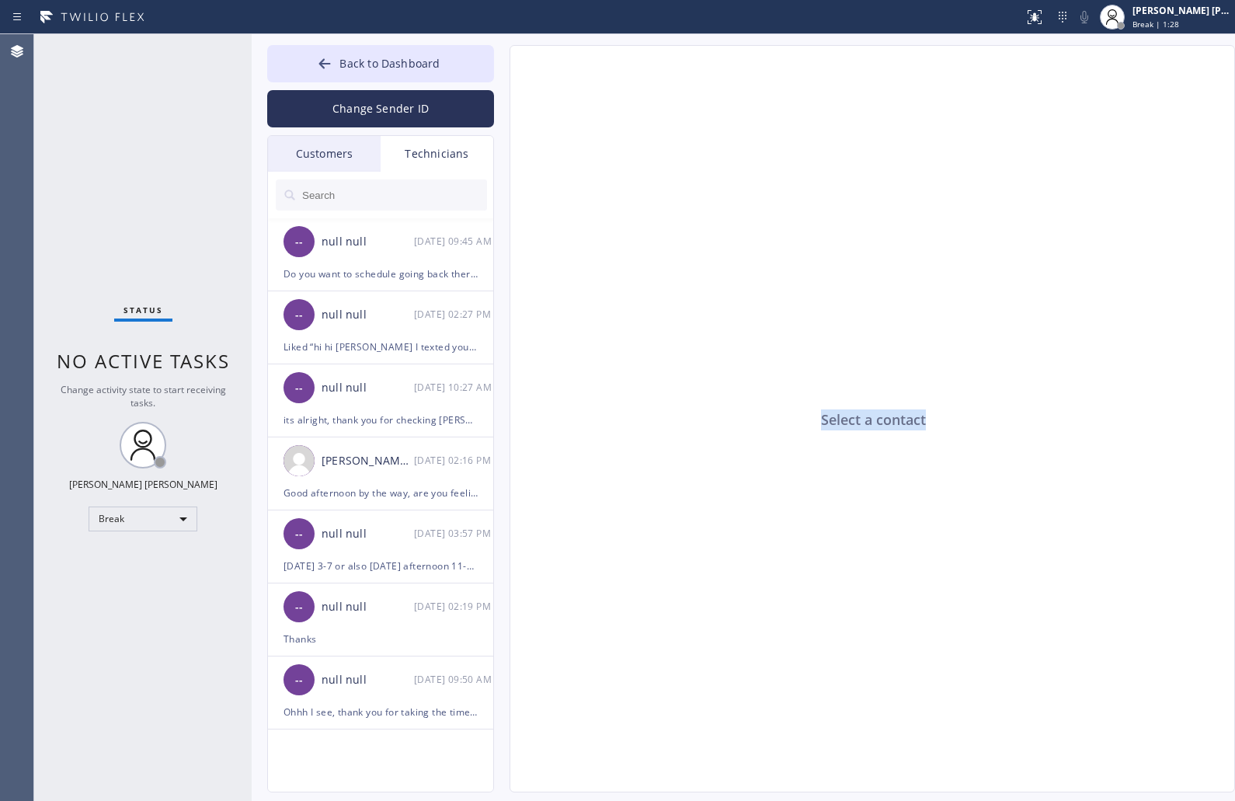
click at [867, 421] on div "Select a contact" at bounding box center [873, 419] width 726 height 747
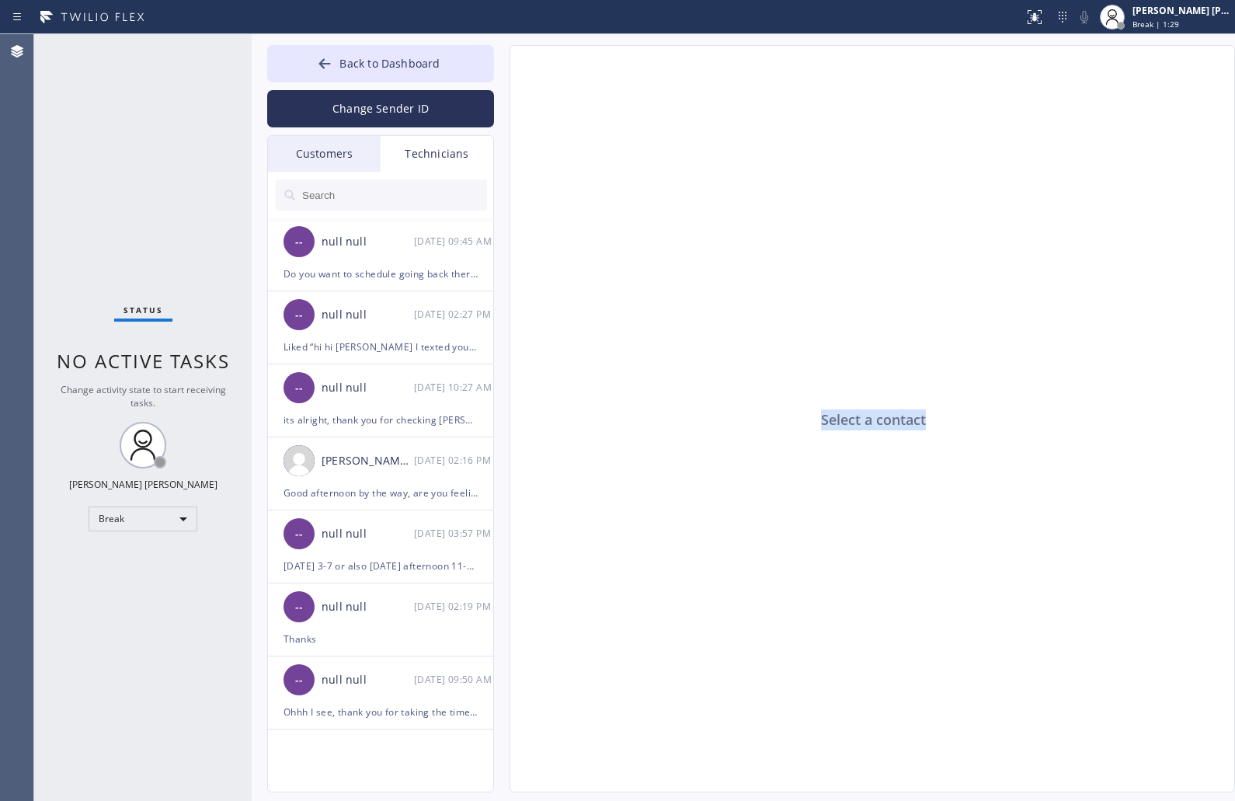
click at [867, 421] on div "Select a contact" at bounding box center [873, 419] width 726 height 747
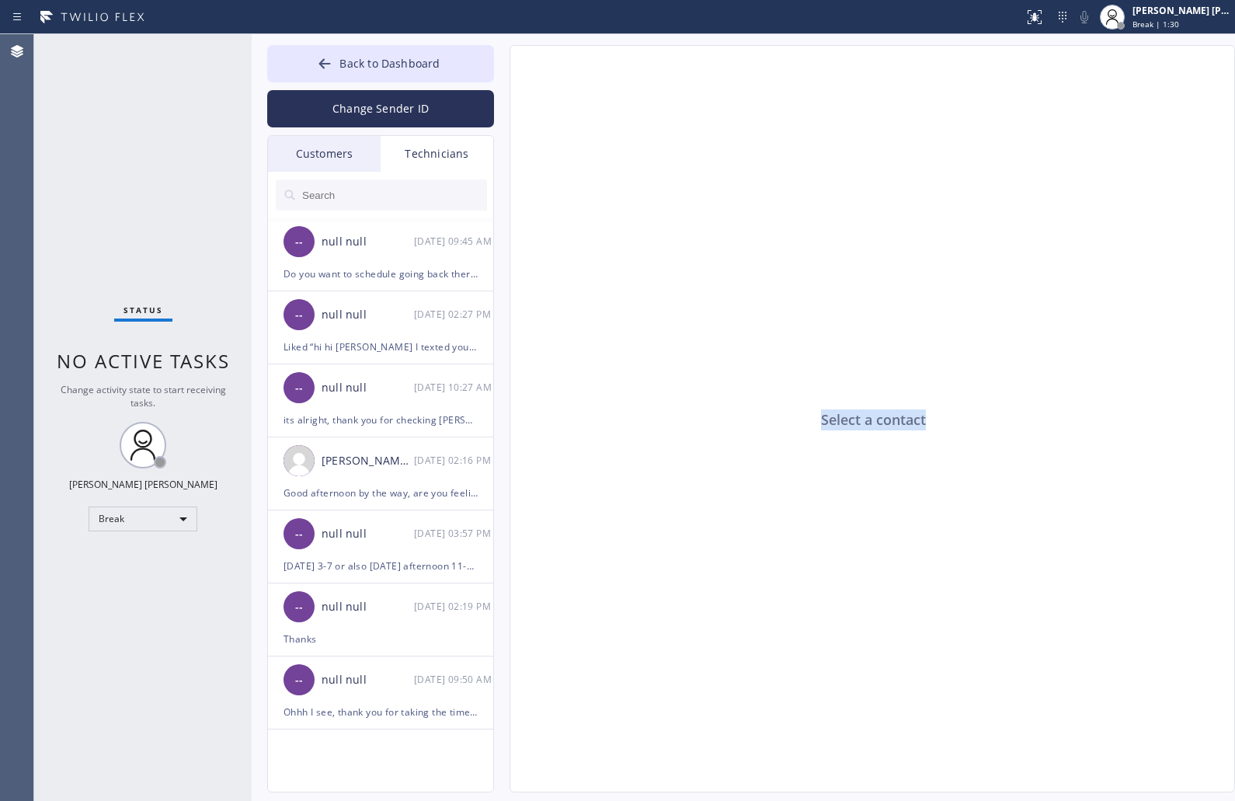
click at [867, 421] on div "Select a contact" at bounding box center [873, 419] width 726 height 747
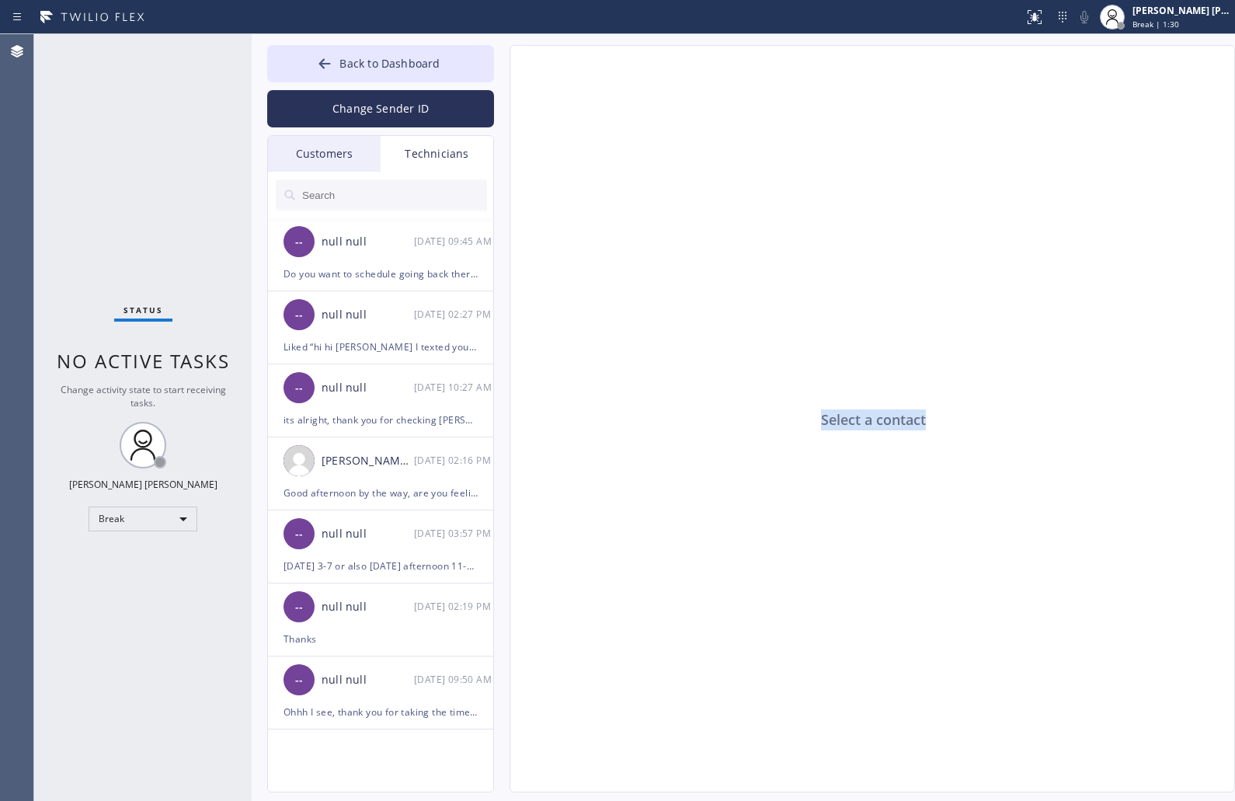
click at [867, 421] on div "Select a contact" at bounding box center [873, 419] width 726 height 747
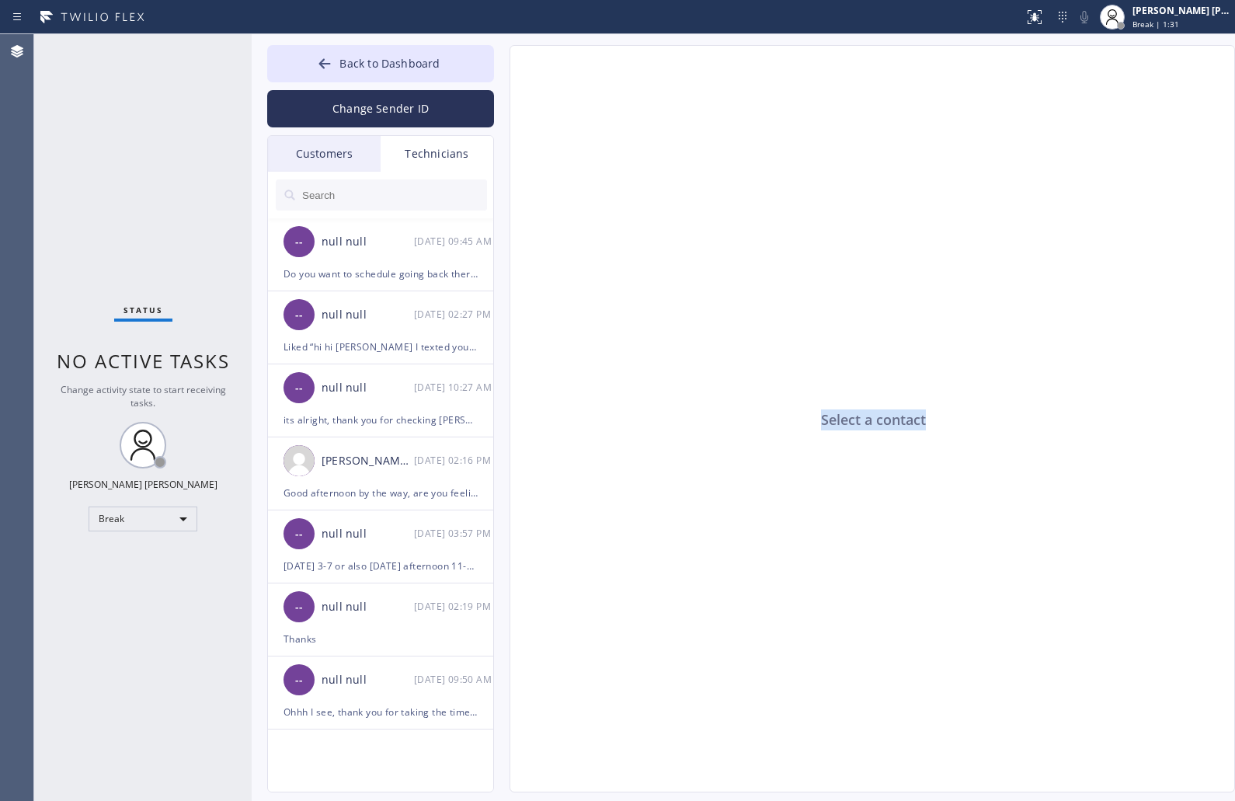
click at [867, 421] on div "Select a contact" at bounding box center [873, 419] width 726 height 747
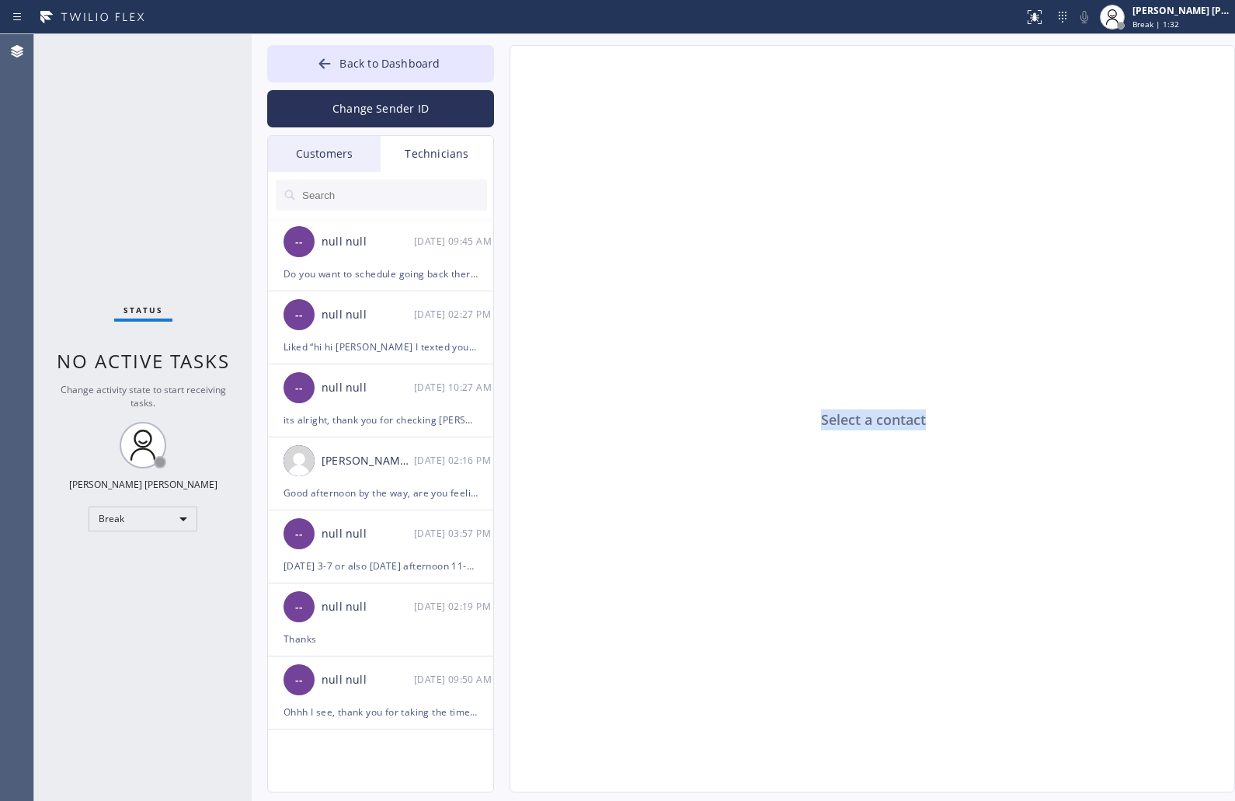
click at [867, 421] on div "Select a contact" at bounding box center [873, 419] width 726 height 747
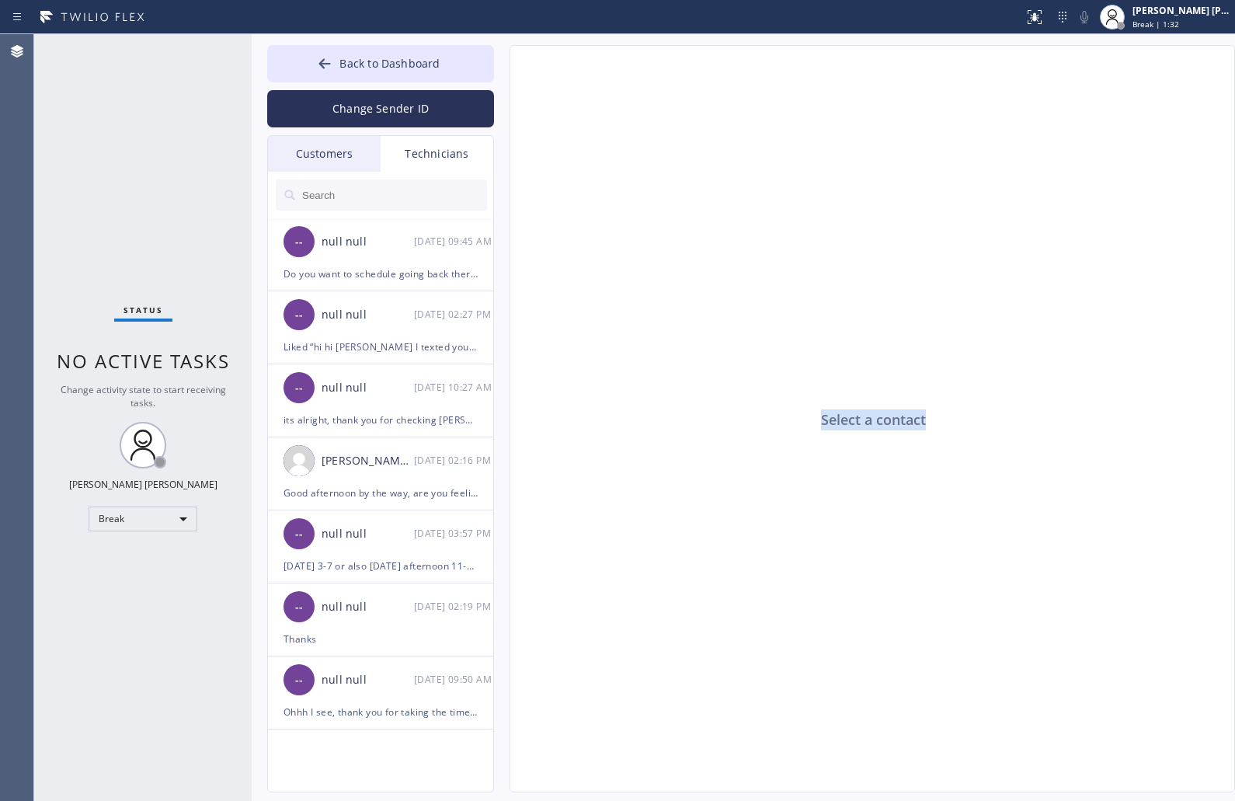
click at [867, 421] on div "Select a contact" at bounding box center [873, 419] width 726 height 747
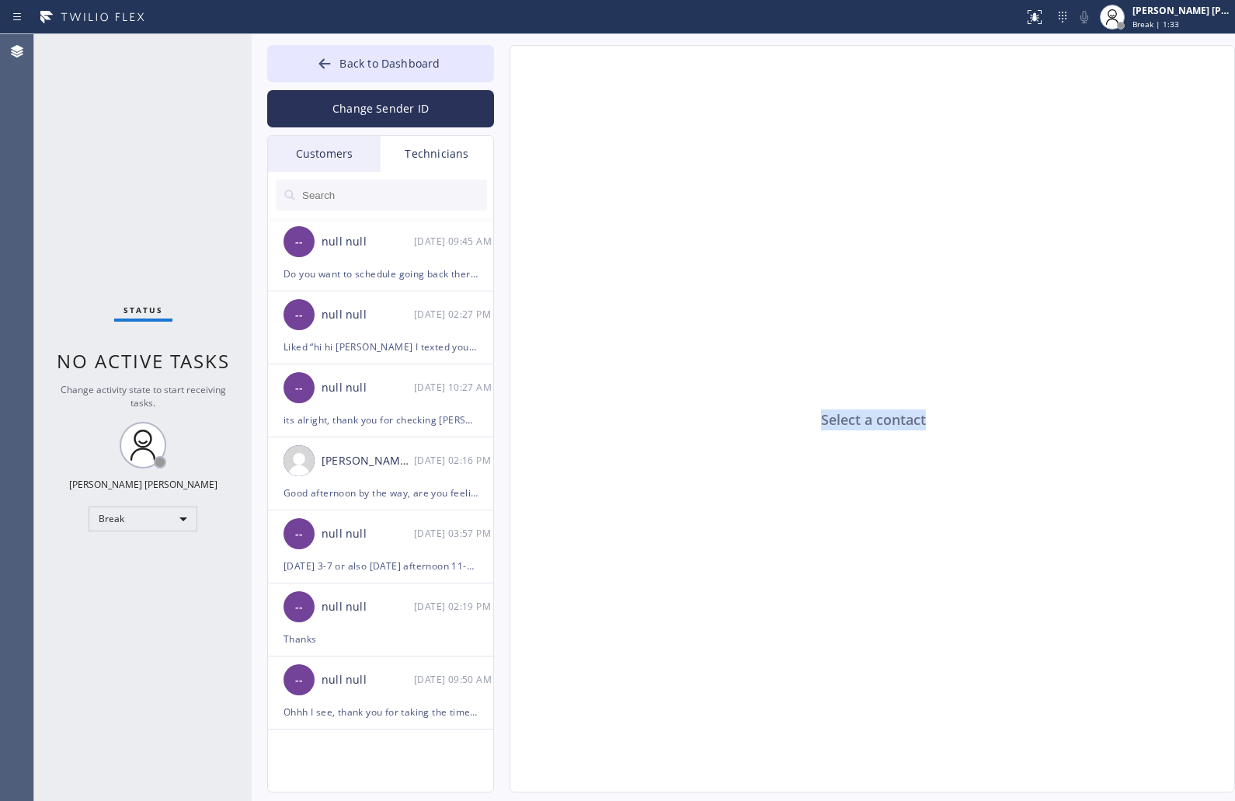
click at [867, 421] on div "Select a contact" at bounding box center [873, 419] width 726 height 747
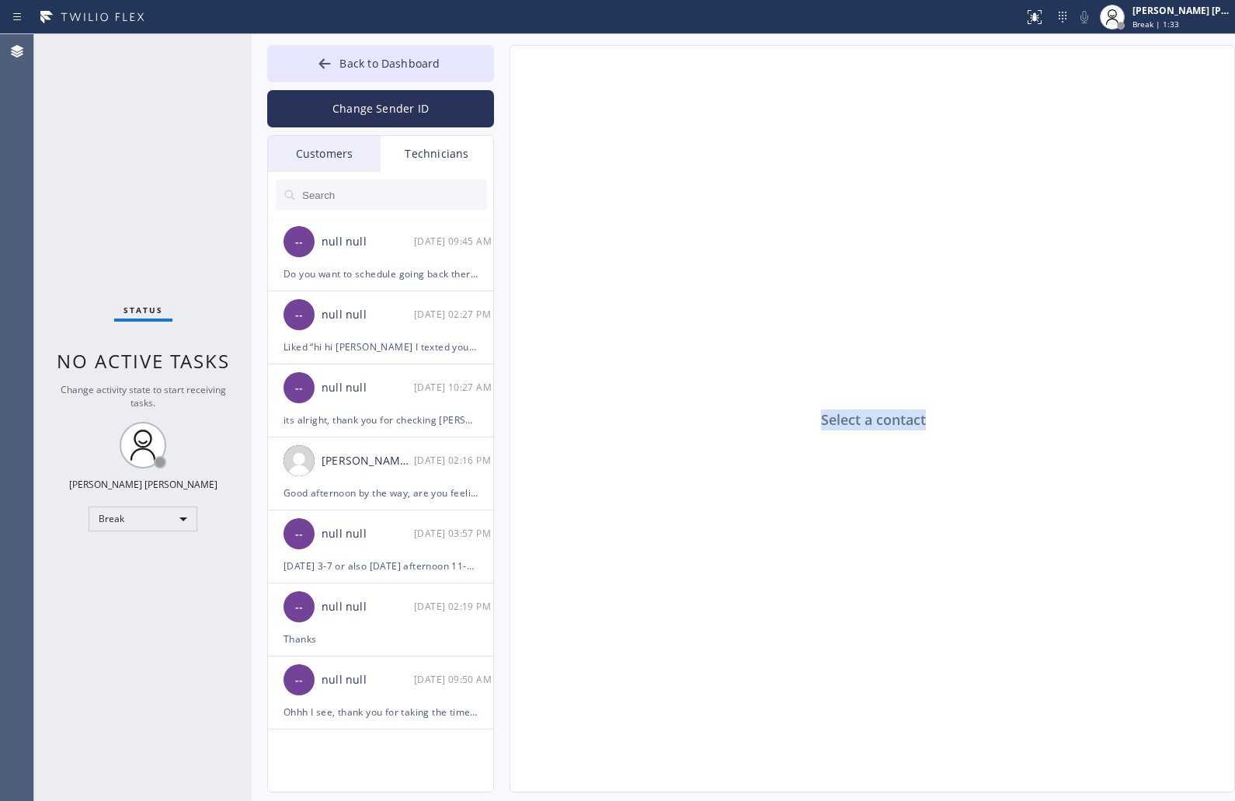
click at [867, 421] on div "Select a contact" at bounding box center [873, 419] width 726 height 747
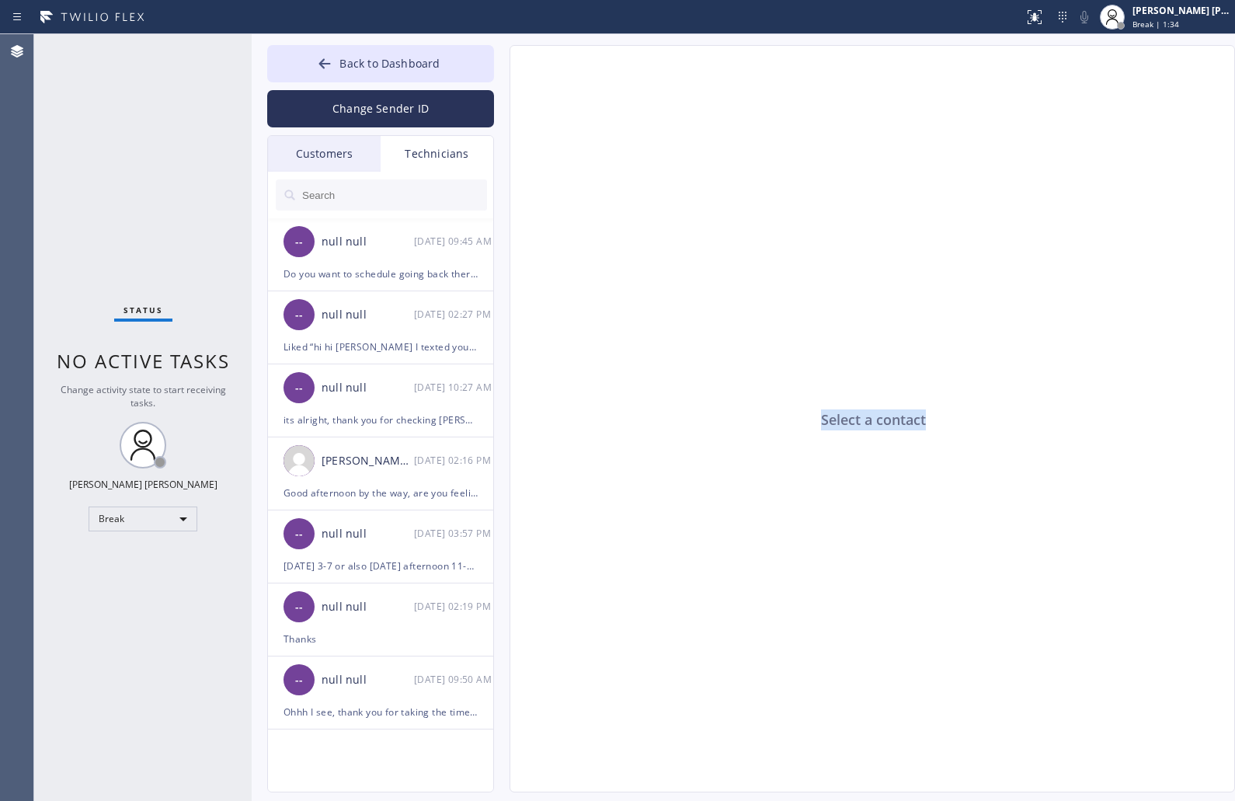
click at [867, 421] on div "Select a contact" at bounding box center [873, 419] width 726 height 747
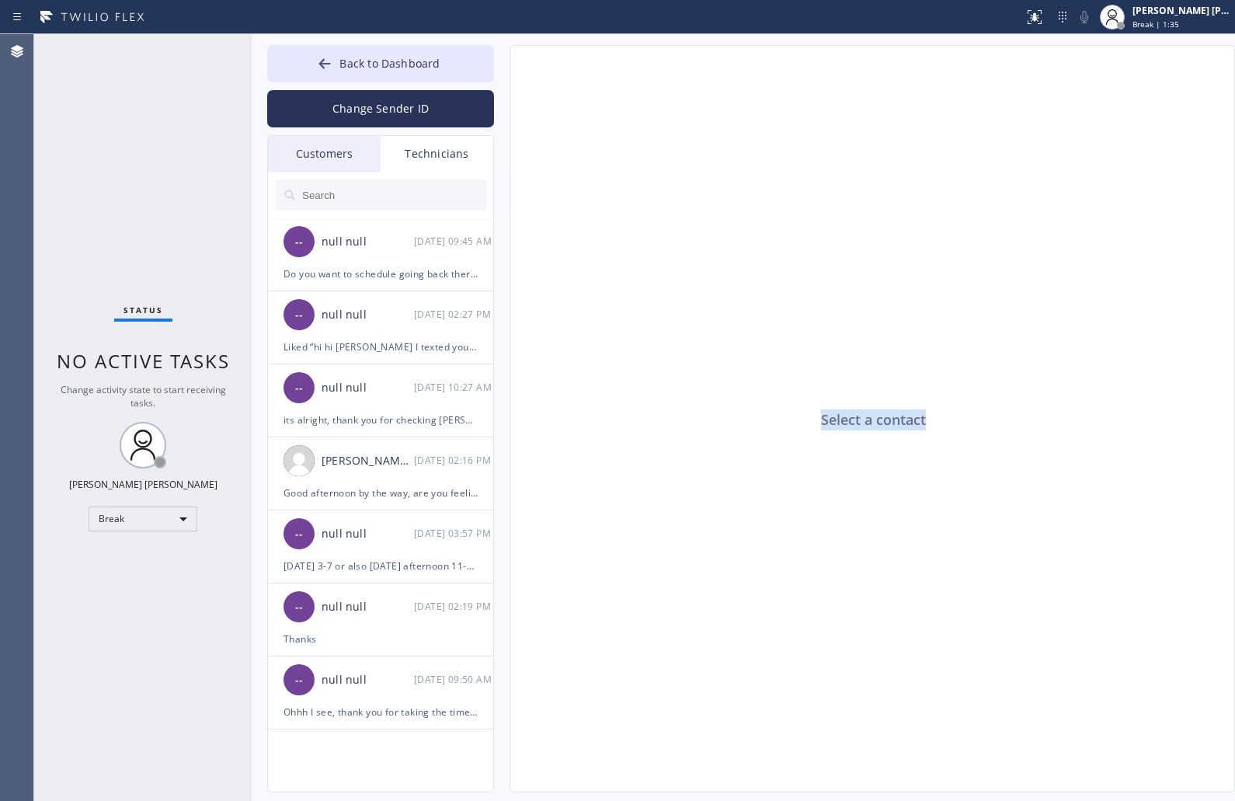
click at [867, 421] on div "Select a contact" at bounding box center [873, 419] width 726 height 747
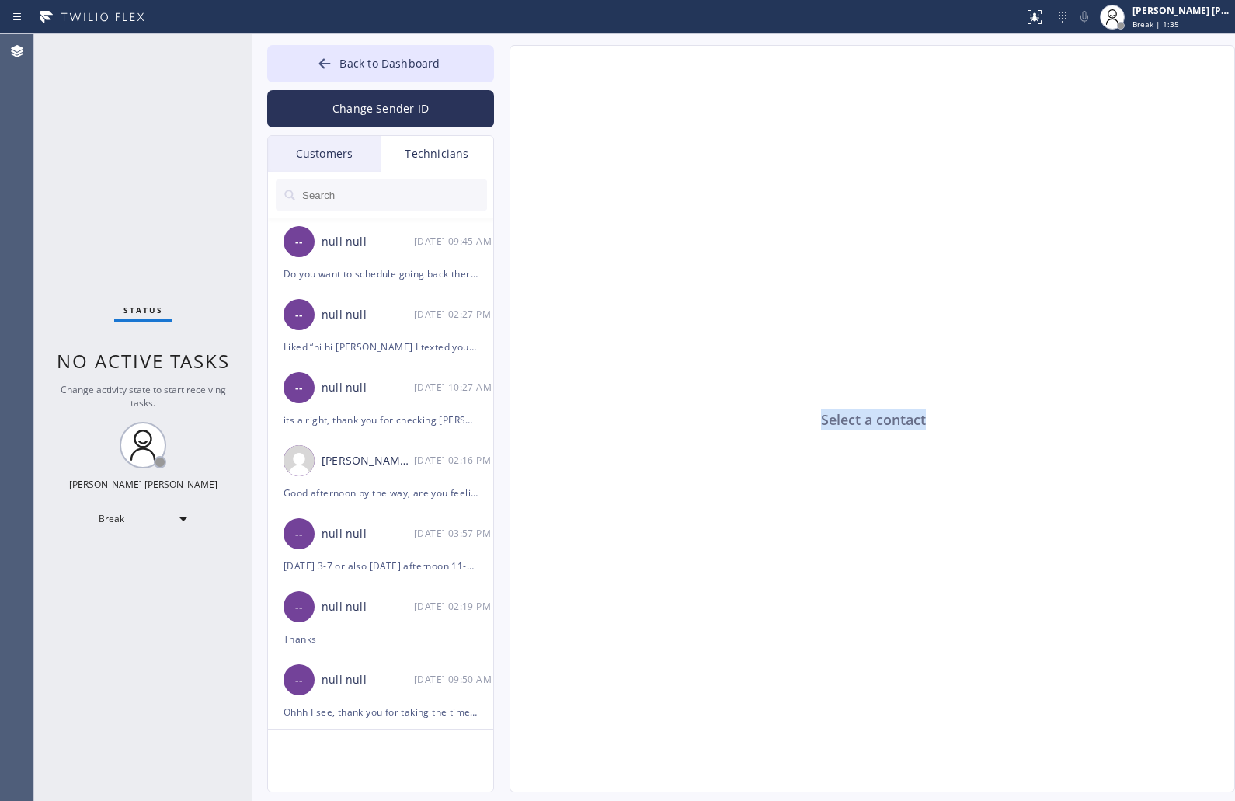
click at [867, 421] on div "Select a contact" at bounding box center [873, 419] width 726 height 747
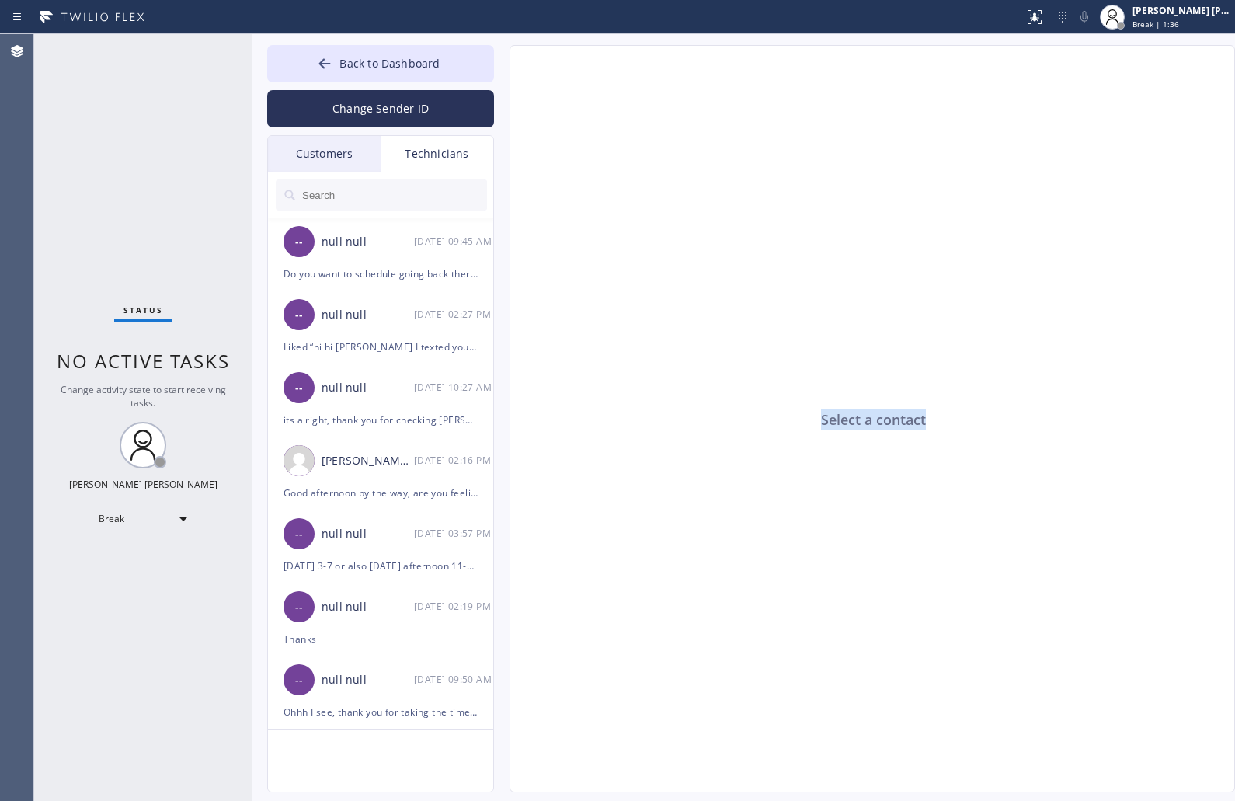
click at [867, 421] on div "Select a contact" at bounding box center [873, 419] width 726 height 747
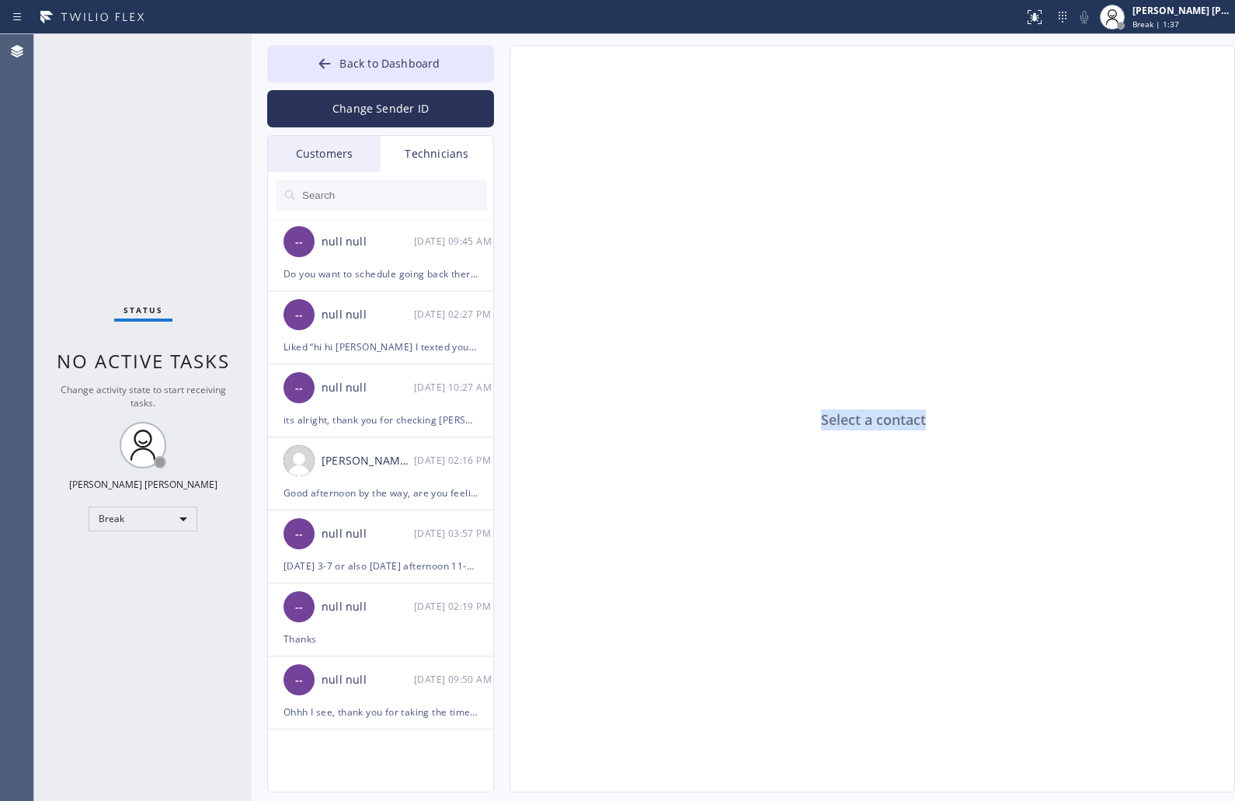
click at [867, 421] on div "Select a contact" at bounding box center [873, 419] width 726 height 747
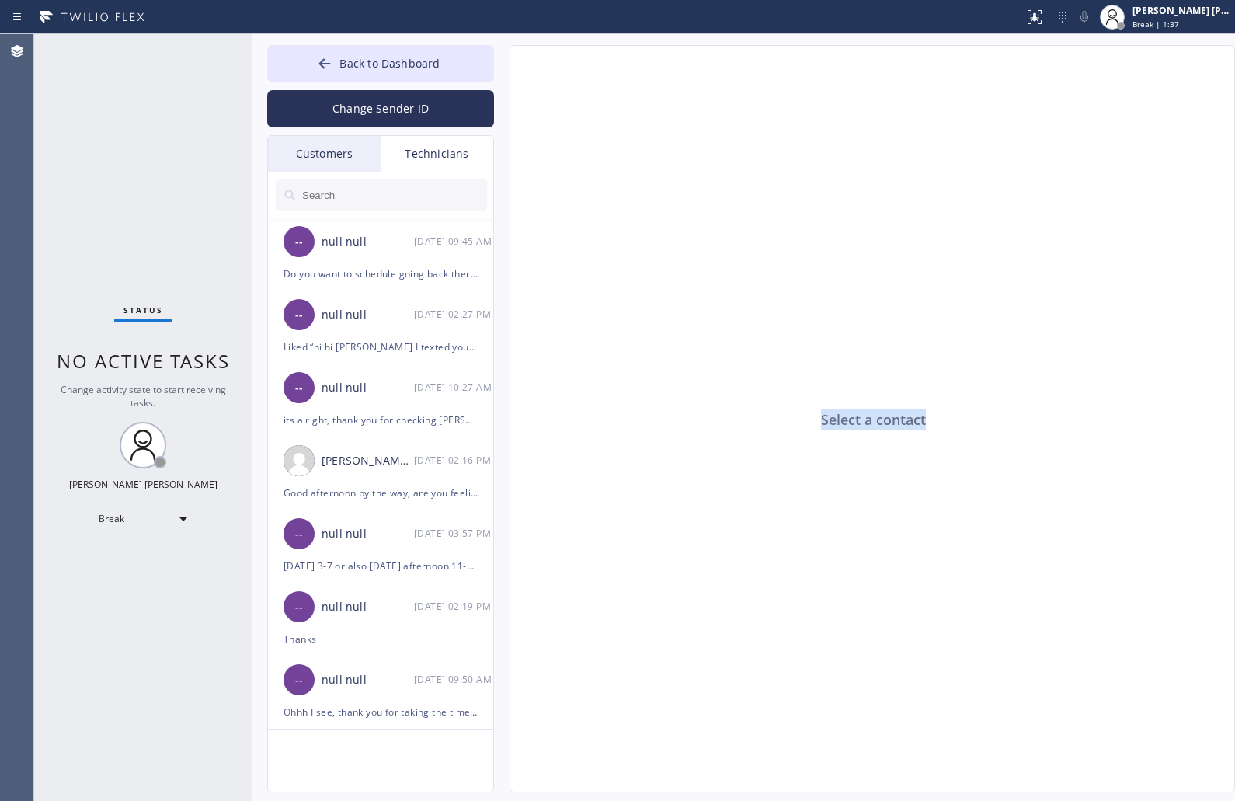
click at [867, 421] on div "Select a contact" at bounding box center [873, 419] width 726 height 747
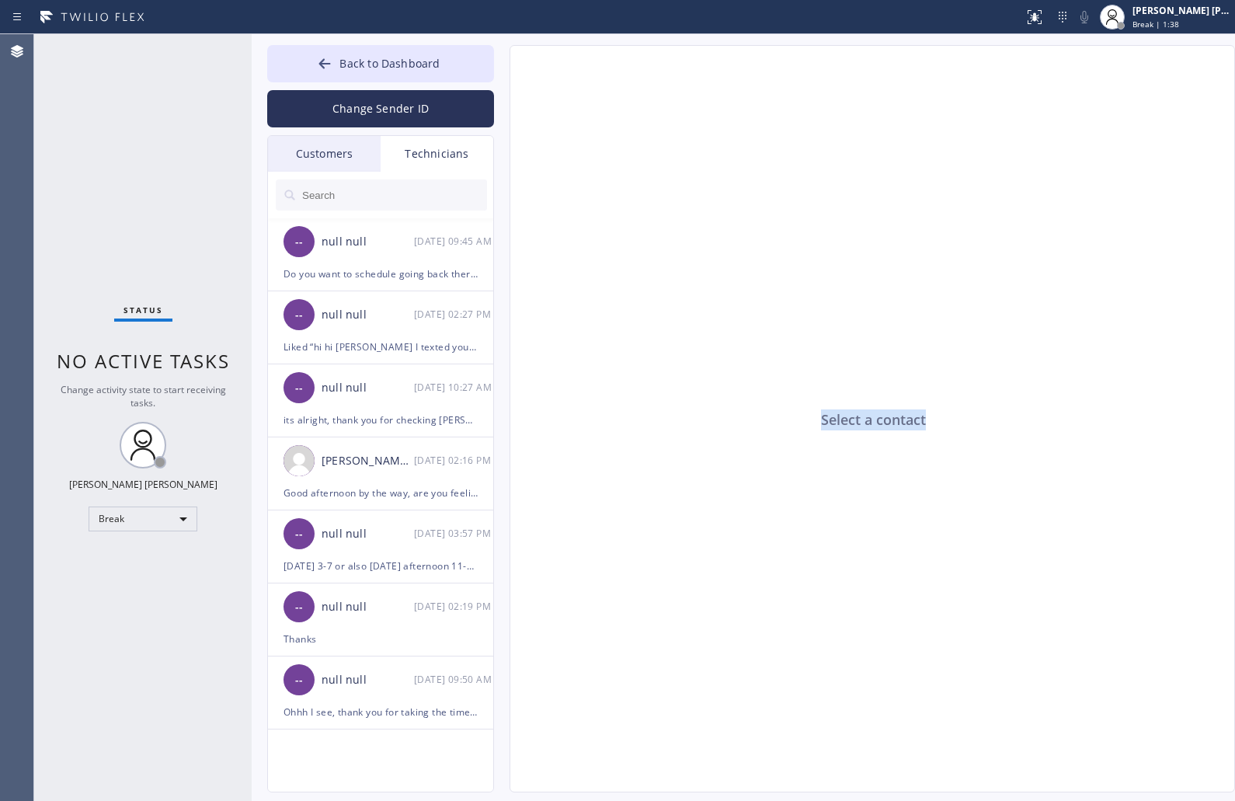
click at [867, 421] on div "Select a contact" at bounding box center [873, 419] width 726 height 747
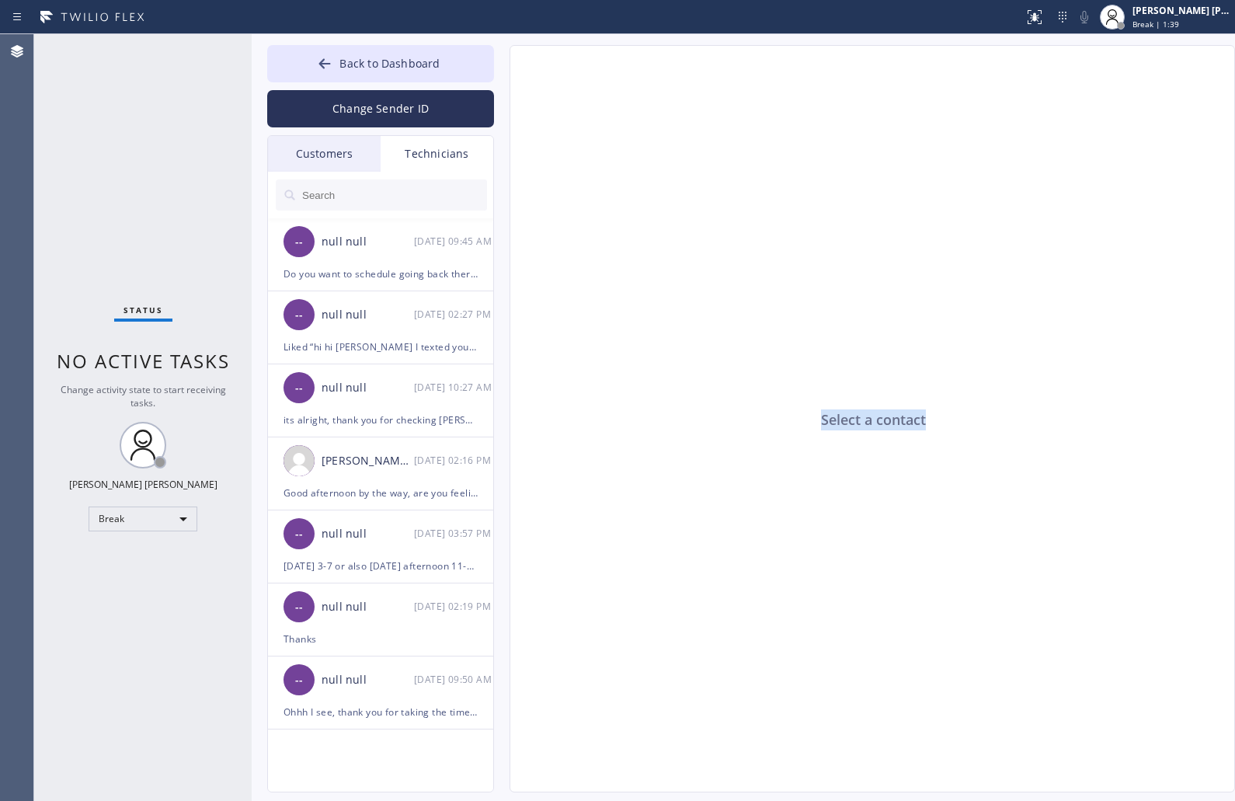
click at [867, 421] on div "Select a contact" at bounding box center [873, 419] width 726 height 747
click
